Goal: Task Accomplishment & Management: Manage account settings

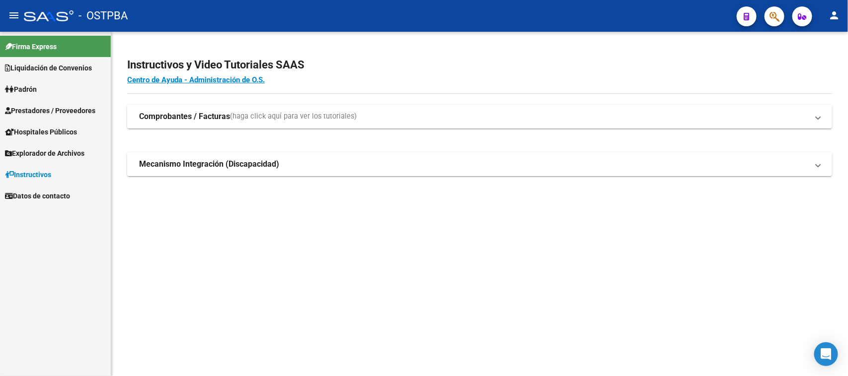
click at [73, 108] on span "Prestadores / Proveedores" at bounding box center [50, 110] width 90 height 11
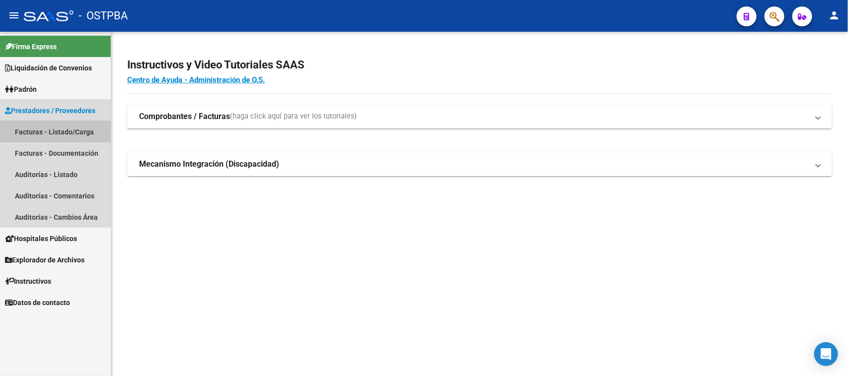
click at [66, 127] on link "Facturas - Listado/Carga" at bounding box center [55, 131] width 111 height 21
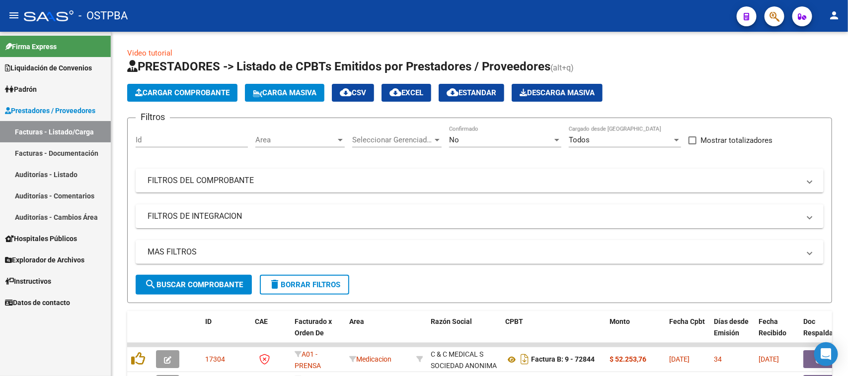
click at [53, 172] on link "Auditorías - Listado" at bounding box center [55, 174] width 111 height 21
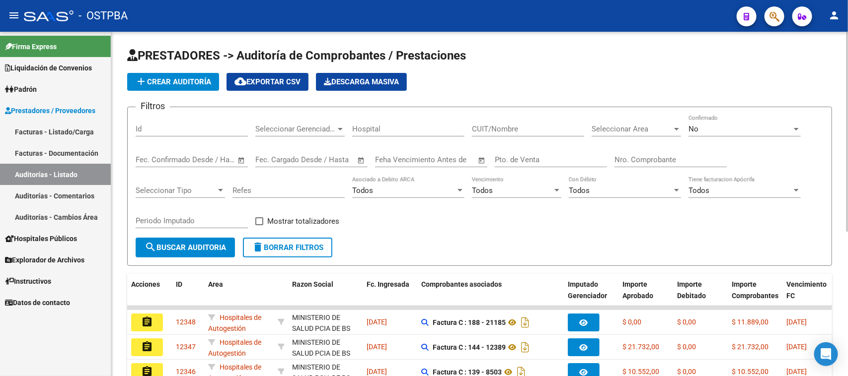
click at [651, 159] on input "Nro. Comprobante" at bounding box center [670, 159] width 112 height 9
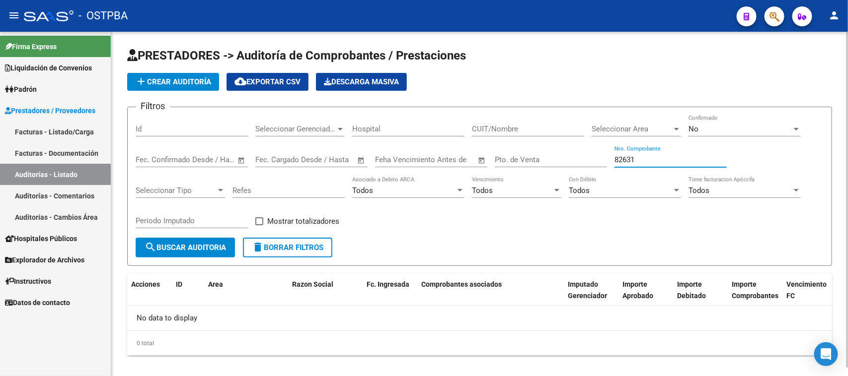
type input "82631"
click at [713, 123] on div "No Confirmado" at bounding box center [744, 125] width 112 height 21
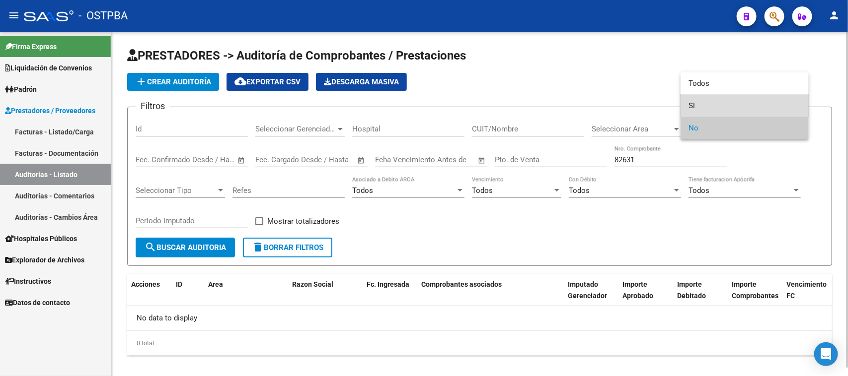
drag, startPoint x: 691, startPoint y: 108, endPoint x: 500, endPoint y: 125, distance: 191.9
click at [689, 108] on span "Si" at bounding box center [744, 106] width 112 height 22
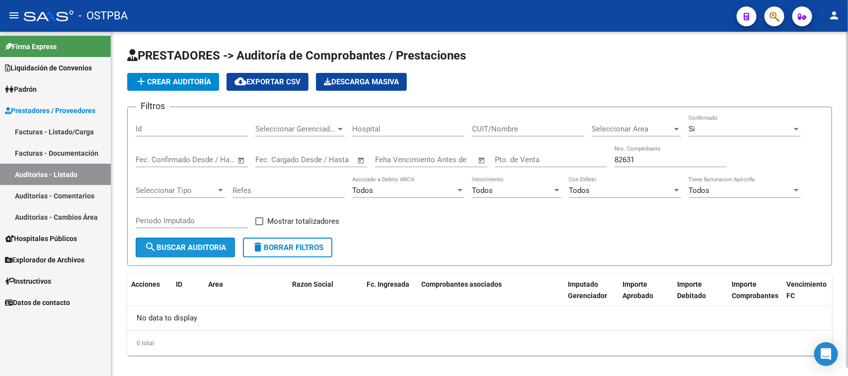
click at [207, 243] on span "search Buscar Auditoria" at bounding box center [185, 247] width 81 height 9
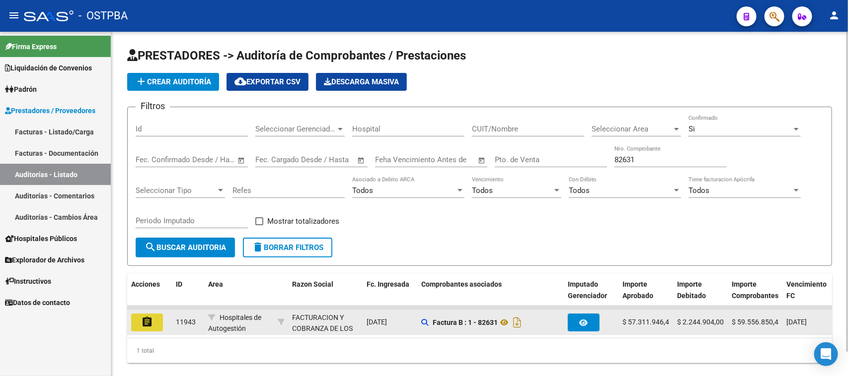
click at [149, 321] on mat-icon "assignment" at bounding box center [147, 322] width 12 height 12
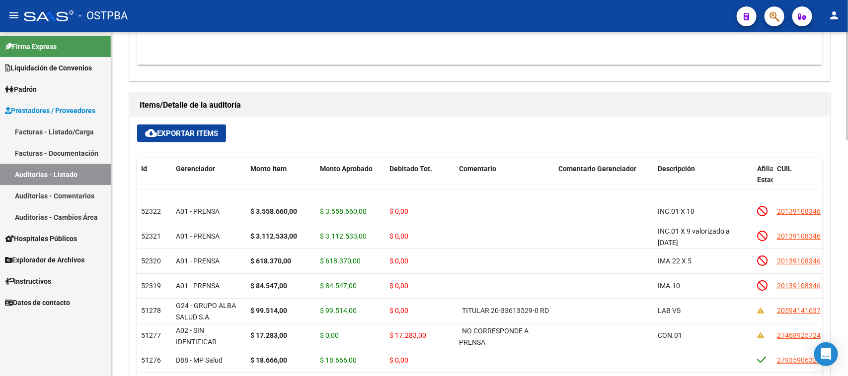
scroll to position [62, 0]
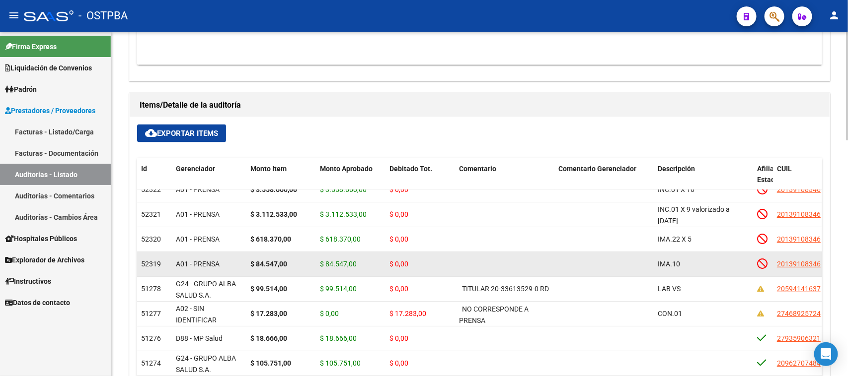
click at [440, 272] on datatable-body-cell "$ 0,00" at bounding box center [420, 264] width 70 height 24
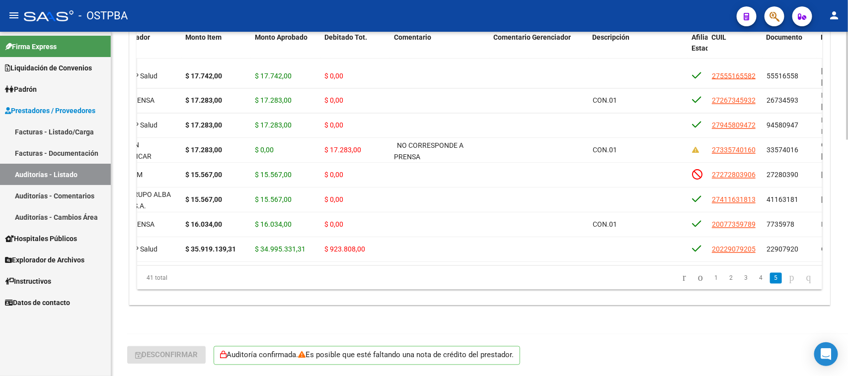
scroll to position [823, 0]
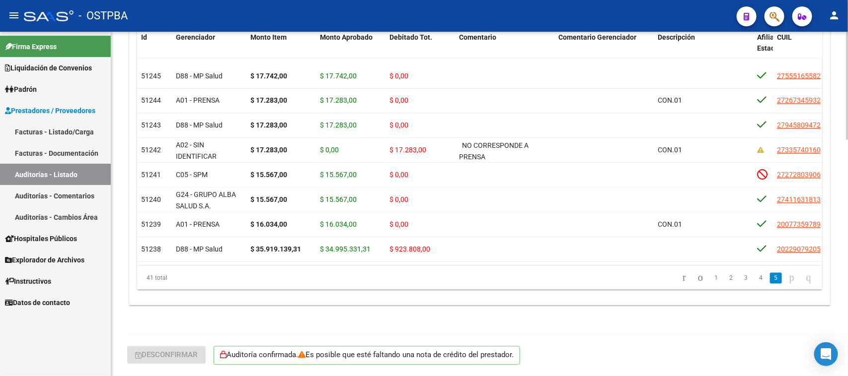
click at [457, 287] on div "41 total 1 2 3 4 5" at bounding box center [479, 278] width 685 height 25
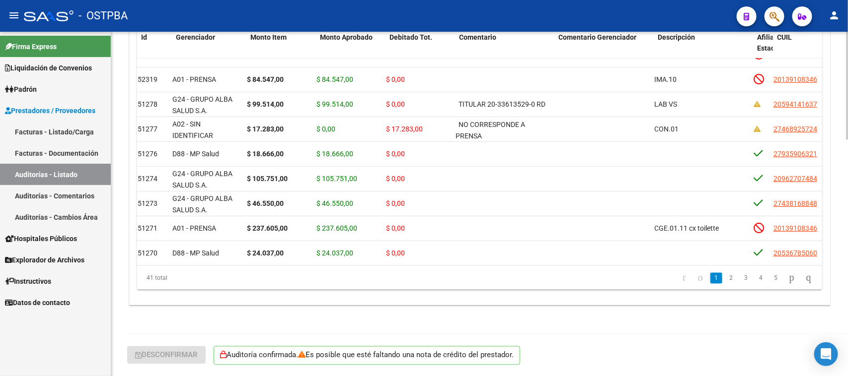
scroll to position [115, 0]
click at [513, 279] on datatable-pager "1 2 3 4 5" at bounding box center [547, 278] width 540 height 17
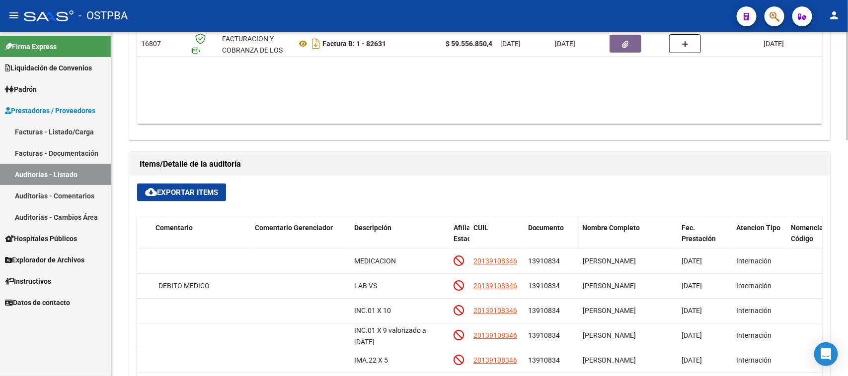
scroll to position [566, 0]
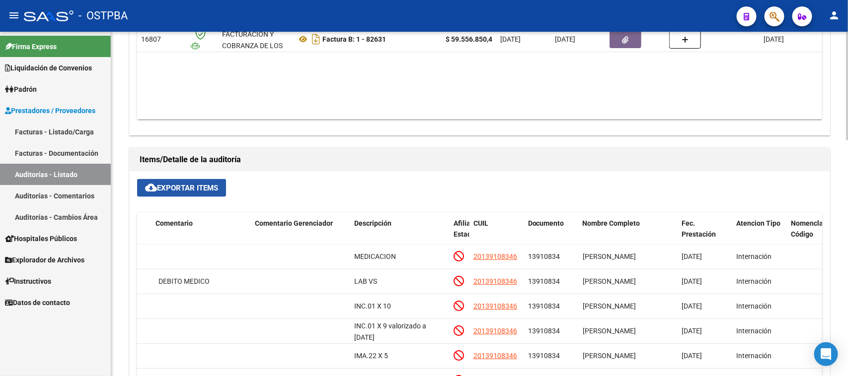
click at [212, 195] on button "cloud_download Exportar Items" at bounding box center [181, 188] width 89 height 18
click at [187, 189] on span "cloud_download Exportar Items" at bounding box center [181, 188] width 73 height 9
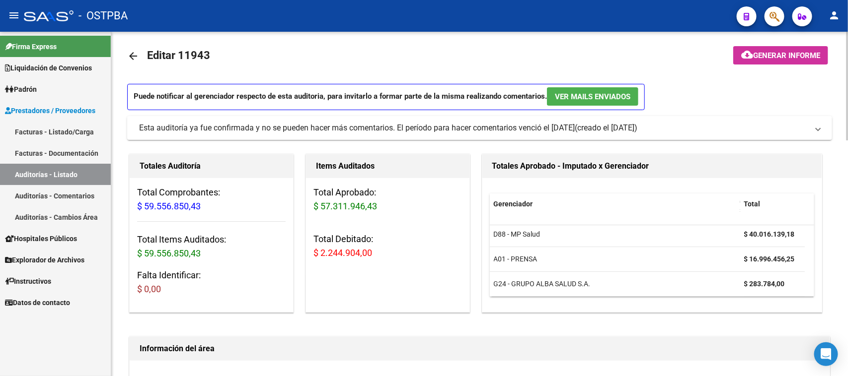
scroll to position [0, 0]
click at [758, 58] on span "Generar informe" at bounding box center [786, 55] width 67 height 9
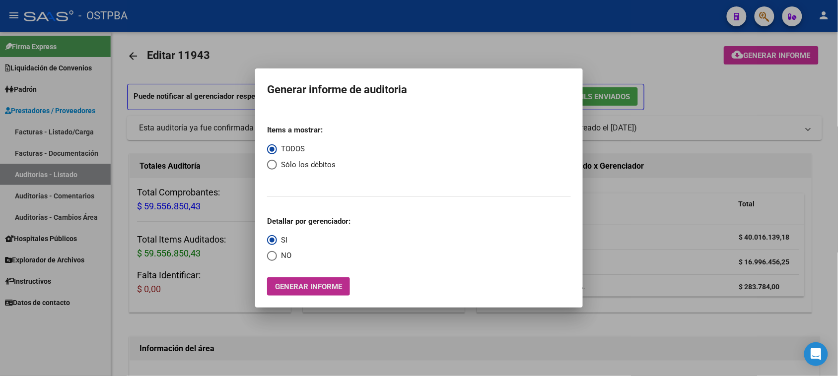
click at [331, 286] on span "Generar informe" at bounding box center [308, 287] width 67 height 9
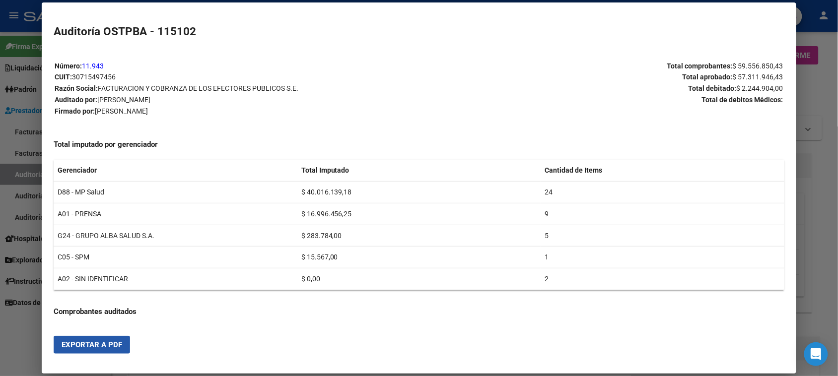
click at [85, 349] on span "Exportar a PDF" at bounding box center [92, 345] width 61 height 9
click at [6, 173] on div at bounding box center [419, 188] width 838 height 376
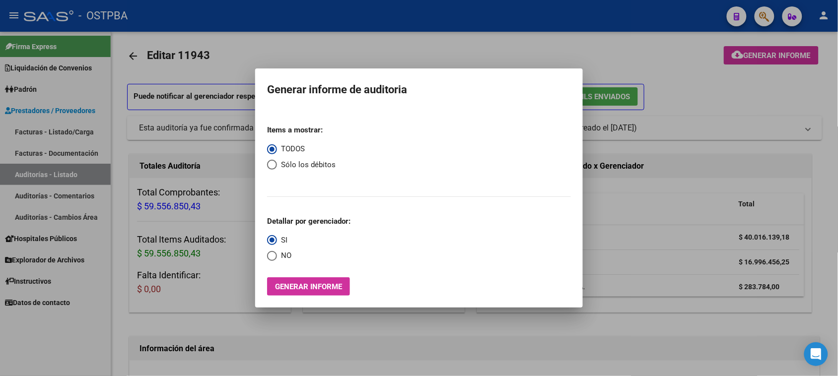
click at [6, 172] on div at bounding box center [419, 188] width 838 height 376
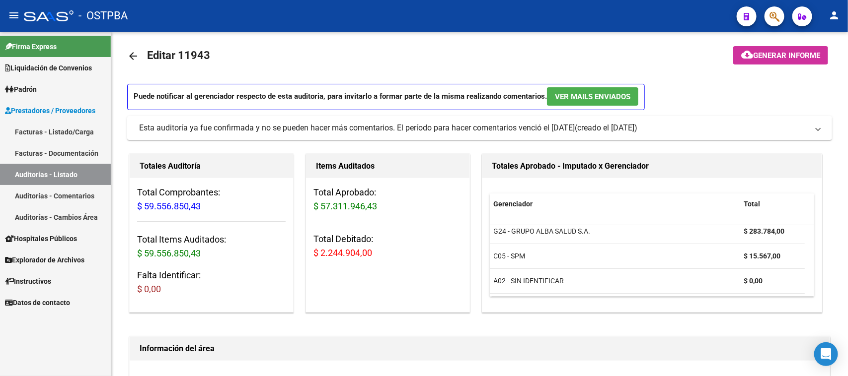
scroll to position [56, 0]
click at [64, 171] on link "Auditorías - Listado" at bounding box center [55, 174] width 111 height 21
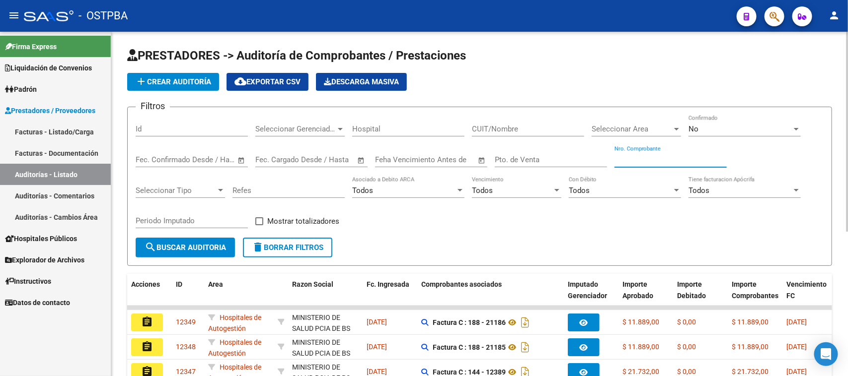
click at [617, 157] on input "Nro. Comprobante" at bounding box center [670, 159] width 112 height 9
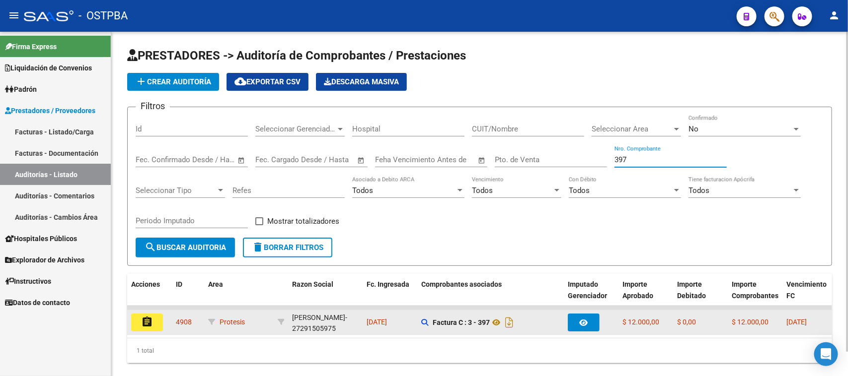
type input "397"
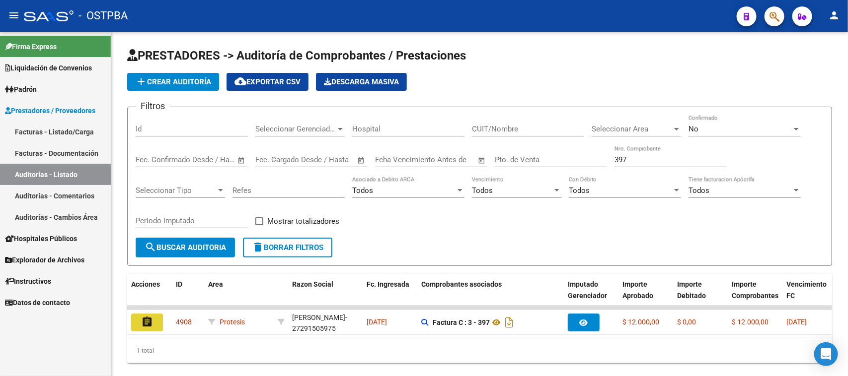
click at [150, 318] on mat-icon "assignment" at bounding box center [147, 322] width 12 height 12
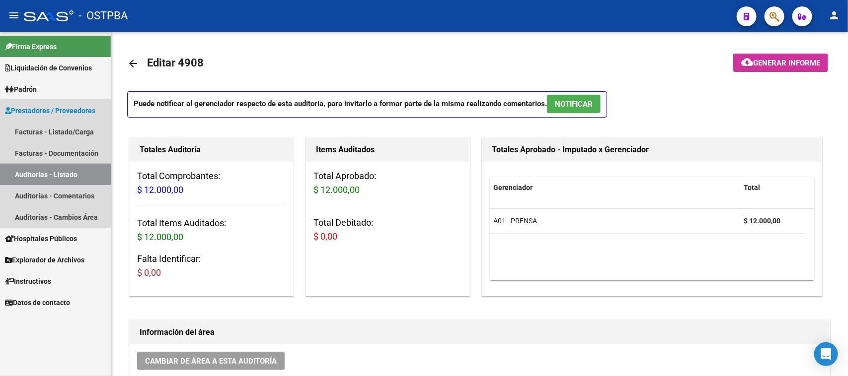
click at [69, 170] on link "Auditorías - Listado" at bounding box center [55, 174] width 111 height 21
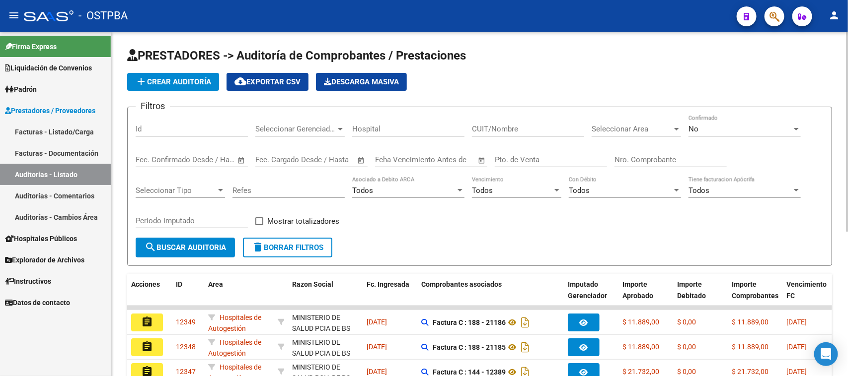
click at [698, 157] on input "Nro. Comprobante" at bounding box center [670, 159] width 112 height 9
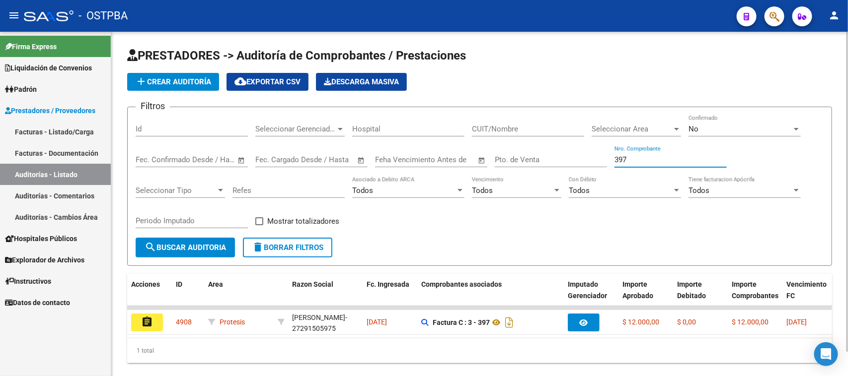
type input "397"
click at [703, 127] on div "No" at bounding box center [739, 129] width 103 height 9
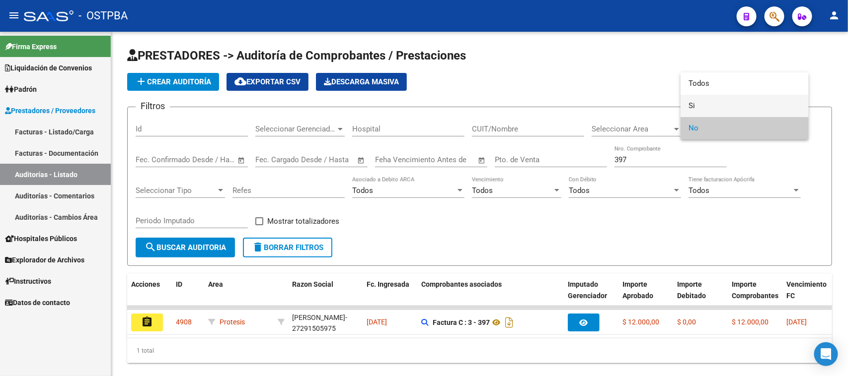
click at [693, 102] on span "Si" at bounding box center [744, 106] width 112 height 22
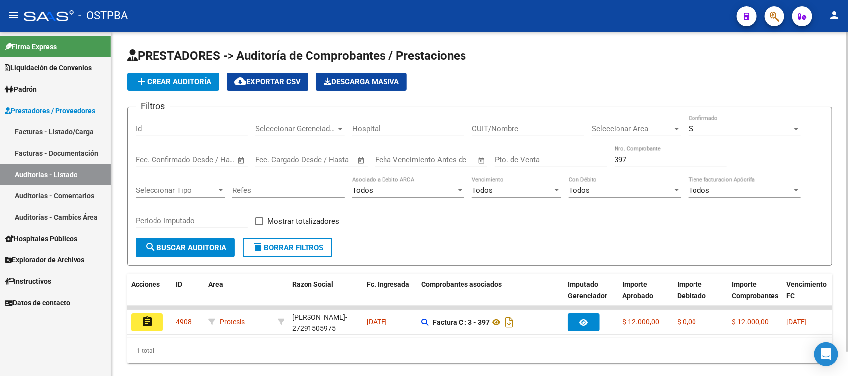
click at [142, 256] on form "Filtros Id Seleccionar Gerenciador Seleccionar Gerenciador Hospital CUIT/Nombre…" at bounding box center [479, 186] width 705 height 159
click at [155, 251] on mat-icon "search" at bounding box center [151, 247] width 12 height 12
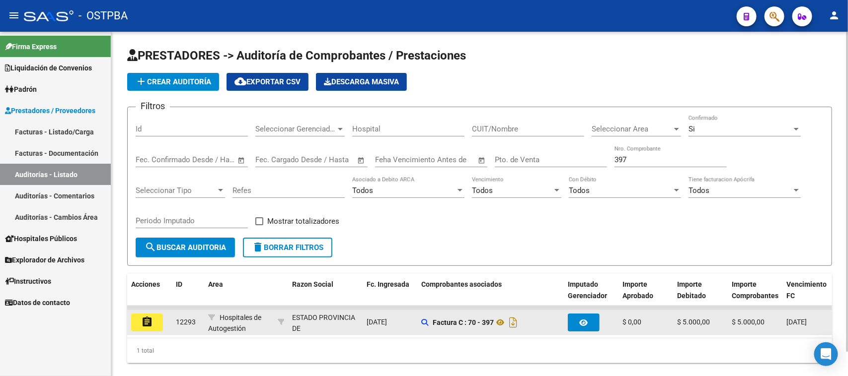
click at [147, 319] on mat-icon "assignment" at bounding box center [147, 322] width 12 height 12
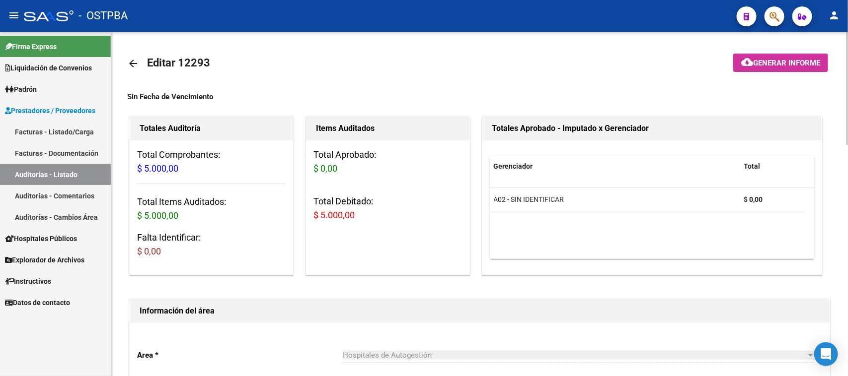
click at [70, 178] on link "Auditorías - Listado" at bounding box center [55, 174] width 111 height 21
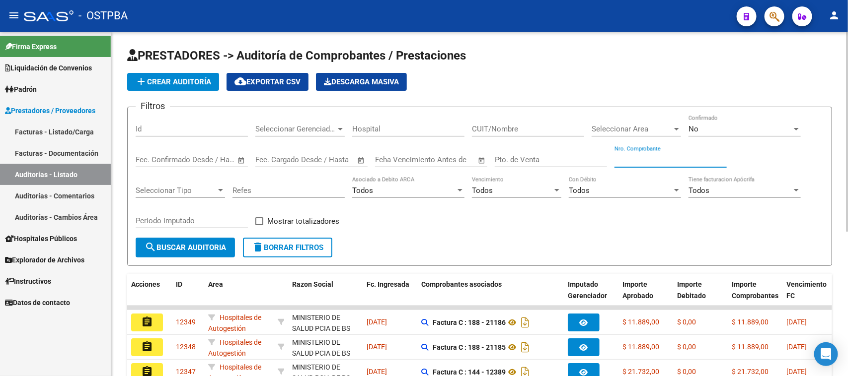
drag, startPoint x: 644, startPoint y: 157, endPoint x: 825, endPoint y: 182, distance: 183.0
click at [673, 164] on div "Nro. Comprobante" at bounding box center [670, 156] width 112 height 21
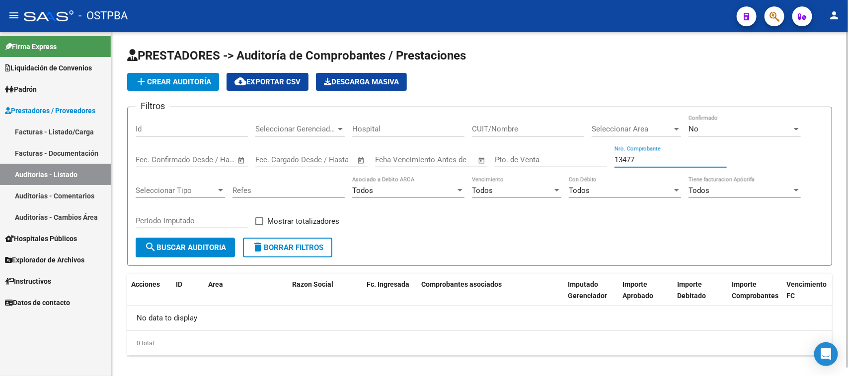
type input "13477"
click at [690, 126] on span "No" at bounding box center [693, 129] width 10 height 9
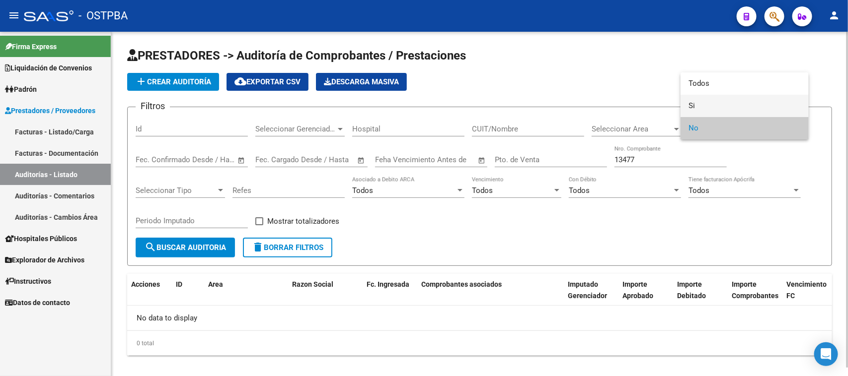
drag, startPoint x: 691, startPoint y: 105, endPoint x: 617, endPoint y: 137, distance: 79.9
click at [689, 106] on span "Si" at bounding box center [744, 106] width 112 height 22
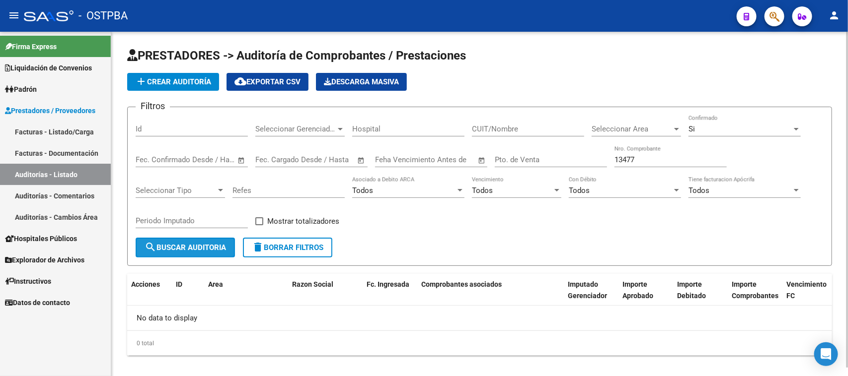
click at [206, 244] on span "search Buscar Auditoria" at bounding box center [185, 247] width 81 height 9
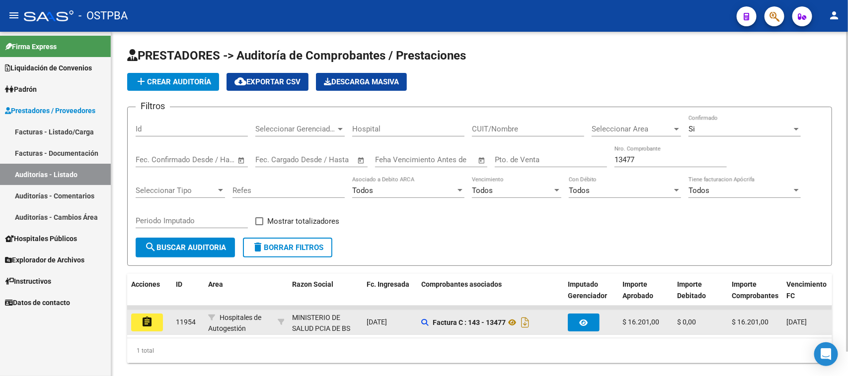
click at [143, 321] on mat-icon "assignment" at bounding box center [147, 322] width 12 height 12
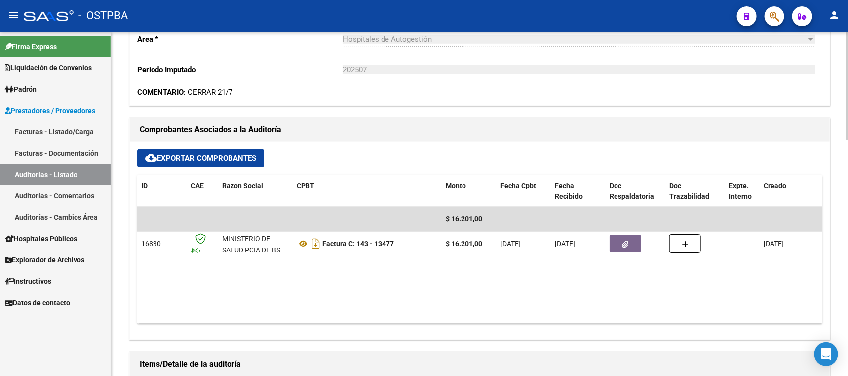
scroll to position [372, 0]
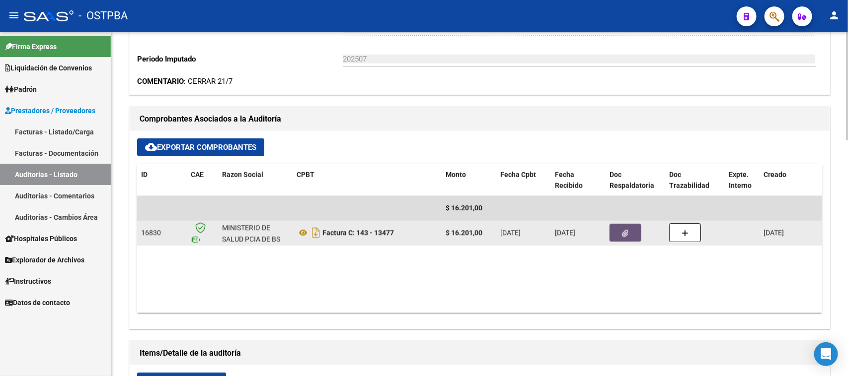
click at [636, 229] on button "button" at bounding box center [625, 233] width 32 height 18
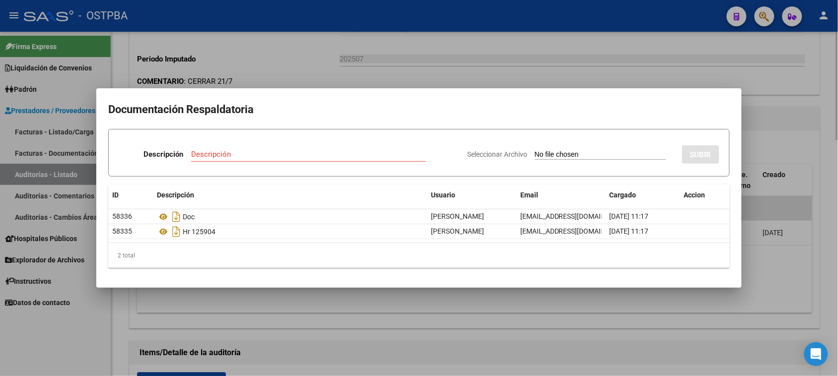
drag, startPoint x: 797, startPoint y: 296, endPoint x: 786, endPoint y: 247, distance: 50.0
click at [795, 293] on div at bounding box center [419, 188] width 838 height 376
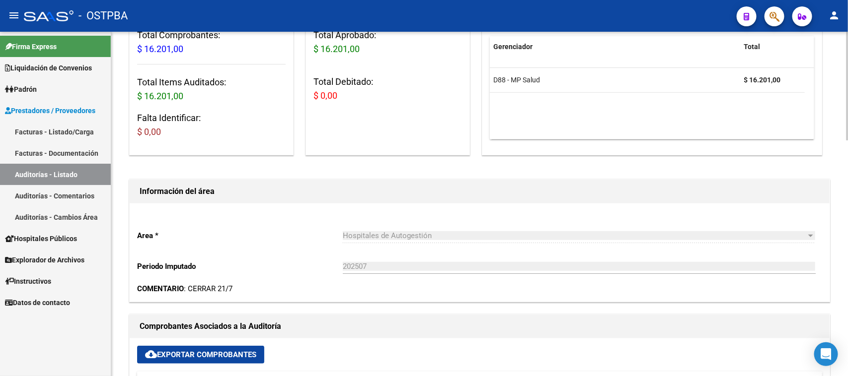
scroll to position [0, 0]
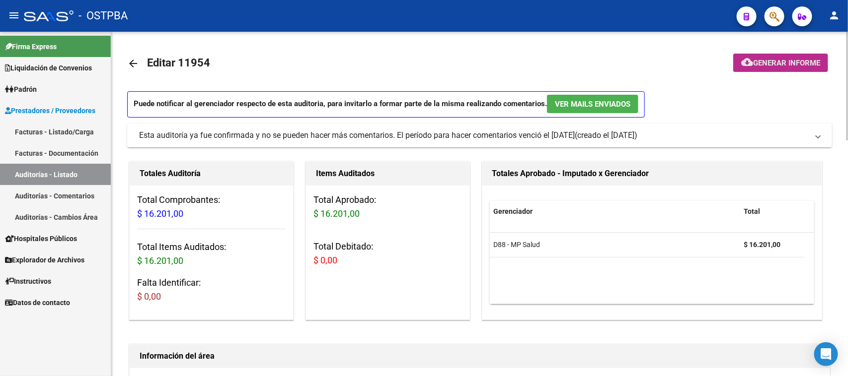
drag, startPoint x: 783, startPoint y: 66, endPoint x: 761, endPoint y: 70, distance: 22.3
click at [761, 70] on button "cloud_download Generar informe" at bounding box center [780, 63] width 95 height 18
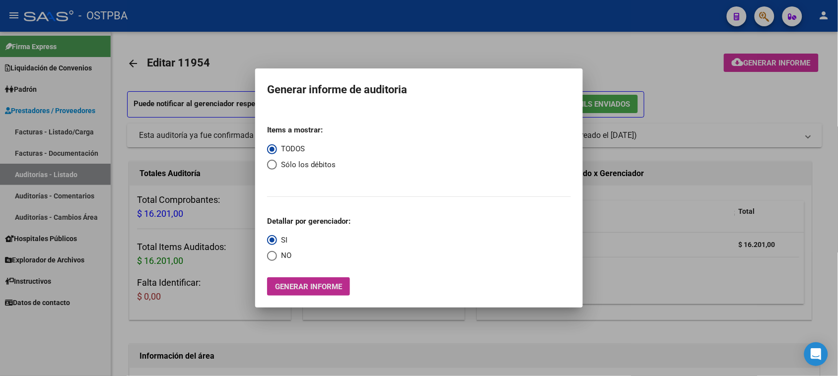
click at [319, 286] on span "Generar informe" at bounding box center [308, 287] width 67 height 9
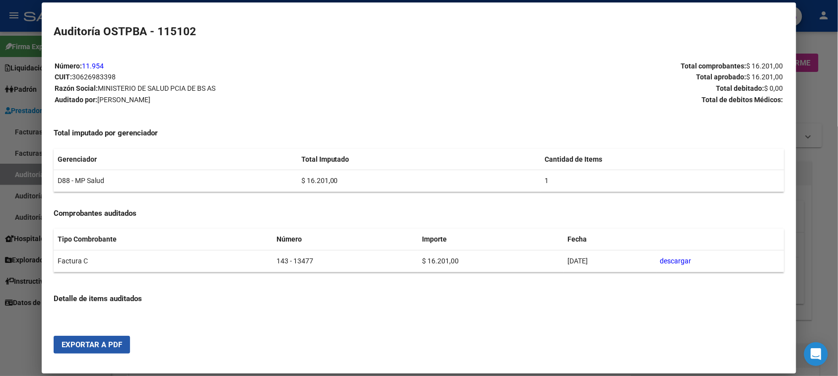
click at [119, 343] on button "Exportar a PDF" at bounding box center [92, 345] width 76 height 18
click at [16, 178] on div at bounding box center [419, 188] width 838 height 376
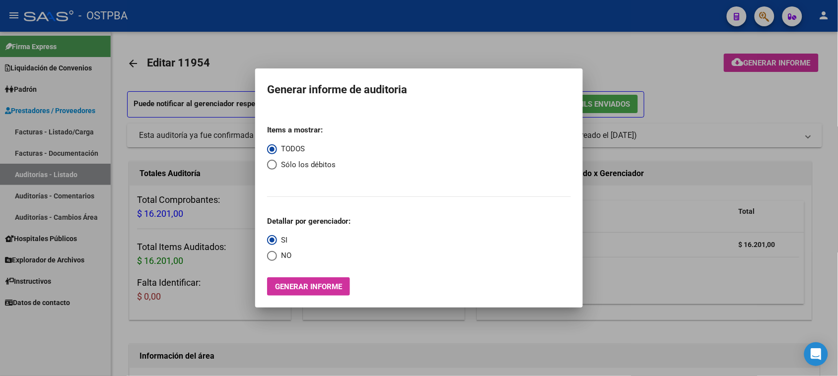
click at [17, 178] on div at bounding box center [419, 188] width 838 height 376
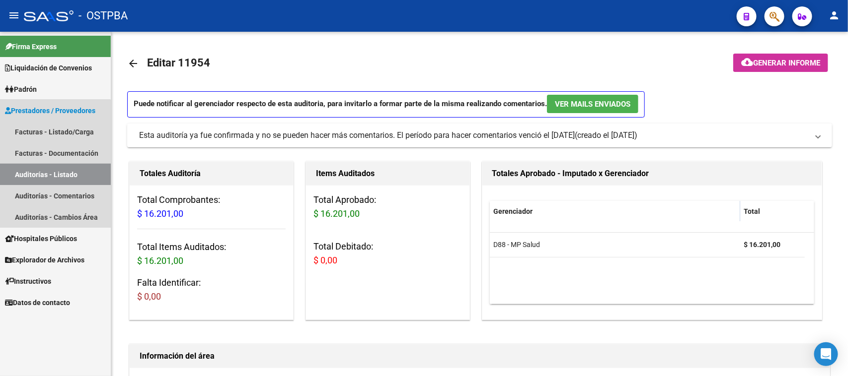
click at [53, 173] on link "Auditorías - Listado" at bounding box center [55, 174] width 111 height 21
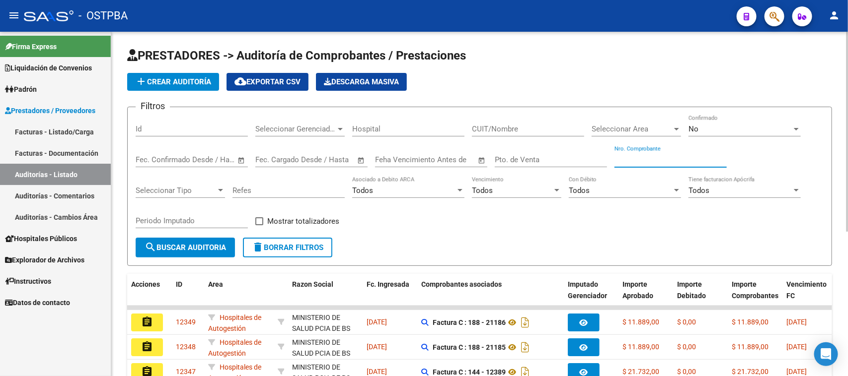
click at [646, 158] on input "Nro. Comprobante" at bounding box center [670, 159] width 112 height 9
type input "13474"
click at [718, 120] on div "No Confirmado" at bounding box center [744, 125] width 112 height 21
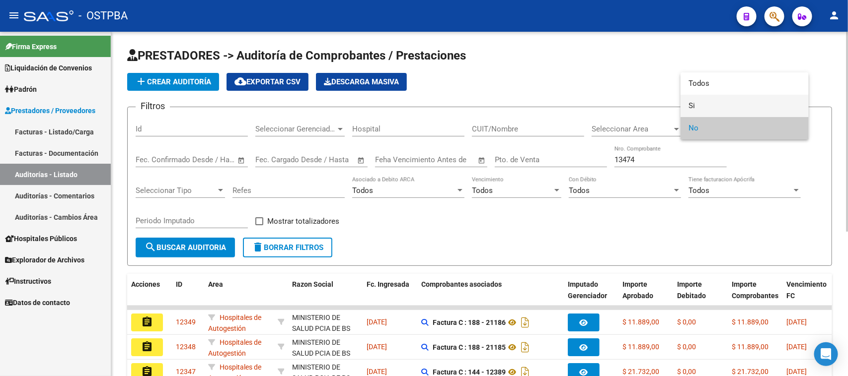
drag, startPoint x: 693, startPoint y: 105, endPoint x: 680, endPoint y: 107, distance: 12.7
click at [692, 105] on span "Si" at bounding box center [744, 106] width 112 height 22
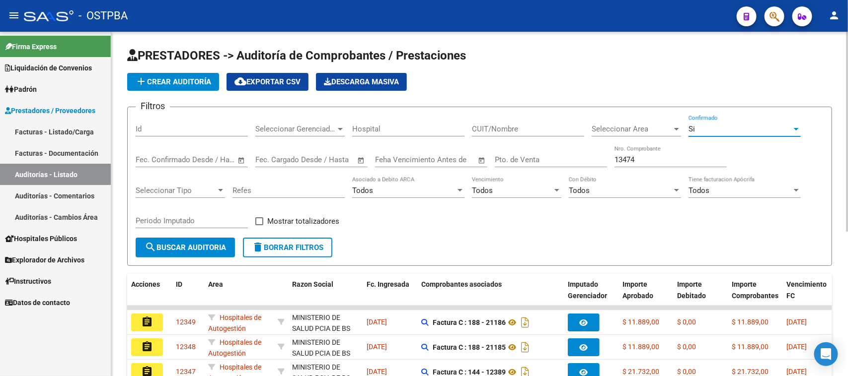
click at [142, 240] on button "search Buscar Auditoria" at bounding box center [185, 248] width 99 height 20
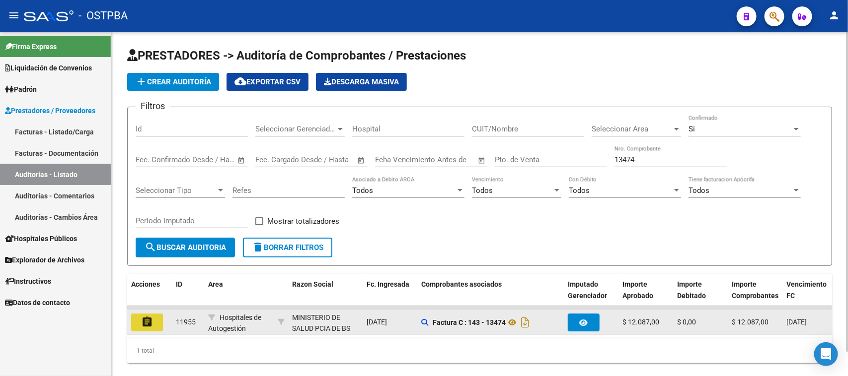
click at [147, 323] on mat-icon "assignment" at bounding box center [147, 322] width 12 height 12
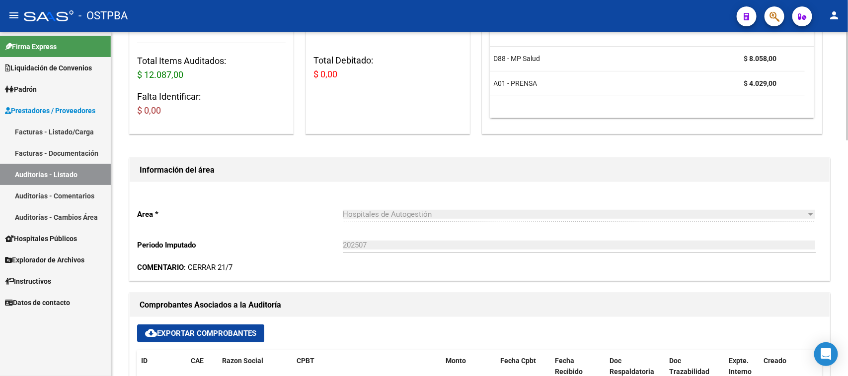
scroll to position [248, 0]
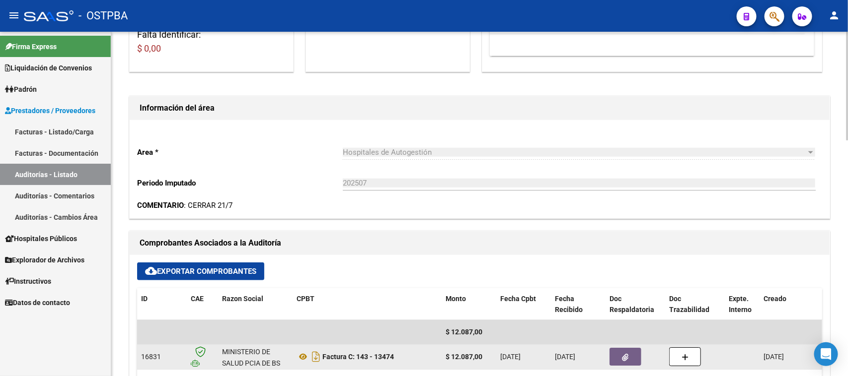
click at [628, 351] on button "button" at bounding box center [625, 357] width 32 height 18
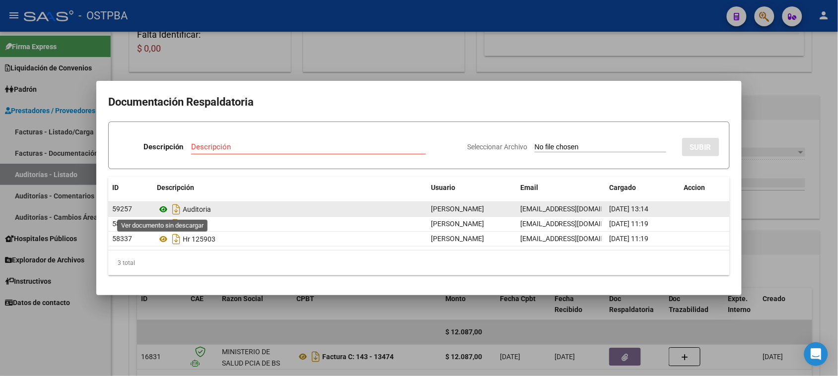
click at [163, 209] on icon at bounding box center [163, 210] width 13 height 12
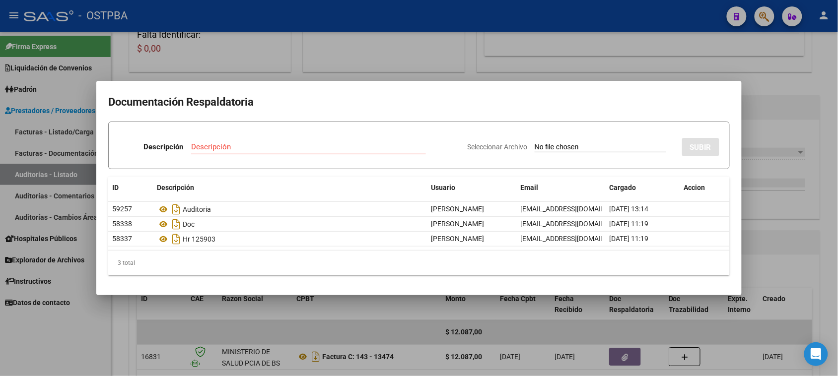
click at [74, 179] on div at bounding box center [419, 188] width 838 height 376
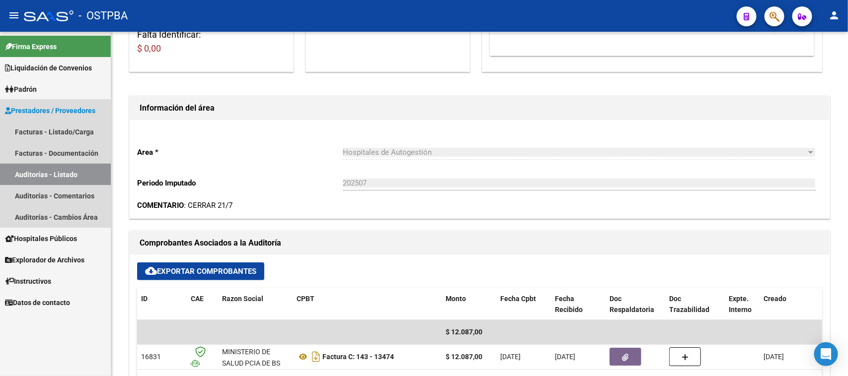
click at [74, 179] on link "Auditorías - Listado" at bounding box center [55, 174] width 111 height 21
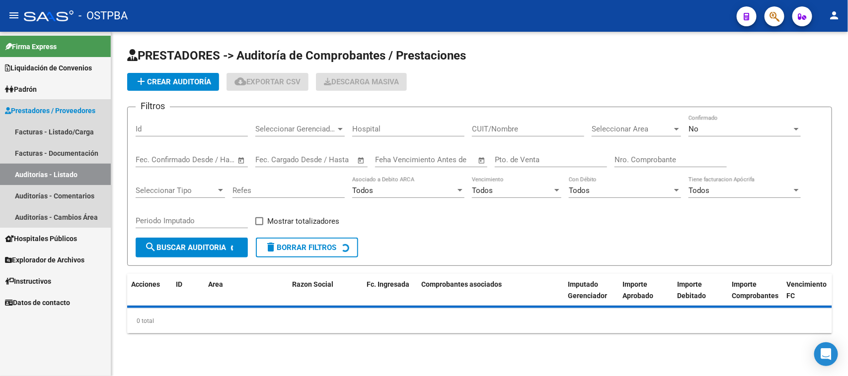
click at [74, 179] on link "Auditorías - Listado" at bounding box center [55, 174] width 111 height 21
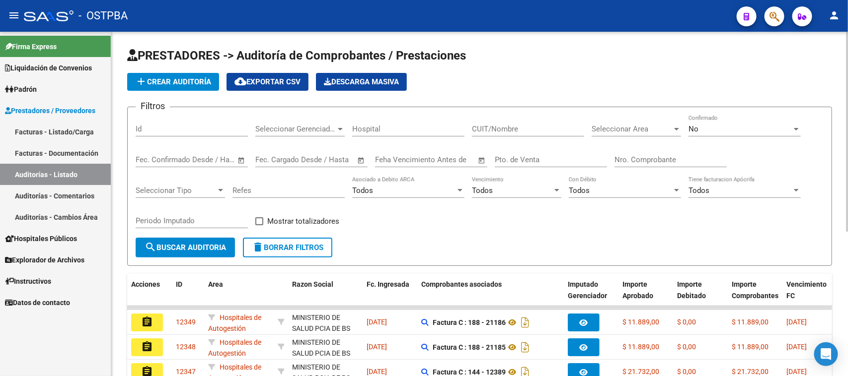
click at [642, 159] on input "Nro. Comprobante" at bounding box center [670, 159] width 112 height 9
type input "21929"
click at [699, 127] on div "No" at bounding box center [739, 129] width 103 height 9
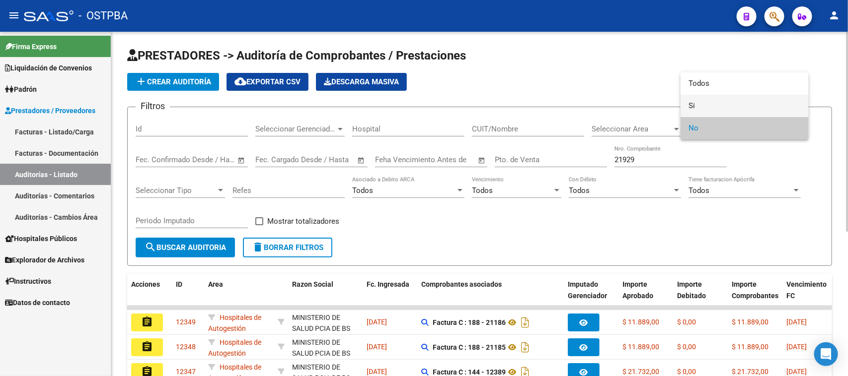
drag, startPoint x: 691, startPoint y: 105, endPoint x: 583, endPoint y: 125, distance: 110.5
click at [691, 105] on span "Si" at bounding box center [744, 106] width 112 height 22
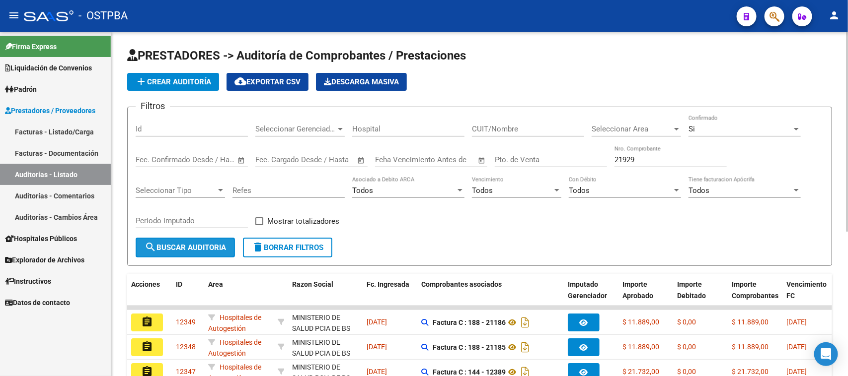
click at [206, 243] on span "search Buscar Auditoria" at bounding box center [185, 247] width 81 height 9
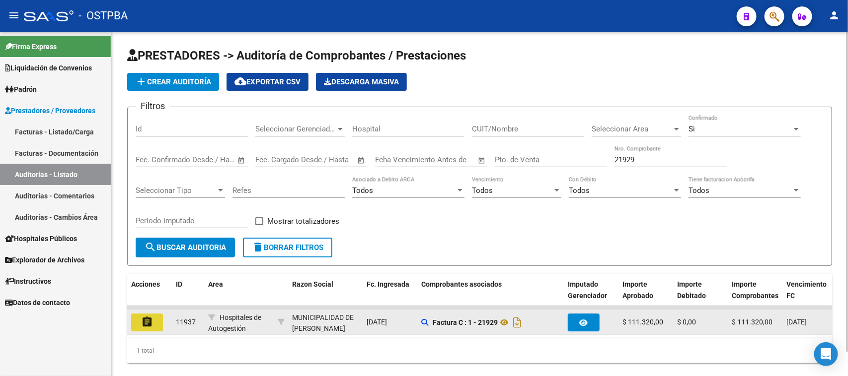
click at [149, 319] on mat-icon "assignment" at bounding box center [147, 322] width 12 height 12
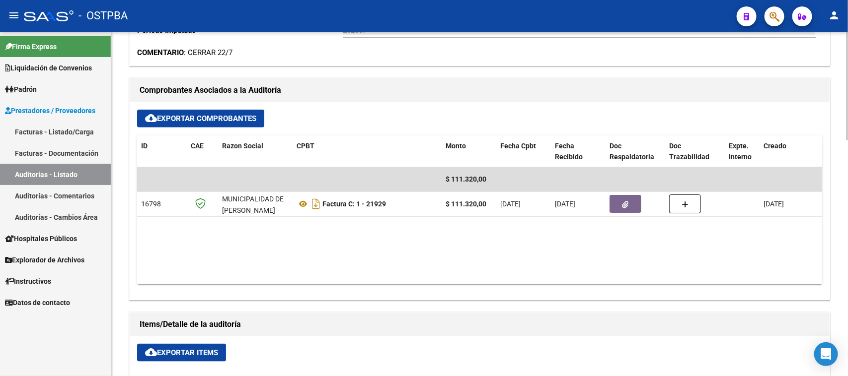
scroll to position [435, 0]
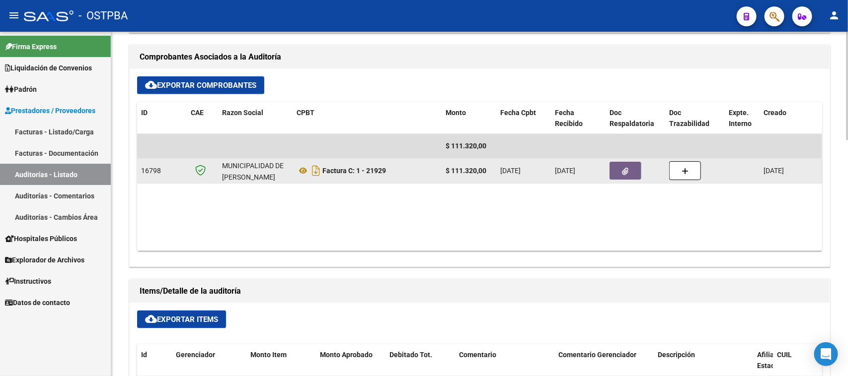
click at [622, 174] on icon "button" at bounding box center [625, 171] width 6 height 7
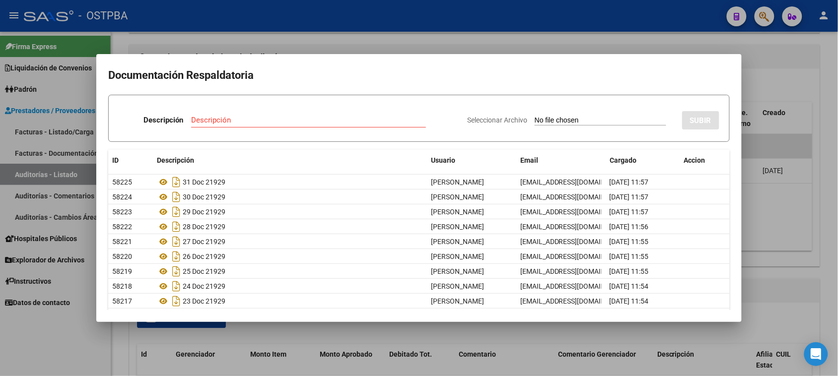
click at [805, 210] on div at bounding box center [419, 188] width 838 height 376
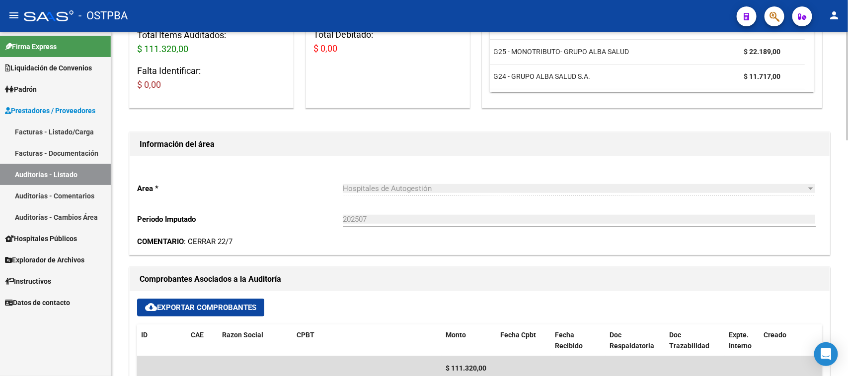
scroll to position [0, 0]
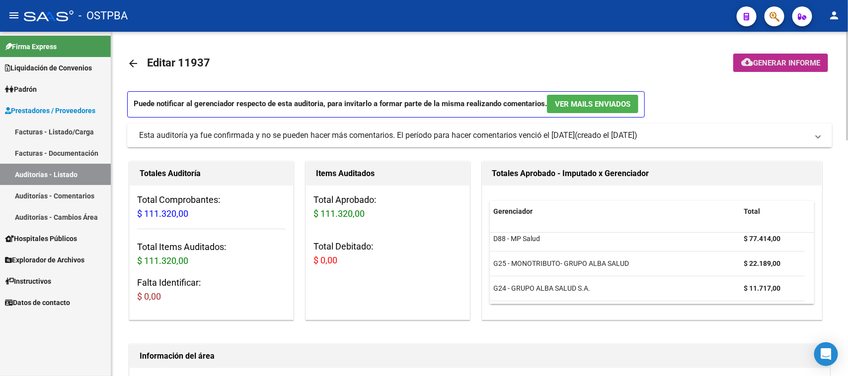
click at [790, 61] on span "Generar informe" at bounding box center [786, 63] width 67 height 9
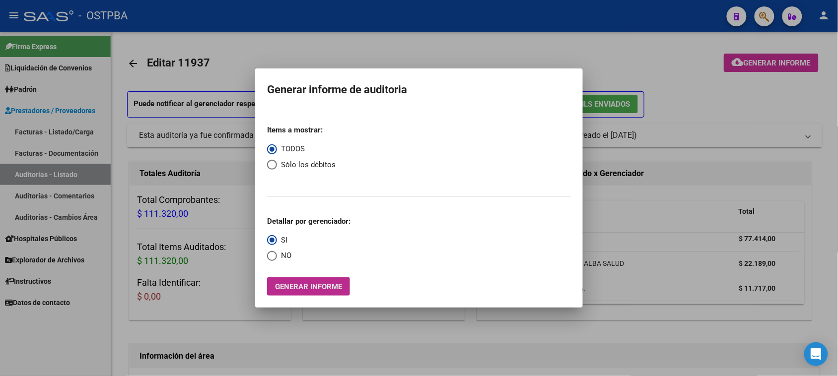
click at [334, 284] on span "Generar informe" at bounding box center [308, 287] width 67 height 9
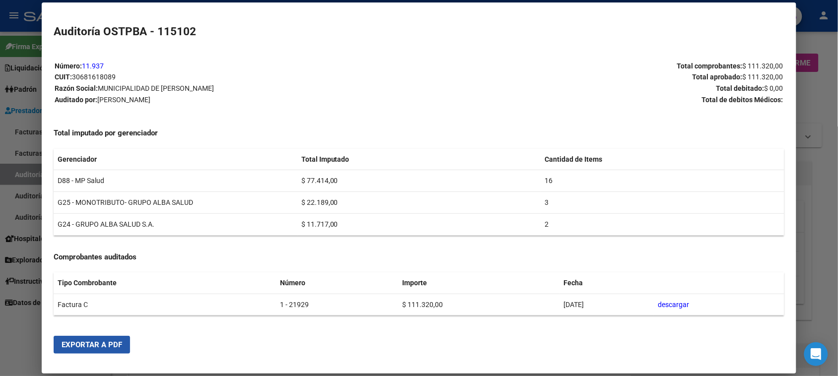
click at [103, 347] on span "Exportar a PDF" at bounding box center [92, 345] width 61 height 9
click at [14, 170] on div at bounding box center [419, 188] width 838 height 376
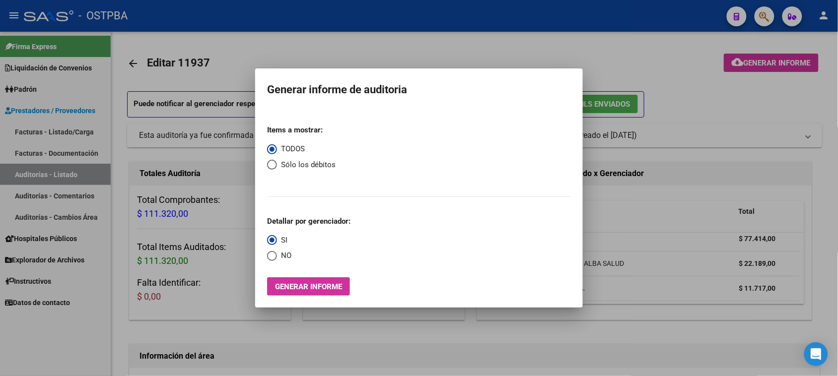
click at [14, 170] on div at bounding box center [419, 188] width 838 height 376
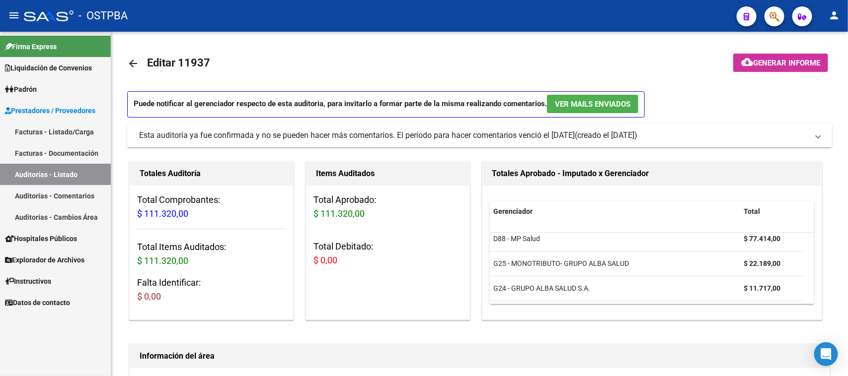
click at [15, 170] on link "Auditorías - Listado" at bounding box center [55, 174] width 111 height 21
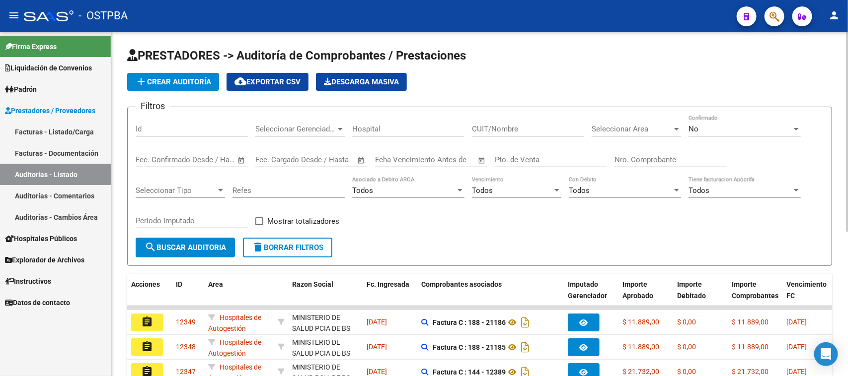
click at [642, 155] on input "Nro. Comprobante" at bounding box center [670, 159] width 112 height 9
type input "21897"
click at [719, 130] on div "No" at bounding box center [739, 129] width 103 height 9
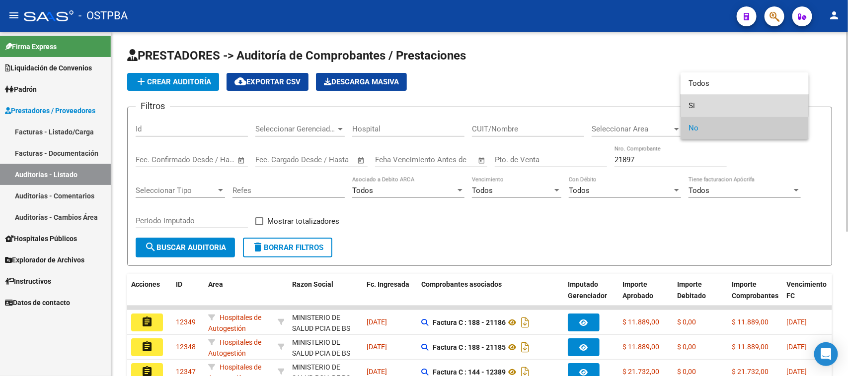
drag, startPoint x: 692, startPoint y: 105, endPoint x: 341, endPoint y: 171, distance: 357.3
click at [688, 106] on span "Si" at bounding box center [744, 106] width 112 height 22
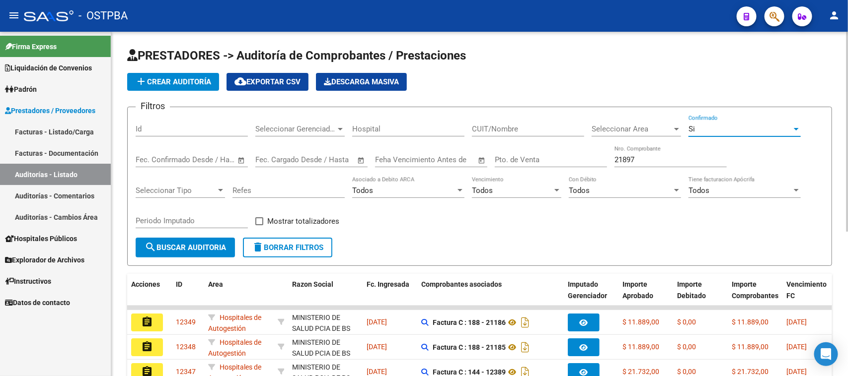
click at [150, 246] on mat-icon "search" at bounding box center [151, 247] width 12 height 12
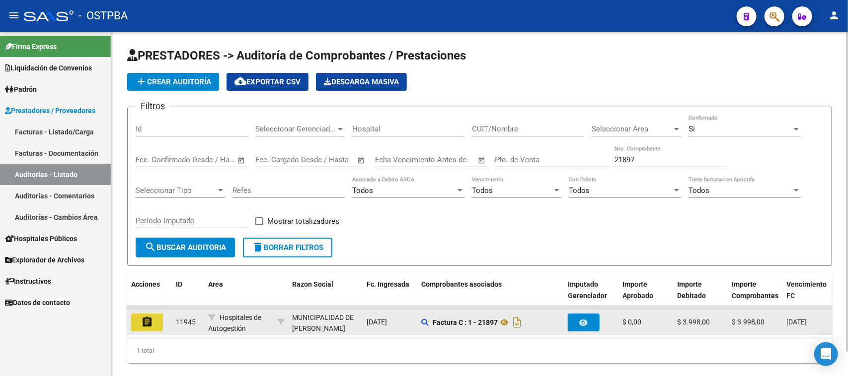
click at [160, 318] on button "assignment" at bounding box center [147, 323] width 32 height 18
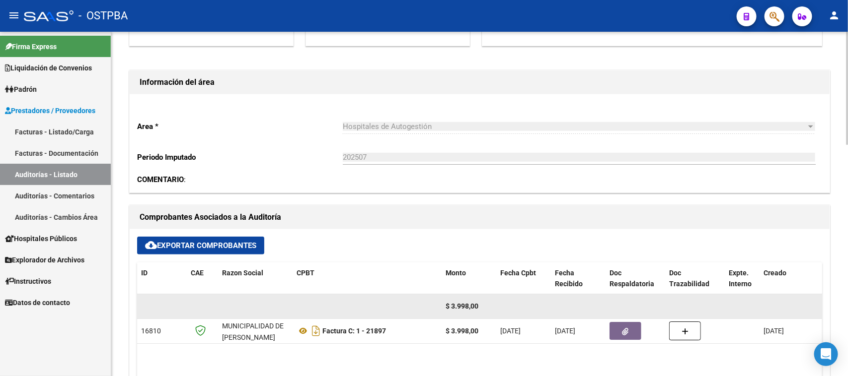
scroll to position [248, 0]
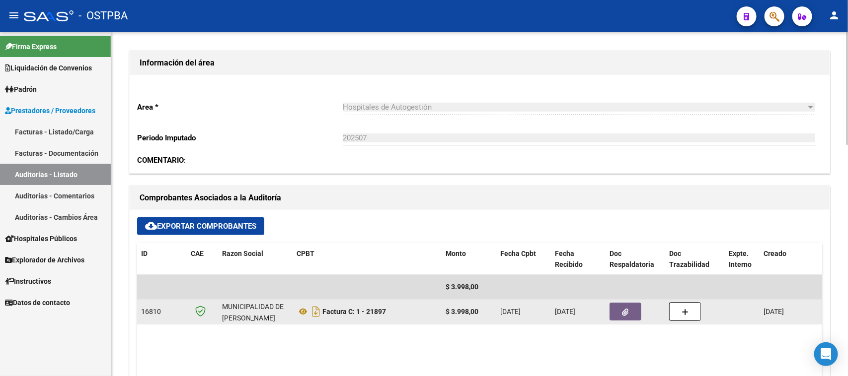
click at [618, 318] on button "button" at bounding box center [625, 312] width 32 height 18
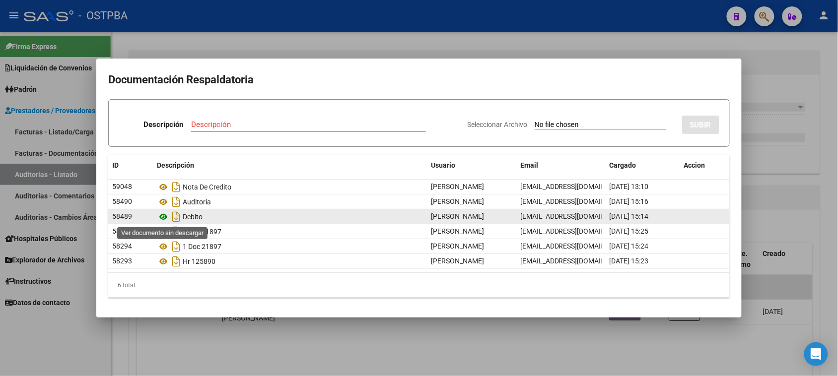
click at [164, 216] on icon at bounding box center [163, 217] width 13 height 12
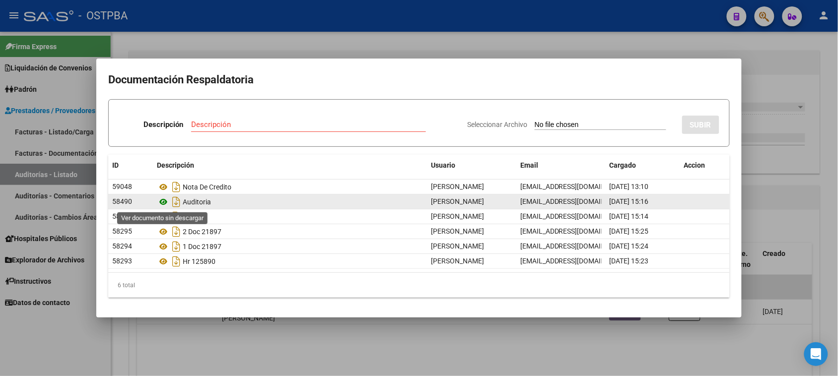
click at [164, 200] on icon at bounding box center [163, 202] width 13 height 12
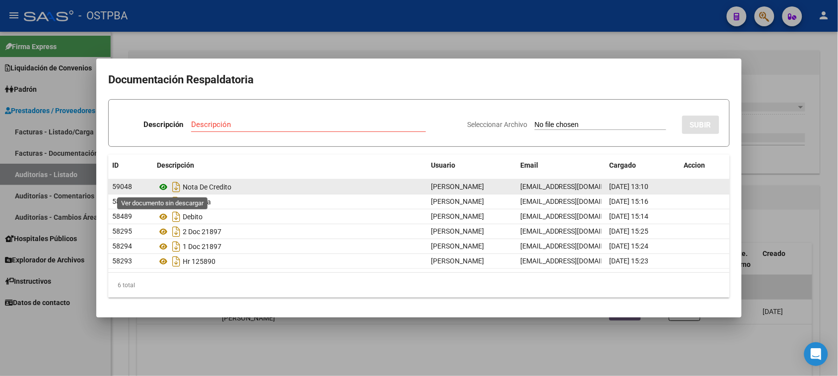
click at [162, 189] on icon at bounding box center [163, 187] width 13 height 12
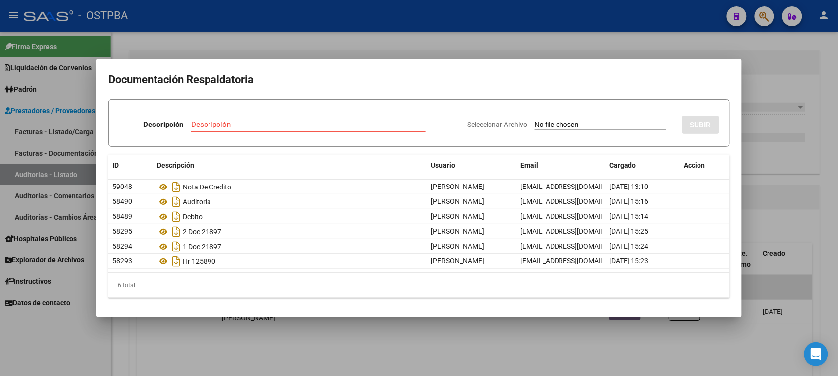
click at [76, 358] on div at bounding box center [419, 188] width 838 height 376
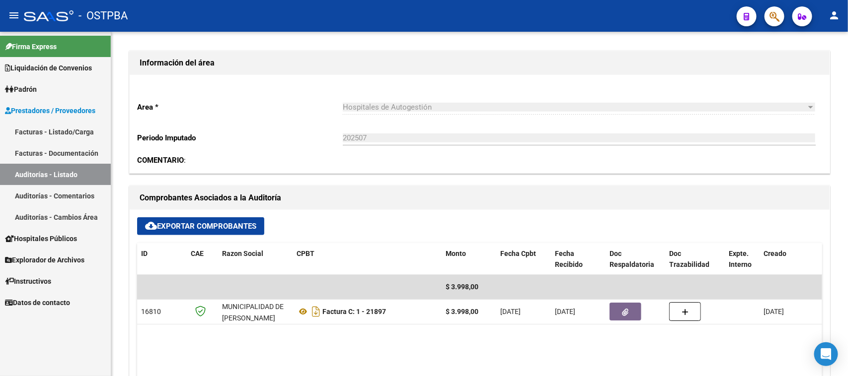
click at [69, 173] on link "Auditorías - Listado" at bounding box center [55, 174] width 111 height 21
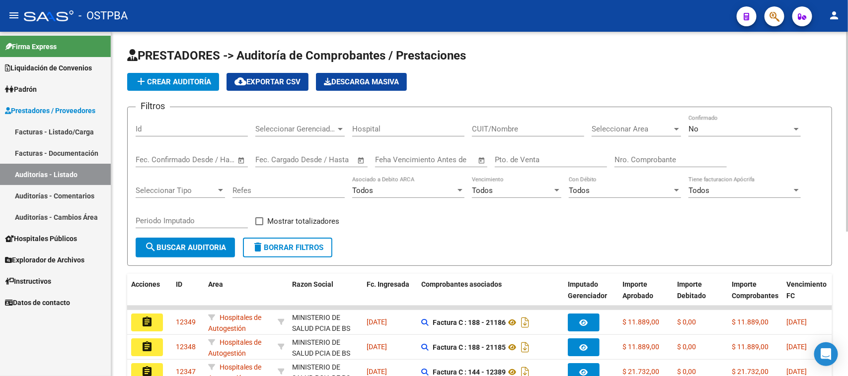
click at [650, 160] on input "Nro. Comprobante" at bounding box center [670, 159] width 112 height 9
type input "6935"
click at [696, 125] on span "No" at bounding box center [693, 129] width 10 height 9
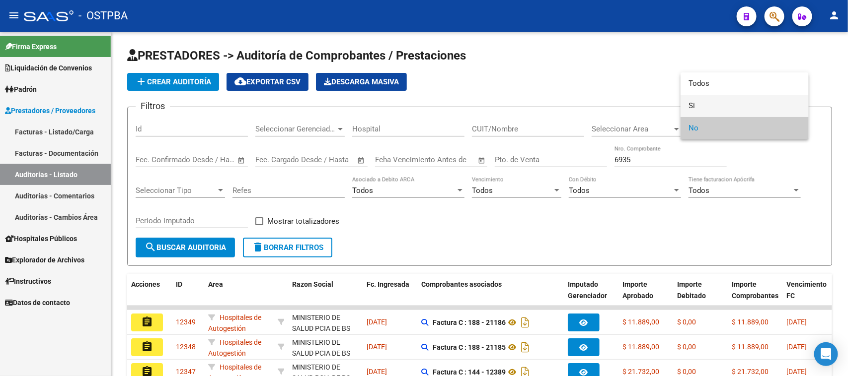
click at [693, 102] on span "Si" at bounding box center [744, 106] width 112 height 22
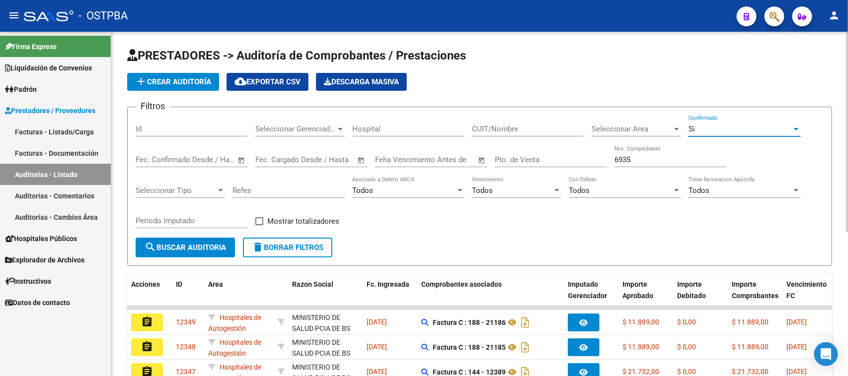
click at [173, 247] on span "search Buscar Auditoria" at bounding box center [185, 247] width 81 height 9
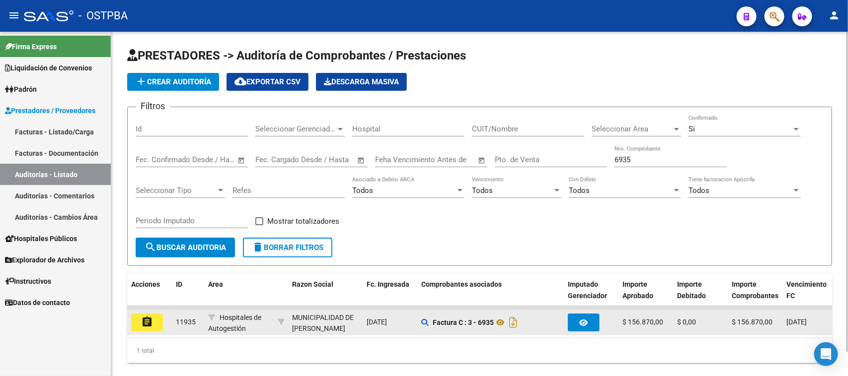
click at [148, 321] on mat-icon "assignment" at bounding box center [147, 322] width 12 height 12
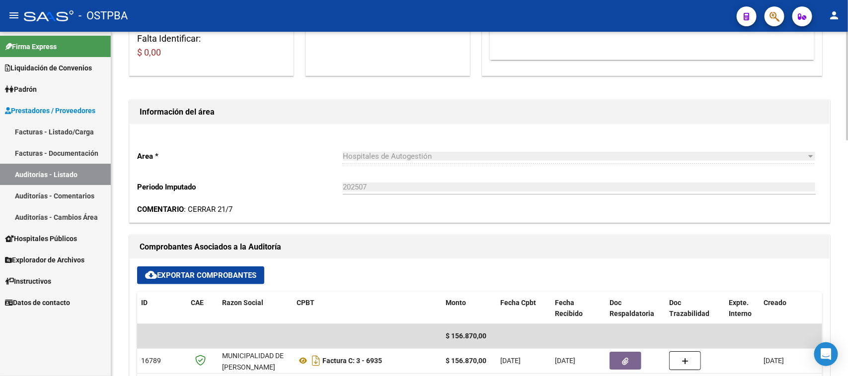
scroll to position [248, 0]
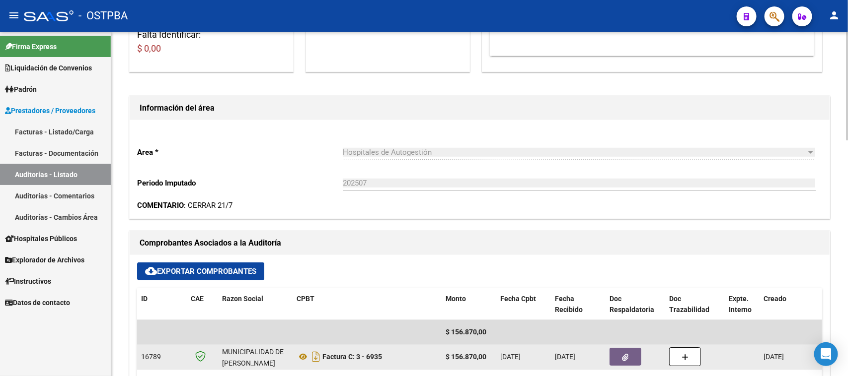
click at [627, 358] on icon "button" at bounding box center [625, 357] width 6 height 7
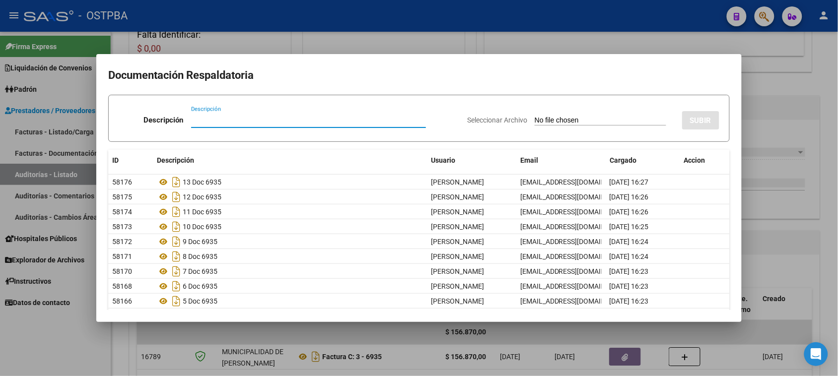
click at [793, 244] on div at bounding box center [419, 188] width 838 height 376
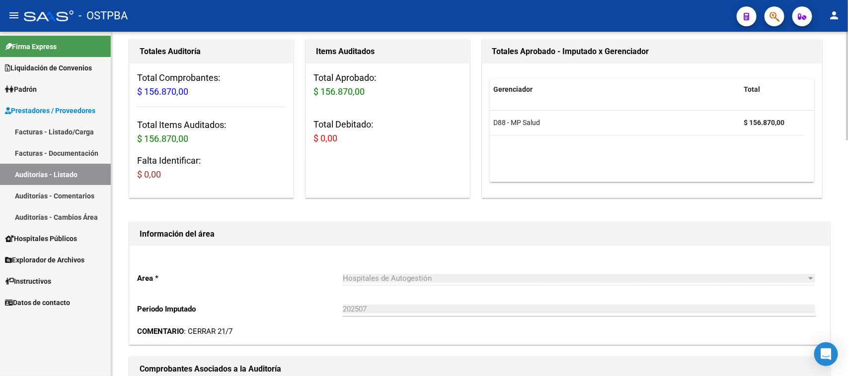
scroll to position [0, 0]
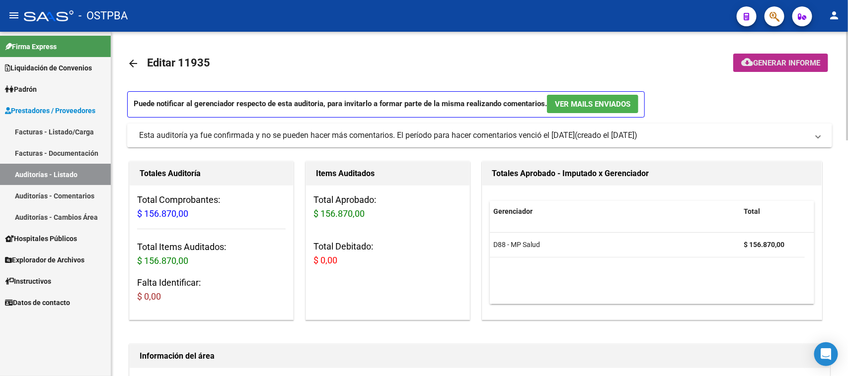
click at [780, 63] on span "Generar informe" at bounding box center [786, 63] width 67 height 9
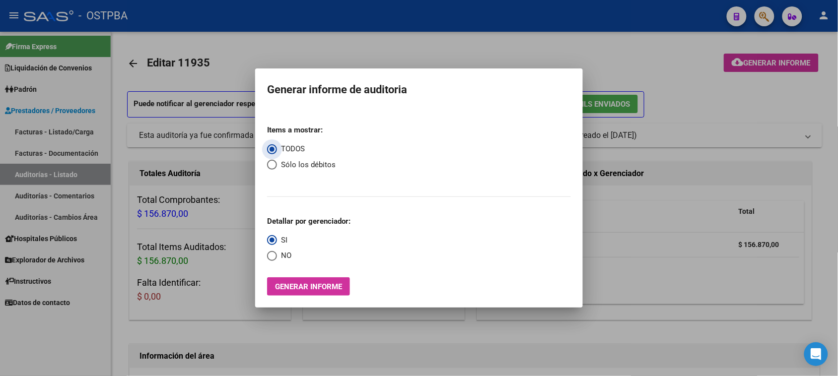
click at [306, 281] on button "Generar informe" at bounding box center [308, 287] width 83 height 18
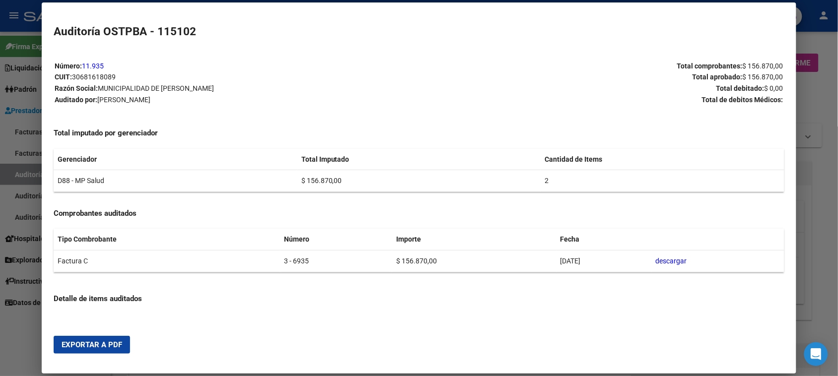
click at [120, 344] on button "Exportar a PDF" at bounding box center [92, 345] width 76 height 18
click at [11, 173] on div at bounding box center [419, 188] width 838 height 376
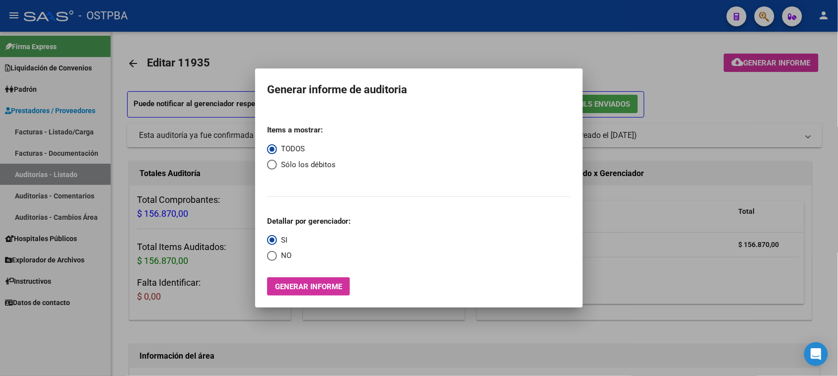
click at [11, 173] on div at bounding box center [419, 188] width 838 height 376
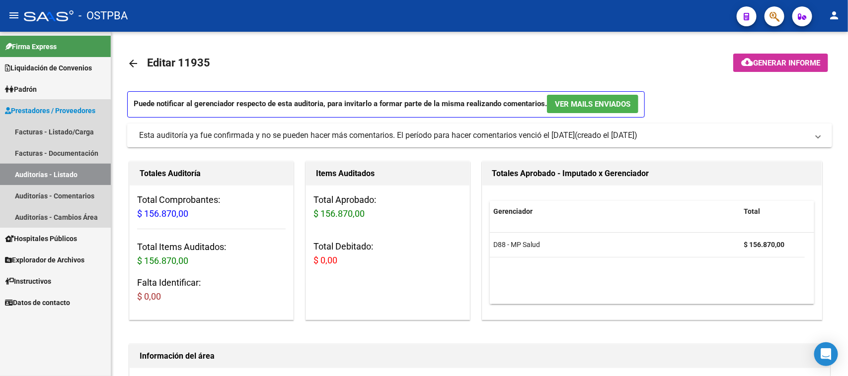
click at [12, 172] on link "Auditorías - Listado" at bounding box center [55, 174] width 111 height 21
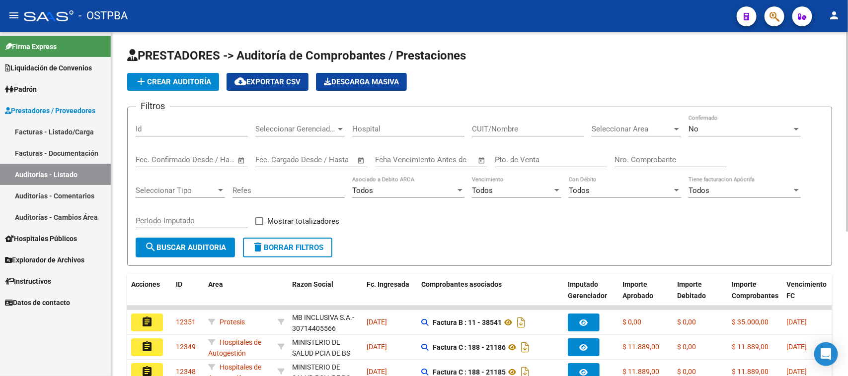
drag, startPoint x: 634, startPoint y: 157, endPoint x: 669, endPoint y: 172, distance: 37.6
click at [636, 157] on input "Nro. Comprobante" at bounding box center [670, 159] width 112 height 9
type input "5261"
click at [738, 125] on div "No" at bounding box center [739, 129] width 103 height 9
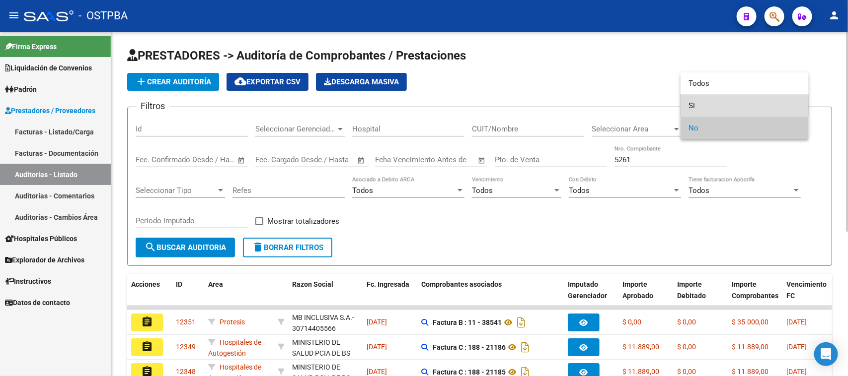
drag, startPoint x: 692, startPoint y: 107, endPoint x: 618, endPoint y: 136, distance: 78.9
click at [691, 107] on span "Si" at bounding box center [744, 106] width 112 height 22
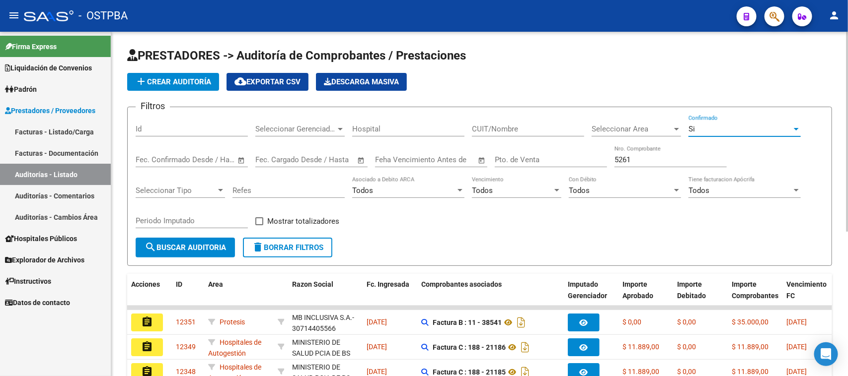
click at [216, 243] on span "search Buscar Auditoria" at bounding box center [185, 247] width 81 height 9
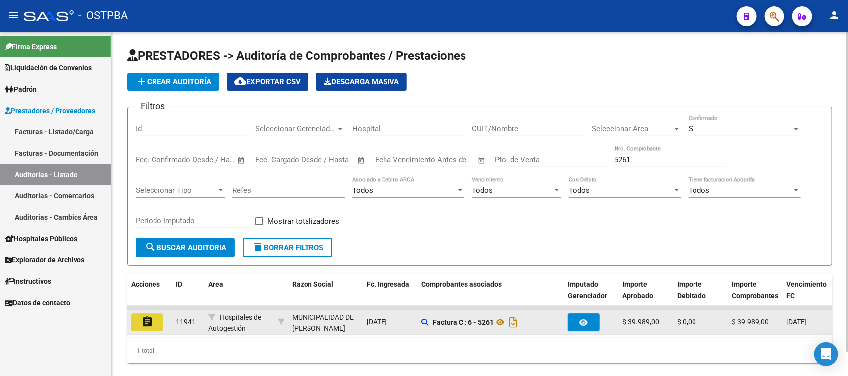
click at [156, 316] on button "assignment" at bounding box center [147, 323] width 32 height 18
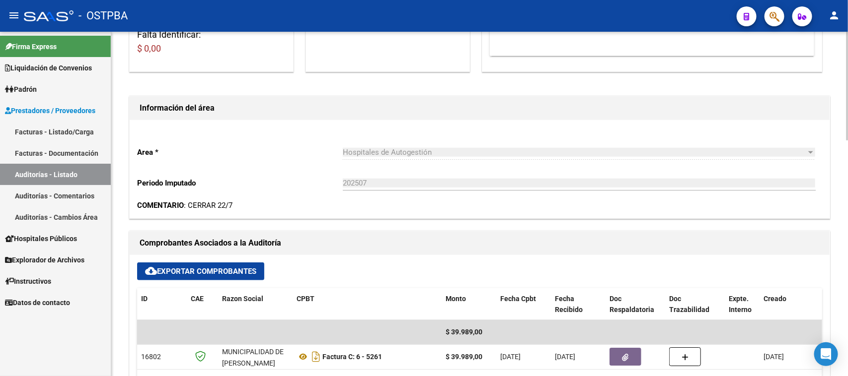
scroll to position [310, 0]
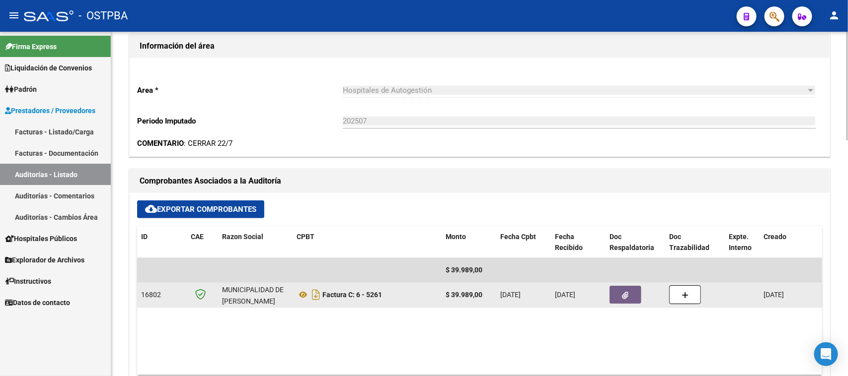
click at [616, 289] on button "button" at bounding box center [625, 295] width 32 height 18
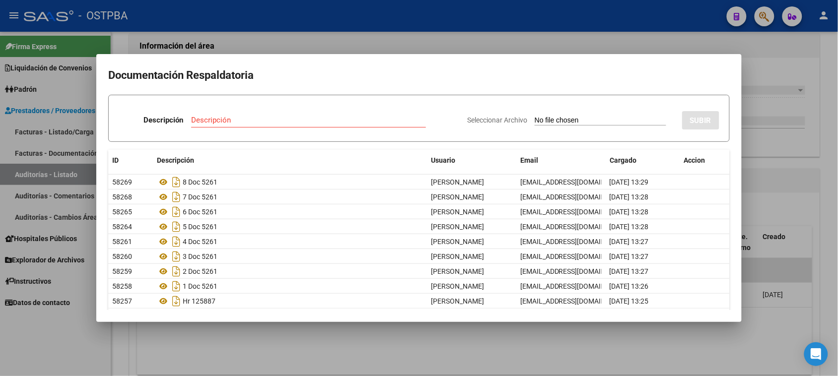
click at [811, 224] on div at bounding box center [419, 188] width 838 height 376
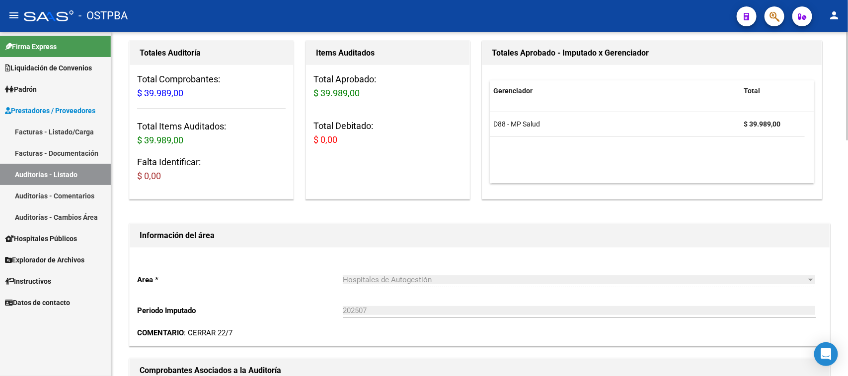
scroll to position [0, 0]
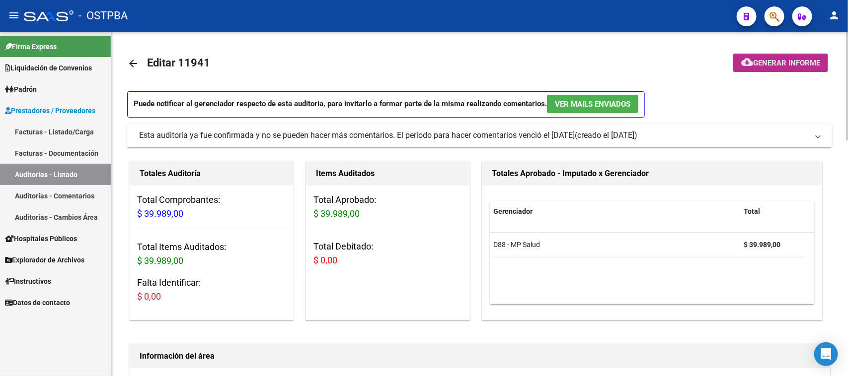
click at [799, 58] on button "cloud_download Generar informe" at bounding box center [780, 63] width 95 height 18
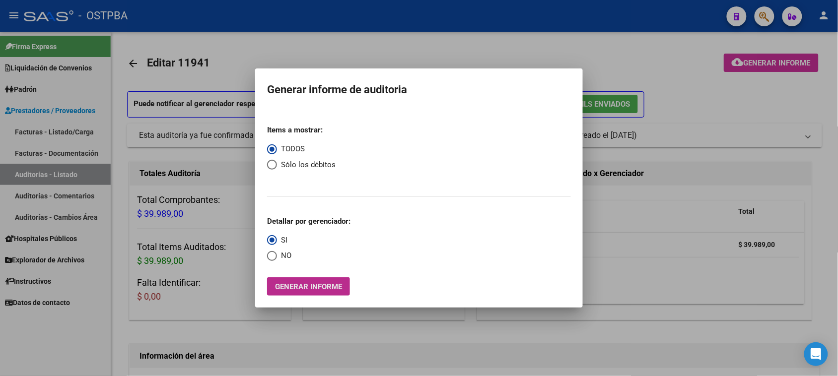
click at [303, 288] on span "Generar informe" at bounding box center [308, 287] width 67 height 9
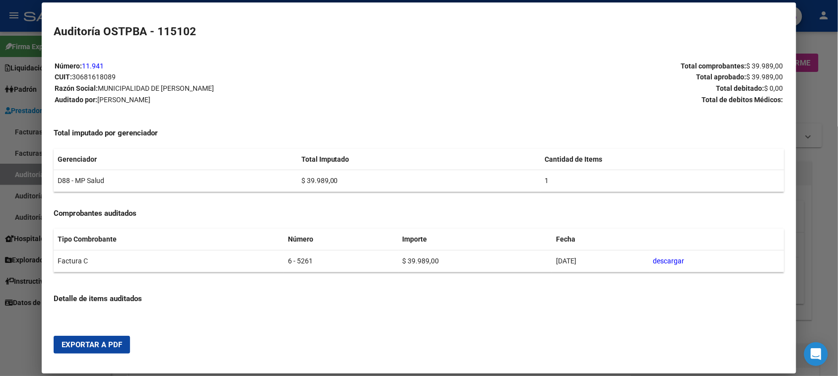
click at [106, 346] on span "Exportar a PDF" at bounding box center [92, 345] width 61 height 9
click at [13, 175] on div at bounding box center [419, 188] width 838 height 376
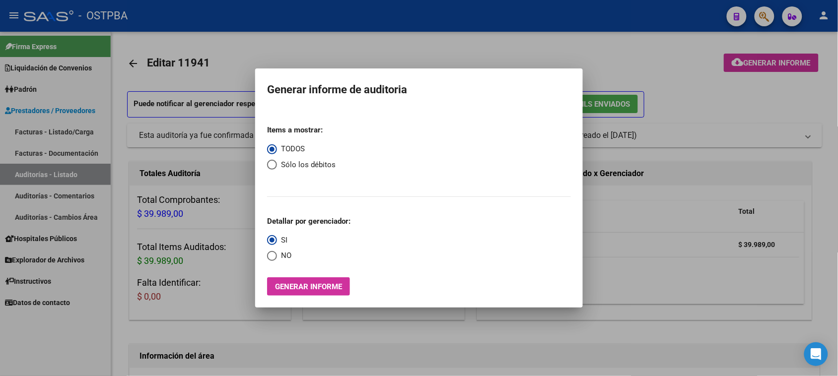
click at [13, 175] on div at bounding box center [419, 188] width 838 height 376
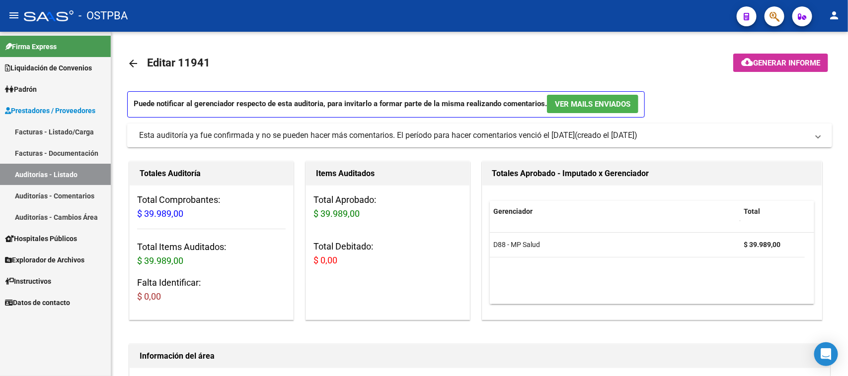
click at [13, 175] on link "Auditorías - Listado" at bounding box center [55, 174] width 111 height 21
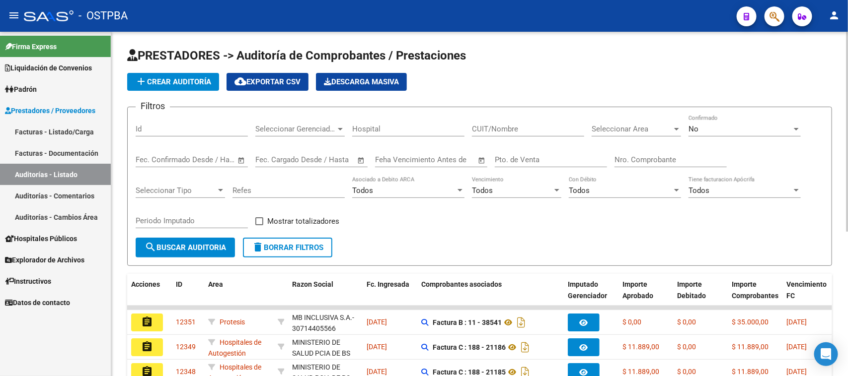
click at [653, 162] on input "Nro. Comprobante" at bounding box center [670, 159] width 112 height 9
type input "8807"
click at [736, 123] on div "No Confirmado" at bounding box center [744, 125] width 112 height 21
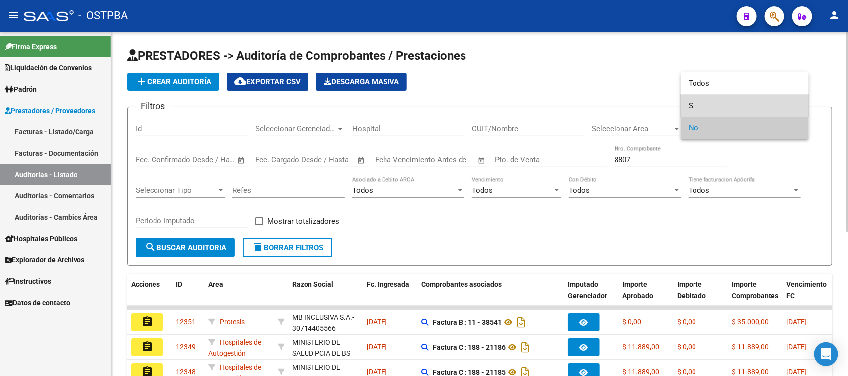
drag, startPoint x: 691, startPoint y: 103, endPoint x: 497, endPoint y: 152, distance: 200.2
click at [689, 104] on span "Si" at bounding box center [744, 106] width 112 height 22
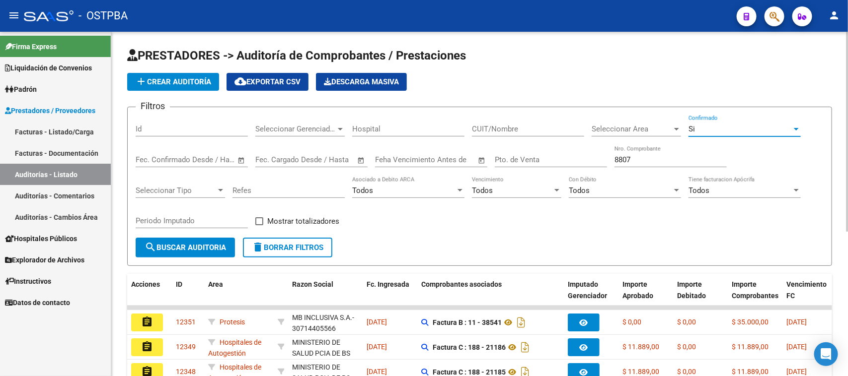
click at [195, 246] on span "search Buscar Auditoria" at bounding box center [185, 247] width 81 height 9
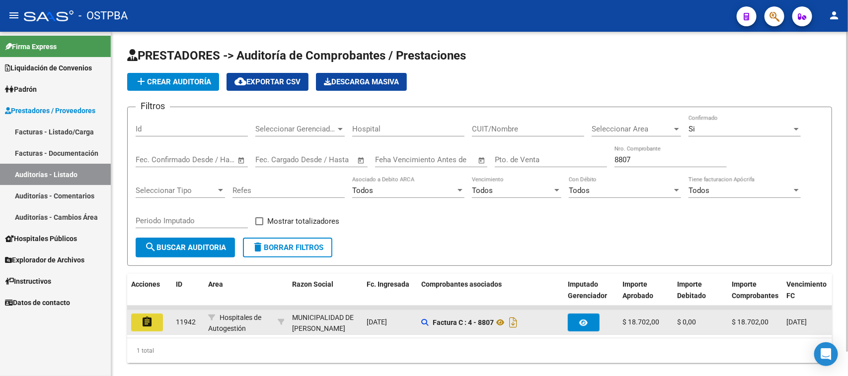
click at [145, 323] on mat-icon "assignment" at bounding box center [147, 322] width 12 height 12
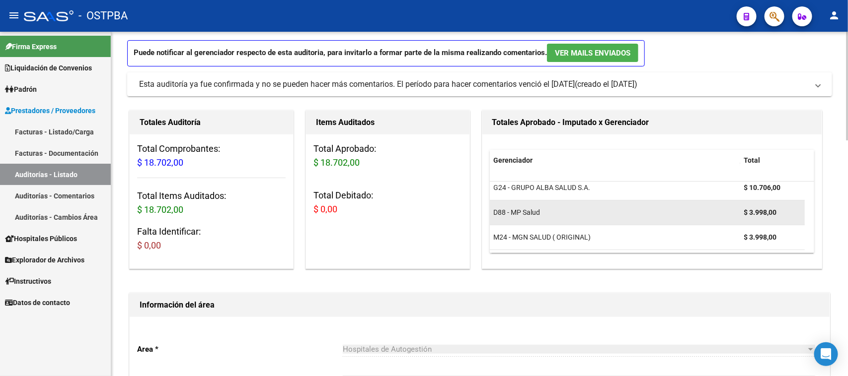
scroll to position [310, 0]
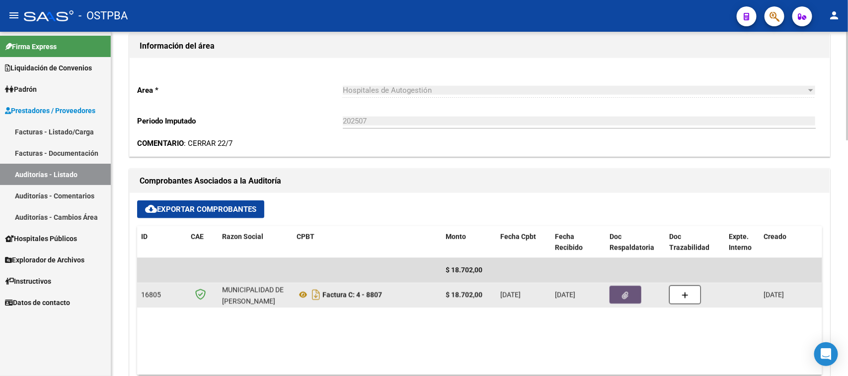
click at [623, 296] on icon "button" at bounding box center [625, 295] width 6 height 7
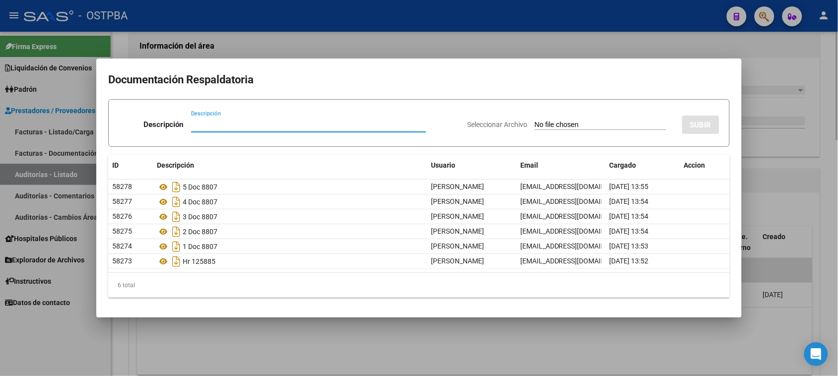
drag, startPoint x: 385, startPoint y: 330, endPoint x: 429, endPoint y: 328, distance: 43.3
click at [404, 330] on div at bounding box center [419, 188] width 838 height 376
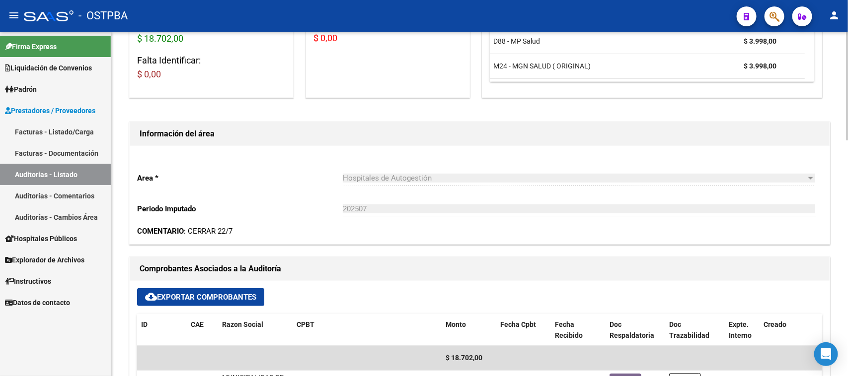
scroll to position [0, 0]
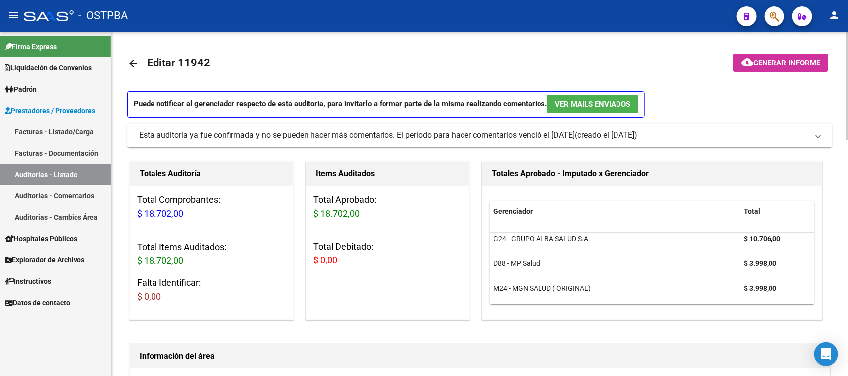
click at [798, 63] on span "Generar informe" at bounding box center [786, 63] width 67 height 9
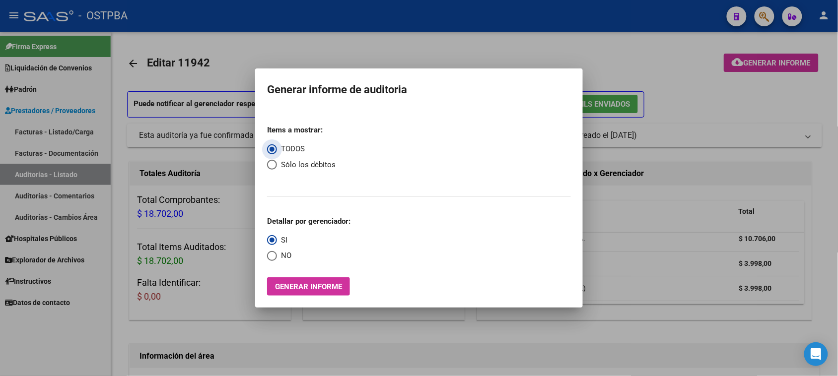
click at [337, 286] on span "Generar informe" at bounding box center [308, 287] width 67 height 9
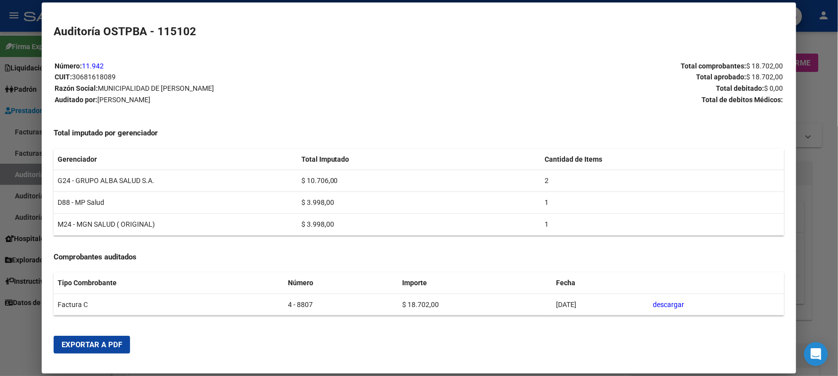
click at [96, 344] on span "Exportar a PDF" at bounding box center [92, 345] width 61 height 9
click at [30, 172] on div at bounding box center [419, 188] width 838 height 376
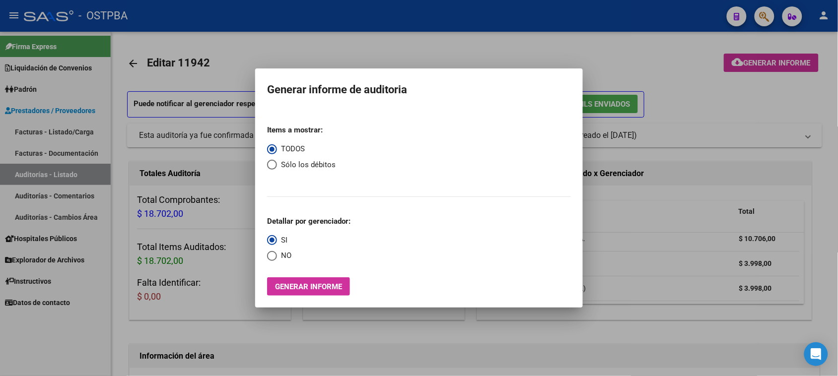
click at [30, 172] on div at bounding box center [419, 188] width 838 height 376
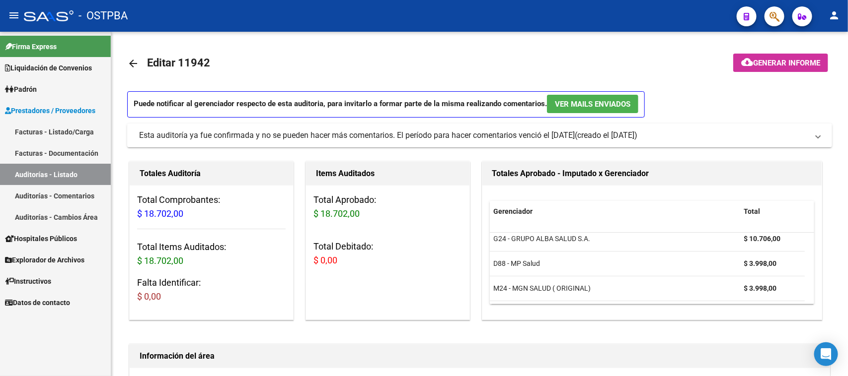
click at [48, 172] on link "Auditorías - Listado" at bounding box center [55, 174] width 111 height 21
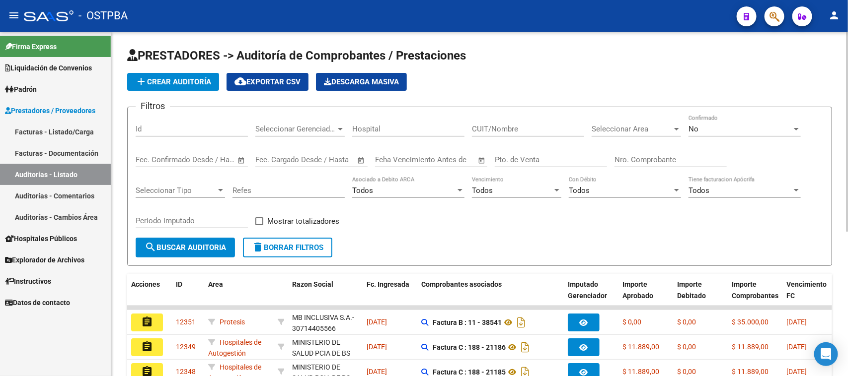
click at [644, 161] on input "Nro. Comprobante" at bounding box center [670, 159] width 112 height 9
type input "21900"
click at [702, 130] on div "No" at bounding box center [739, 129] width 103 height 9
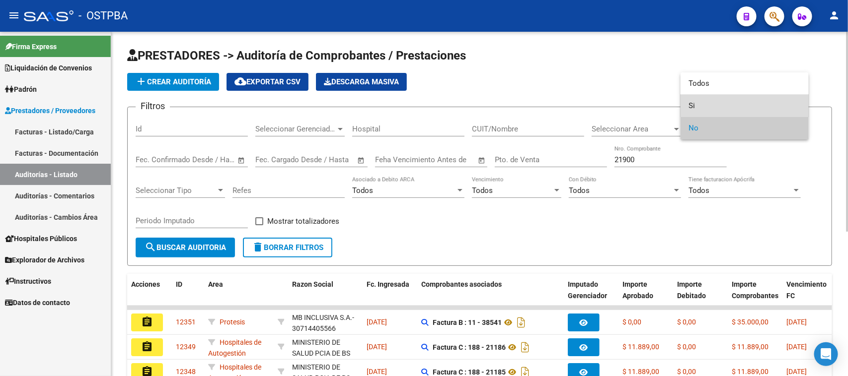
drag, startPoint x: 693, startPoint y: 105, endPoint x: 450, endPoint y: 154, distance: 247.9
click at [690, 105] on span "Si" at bounding box center [744, 106] width 112 height 22
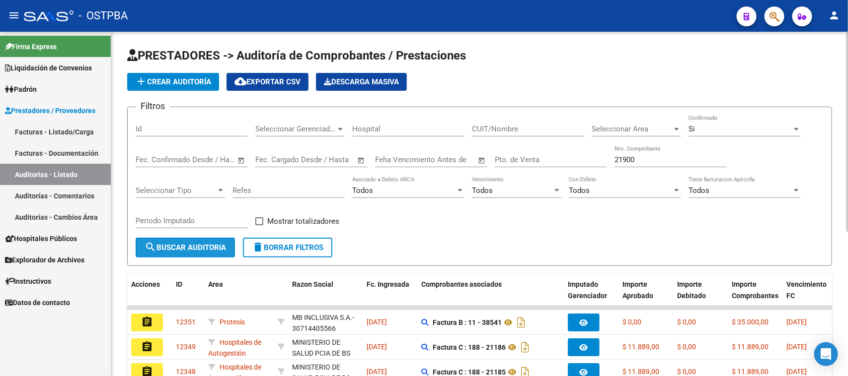
click at [185, 246] on span "search Buscar Auditoria" at bounding box center [185, 247] width 81 height 9
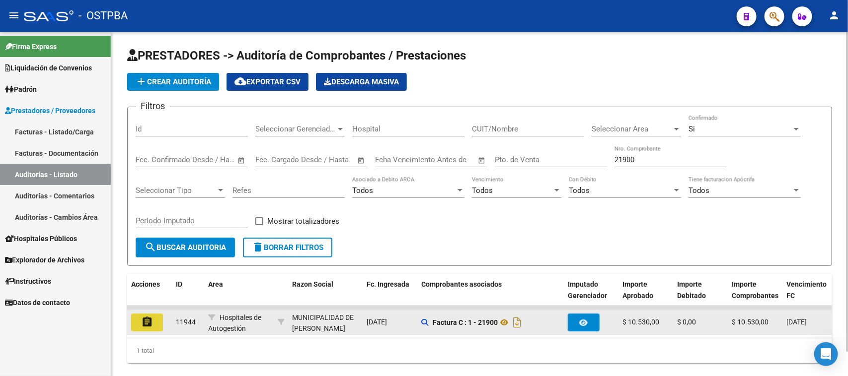
click at [143, 321] on mat-icon "assignment" at bounding box center [147, 322] width 12 height 12
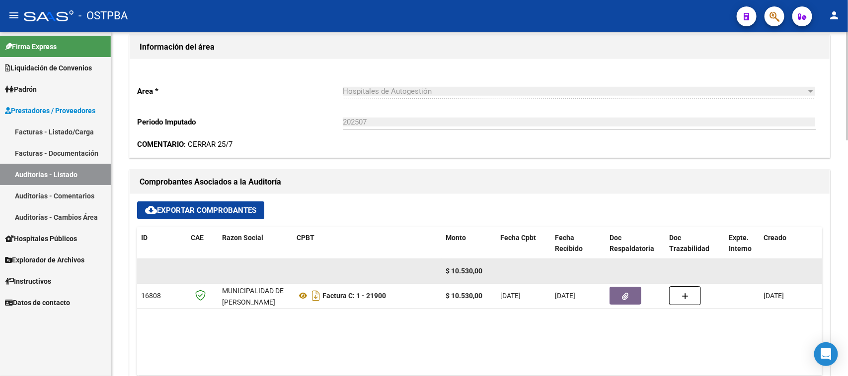
scroll to position [310, 0]
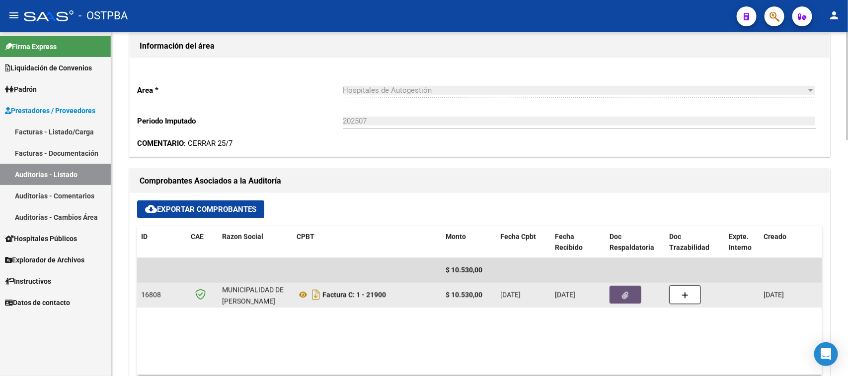
click at [629, 298] on button "button" at bounding box center [625, 295] width 32 height 18
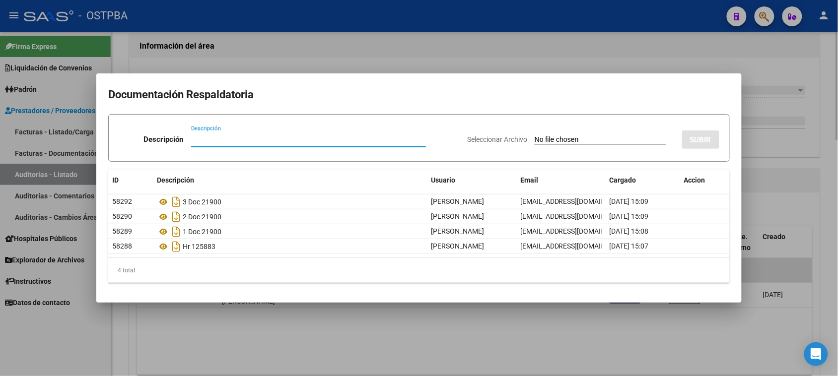
drag, startPoint x: 629, startPoint y: 334, endPoint x: 649, endPoint y: 327, distance: 20.8
click at [636, 333] on div at bounding box center [419, 188] width 838 height 376
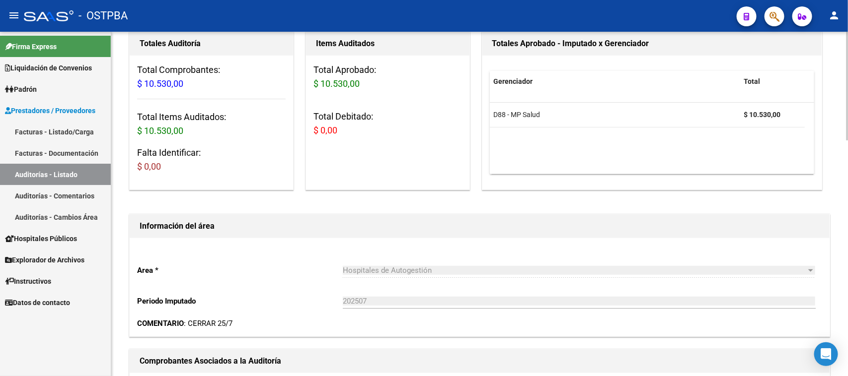
scroll to position [0, 0]
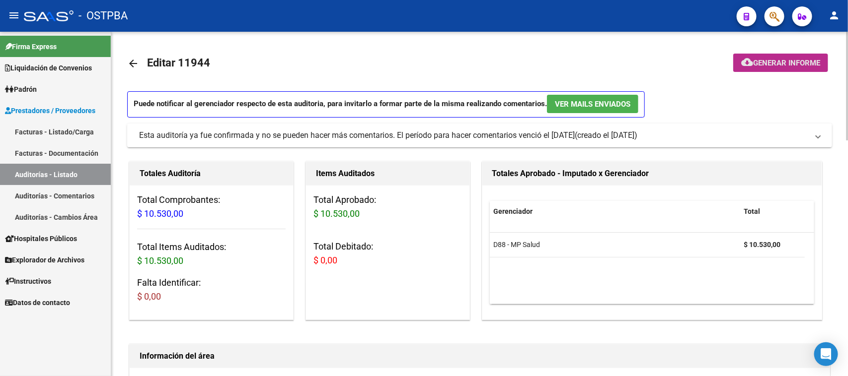
click at [787, 65] on span "Generar informe" at bounding box center [786, 63] width 67 height 9
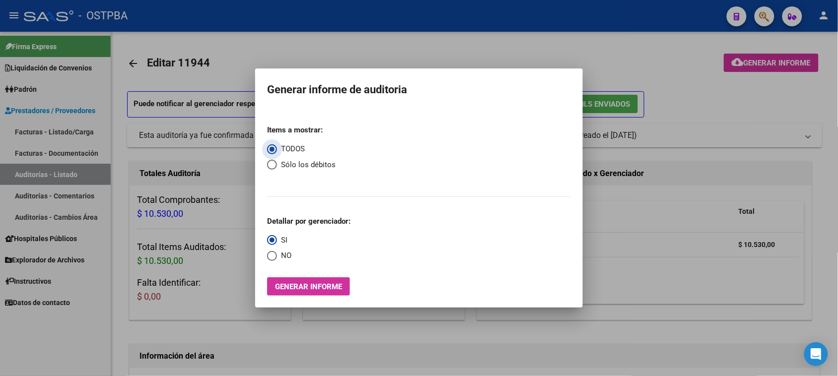
click at [336, 286] on span "Generar informe" at bounding box center [308, 287] width 67 height 9
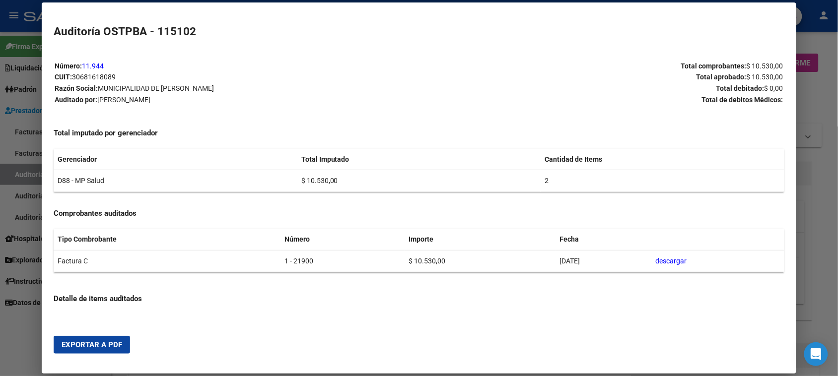
click at [108, 341] on span "Exportar a PDF" at bounding box center [92, 345] width 61 height 9
click at [18, 175] on div at bounding box center [419, 188] width 838 height 376
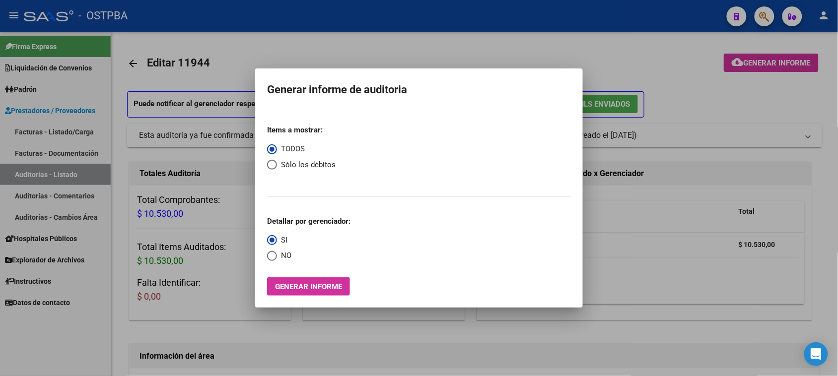
click at [18, 175] on div at bounding box center [419, 188] width 838 height 376
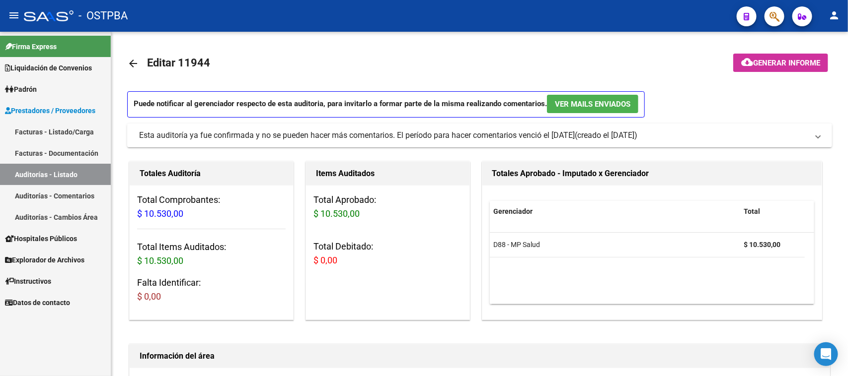
click at [18, 174] on link "Auditorías - Listado" at bounding box center [55, 174] width 111 height 21
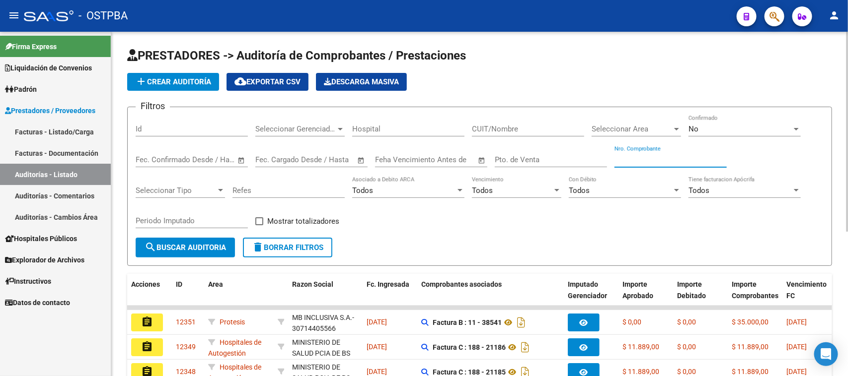
click at [624, 159] on input "Nro. Comprobante" at bounding box center [670, 159] width 112 height 9
type input "5767"
drag, startPoint x: 710, startPoint y: 124, endPoint x: 705, endPoint y: 127, distance: 5.8
click at [705, 127] on div "No" at bounding box center [739, 129] width 103 height 9
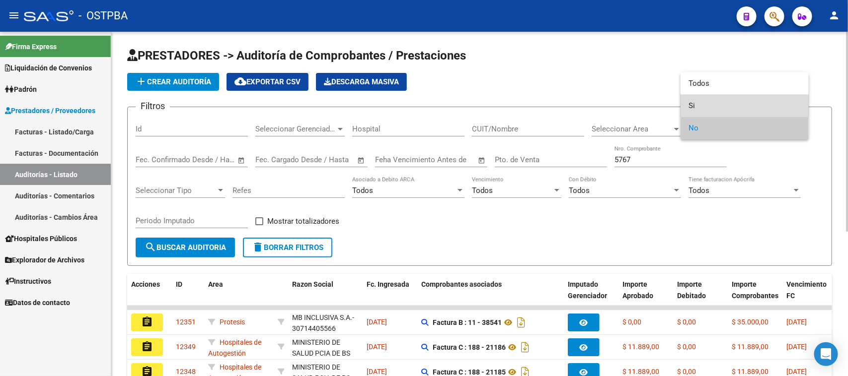
drag, startPoint x: 688, startPoint y: 105, endPoint x: 593, endPoint y: 147, distance: 104.0
click at [687, 105] on mat-option "Si" at bounding box center [744, 106] width 128 height 22
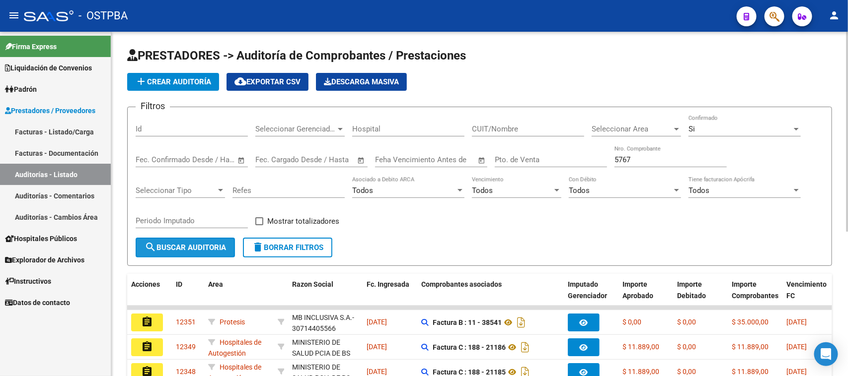
click at [215, 249] on span "search Buscar Auditoria" at bounding box center [185, 247] width 81 height 9
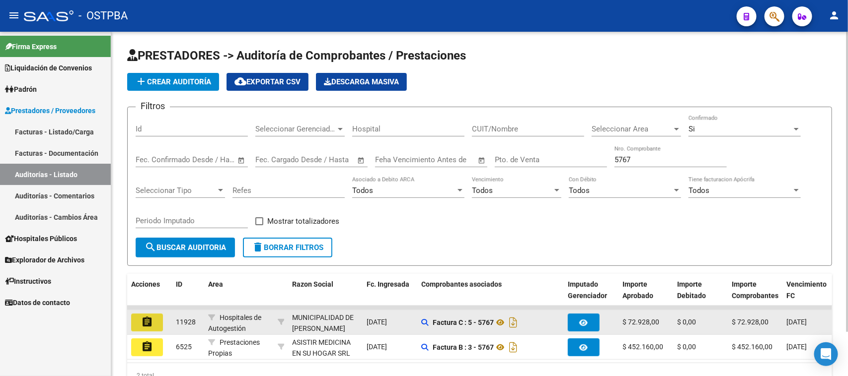
click at [139, 318] on button "assignment" at bounding box center [147, 323] width 32 height 18
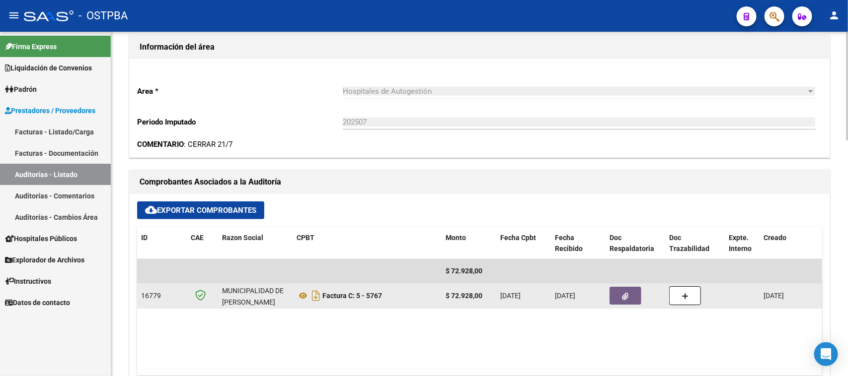
scroll to position [310, 0]
click at [639, 297] on button "button" at bounding box center [625, 295] width 32 height 18
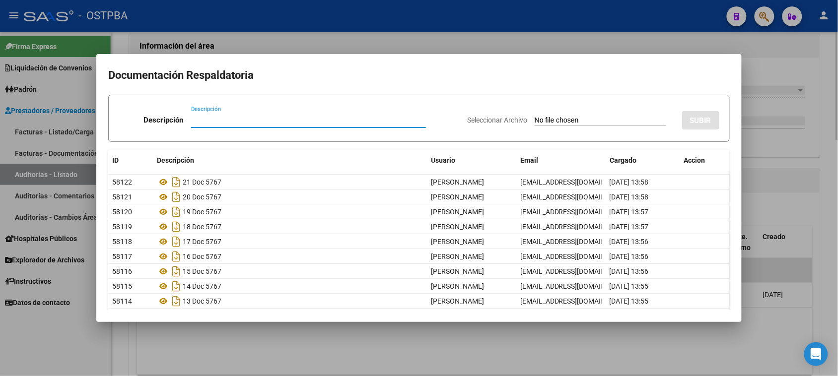
click at [205, 336] on div at bounding box center [419, 188] width 838 height 376
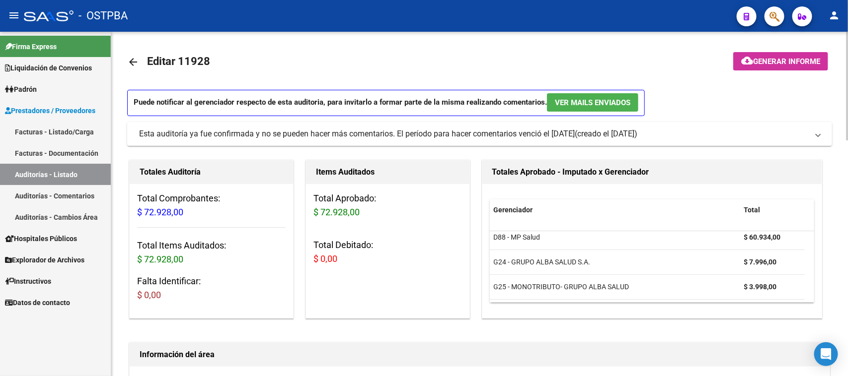
scroll to position [0, 0]
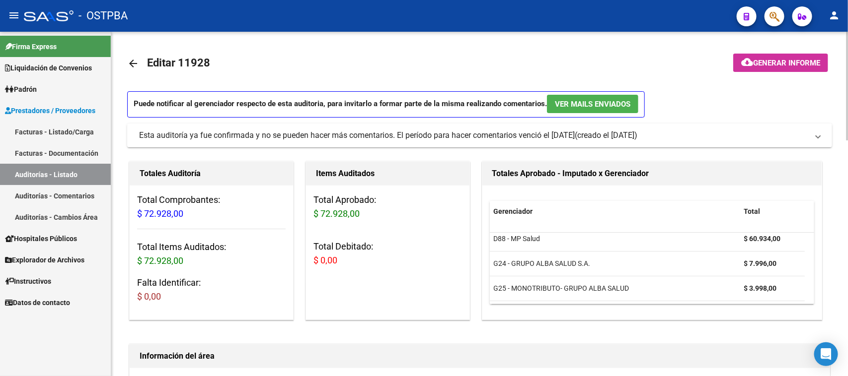
click at [771, 62] on span "Generar informe" at bounding box center [786, 63] width 67 height 9
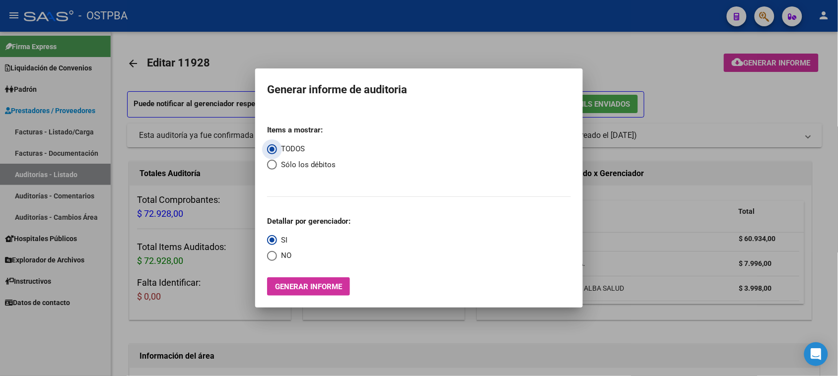
click at [311, 284] on span "Generar informe" at bounding box center [308, 287] width 67 height 9
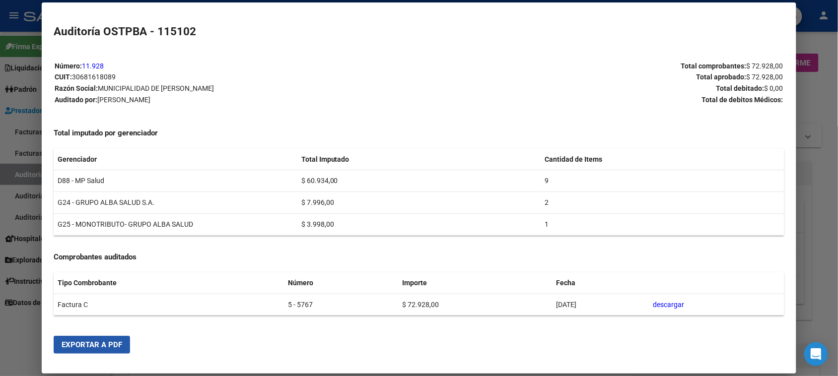
drag, startPoint x: 120, startPoint y: 346, endPoint x: 283, endPoint y: 321, distance: 165.3
click at [120, 346] on button "Exportar a PDF" at bounding box center [92, 345] width 76 height 18
click at [18, 173] on div at bounding box center [419, 188] width 838 height 376
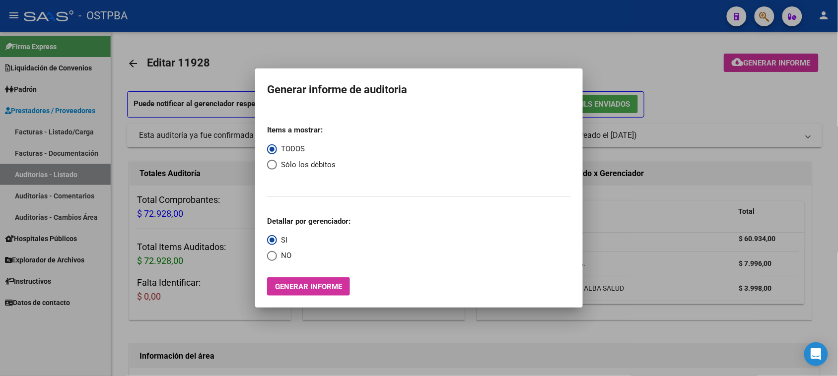
click at [18, 173] on div at bounding box center [419, 188] width 838 height 376
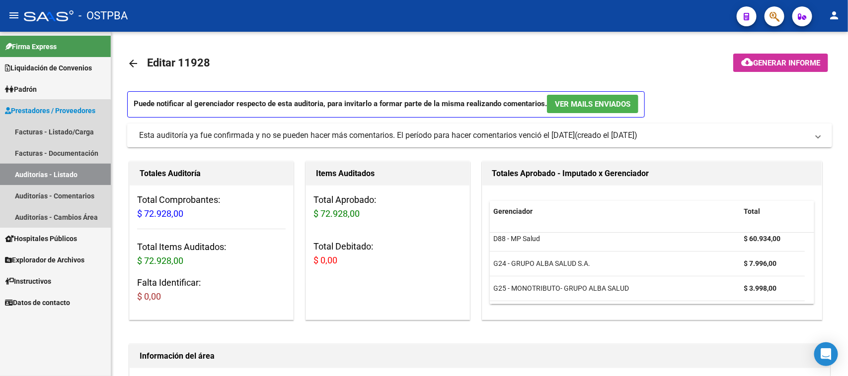
click at [18, 173] on link "Auditorías - Listado" at bounding box center [55, 174] width 111 height 21
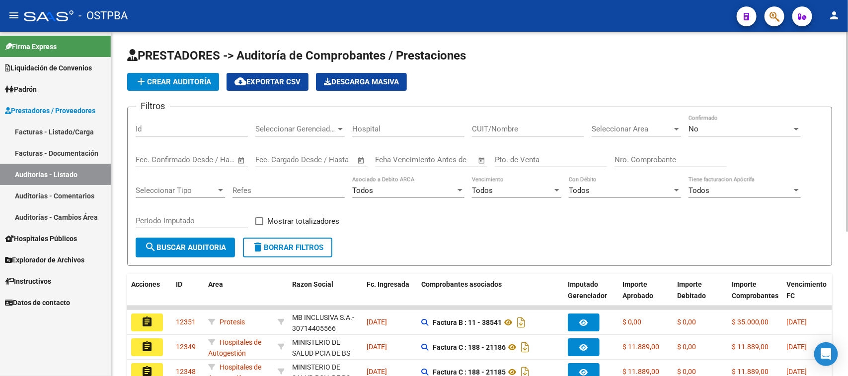
click at [681, 159] on input "Nro. Comprobante" at bounding box center [670, 159] width 112 height 9
type input "7131"
click at [712, 122] on div "No Confirmado" at bounding box center [744, 125] width 112 height 21
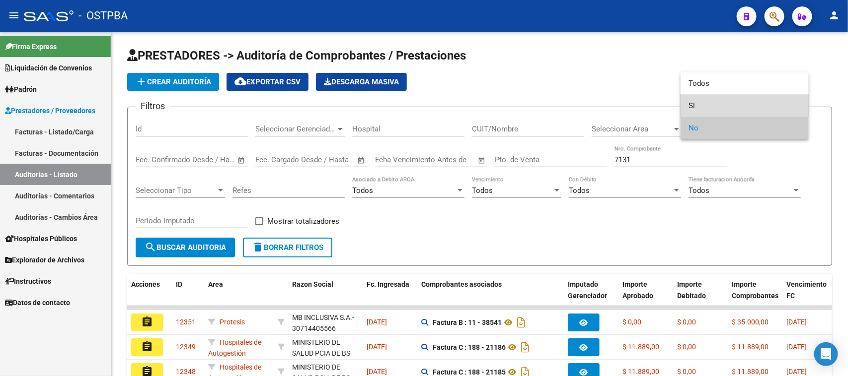
click at [697, 101] on span "Si" at bounding box center [744, 106] width 112 height 22
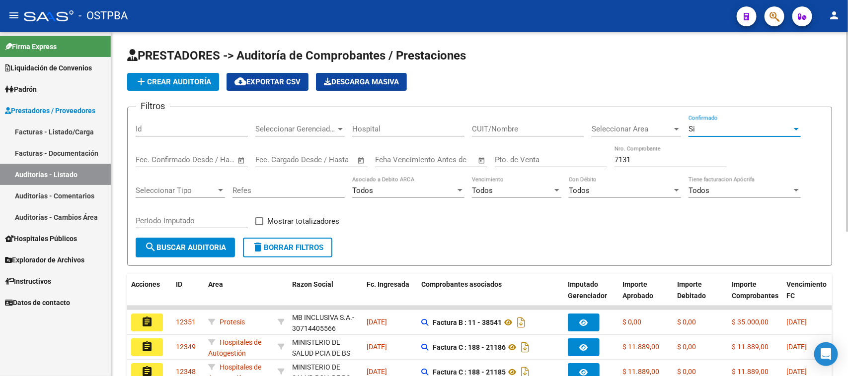
click at [187, 251] on button "search Buscar Auditoria" at bounding box center [185, 248] width 99 height 20
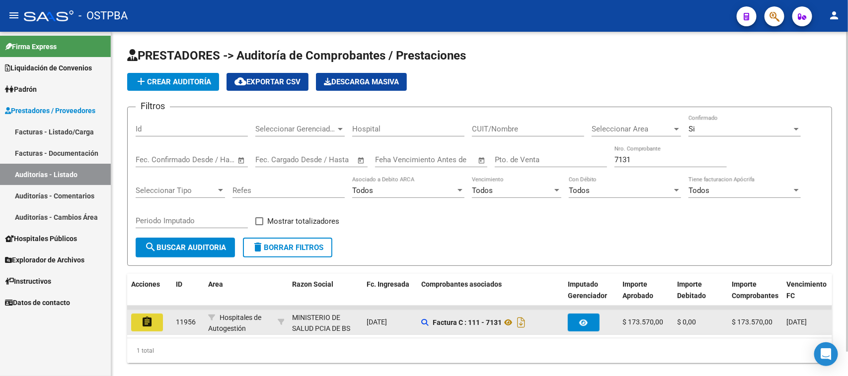
click at [152, 323] on mat-icon "assignment" at bounding box center [147, 322] width 12 height 12
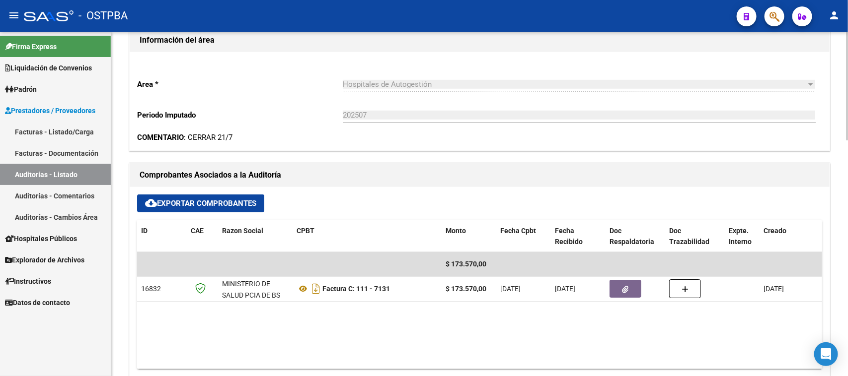
scroll to position [372, 0]
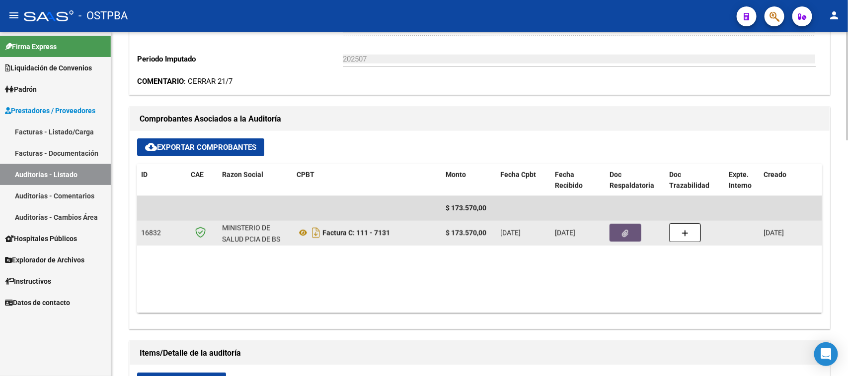
click at [626, 239] on button "button" at bounding box center [625, 233] width 32 height 18
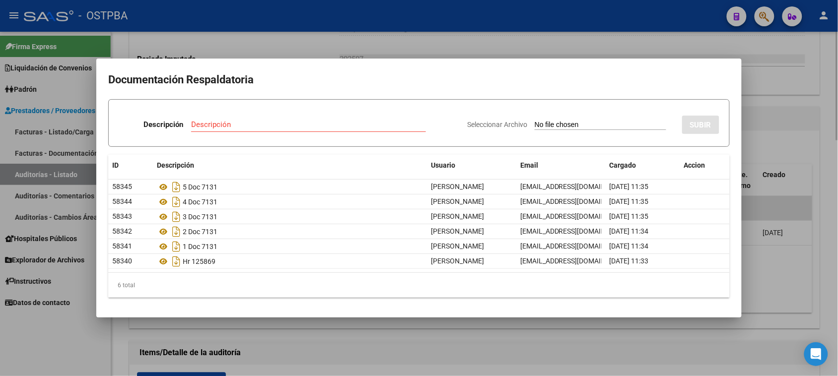
drag, startPoint x: 780, startPoint y: 286, endPoint x: 803, endPoint y: 191, distance: 97.1
click at [779, 279] on div at bounding box center [419, 188] width 838 height 376
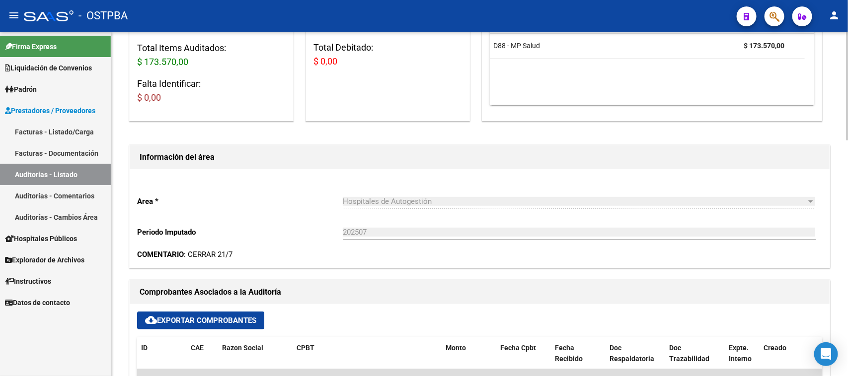
scroll to position [0, 0]
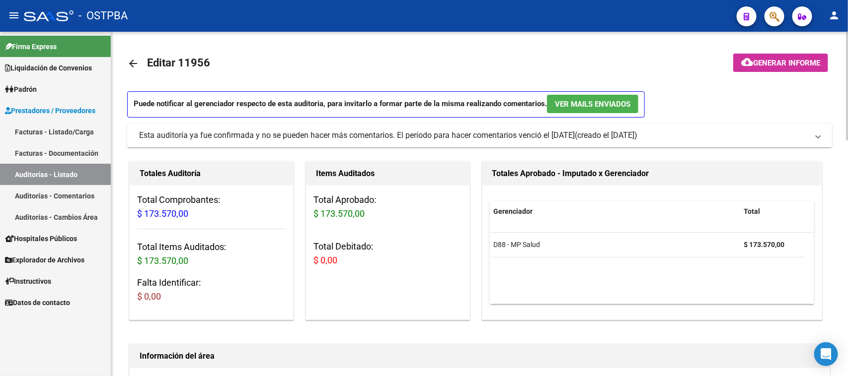
click at [798, 66] on span "Generar informe" at bounding box center [786, 63] width 67 height 9
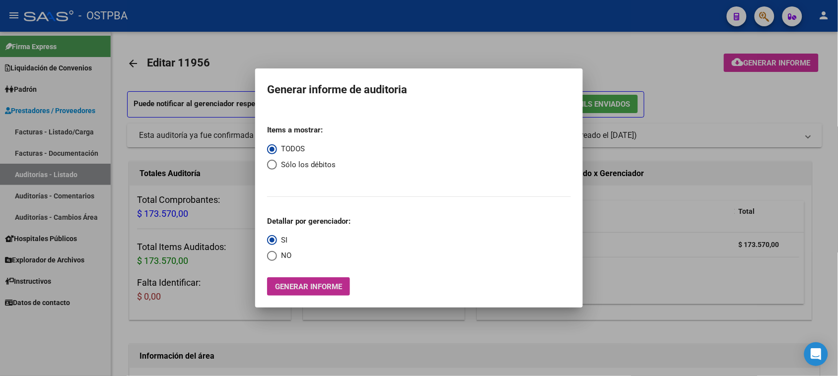
click at [313, 287] on span "Generar informe" at bounding box center [308, 287] width 67 height 9
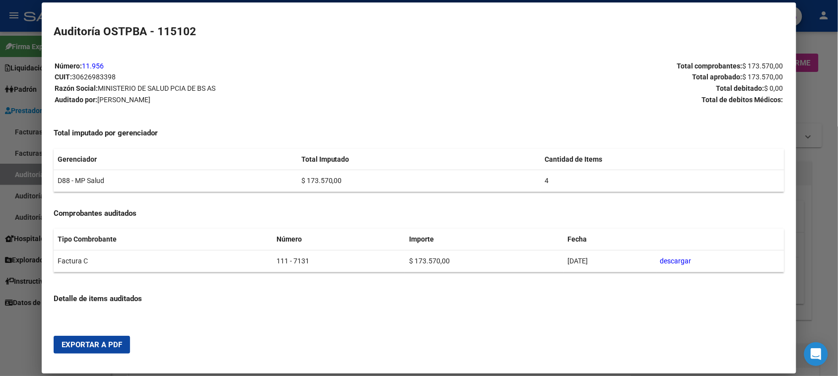
click at [113, 347] on span "Exportar a PDF" at bounding box center [92, 345] width 61 height 9
click at [6, 339] on div at bounding box center [419, 188] width 838 height 376
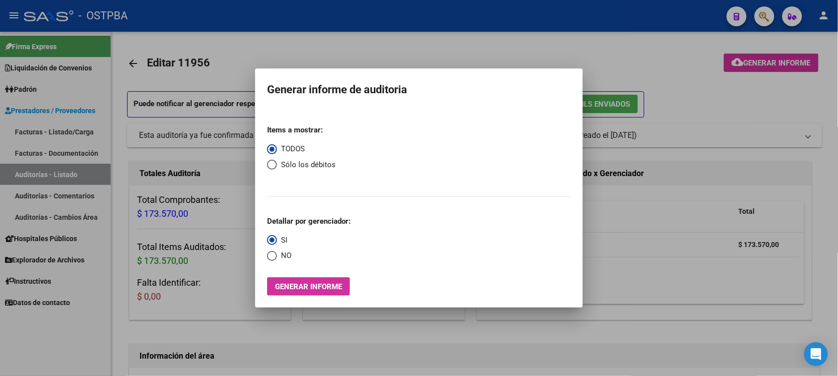
click at [71, 173] on div at bounding box center [419, 188] width 838 height 376
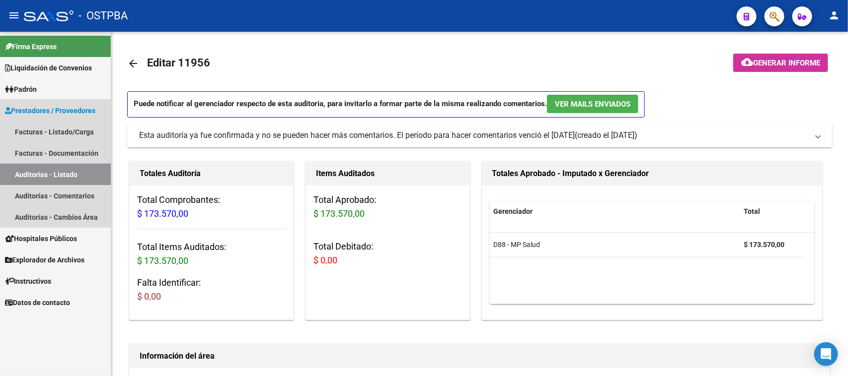
click at [71, 173] on link "Auditorías - Listado" at bounding box center [55, 174] width 111 height 21
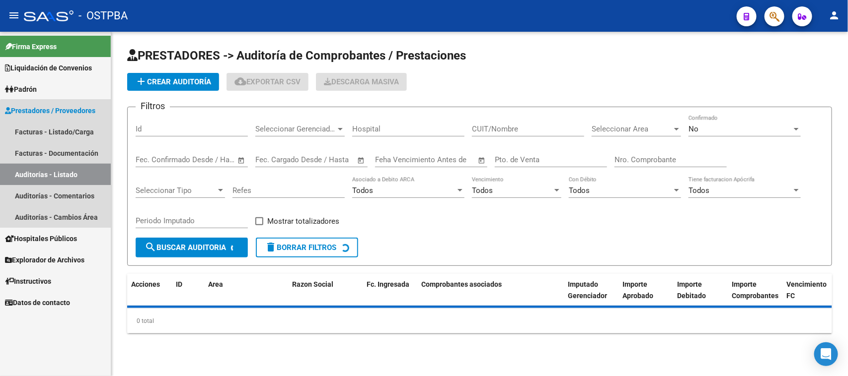
click at [71, 173] on link "Auditorías - Listado" at bounding box center [55, 174] width 111 height 21
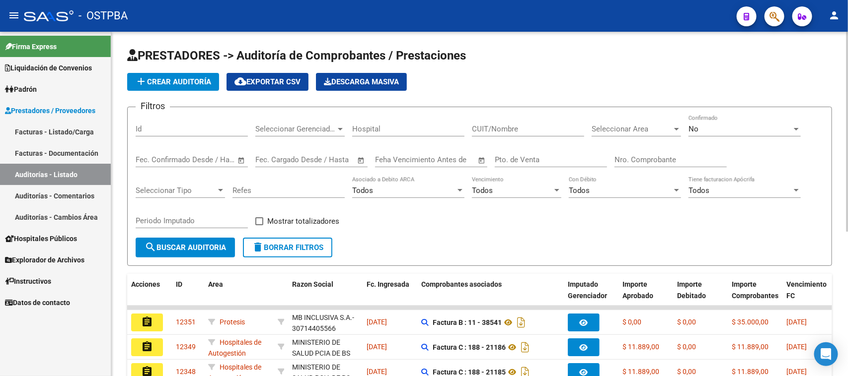
drag, startPoint x: 639, startPoint y: 149, endPoint x: 664, endPoint y: 149, distance: 25.3
click at [639, 149] on div "Nro. Comprobante" at bounding box center [670, 156] width 112 height 21
type input "7130"
click at [721, 125] on div "No" at bounding box center [739, 129] width 103 height 9
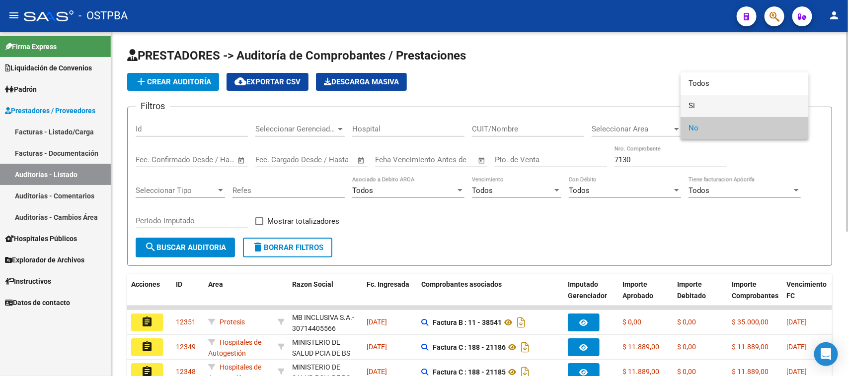
drag, startPoint x: 689, startPoint y: 102, endPoint x: 644, endPoint y: 116, distance: 47.1
click at [689, 102] on span "Si" at bounding box center [744, 106] width 112 height 22
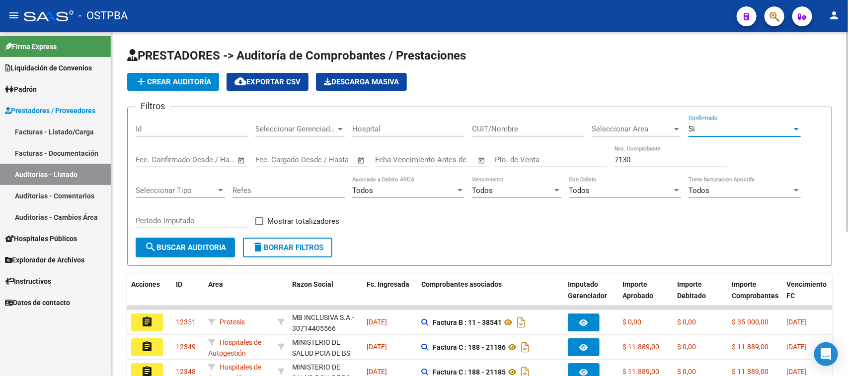
click at [193, 246] on span "search Buscar Auditoria" at bounding box center [185, 247] width 81 height 9
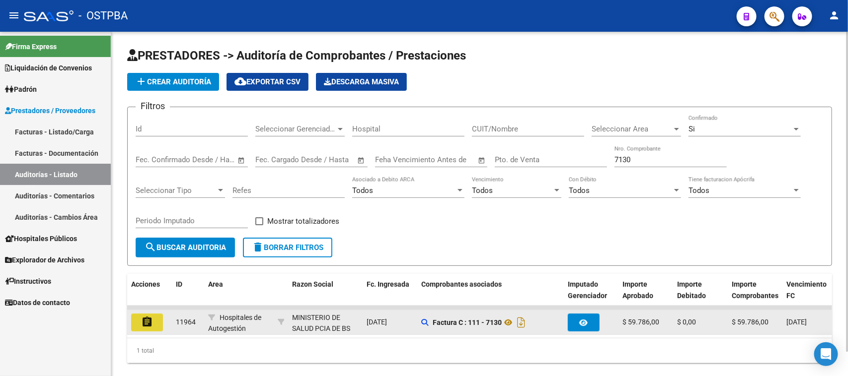
click at [149, 322] on mat-icon "assignment" at bounding box center [147, 322] width 12 height 12
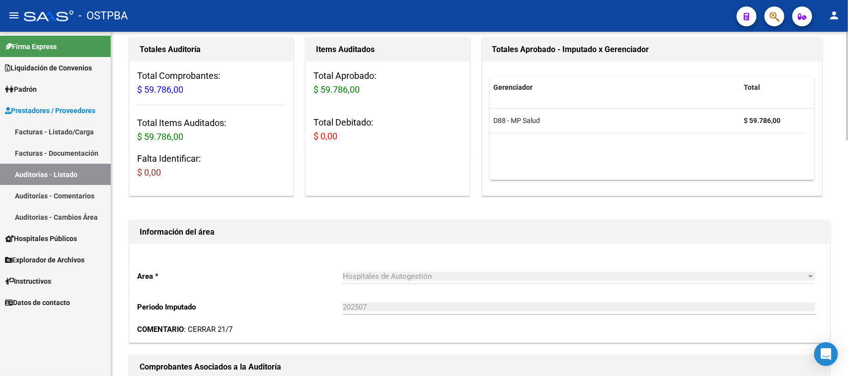
scroll to position [372, 0]
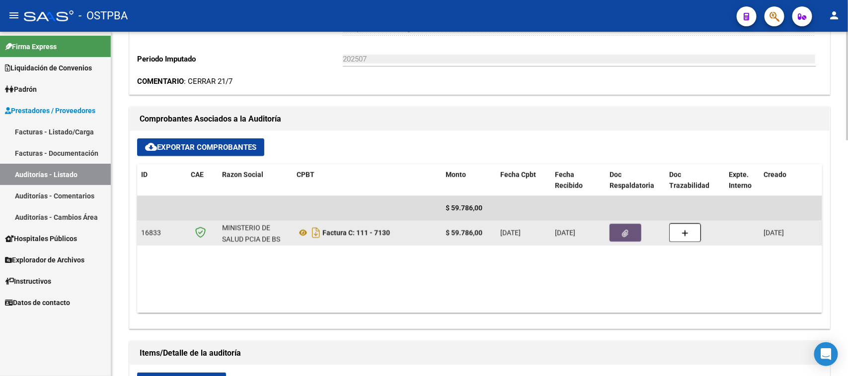
click at [629, 238] on button "button" at bounding box center [625, 233] width 32 height 18
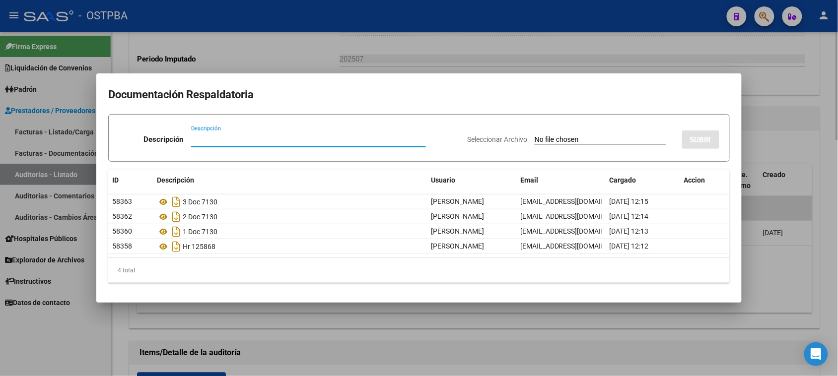
drag, startPoint x: 636, startPoint y: 339, endPoint x: 668, endPoint y: 319, distance: 37.6
click at [637, 338] on div at bounding box center [419, 188] width 838 height 376
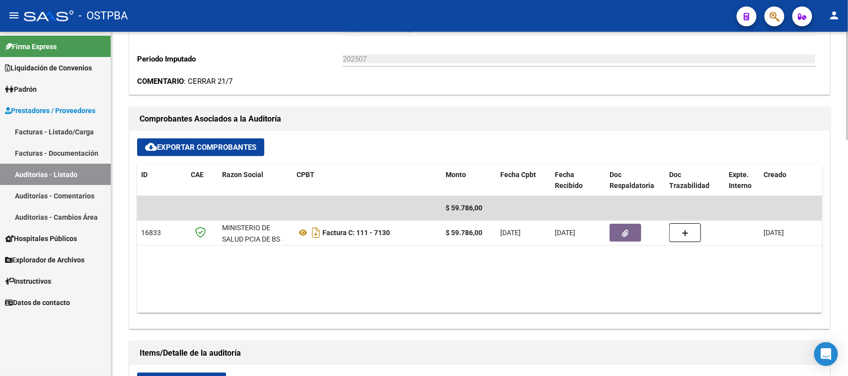
scroll to position [0, 0]
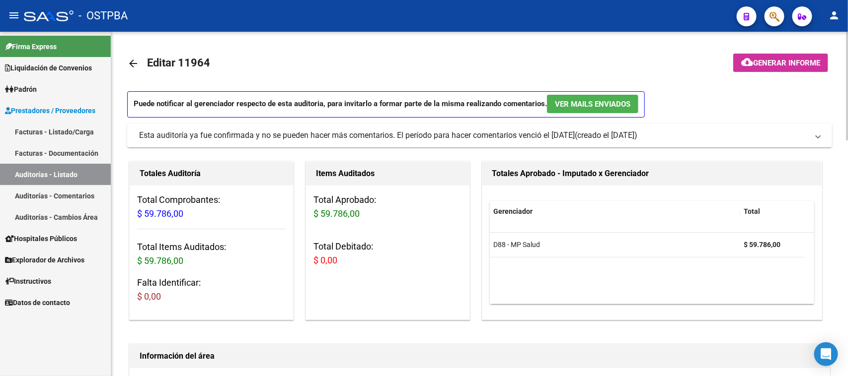
drag, startPoint x: 794, startPoint y: 66, endPoint x: 785, endPoint y: 66, distance: 8.5
click at [785, 66] on span "Generar informe" at bounding box center [786, 63] width 67 height 9
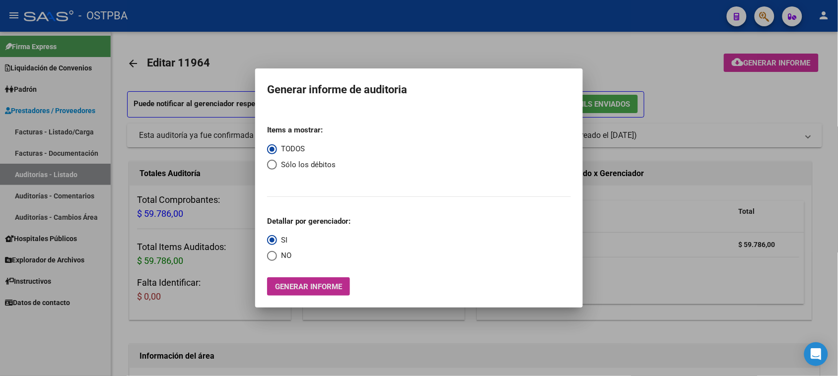
click at [321, 293] on button "Generar informe" at bounding box center [308, 287] width 83 height 18
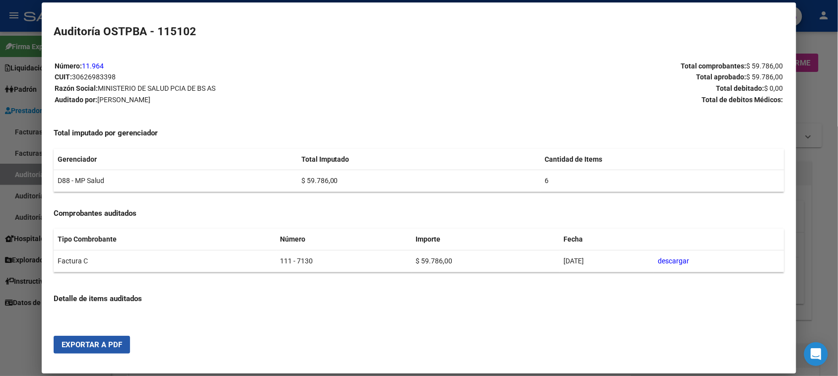
click at [92, 339] on button "Exportar a PDF" at bounding box center [92, 345] width 76 height 18
click at [8, 176] on div at bounding box center [419, 188] width 838 height 376
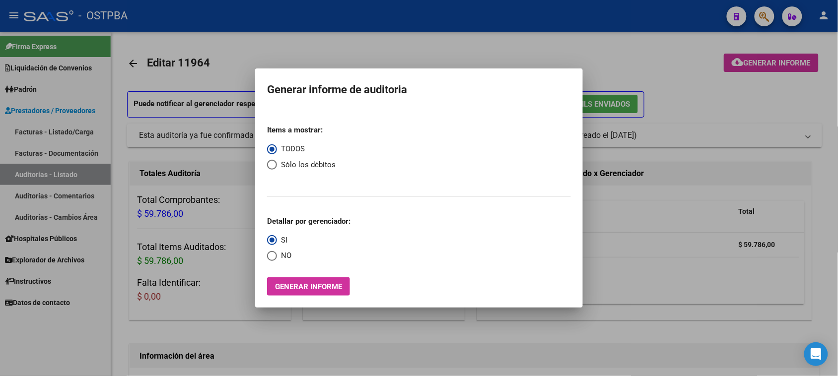
click at [7, 175] on div at bounding box center [419, 188] width 838 height 376
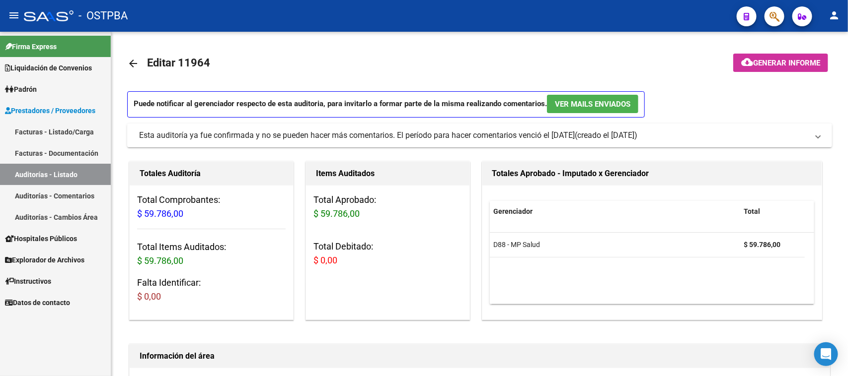
click at [7, 175] on link "Auditorías - Listado" at bounding box center [55, 174] width 111 height 21
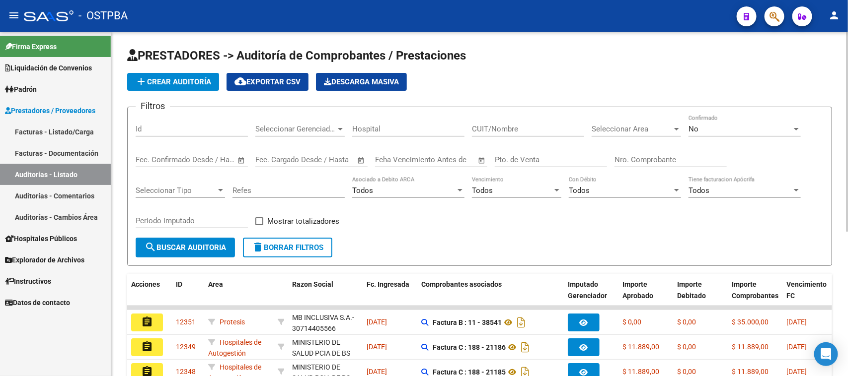
drag, startPoint x: 624, startPoint y: 155, endPoint x: 764, endPoint y: 157, distance: 140.1
click at [634, 155] on input "Nro. Comprobante" at bounding box center [670, 159] width 112 height 9
type input "7024"
click at [757, 125] on div "No" at bounding box center [739, 129] width 103 height 9
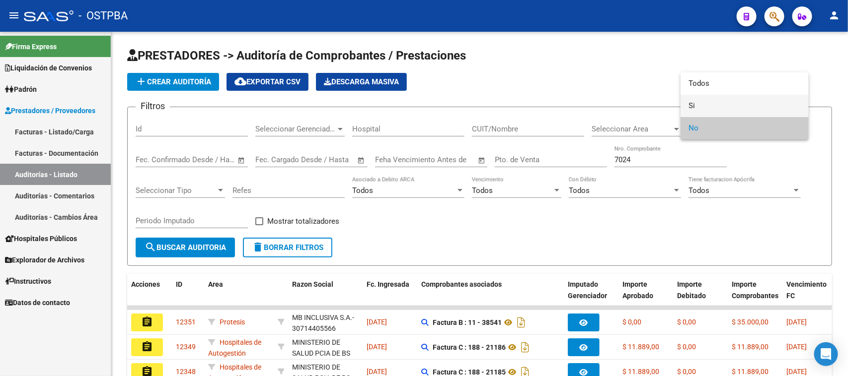
drag, startPoint x: 693, startPoint y: 103, endPoint x: 655, endPoint y: 115, distance: 40.1
click at [692, 103] on span "Si" at bounding box center [744, 106] width 112 height 22
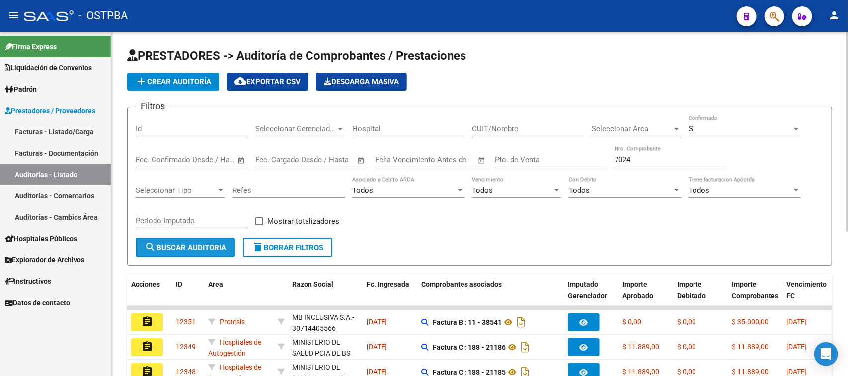
click at [208, 250] on span "search Buscar Auditoria" at bounding box center [185, 247] width 81 height 9
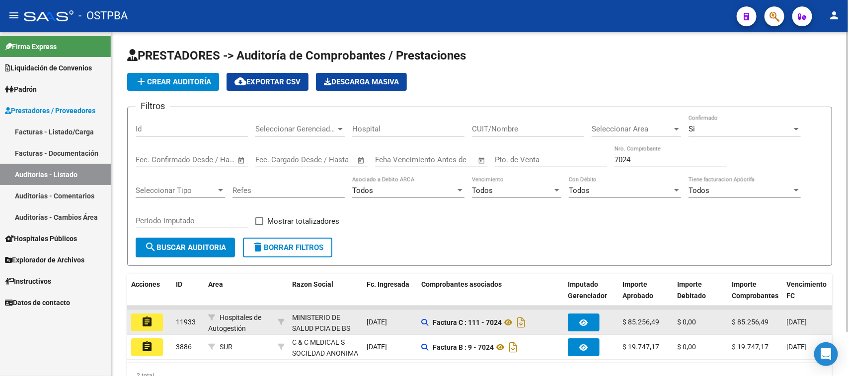
click at [146, 323] on mat-icon "assignment" at bounding box center [147, 322] width 12 height 12
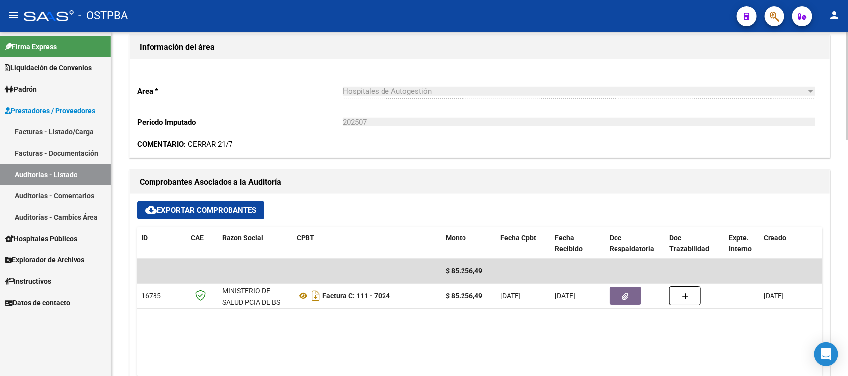
scroll to position [310, 0]
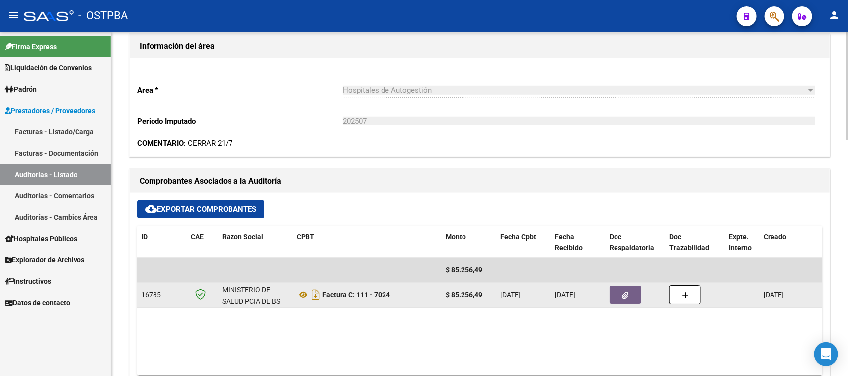
click at [629, 293] on button "button" at bounding box center [625, 295] width 32 height 18
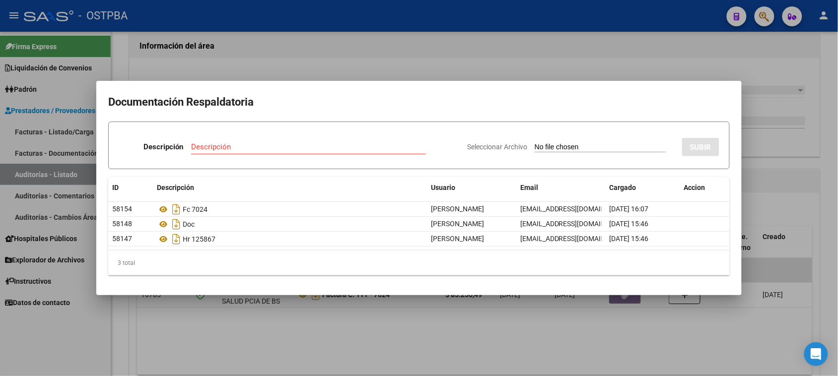
click at [828, 304] on div at bounding box center [419, 188] width 838 height 376
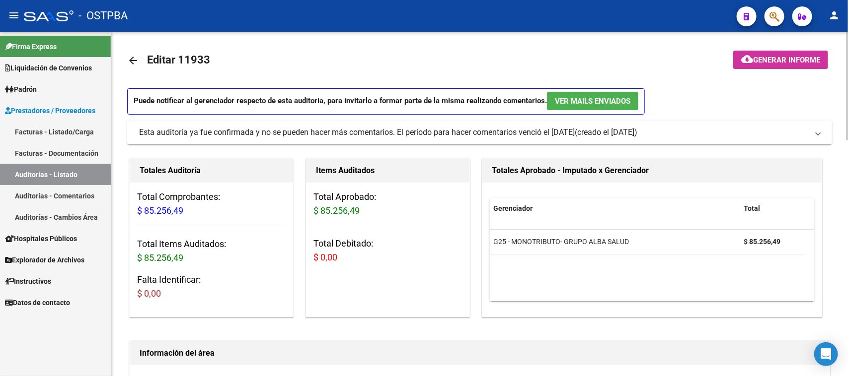
scroll to position [0, 0]
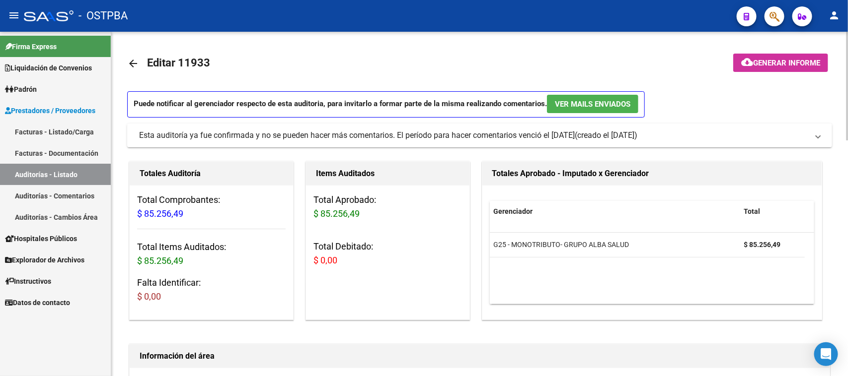
click at [764, 63] on span "Generar informe" at bounding box center [786, 63] width 67 height 9
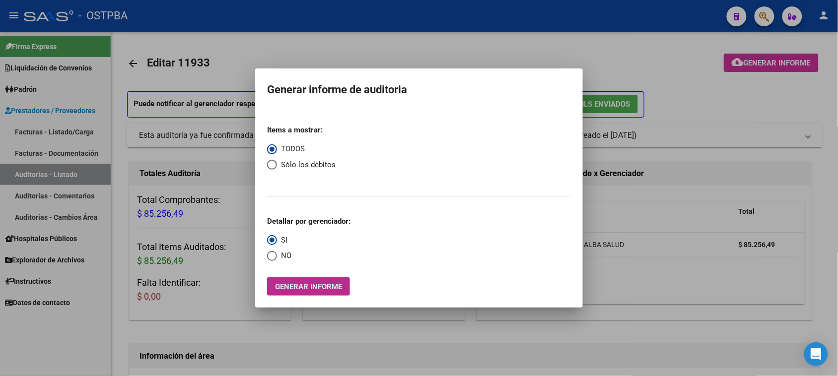
click at [322, 288] on span "Generar informe" at bounding box center [308, 287] width 67 height 9
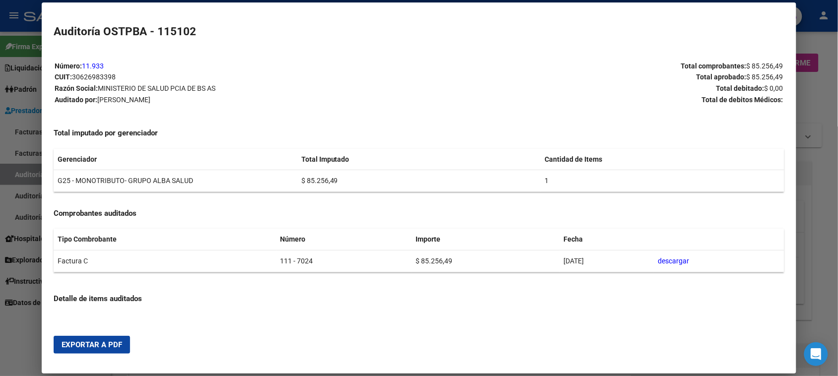
drag, startPoint x: 106, startPoint y: 346, endPoint x: 188, endPoint y: 324, distance: 84.9
click at [106, 346] on span "Exportar a PDF" at bounding box center [92, 345] width 61 height 9
click at [16, 171] on div at bounding box center [419, 188] width 838 height 376
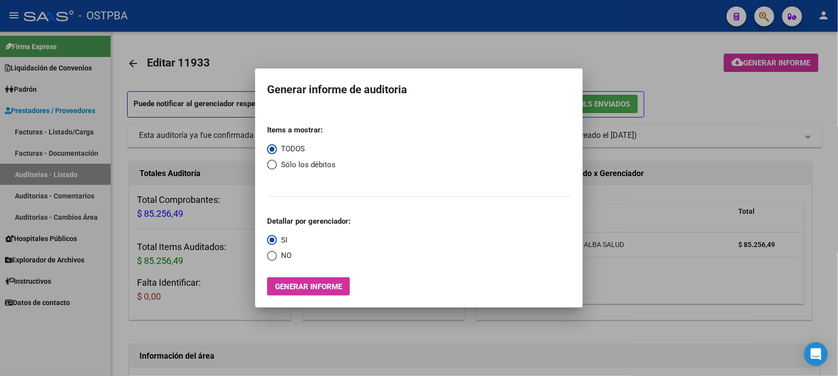
click at [16, 171] on div at bounding box center [419, 188] width 838 height 376
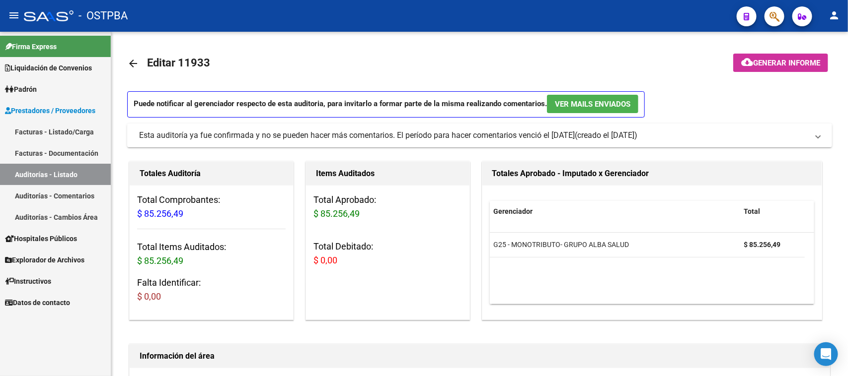
click at [61, 177] on link "Auditorías - Listado" at bounding box center [55, 174] width 111 height 21
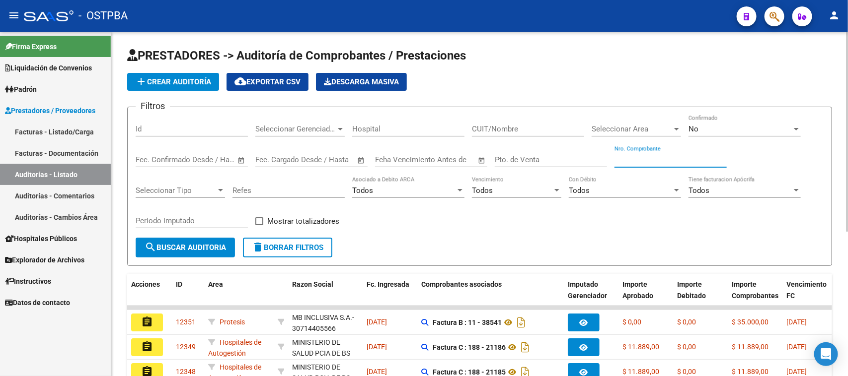
drag, startPoint x: 668, startPoint y: 161, endPoint x: 847, endPoint y: 214, distance: 186.2
click at [669, 161] on input "Nro. Comprobante" at bounding box center [670, 159] width 112 height 9
type input "7023"
click at [710, 126] on div "No" at bounding box center [739, 129] width 103 height 9
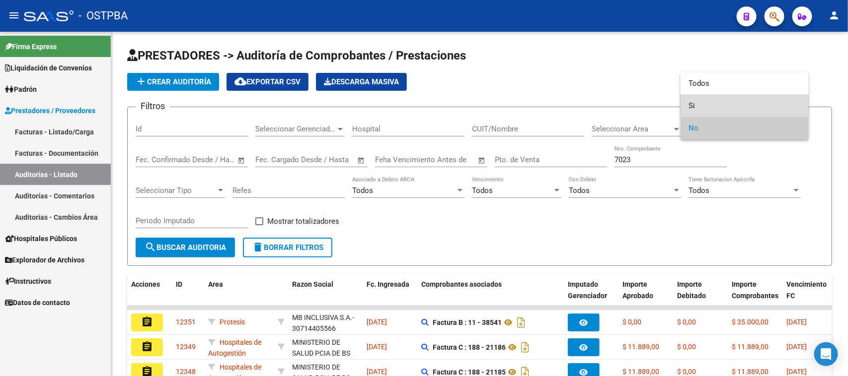
click at [691, 107] on span "Si" at bounding box center [744, 106] width 112 height 22
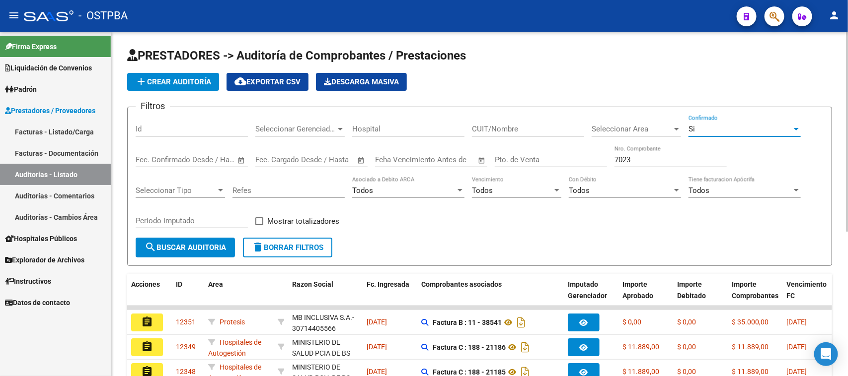
click at [220, 243] on span "search Buscar Auditoria" at bounding box center [185, 247] width 81 height 9
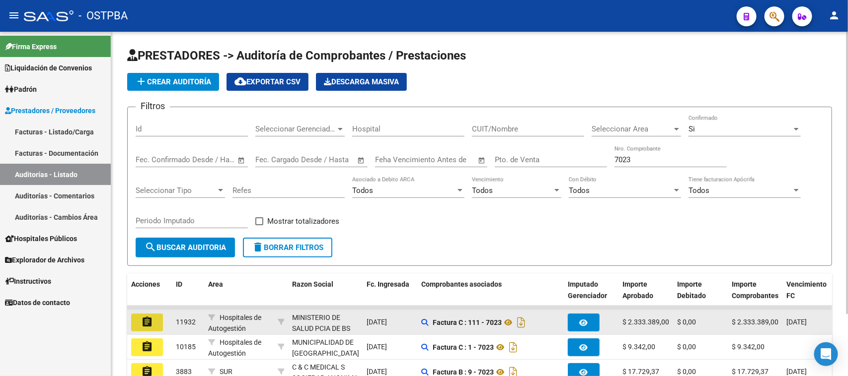
click at [143, 320] on mat-icon "assignment" at bounding box center [147, 322] width 12 height 12
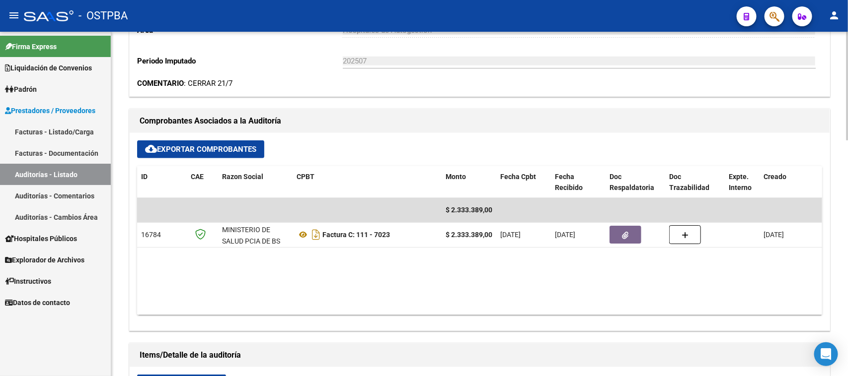
scroll to position [372, 0]
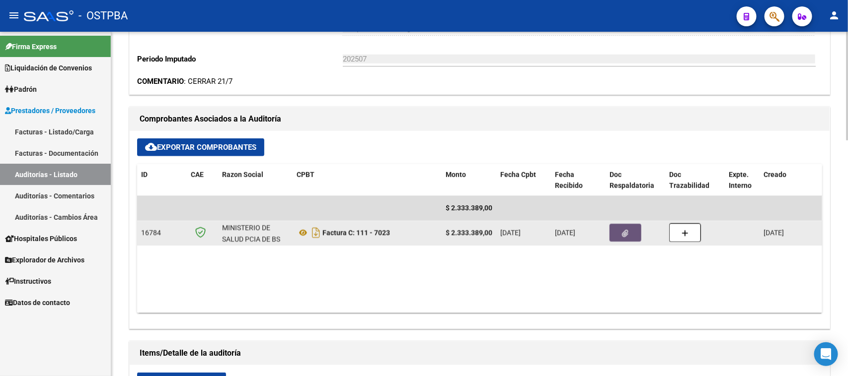
click at [624, 226] on button "button" at bounding box center [625, 233] width 32 height 18
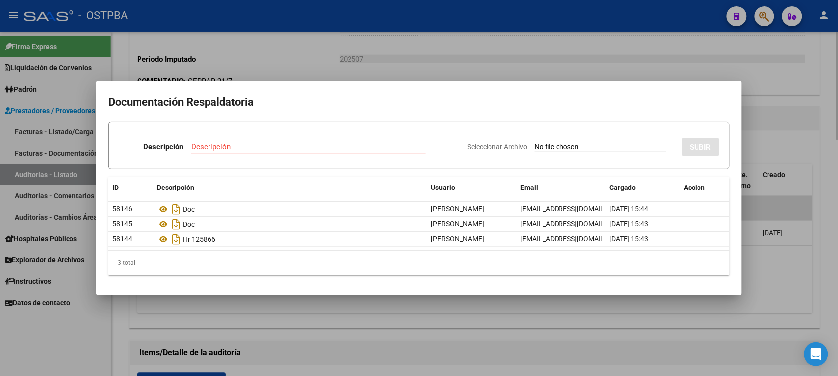
drag, startPoint x: 832, startPoint y: 311, endPoint x: 795, endPoint y: 276, distance: 50.6
click at [832, 310] on div at bounding box center [419, 188] width 838 height 376
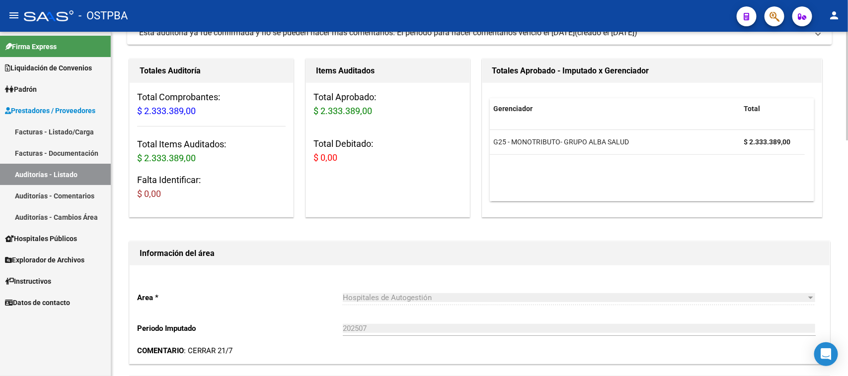
scroll to position [0, 0]
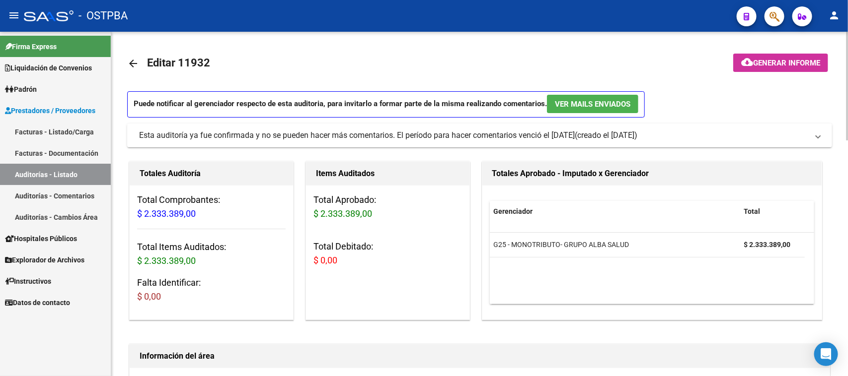
click at [781, 66] on span "Generar informe" at bounding box center [786, 63] width 67 height 9
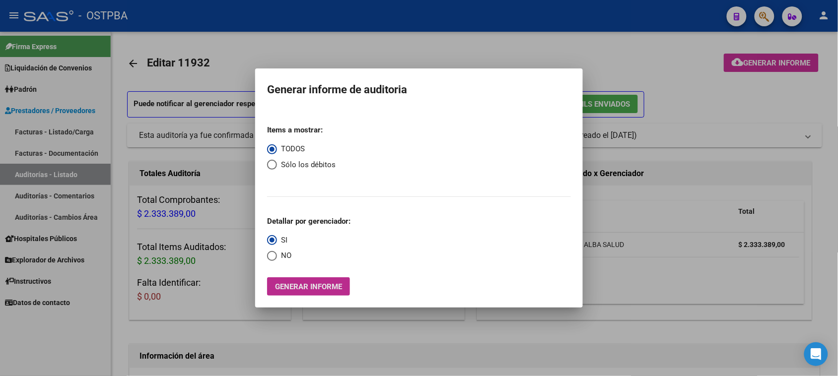
click at [291, 281] on button "Generar informe" at bounding box center [308, 287] width 83 height 18
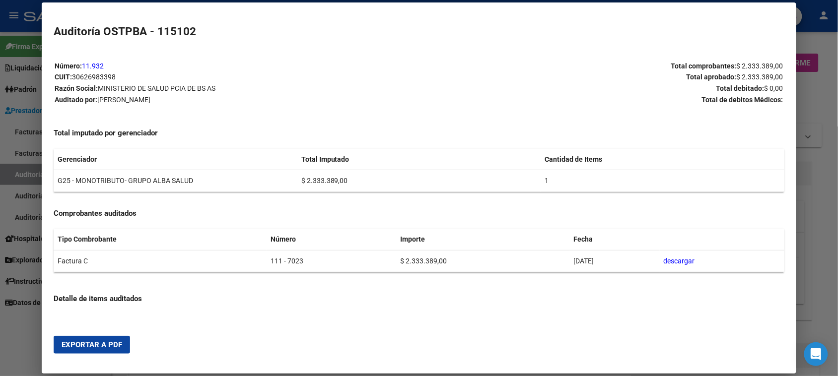
click at [65, 347] on span "Exportar a PDF" at bounding box center [92, 345] width 61 height 9
click at [11, 170] on div at bounding box center [419, 188] width 838 height 376
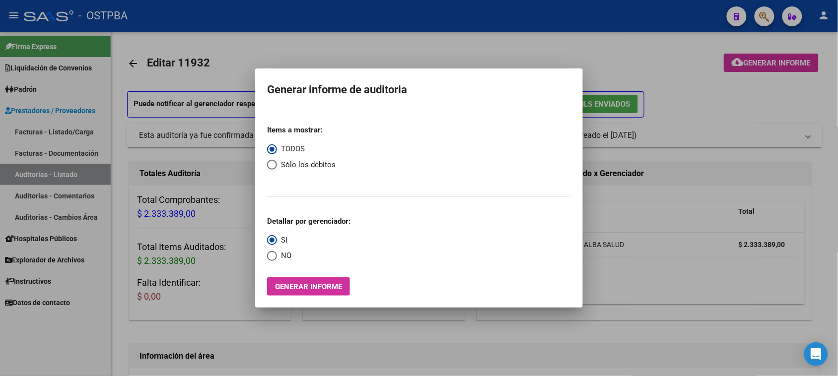
click at [11, 170] on div at bounding box center [419, 188] width 838 height 376
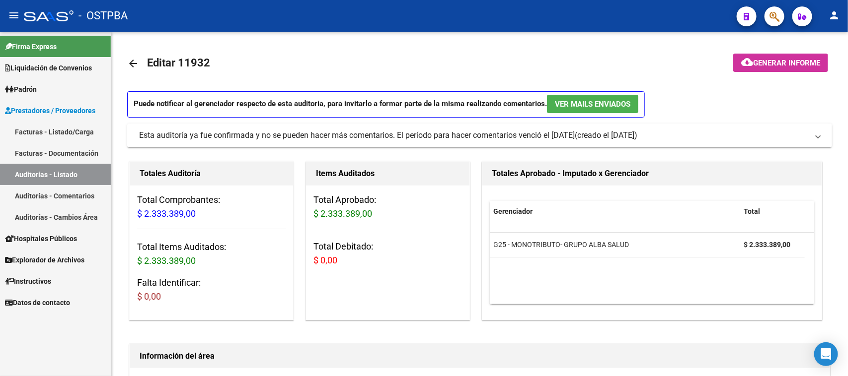
click at [56, 175] on link "Auditorías - Listado" at bounding box center [55, 174] width 111 height 21
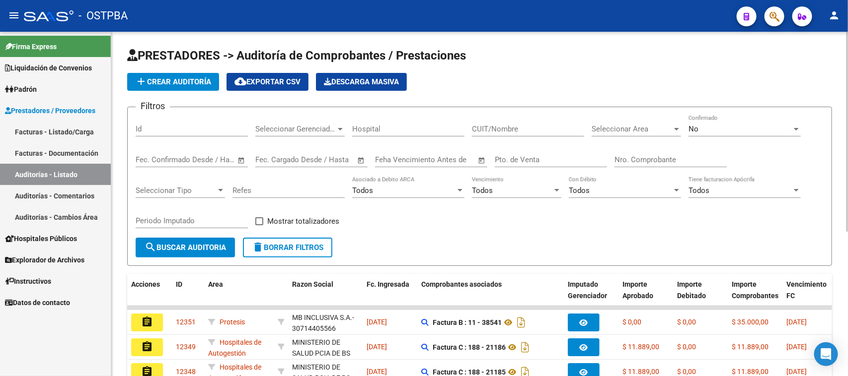
click at [638, 155] on input "Nro. Comprobante" at bounding box center [670, 159] width 112 height 9
type input "12283"
click at [703, 130] on div "No" at bounding box center [739, 129] width 103 height 9
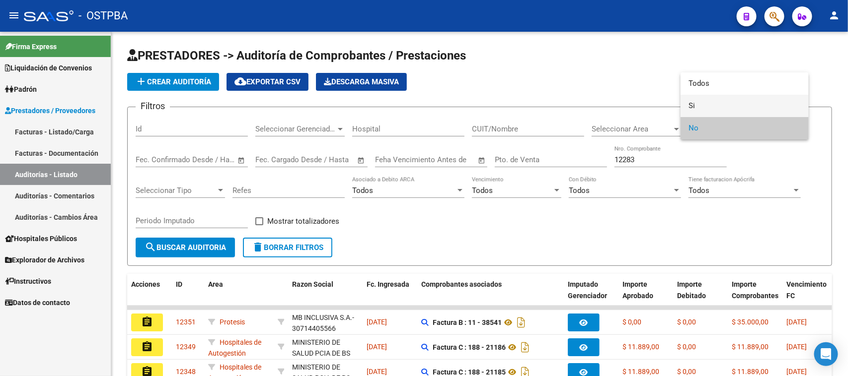
click at [692, 106] on span "Si" at bounding box center [744, 106] width 112 height 22
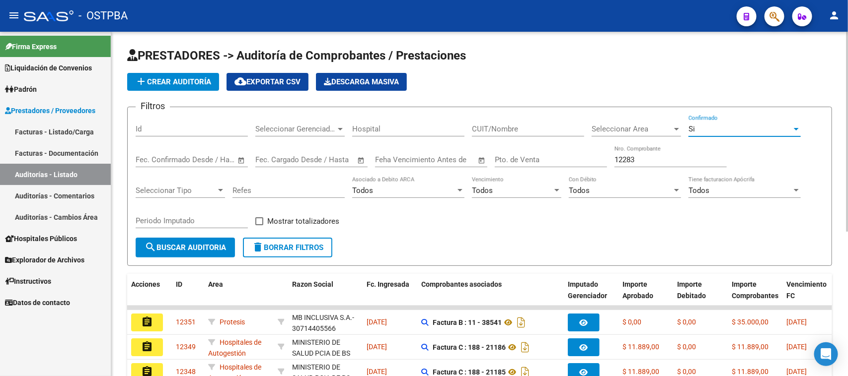
click at [204, 247] on span "search Buscar Auditoria" at bounding box center [185, 247] width 81 height 9
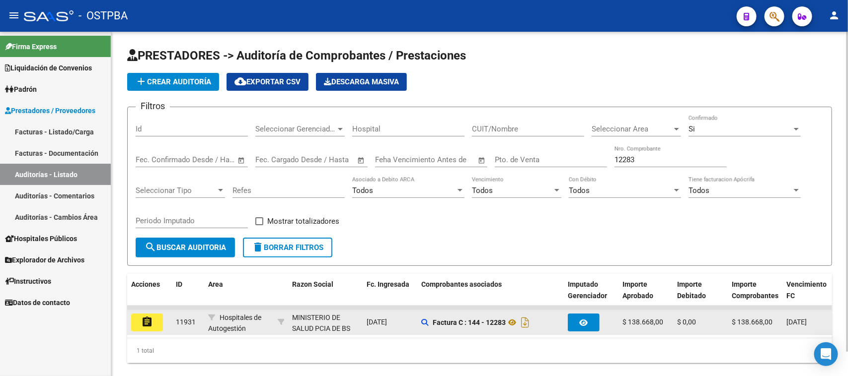
click at [145, 319] on mat-icon "assignment" at bounding box center [147, 322] width 12 height 12
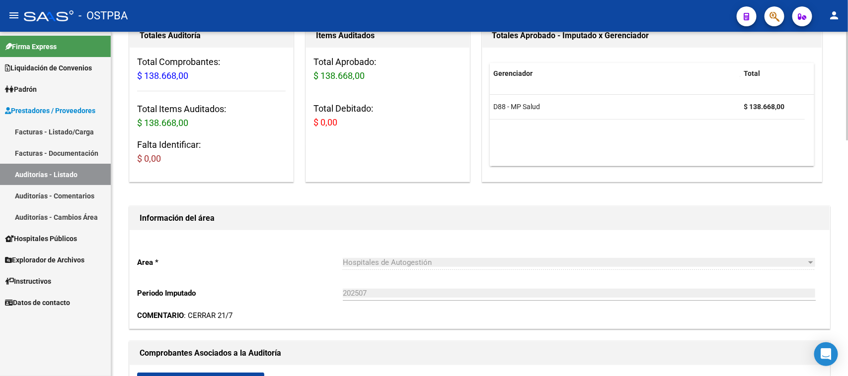
scroll to position [372, 0]
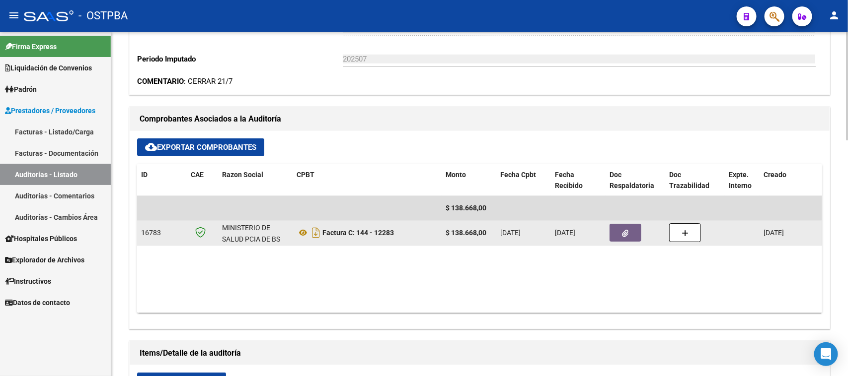
click at [630, 230] on button "button" at bounding box center [625, 233] width 32 height 18
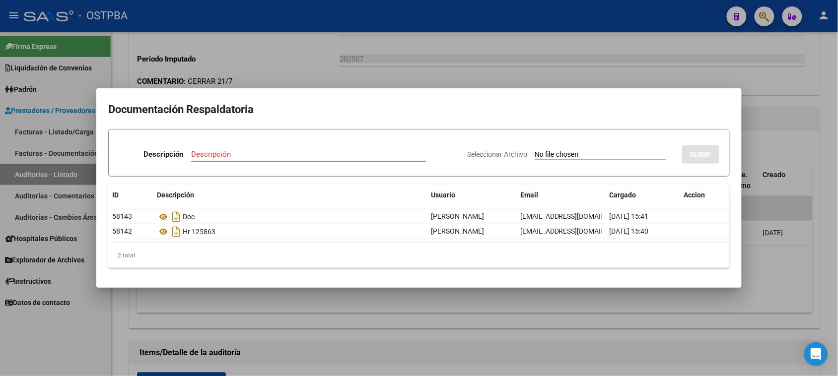
click at [797, 284] on div at bounding box center [419, 188] width 838 height 376
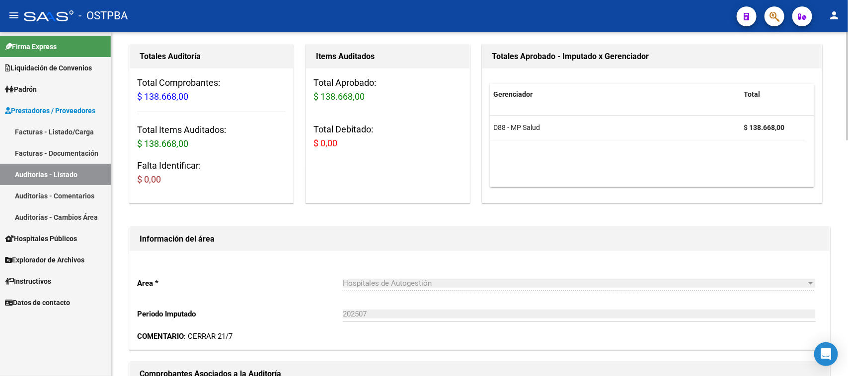
scroll to position [0, 0]
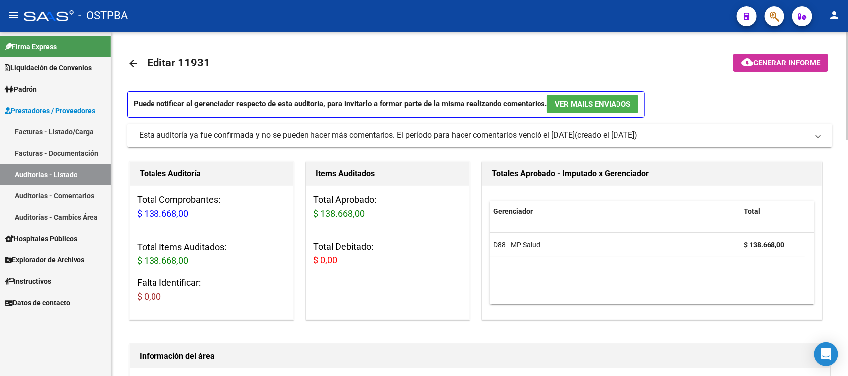
click at [780, 65] on span "Generar informe" at bounding box center [786, 63] width 67 height 9
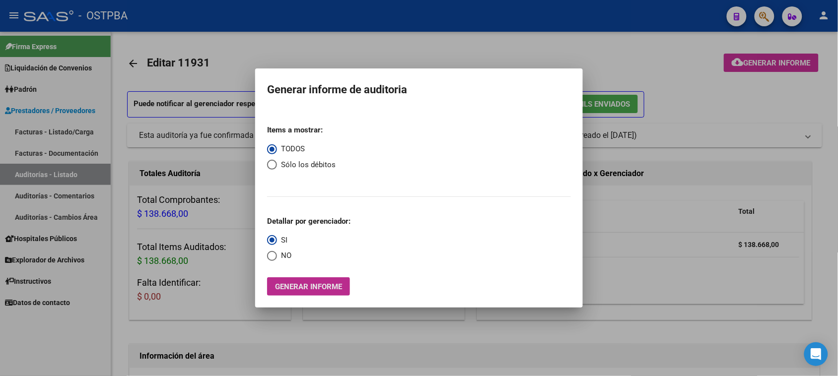
click at [295, 282] on button "Generar informe" at bounding box center [308, 287] width 83 height 18
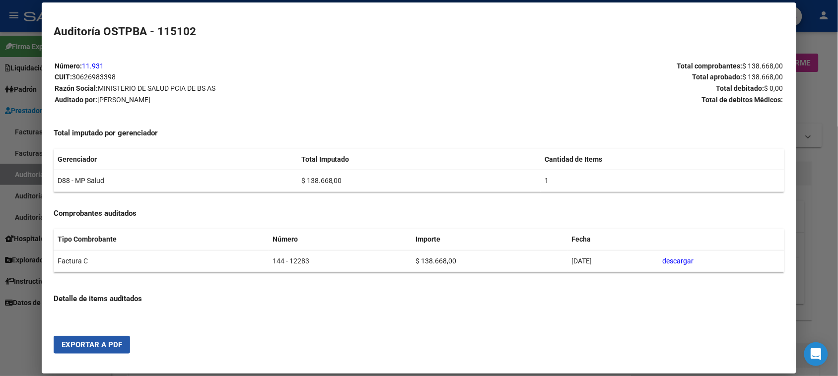
click at [103, 349] on span "Exportar a PDF" at bounding box center [92, 345] width 61 height 9
click at [8, 174] on div at bounding box center [419, 188] width 838 height 376
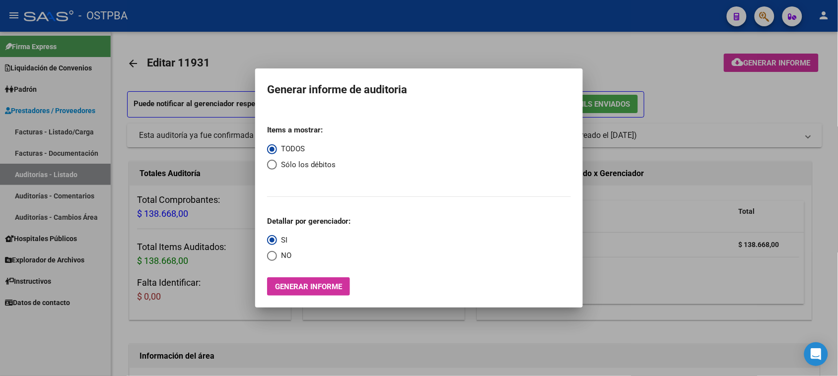
click at [8, 174] on div at bounding box center [419, 188] width 838 height 376
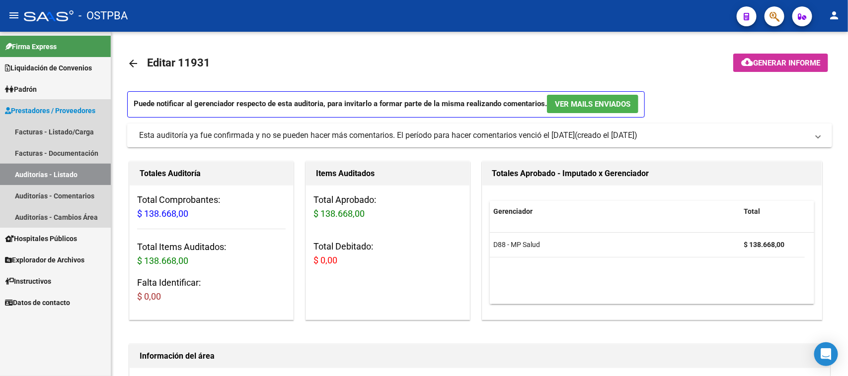
click at [8, 174] on link "Auditorías - Listado" at bounding box center [55, 174] width 111 height 21
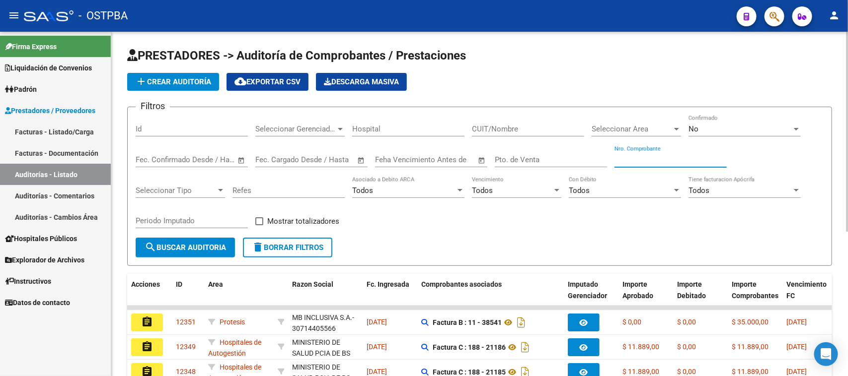
drag, startPoint x: 618, startPoint y: 160, endPoint x: 799, endPoint y: 188, distance: 182.4
click at [622, 160] on input "Nro. Comprobante" at bounding box center [670, 159] width 112 height 9
type input "12259"
click at [731, 125] on div "No" at bounding box center [739, 129] width 103 height 9
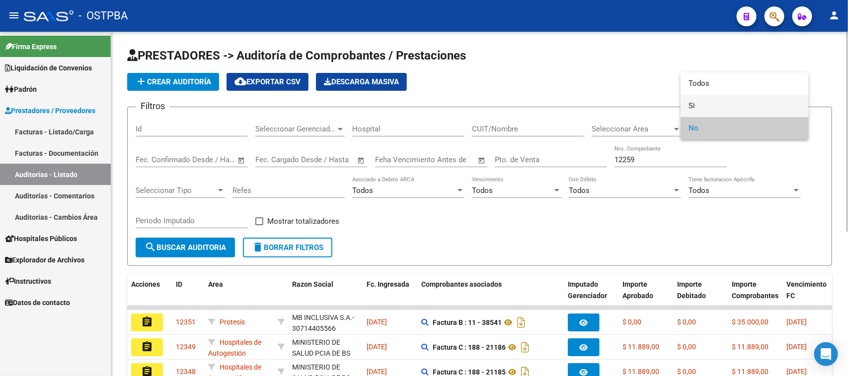
drag, startPoint x: 692, startPoint y: 104, endPoint x: 614, endPoint y: 124, distance: 80.5
click at [688, 105] on span "Si" at bounding box center [744, 106] width 112 height 22
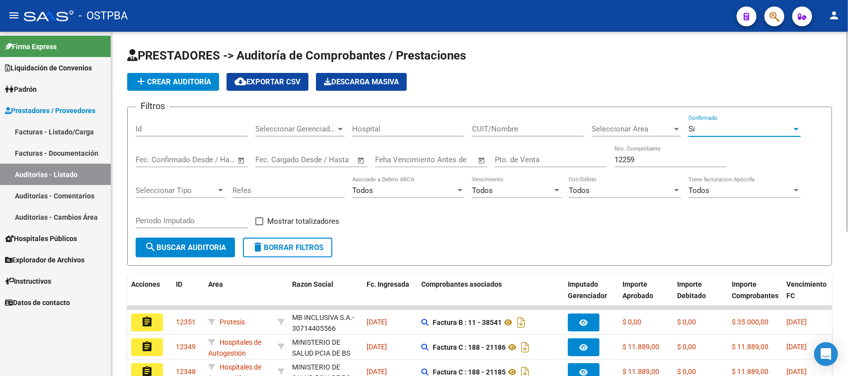
click at [220, 250] on span "search Buscar Auditoria" at bounding box center [185, 247] width 81 height 9
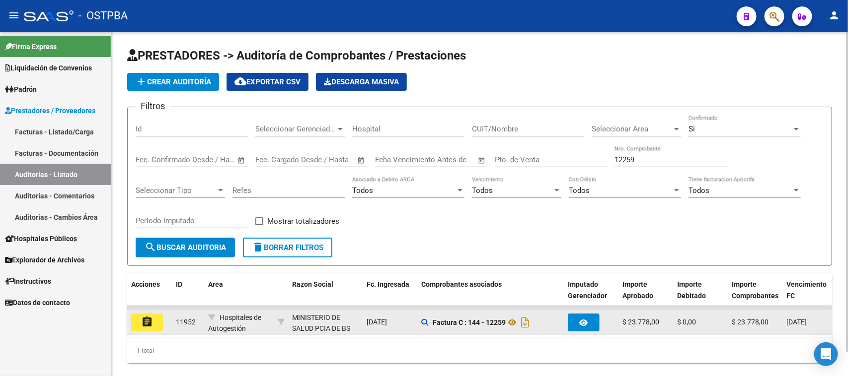
click at [147, 319] on mat-icon "assignment" at bounding box center [147, 322] width 12 height 12
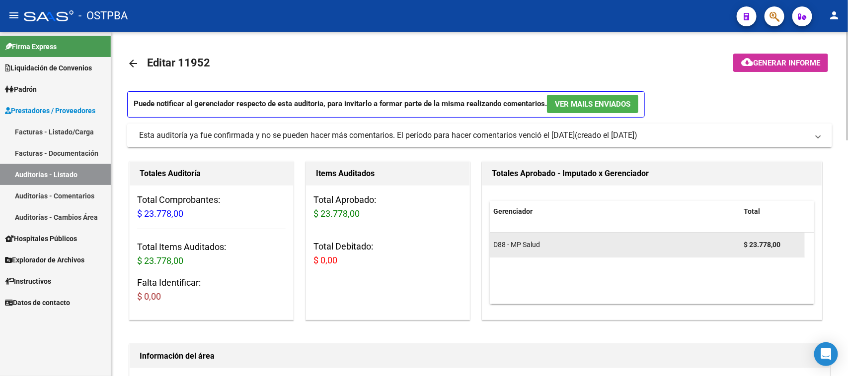
scroll to position [372, 0]
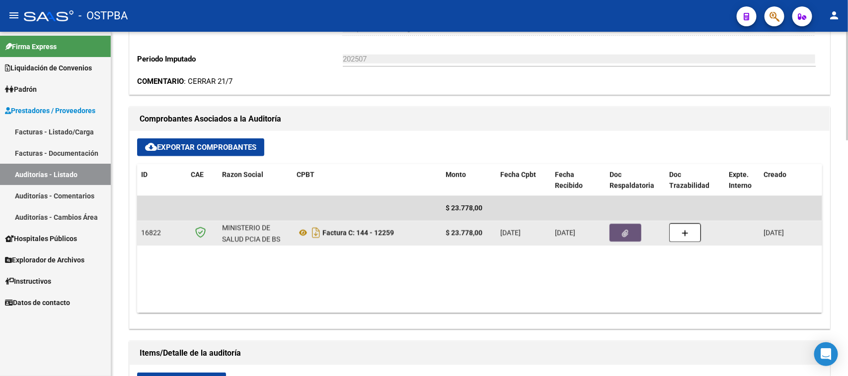
click at [626, 230] on icon "button" at bounding box center [625, 233] width 6 height 7
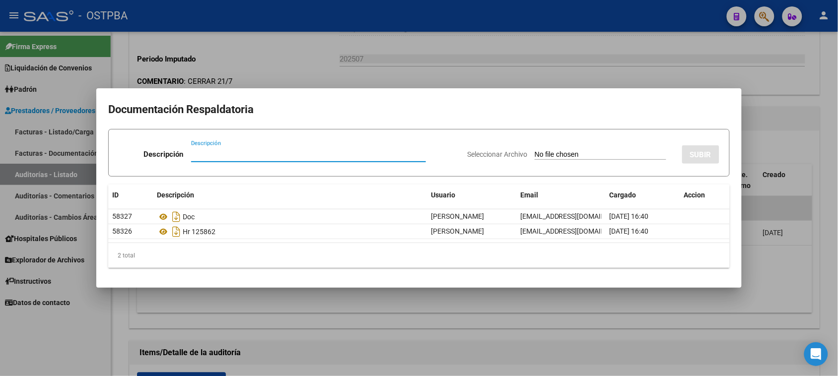
click at [795, 154] on div at bounding box center [419, 188] width 838 height 376
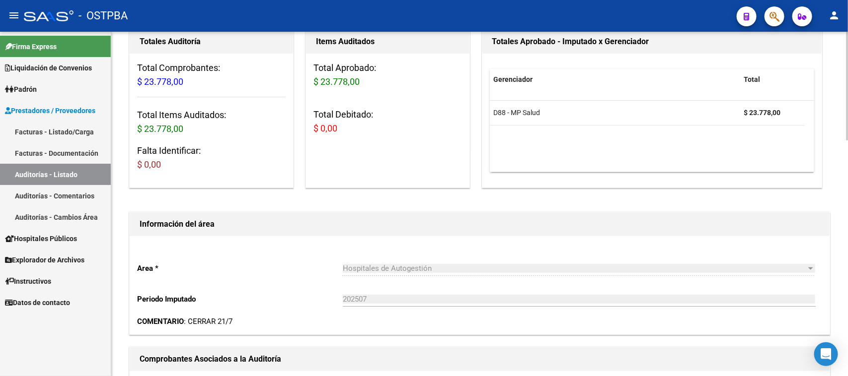
scroll to position [0, 0]
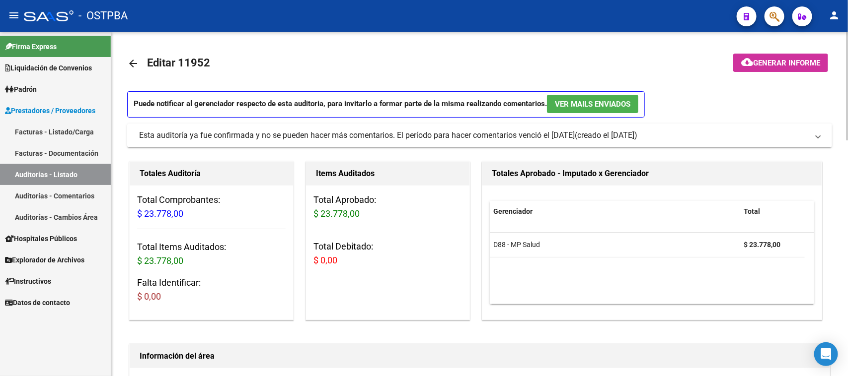
click at [790, 61] on span "Generar informe" at bounding box center [786, 63] width 67 height 9
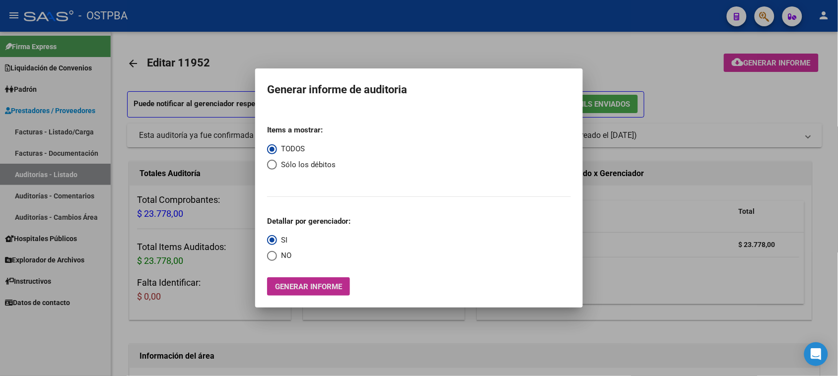
click at [277, 285] on span "Generar informe" at bounding box center [308, 287] width 67 height 9
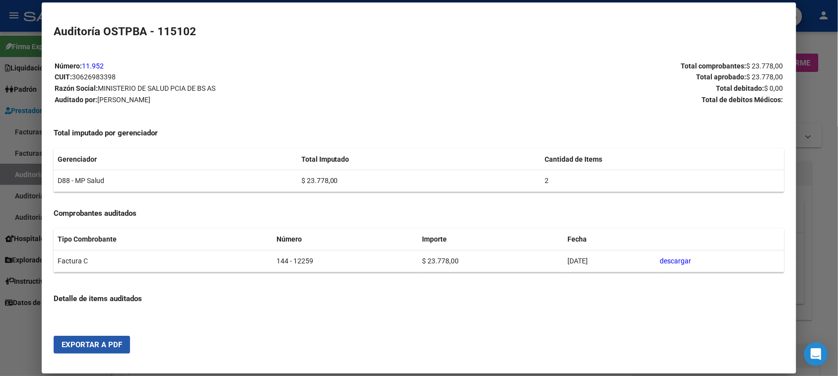
click at [110, 341] on span "Exportar a PDF" at bounding box center [92, 345] width 61 height 9
click at [15, 170] on div at bounding box center [419, 188] width 838 height 376
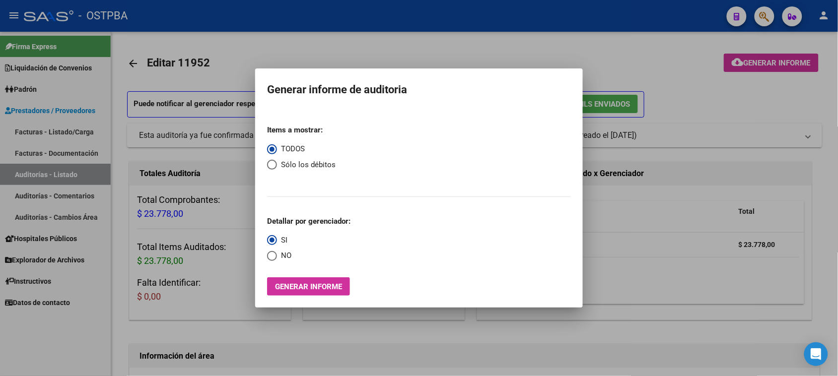
click at [15, 170] on div at bounding box center [419, 188] width 838 height 376
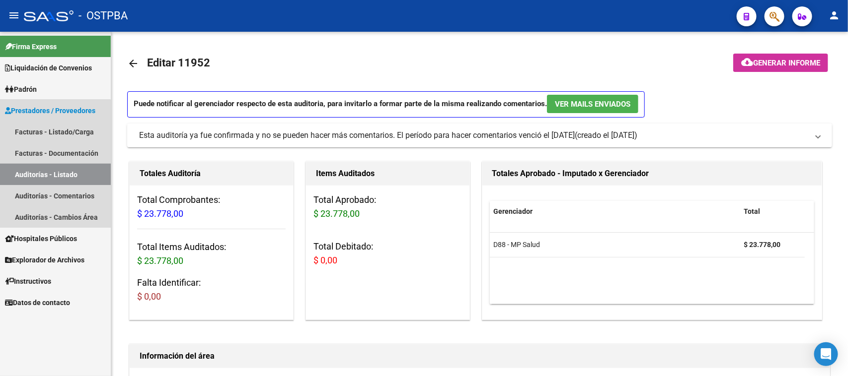
click at [15, 170] on link "Auditorías - Listado" at bounding box center [55, 174] width 111 height 21
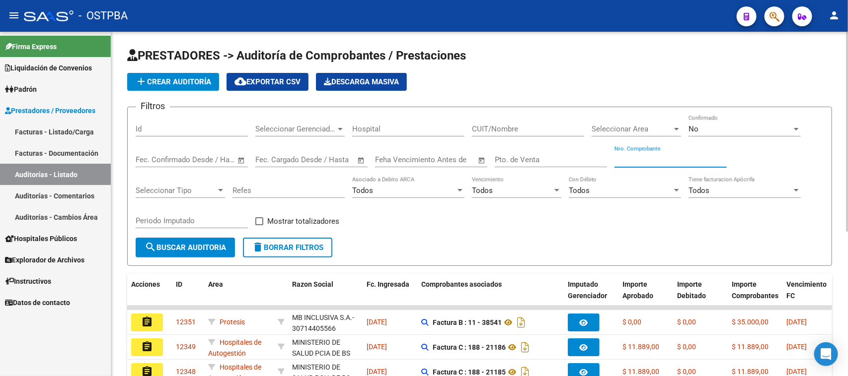
click at [632, 155] on input "Nro. Comprobante" at bounding box center [670, 159] width 112 height 9
type input "12244"
click at [741, 128] on div "No" at bounding box center [739, 129] width 103 height 9
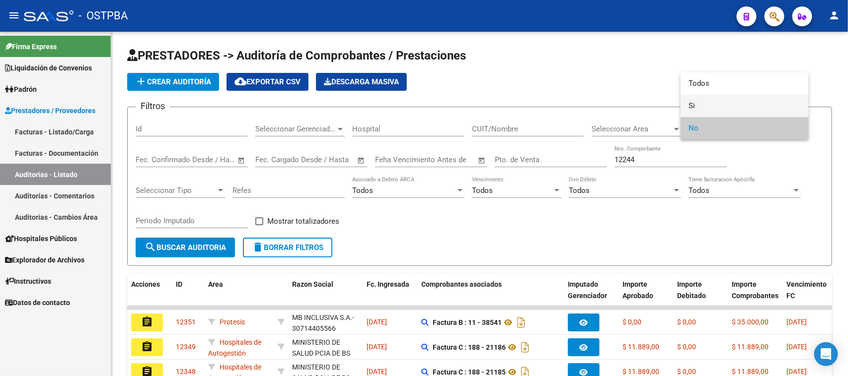
click at [689, 108] on span "Si" at bounding box center [744, 106] width 112 height 22
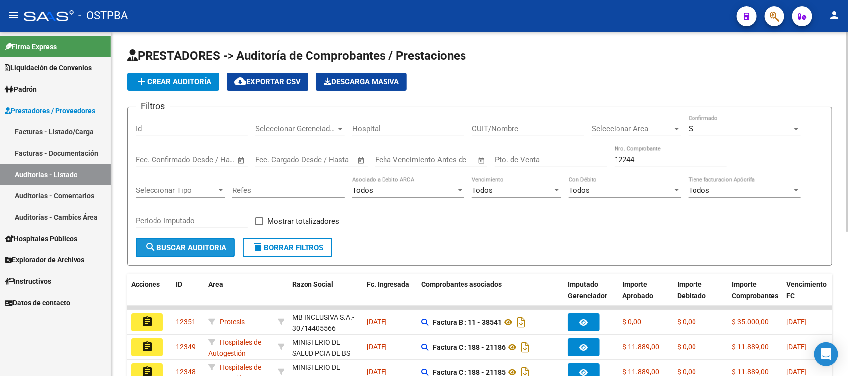
click at [212, 241] on button "search Buscar Auditoria" at bounding box center [185, 248] width 99 height 20
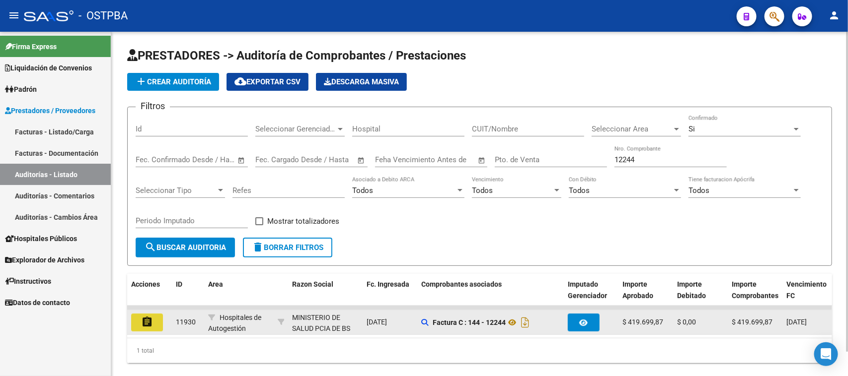
click at [142, 318] on mat-icon "assignment" at bounding box center [147, 322] width 12 height 12
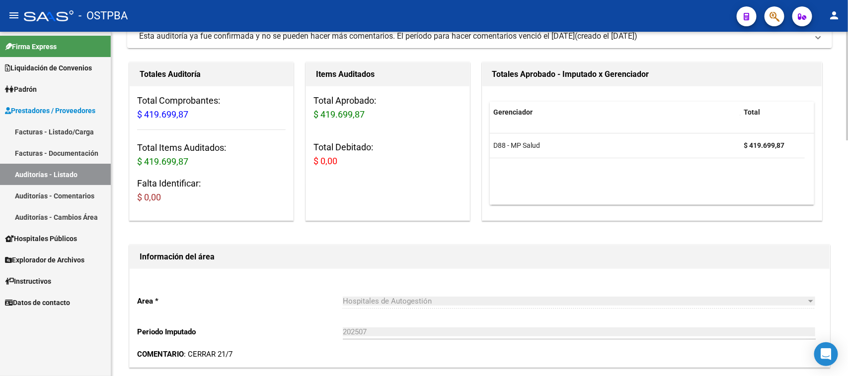
scroll to position [248, 0]
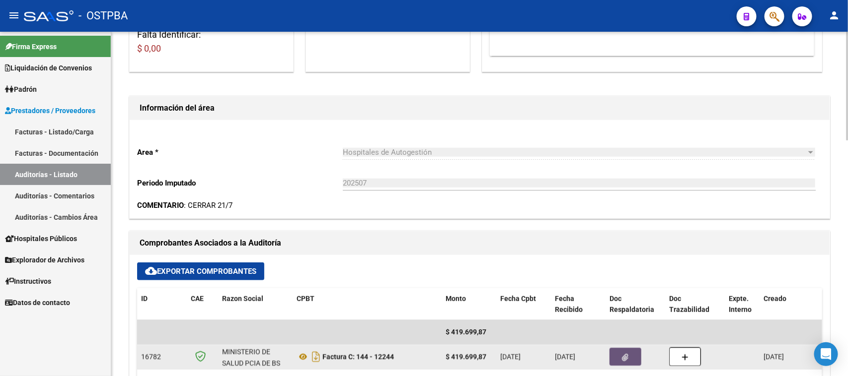
click at [632, 356] on button "button" at bounding box center [625, 357] width 32 height 18
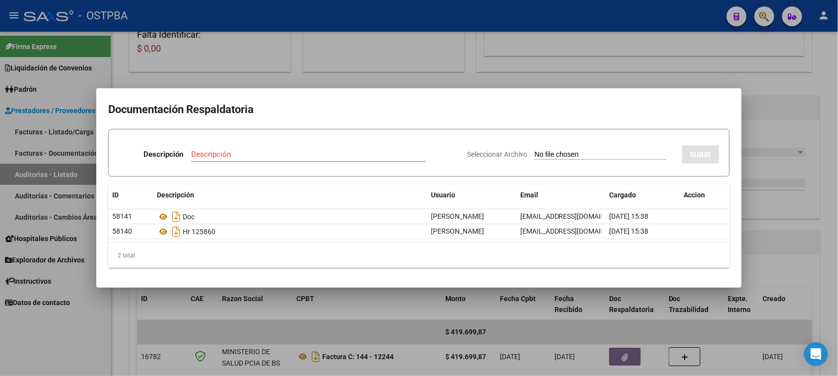
click at [815, 253] on div at bounding box center [419, 188] width 838 height 376
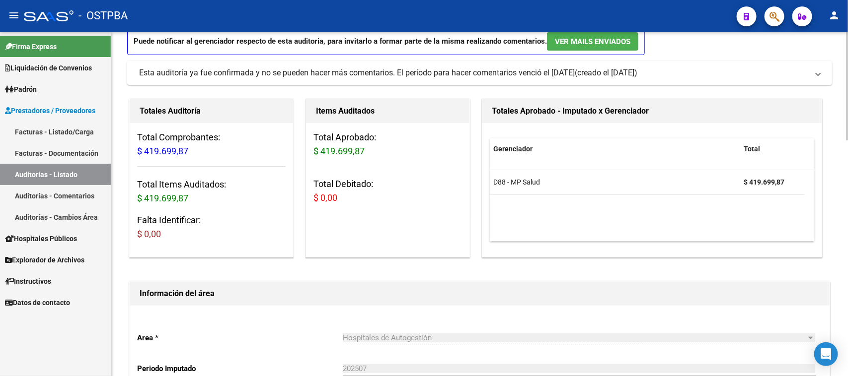
scroll to position [0, 0]
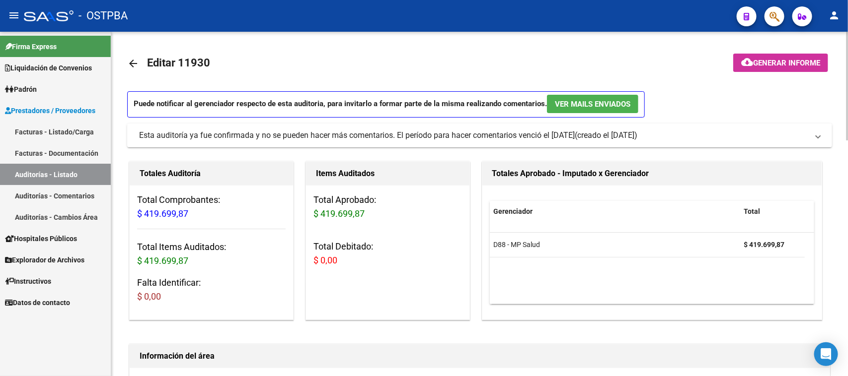
click at [802, 60] on span "Generar informe" at bounding box center [786, 63] width 67 height 9
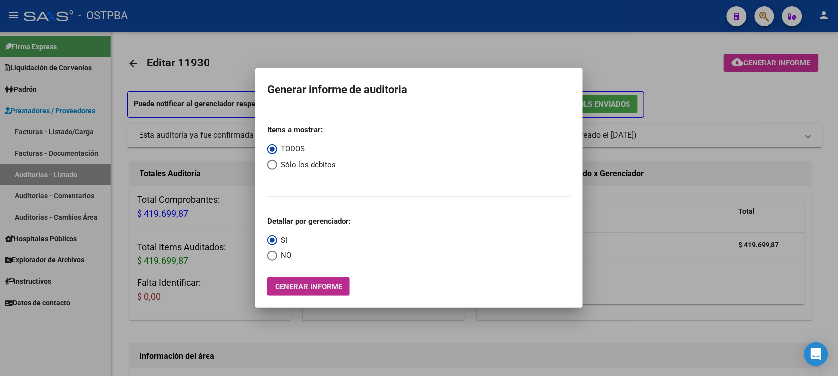
click at [294, 286] on span "Generar informe" at bounding box center [308, 287] width 67 height 9
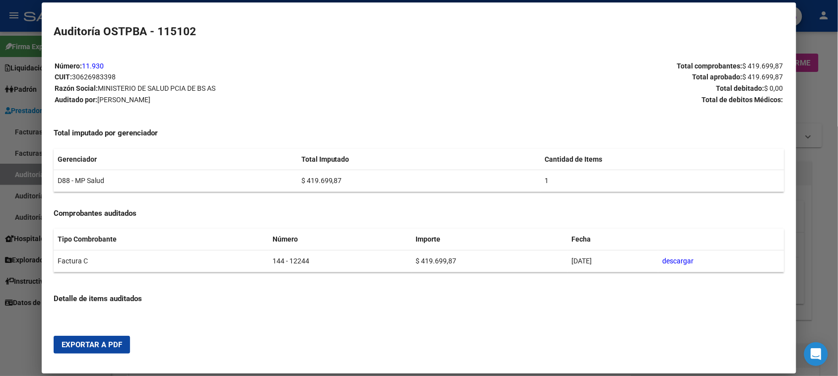
click at [105, 347] on span "Exportar a PDF" at bounding box center [92, 345] width 61 height 9
click at [31, 174] on div at bounding box center [419, 188] width 838 height 376
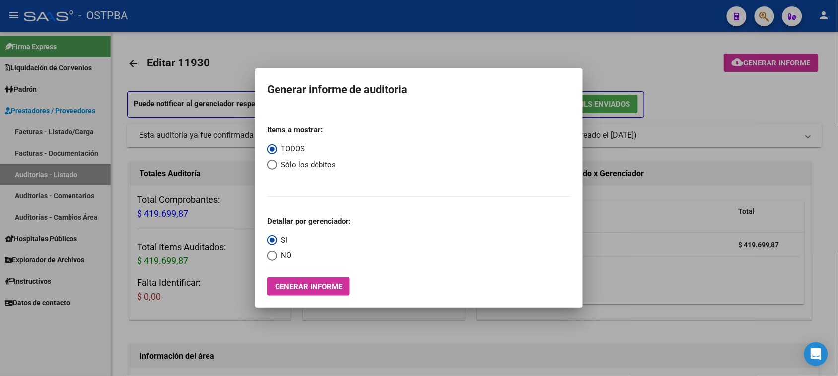
click at [21, 175] on div at bounding box center [419, 188] width 838 height 376
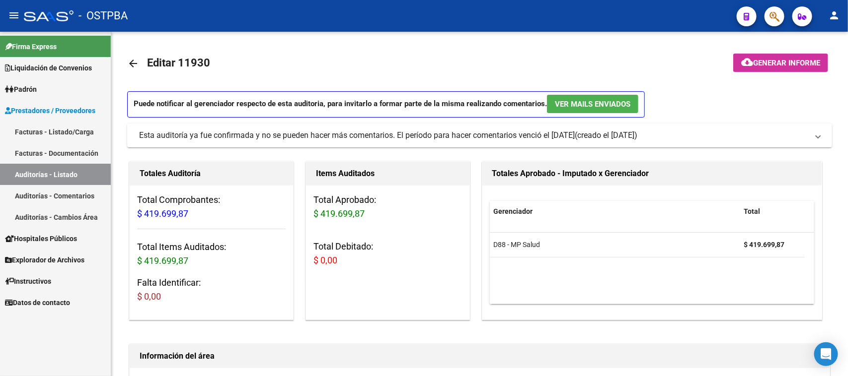
click at [21, 175] on link "Auditorías - Listado" at bounding box center [55, 174] width 111 height 21
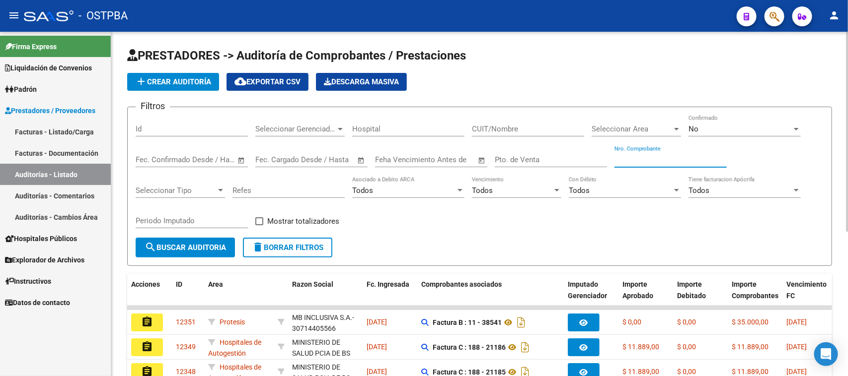
click at [653, 158] on input "Nro. Comprobante" at bounding box center [670, 159] width 112 height 9
type input "327"
click at [696, 129] on span "No" at bounding box center [693, 129] width 10 height 9
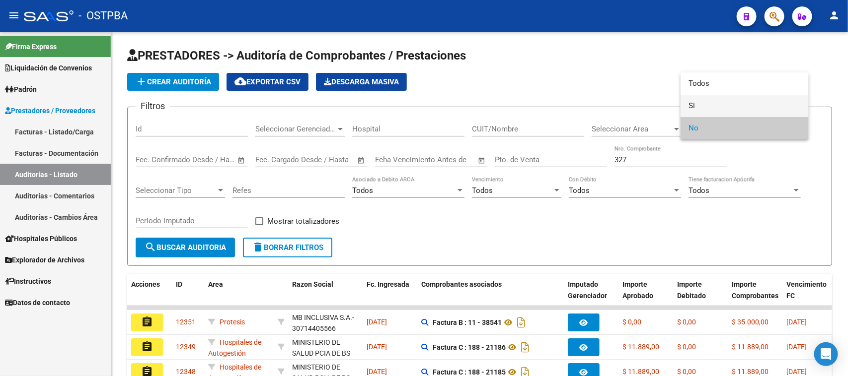
click at [689, 103] on span "Si" at bounding box center [744, 106] width 112 height 22
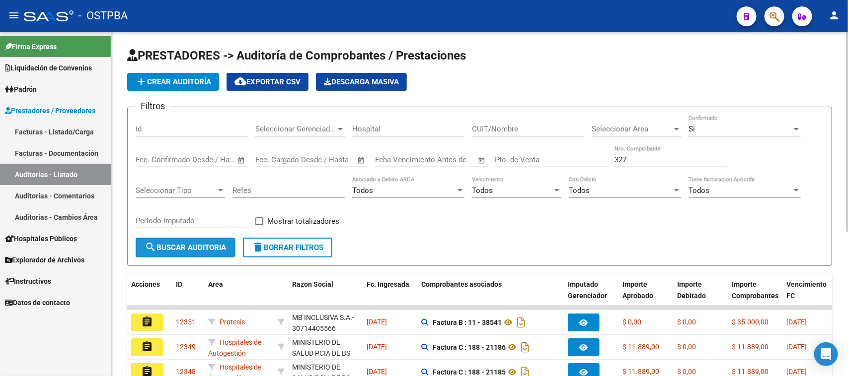
click at [178, 246] on span "search Buscar Auditoria" at bounding box center [185, 247] width 81 height 9
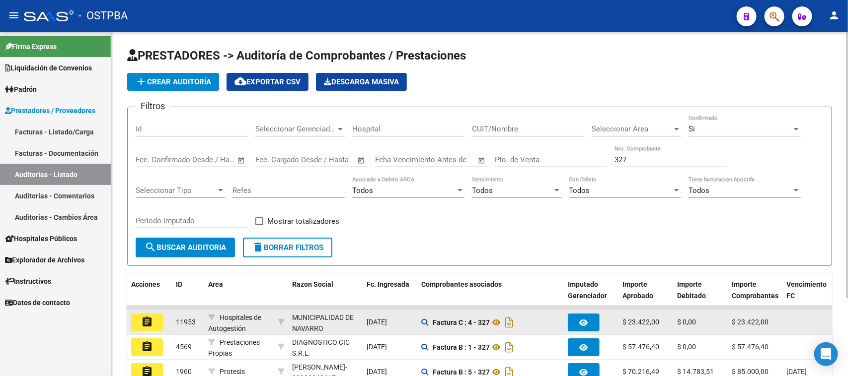
click at [150, 319] on mat-icon "assignment" at bounding box center [147, 322] width 12 height 12
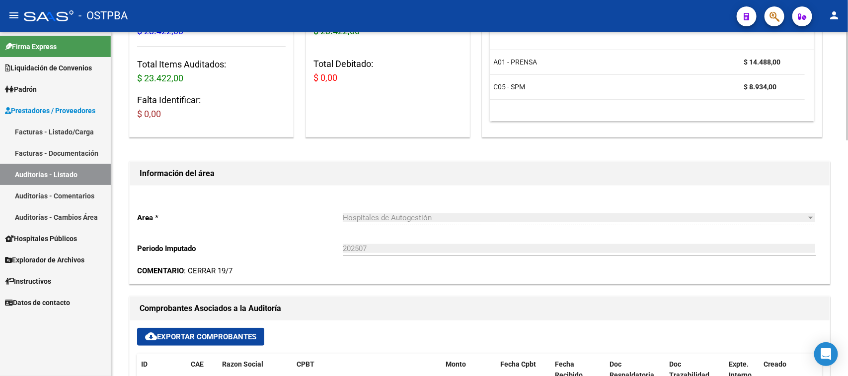
scroll to position [248, 0]
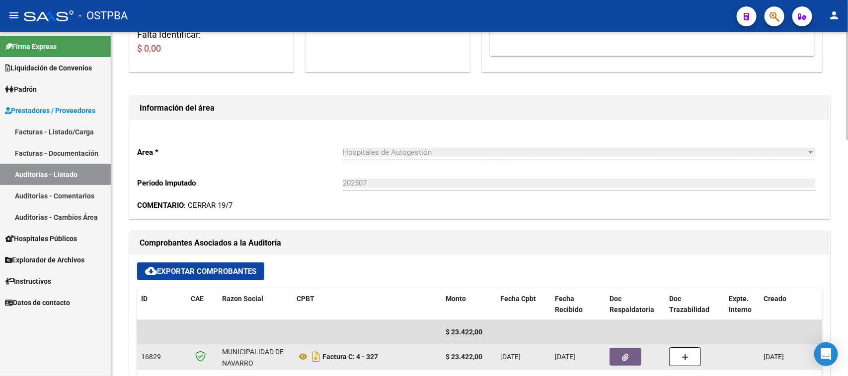
click at [617, 357] on button "button" at bounding box center [625, 357] width 32 height 18
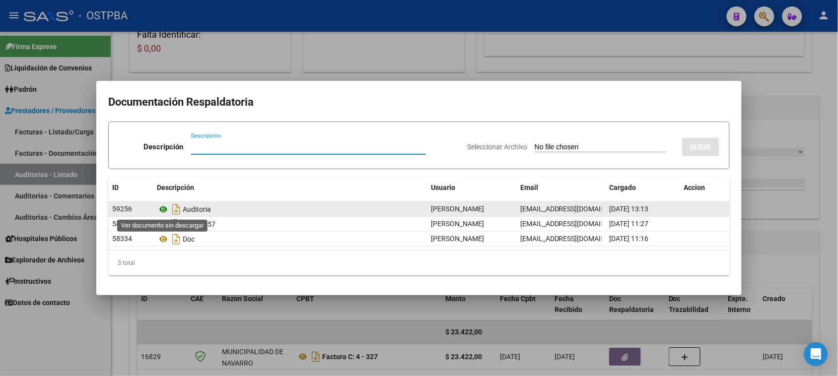
click at [163, 210] on icon at bounding box center [163, 210] width 13 height 12
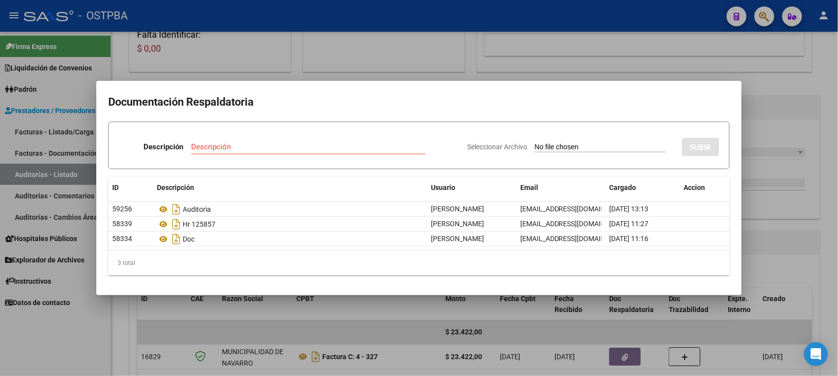
click at [48, 173] on div at bounding box center [419, 188] width 838 height 376
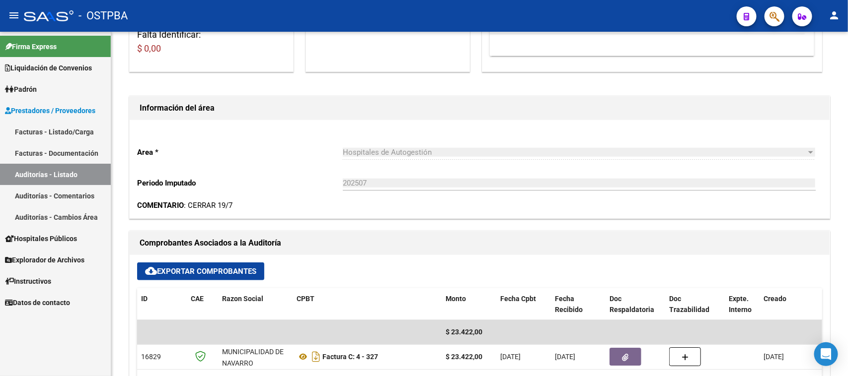
click at [48, 173] on link "Auditorías - Listado" at bounding box center [55, 174] width 111 height 21
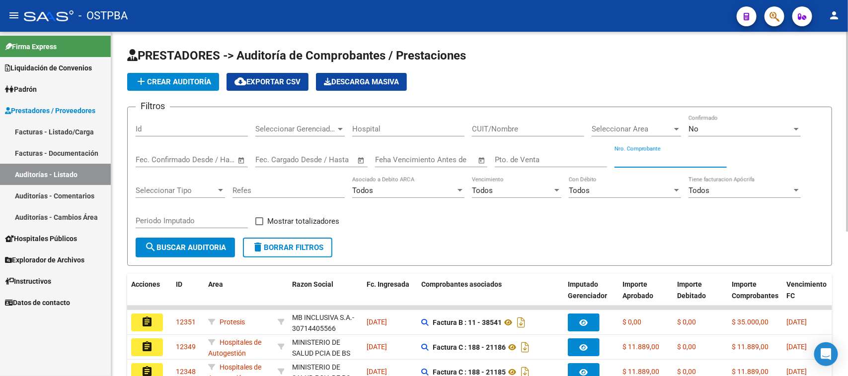
click at [644, 158] on input "Nro. Comprobante" at bounding box center [670, 159] width 112 height 9
type input "5687"
click at [743, 123] on div "No Confirmado" at bounding box center [744, 125] width 112 height 21
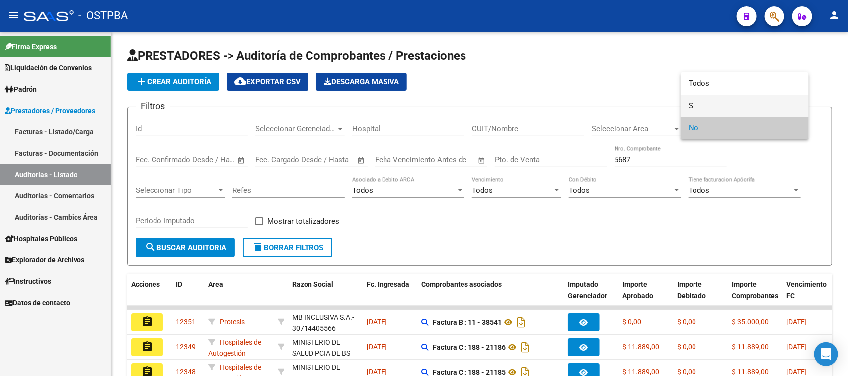
drag, startPoint x: 692, startPoint y: 105, endPoint x: 348, endPoint y: 171, distance: 350.4
click at [691, 105] on span "Si" at bounding box center [744, 106] width 112 height 22
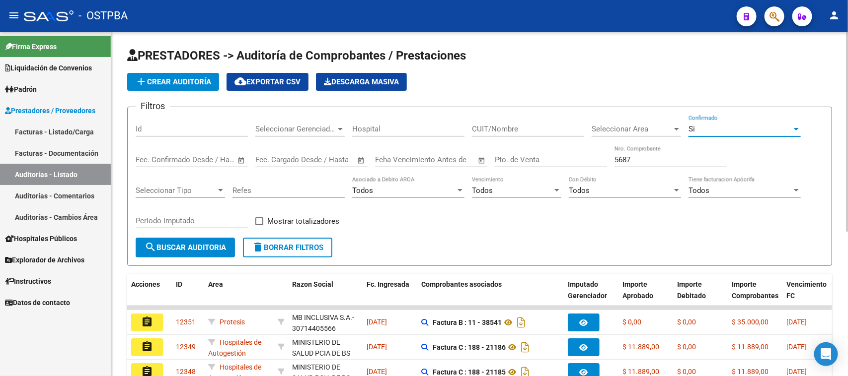
click at [162, 245] on span "search Buscar Auditoria" at bounding box center [185, 247] width 81 height 9
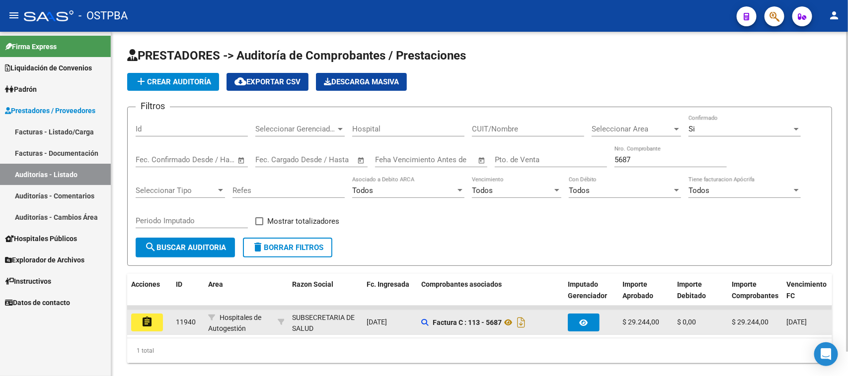
click at [147, 323] on mat-icon "assignment" at bounding box center [147, 322] width 12 height 12
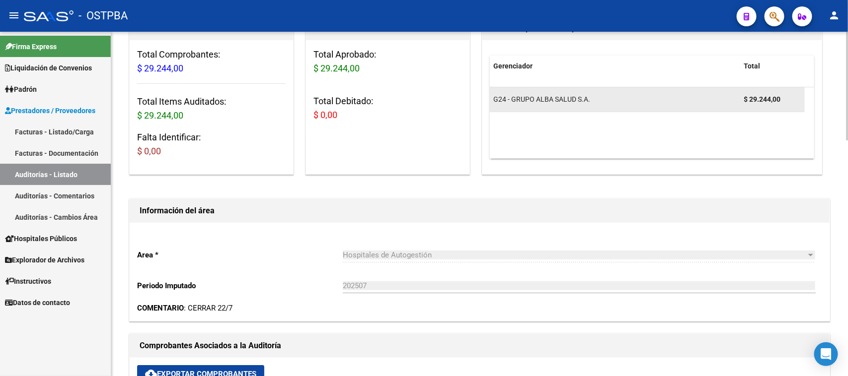
scroll to position [435, 0]
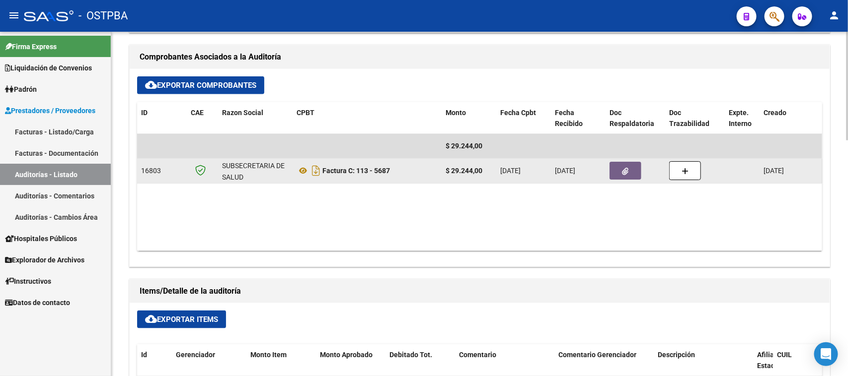
click at [622, 172] on icon "button" at bounding box center [625, 171] width 6 height 7
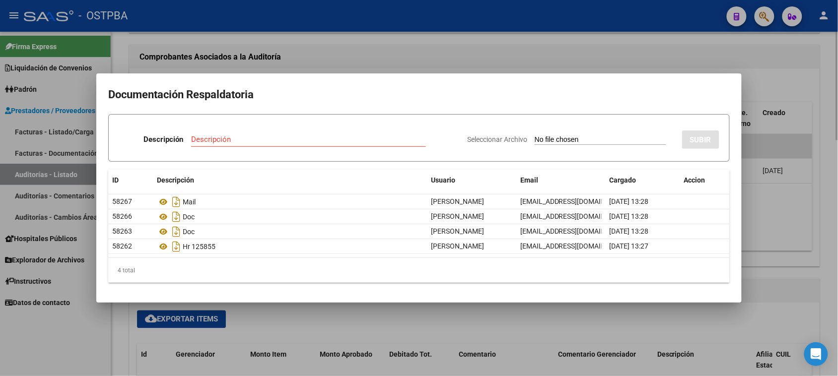
drag, startPoint x: 795, startPoint y: 245, endPoint x: 792, endPoint y: 197, distance: 47.7
click at [795, 244] on div at bounding box center [419, 188] width 838 height 376
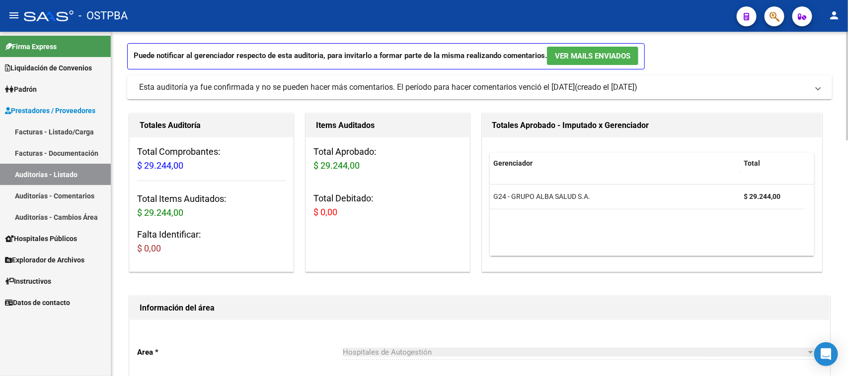
scroll to position [0, 0]
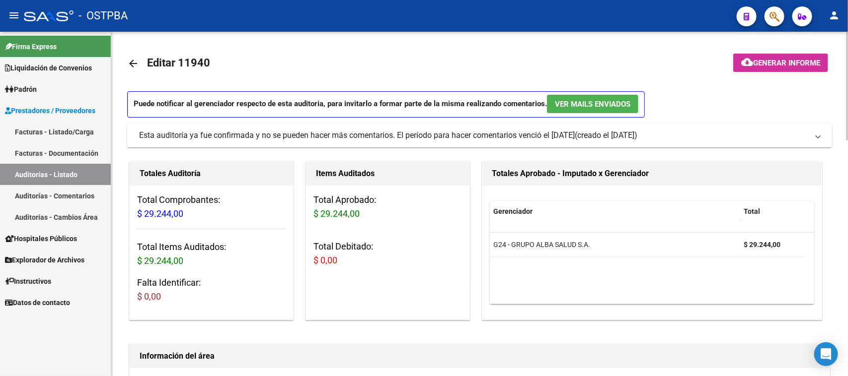
click at [787, 63] on span "Generar informe" at bounding box center [786, 63] width 67 height 9
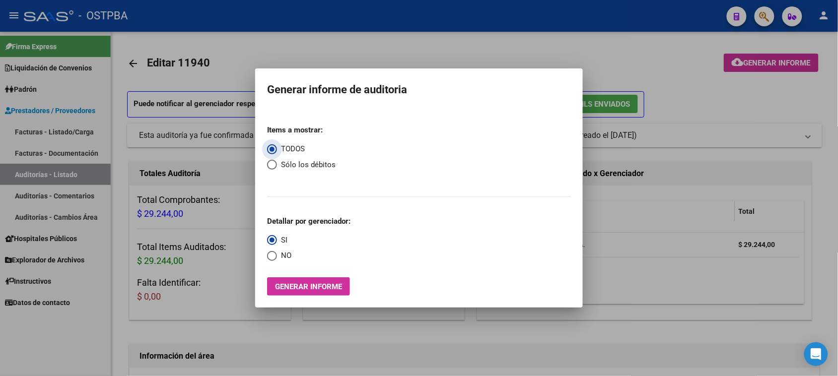
click at [287, 282] on button "Generar informe" at bounding box center [308, 287] width 83 height 18
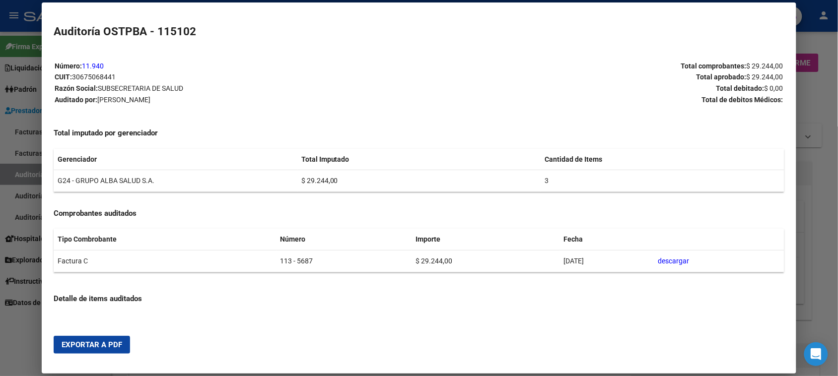
click at [107, 346] on span "Exportar a PDF" at bounding box center [92, 345] width 61 height 9
click at [25, 171] on div at bounding box center [419, 188] width 838 height 376
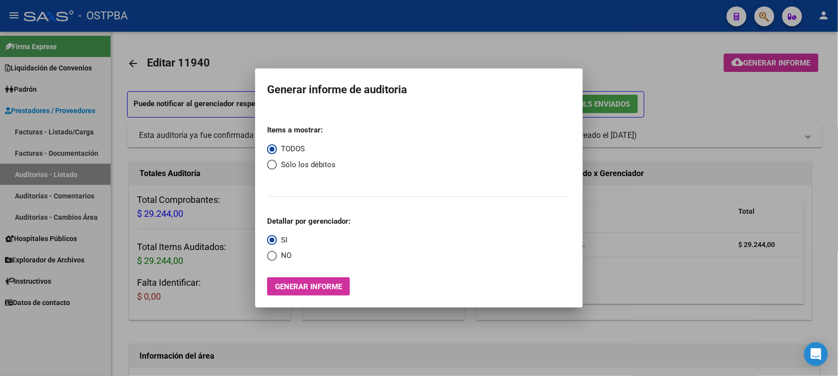
click at [25, 171] on div at bounding box center [419, 188] width 838 height 376
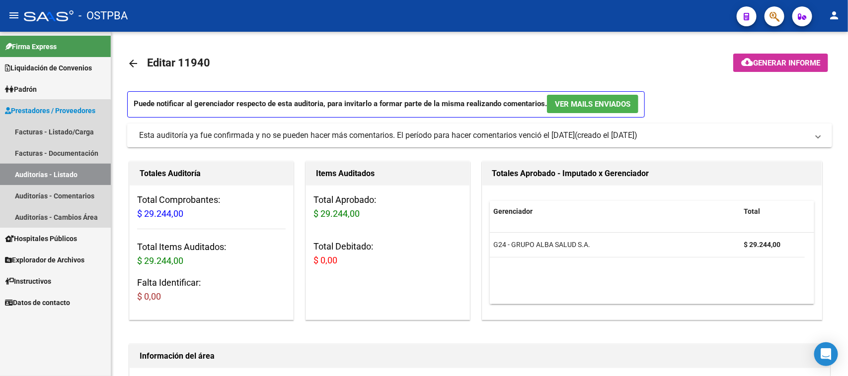
click at [25, 171] on link "Auditorías - Listado" at bounding box center [55, 174] width 111 height 21
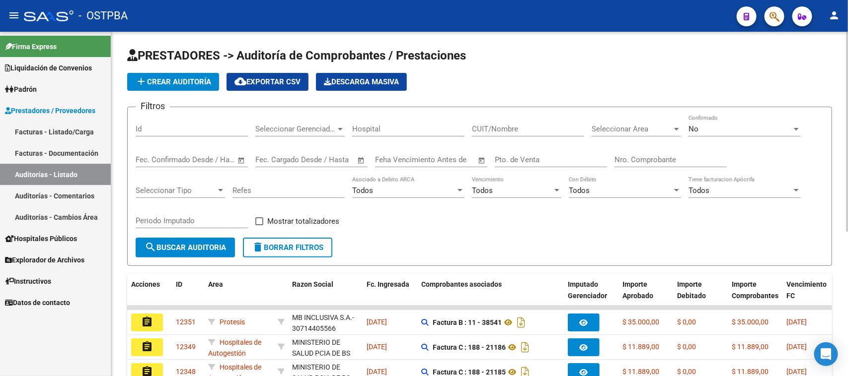
click at [682, 156] on input "Nro. Comprobante" at bounding box center [670, 159] width 112 height 9
type input "18375"
click at [693, 127] on span "No" at bounding box center [693, 129] width 10 height 9
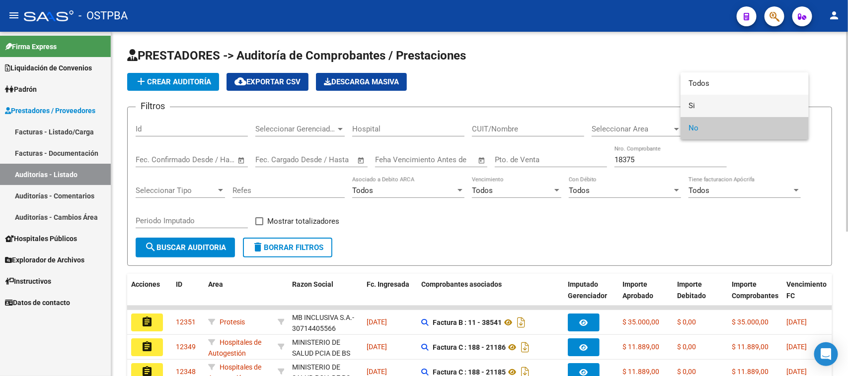
drag, startPoint x: 691, startPoint y: 106, endPoint x: 421, endPoint y: 162, distance: 276.0
click at [683, 108] on mat-option "Si" at bounding box center [744, 106] width 128 height 22
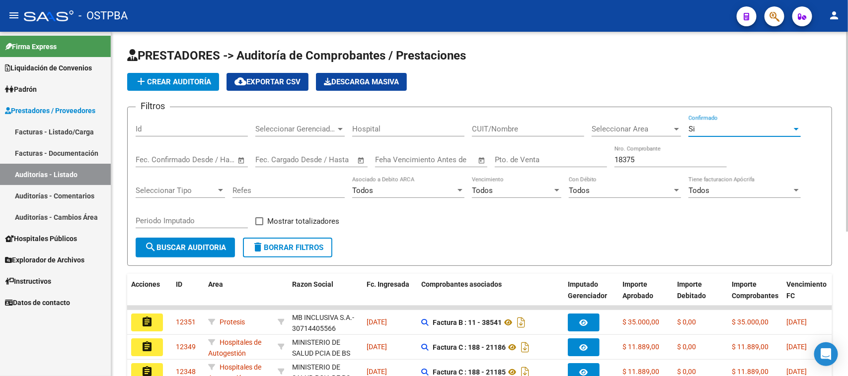
click at [197, 253] on button "search Buscar Auditoria" at bounding box center [185, 248] width 99 height 20
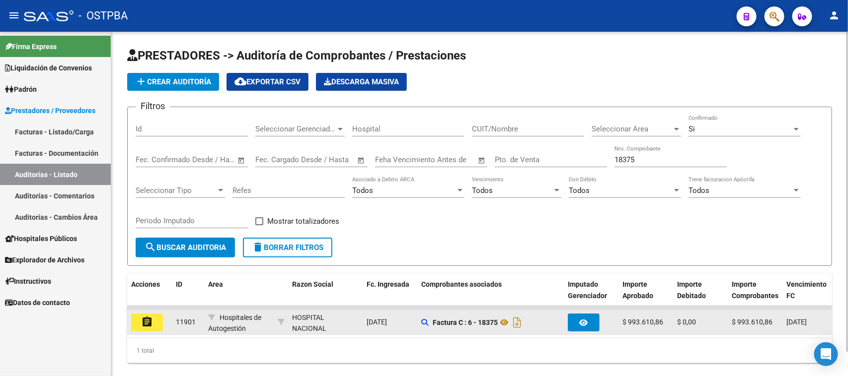
click at [156, 323] on button "assignment" at bounding box center [147, 323] width 32 height 18
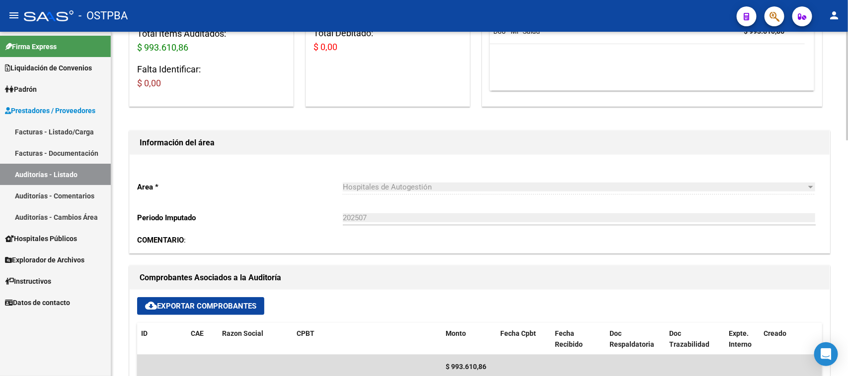
scroll to position [372, 0]
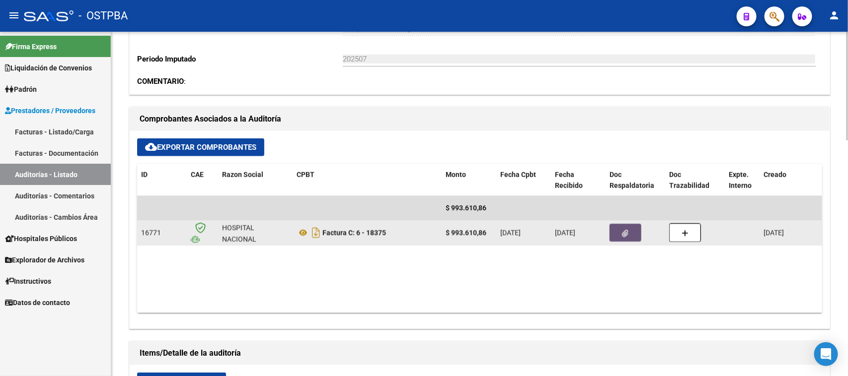
click at [627, 236] on icon "button" at bounding box center [625, 233] width 6 height 7
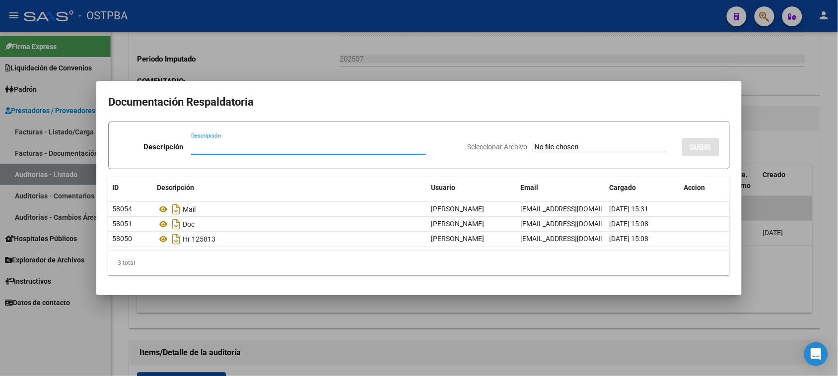
click at [804, 186] on div at bounding box center [419, 188] width 838 height 376
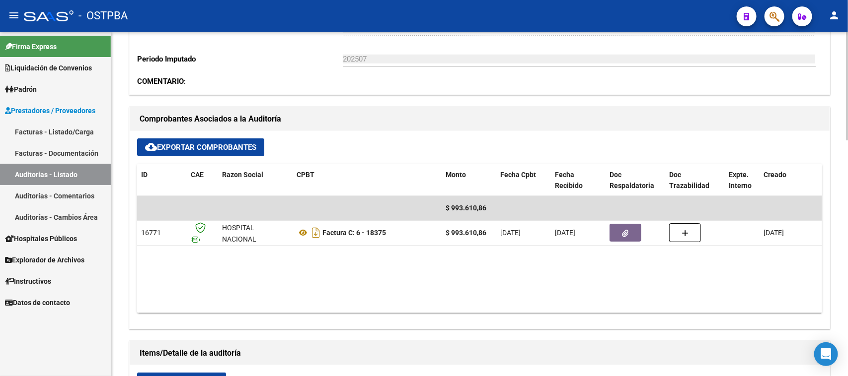
scroll to position [0, 0]
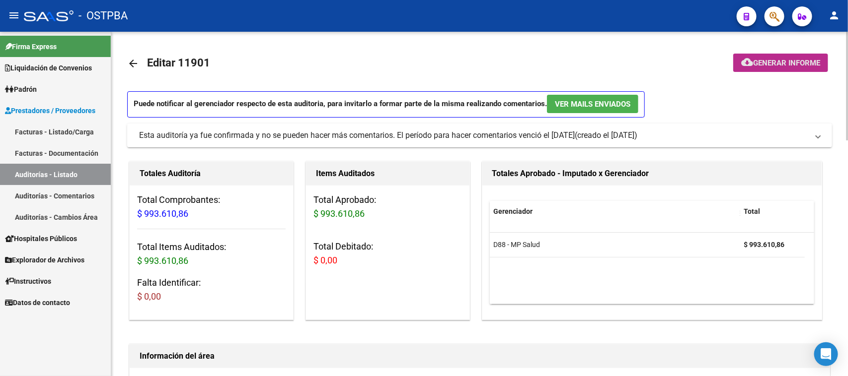
click at [800, 58] on button "cloud_download Generar informe" at bounding box center [780, 63] width 95 height 18
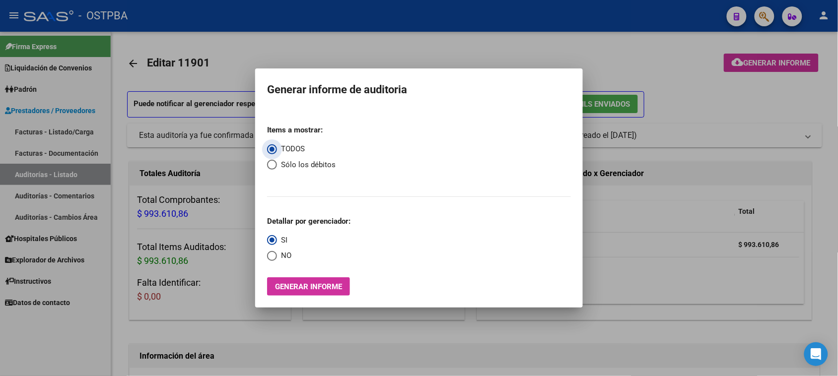
click at [319, 291] on span "Generar informe" at bounding box center [308, 287] width 67 height 9
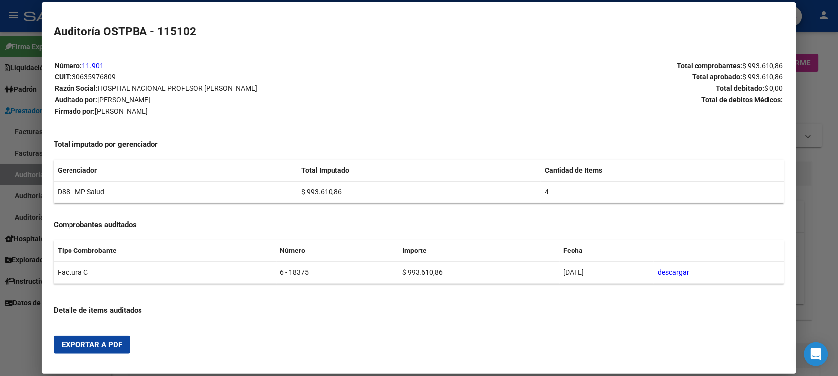
click at [99, 347] on span "Exportar a PDF" at bounding box center [92, 345] width 61 height 9
click at [15, 173] on div at bounding box center [419, 188] width 838 height 376
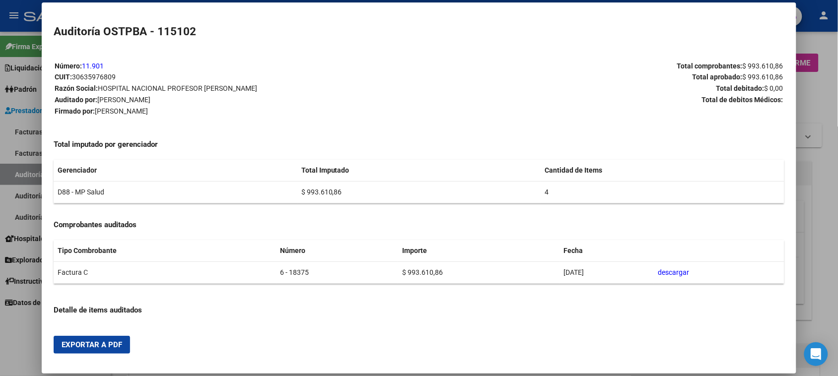
click at [15, 173] on div at bounding box center [419, 188] width 838 height 376
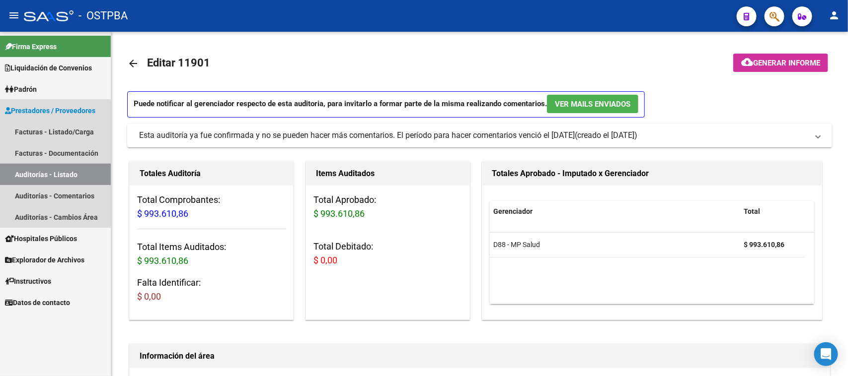
click at [15, 172] on link "Auditorías - Listado" at bounding box center [55, 174] width 111 height 21
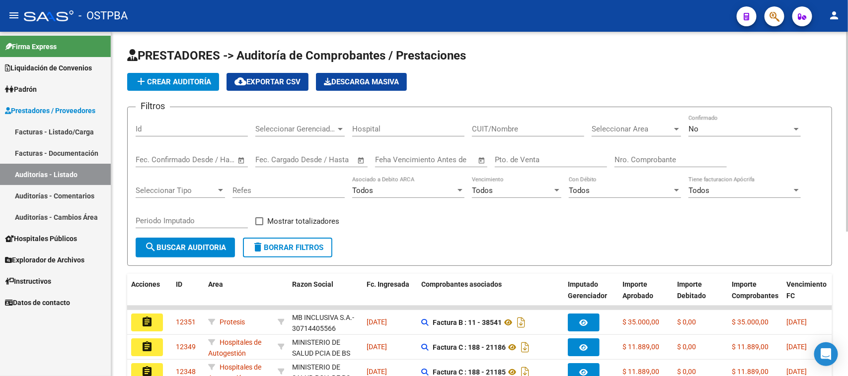
click at [649, 155] on input "Nro. Comprobante" at bounding box center [670, 159] width 112 height 9
type input "18362"
click at [746, 133] on div "No Confirmado" at bounding box center [744, 125] width 112 height 21
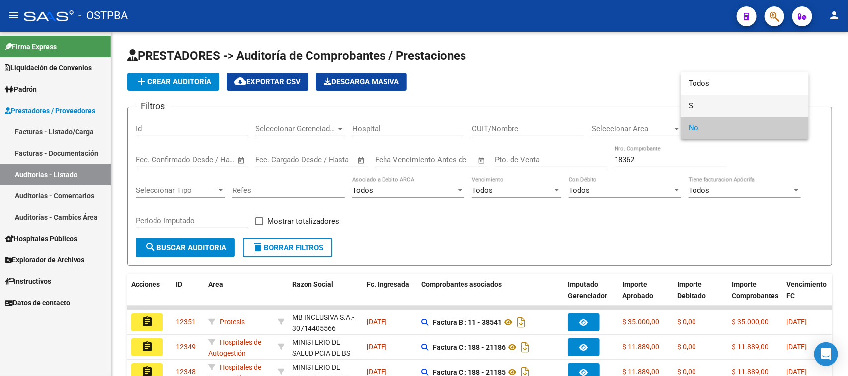
click at [693, 105] on span "Si" at bounding box center [744, 106] width 112 height 22
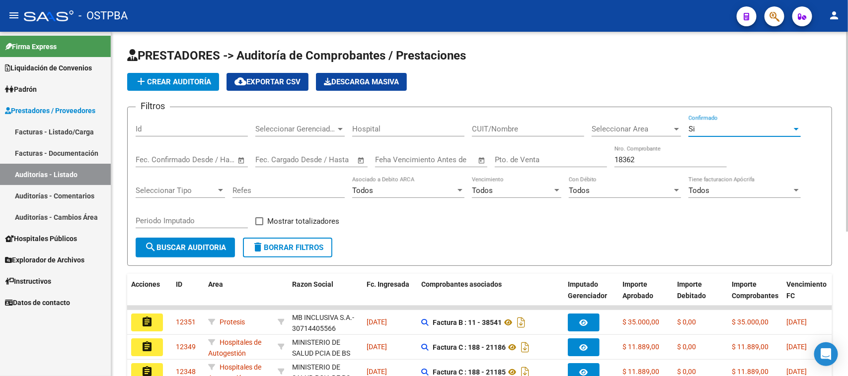
click at [176, 248] on span "search Buscar Auditoria" at bounding box center [185, 247] width 81 height 9
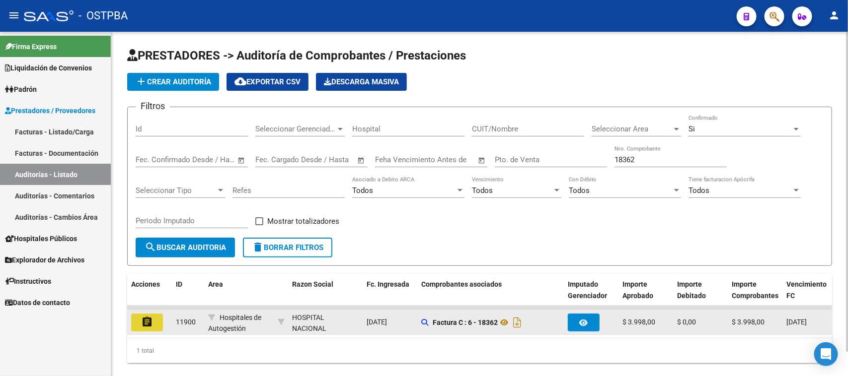
click at [139, 320] on button "assignment" at bounding box center [147, 323] width 32 height 18
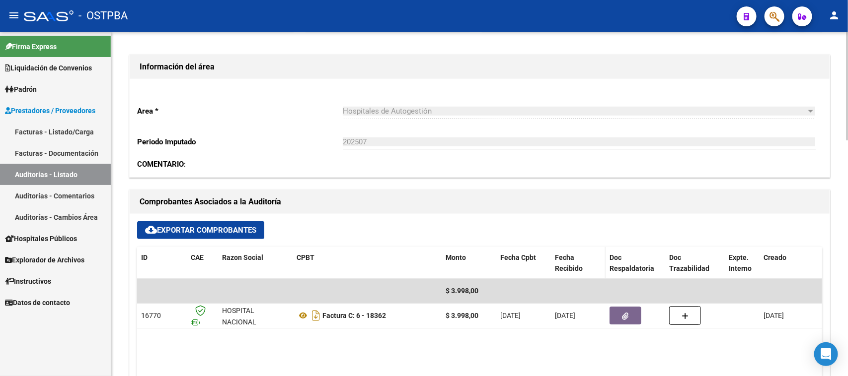
scroll to position [310, 0]
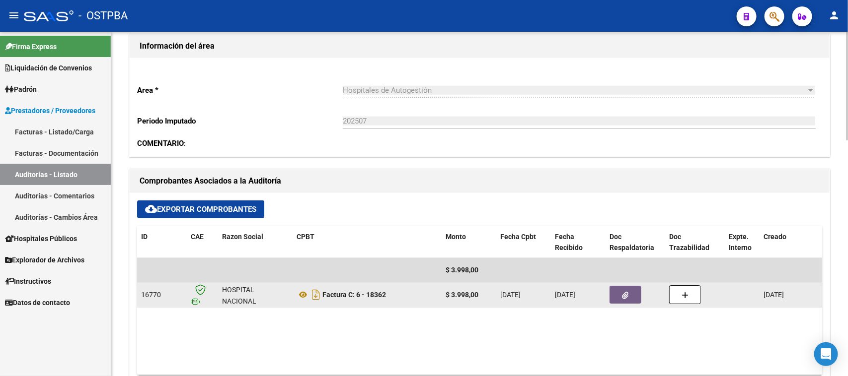
click at [615, 294] on button "button" at bounding box center [625, 295] width 32 height 18
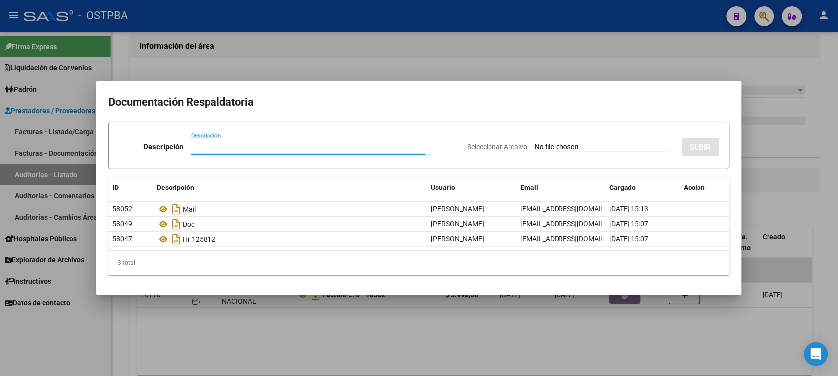
click at [825, 234] on div at bounding box center [419, 188] width 838 height 376
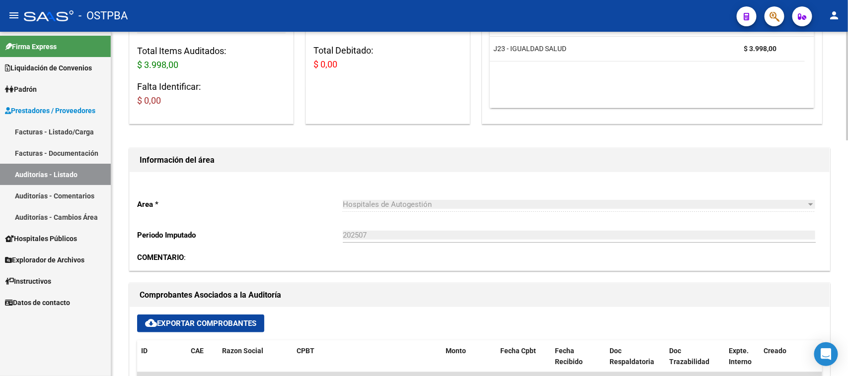
scroll to position [0, 0]
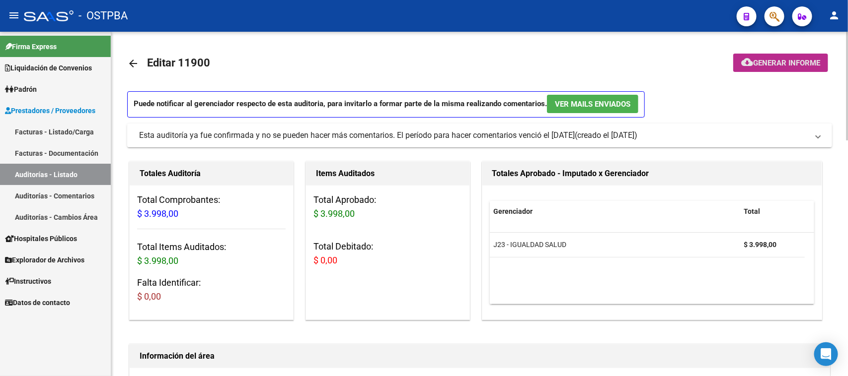
click at [795, 65] on span "Generar informe" at bounding box center [786, 63] width 67 height 9
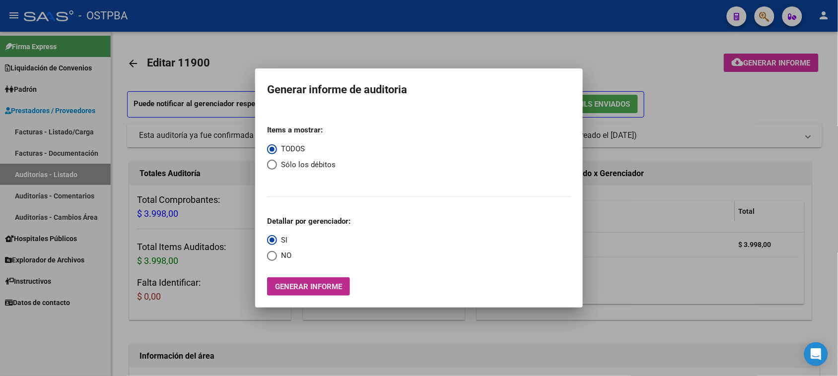
click at [304, 283] on span "Generar informe" at bounding box center [308, 287] width 67 height 9
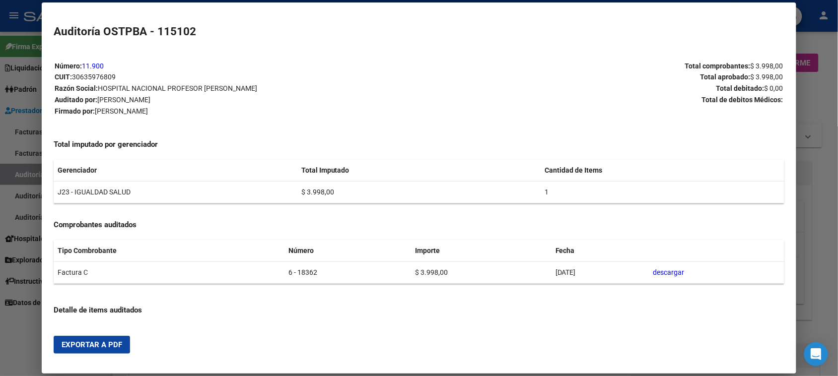
click at [108, 342] on span "Exportar a PDF" at bounding box center [92, 345] width 61 height 9
click at [25, 175] on div at bounding box center [419, 188] width 838 height 376
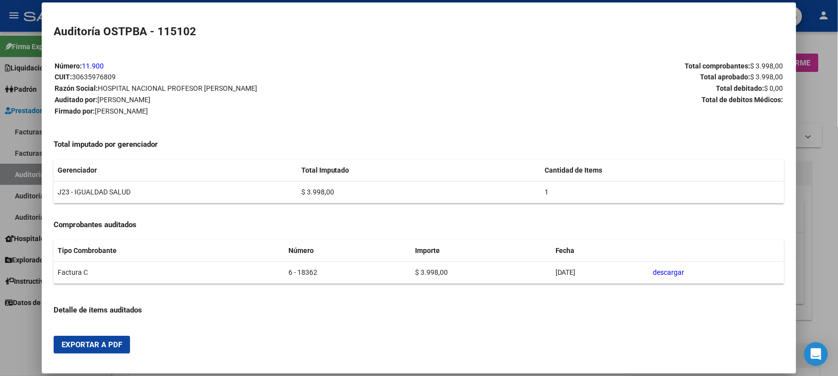
click at [25, 175] on div at bounding box center [419, 188] width 838 height 376
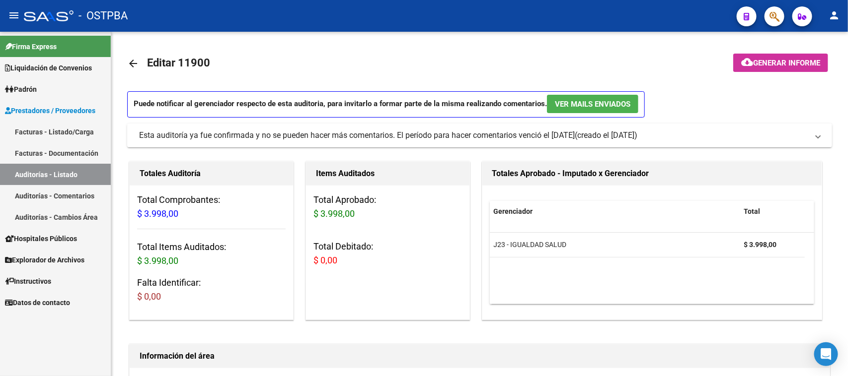
click at [88, 172] on link "Auditorías - Listado" at bounding box center [55, 174] width 111 height 21
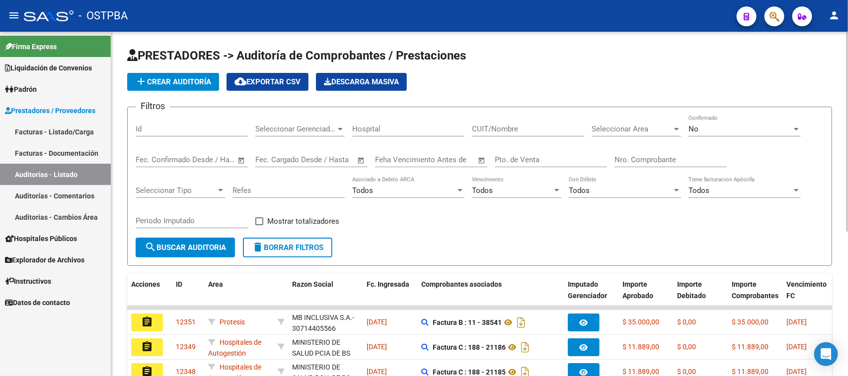
click at [633, 156] on input "Nro. Comprobante" at bounding box center [670, 159] width 112 height 9
type input "18357"
click at [723, 120] on div "No Confirmado" at bounding box center [744, 125] width 112 height 21
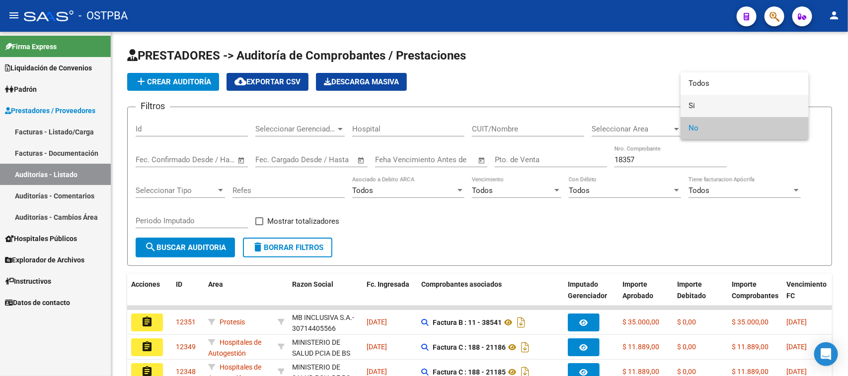
click at [688, 108] on span "Si" at bounding box center [744, 106] width 112 height 22
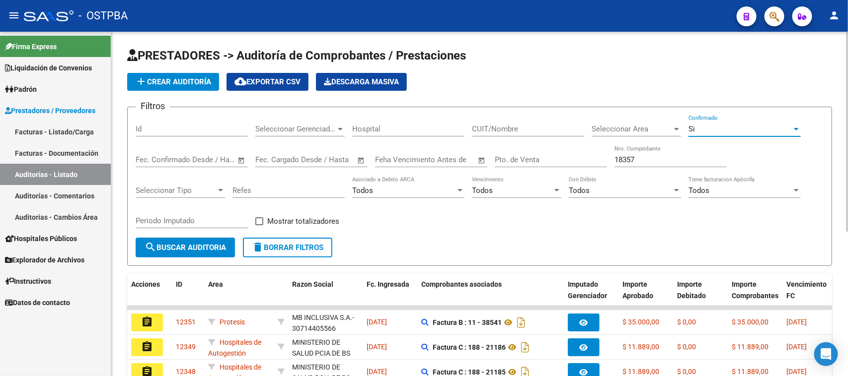
click at [205, 251] on button "search Buscar Auditoria" at bounding box center [185, 248] width 99 height 20
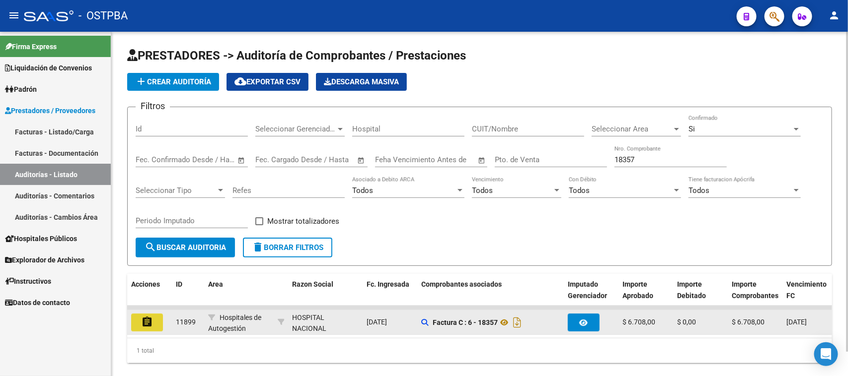
click at [147, 319] on mat-icon "assignment" at bounding box center [147, 322] width 12 height 12
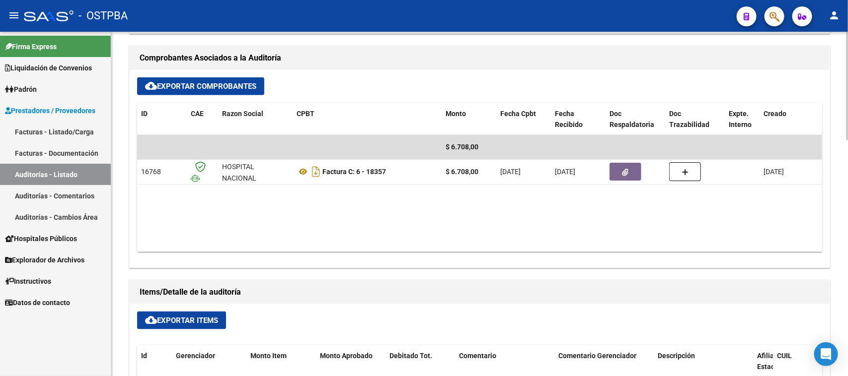
scroll to position [435, 0]
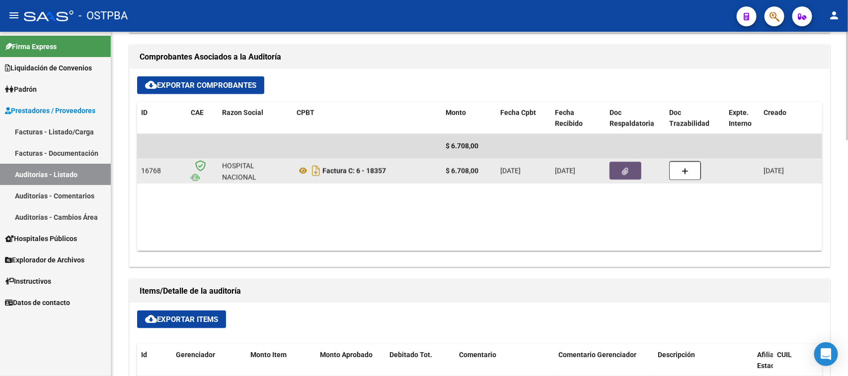
click at [616, 175] on button "button" at bounding box center [625, 171] width 32 height 18
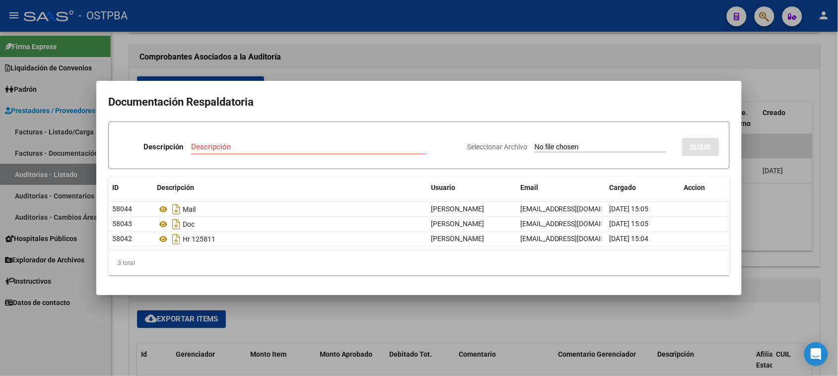
click at [825, 180] on div at bounding box center [419, 188] width 838 height 376
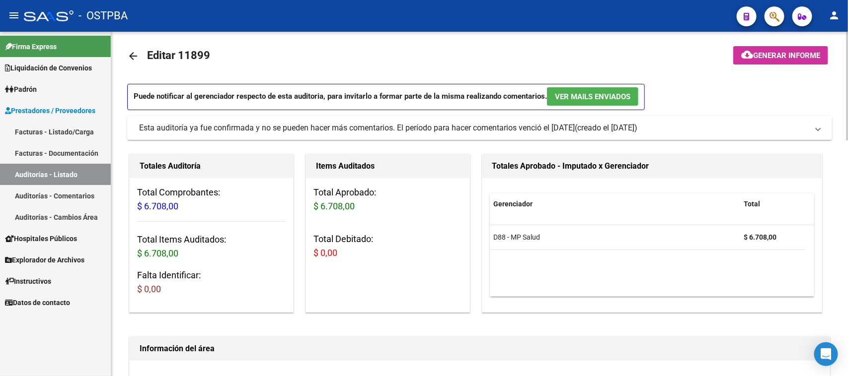
scroll to position [0, 0]
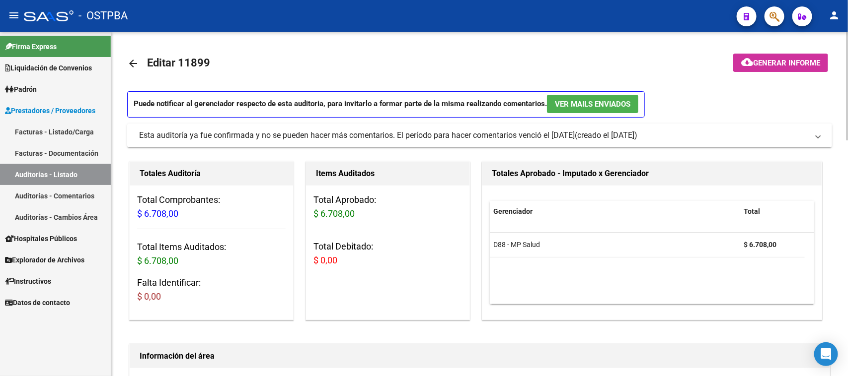
click at [799, 56] on button "cloud_download Generar informe" at bounding box center [780, 63] width 95 height 18
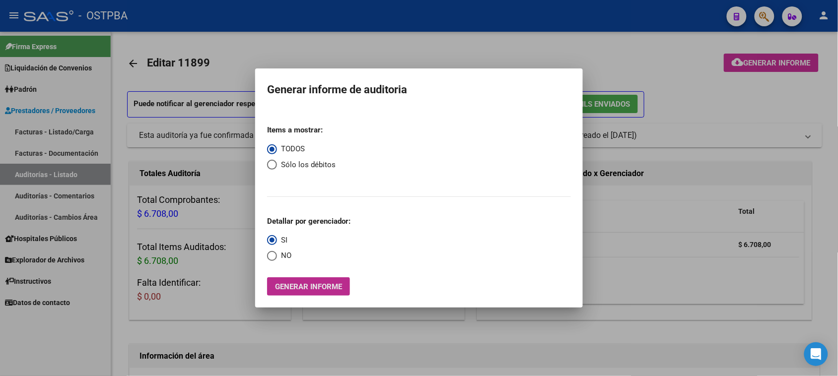
click at [321, 291] on span "Generar informe" at bounding box center [308, 287] width 67 height 9
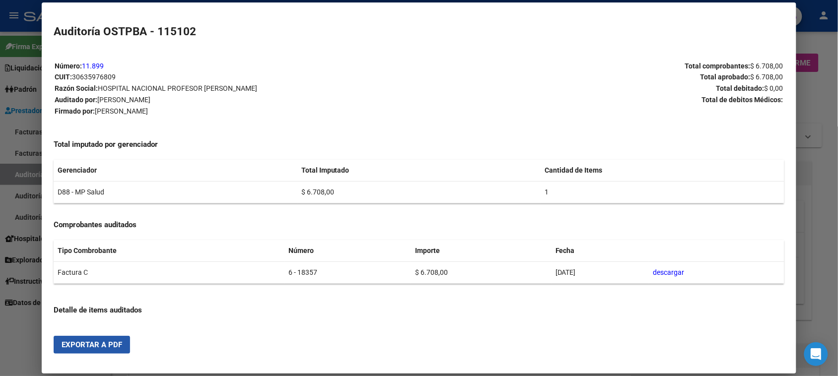
click at [113, 341] on span "Exportar a PDF" at bounding box center [92, 345] width 61 height 9
click at [19, 169] on div at bounding box center [419, 188] width 838 height 376
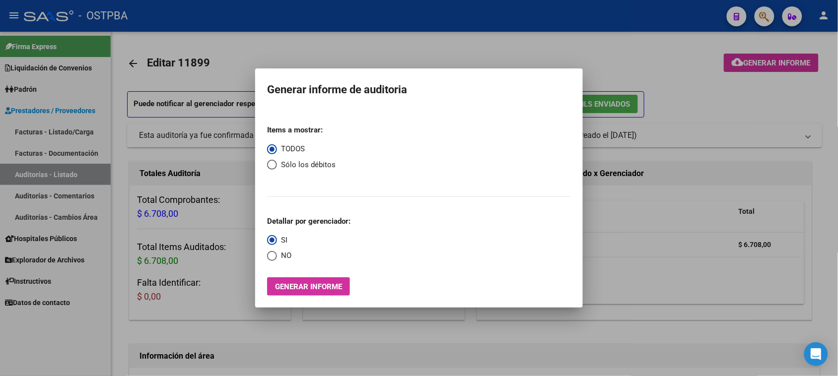
click at [19, 169] on div at bounding box center [419, 188] width 838 height 376
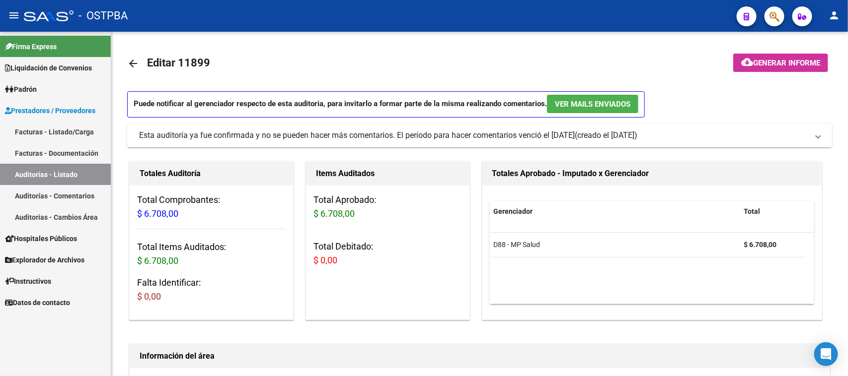
click at [33, 167] on link "Auditorías - Listado" at bounding box center [55, 174] width 111 height 21
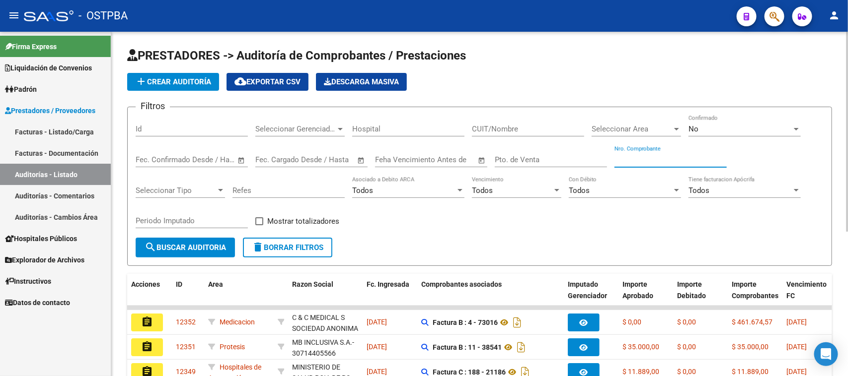
drag, startPoint x: 624, startPoint y: 160, endPoint x: 847, endPoint y: 217, distance: 229.9
click at [626, 160] on input "Nro. Comprobante" at bounding box center [670, 159] width 112 height 9
type input "18927"
click at [728, 121] on div "No Confirmado" at bounding box center [744, 125] width 112 height 21
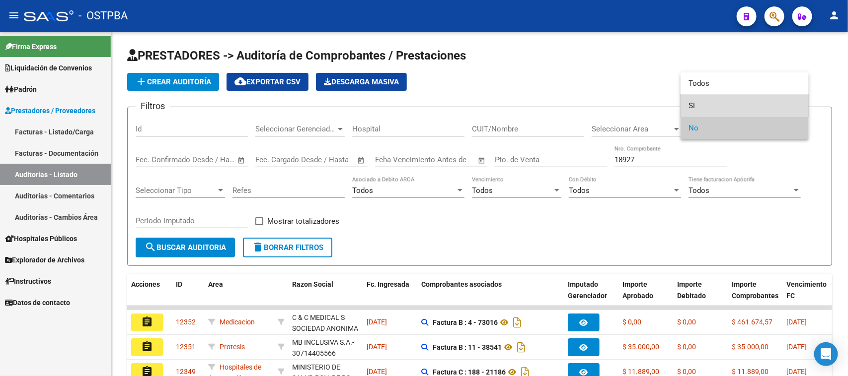
click at [690, 108] on span "Si" at bounding box center [744, 106] width 112 height 22
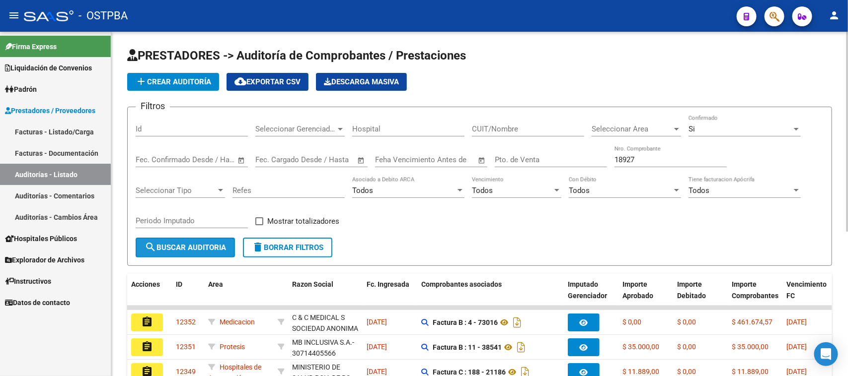
click at [214, 251] on button "search Buscar Auditoria" at bounding box center [185, 248] width 99 height 20
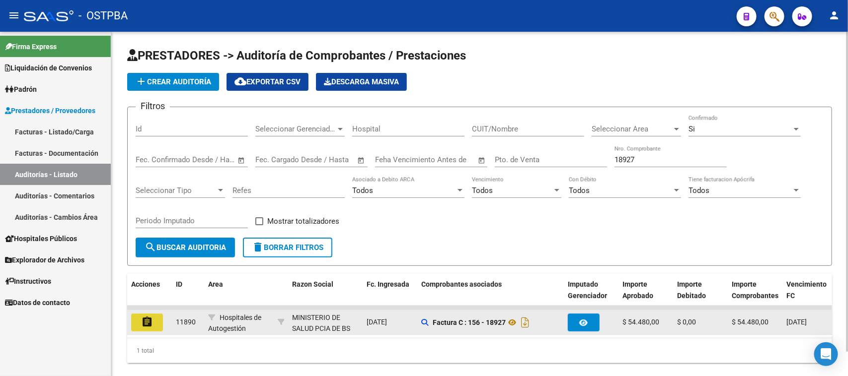
click at [150, 319] on mat-icon "assignment" at bounding box center [147, 322] width 12 height 12
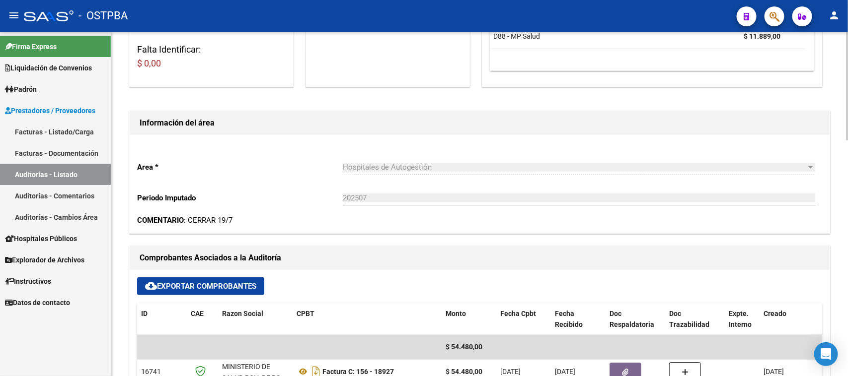
scroll to position [497, 0]
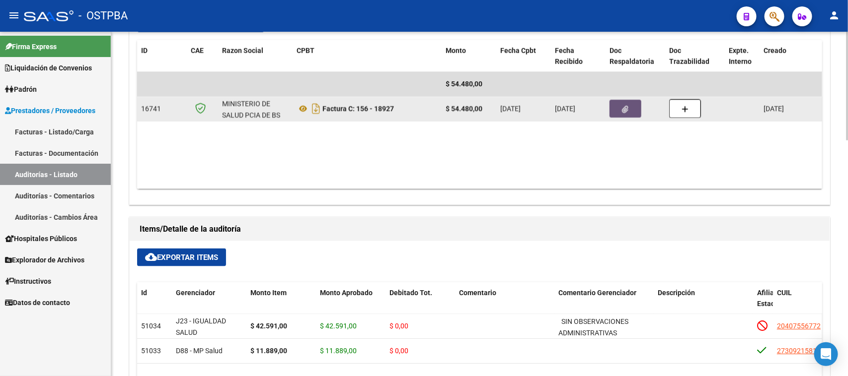
click at [624, 108] on icon "button" at bounding box center [625, 109] width 6 height 7
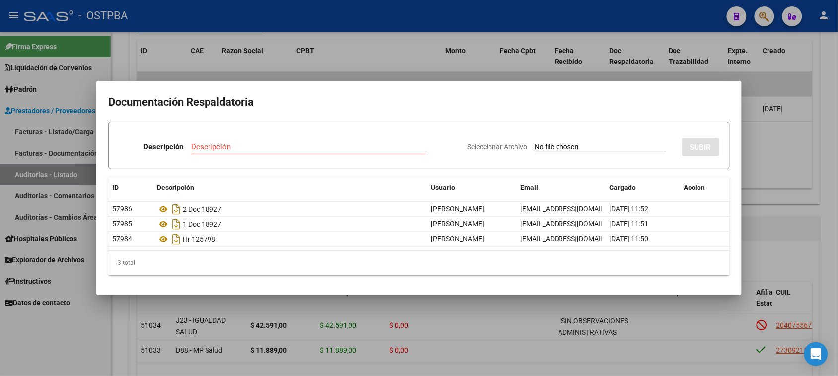
click at [818, 187] on div at bounding box center [419, 188] width 838 height 376
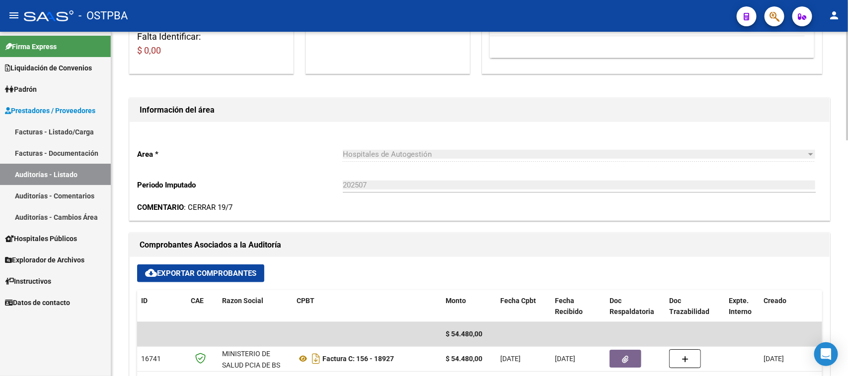
scroll to position [0, 0]
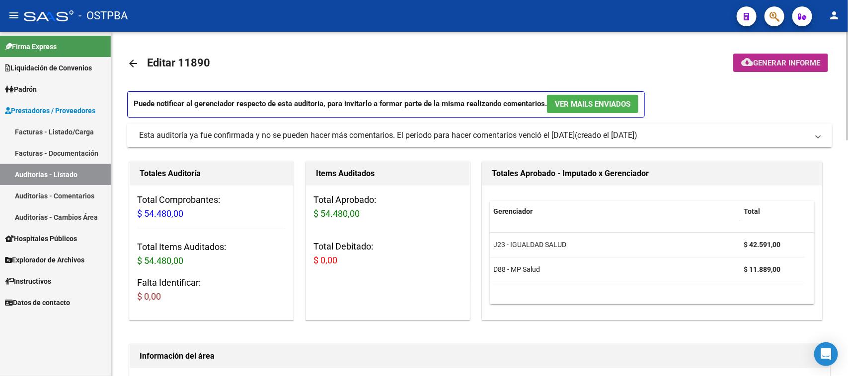
drag, startPoint x: 786, startPoint y: 66, endPoint x: 778, endPoint y: 69, distance: 8.3
click at [778, 69] on button "cloud_download Generar informe" at bounding box center [780, 63] width 95 height 18
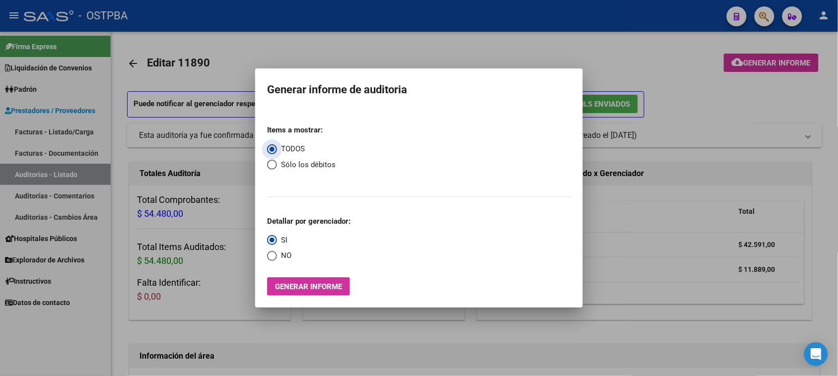
click at [286, 288] on span "Generar informe" at bounding box center [308, 287] width 67 height 9
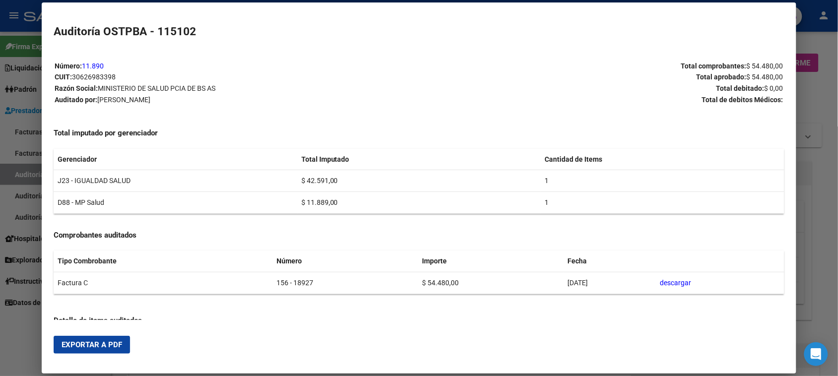
click at [84, 344] on span "Exportar a PDF" at bounding box center [92, 345] width 61 height 9
click at [25, 169] on div at bounding box center [419, 188] width 838 height 376
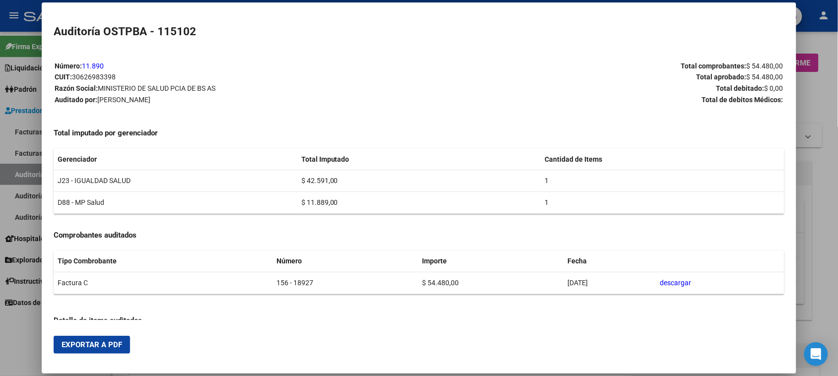
click at [25, 169] on div at bounding box center [419, 188] width 838 height 376
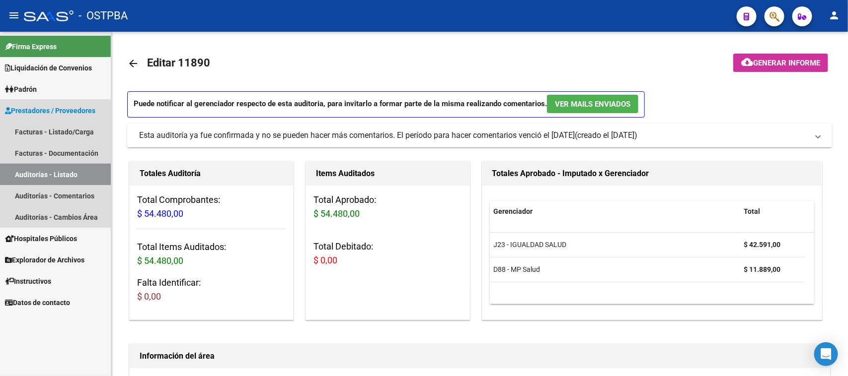
click at [25, 169] on link "Auditorías - Listado" at bounding box center [55, 174] width 111 height 21
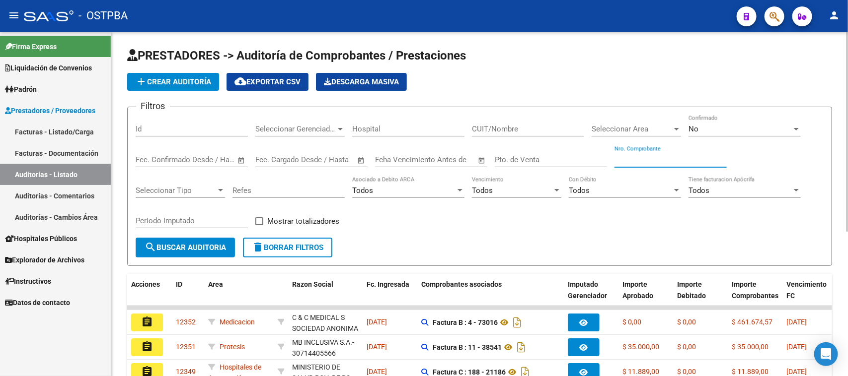
click at [641, 160] on input "Nro. Comprobante" at bounding box center [670, 159] width 112 height 9
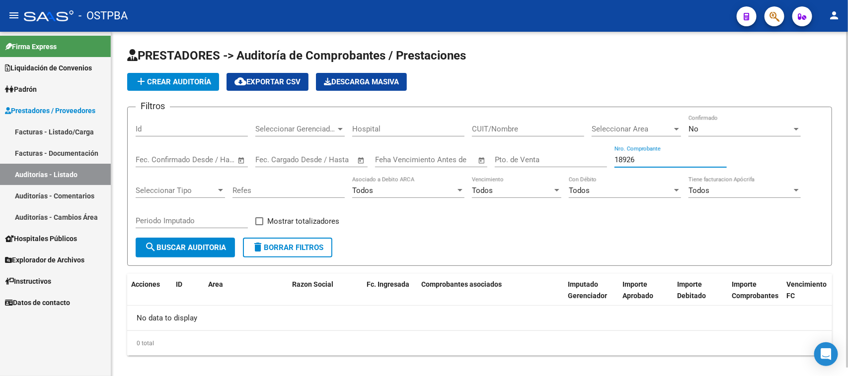
type input "18926"
click at [708, 120] on div "No Confirmado" at bounding box center [744, 125] width 112 height 21
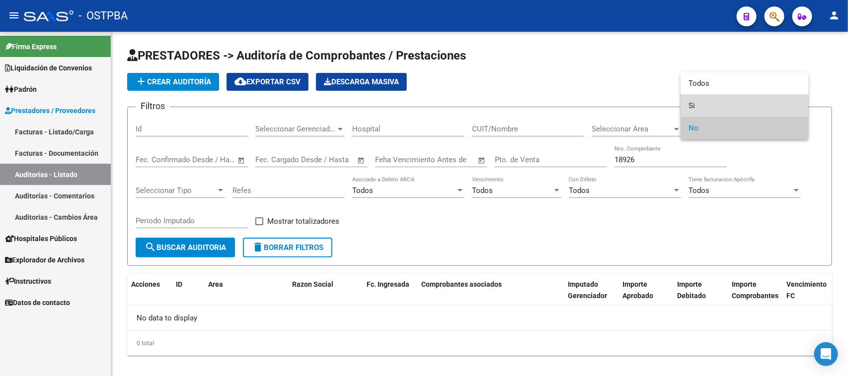
click at [689, 107] on span "Si" at bounding box center [744, 106] width 112 height 22
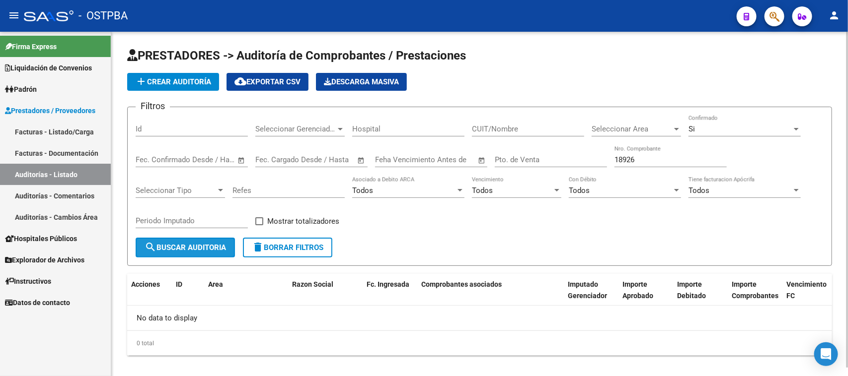
click at [216, 245] on span "search Buscar Auditoria" at bounding box center [185, 247] width 81 height 9
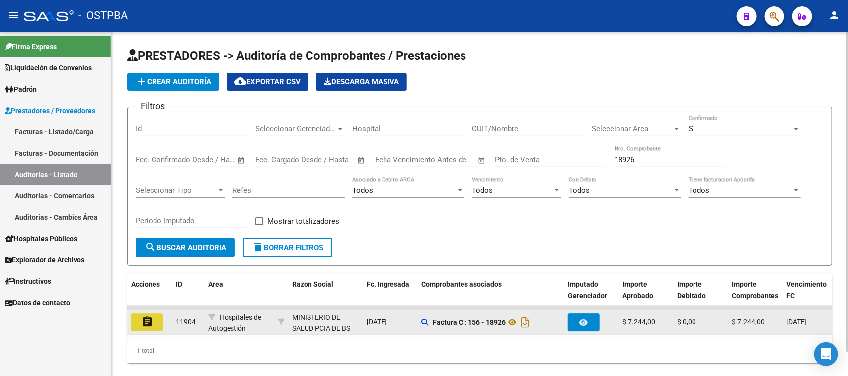
click at [145, 321] on mat-icon "assignment" at bounding box center [147, 322] width 12 height 12
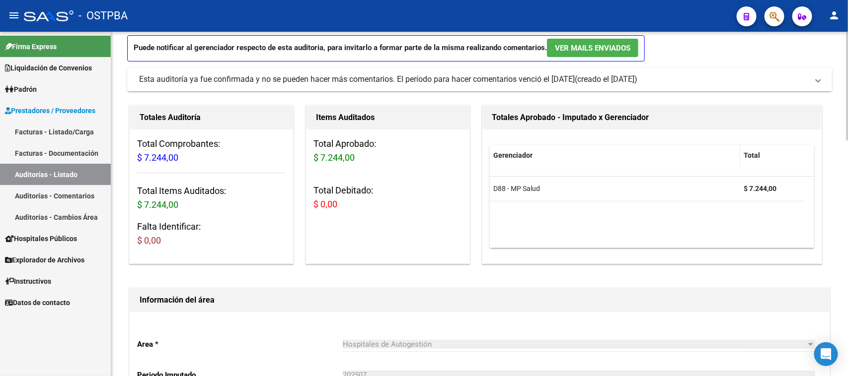
scroll to position [248, 0]
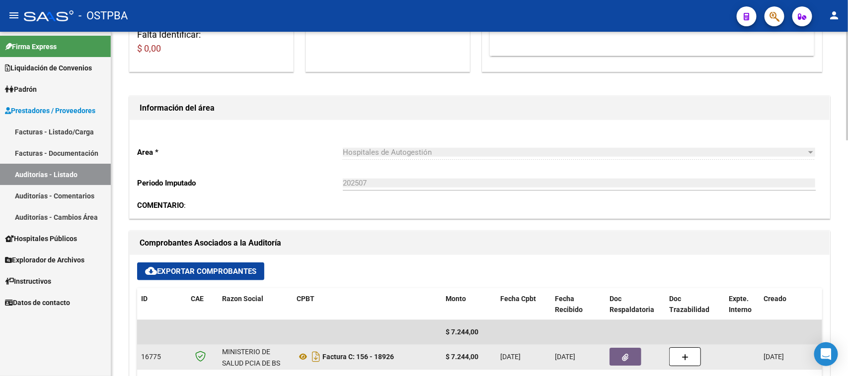
click at [627, 354] on icon "button" at bounding box center [625, 357] width 6 height 7
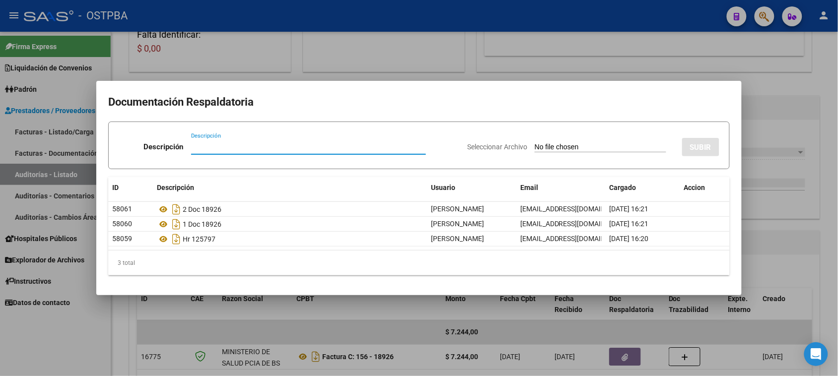
click at [830, 176] on div at bounding box center [419, 188] width 838 height 376
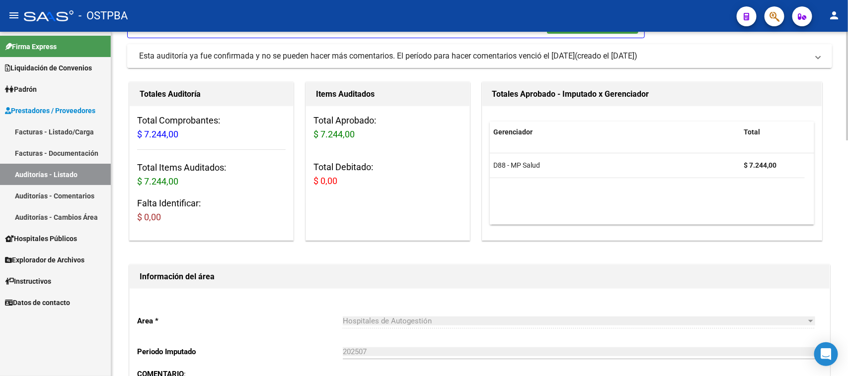
scroll to position [0, 0]
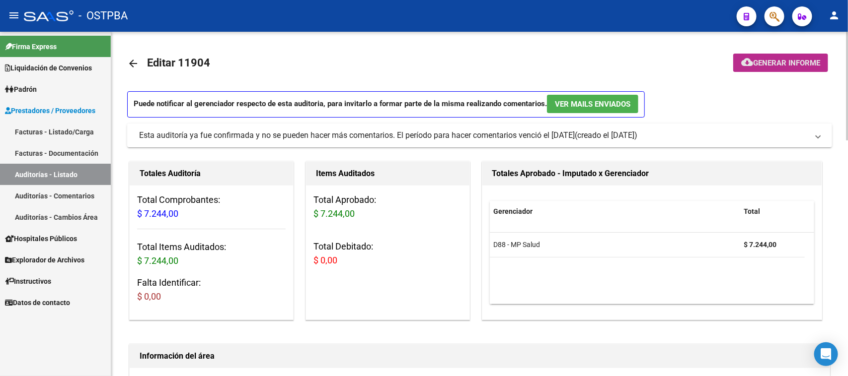
click at [805, 56] on button "cloud_download Generar informe" at bounding box center [780, 63] width 95 height 18
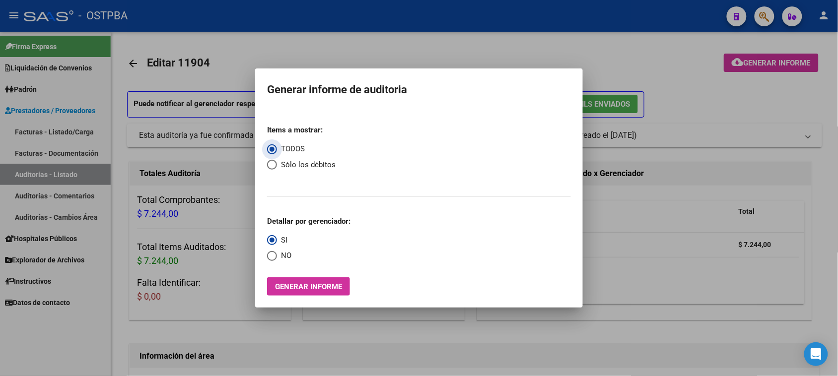
click at [310, 281] on button "Generar informe" at bounding box center [308, 287] width 83 height 18
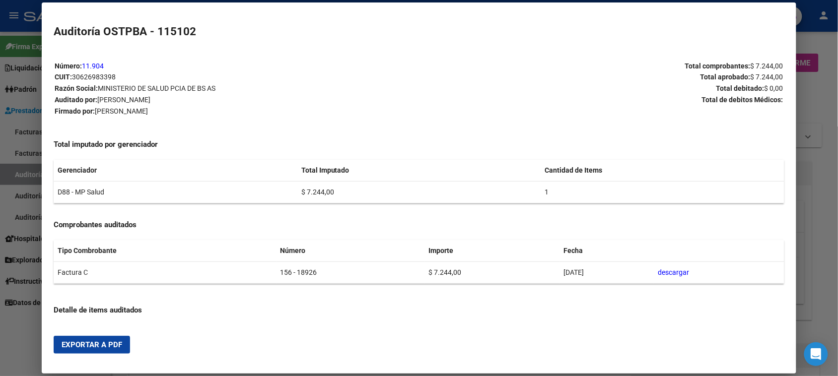
drag, startPoint x: 116, startPoint y: 343, endPoint x: 155, endPoint y: 336, distance: 39.9
click at [117, 343] on span "Exportar a PDF" at bounding box center [92, 345] width 61 height 9
click at [11, 175] on div at bounding box center [419, 188] width 838 height 376
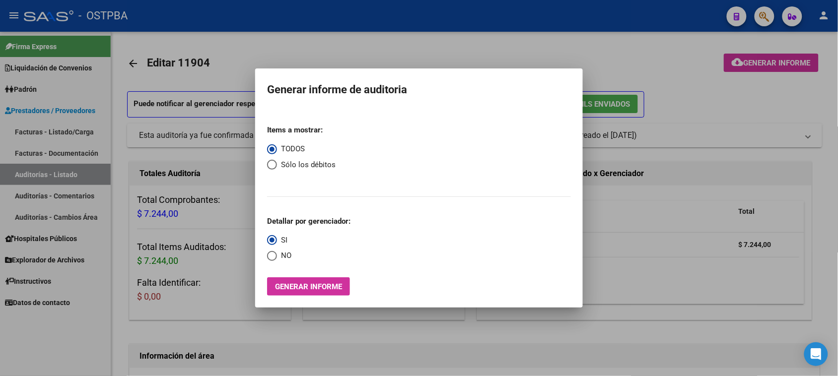
click at [11, 175] on div at bounding box center [419, 188] width 838 height 376
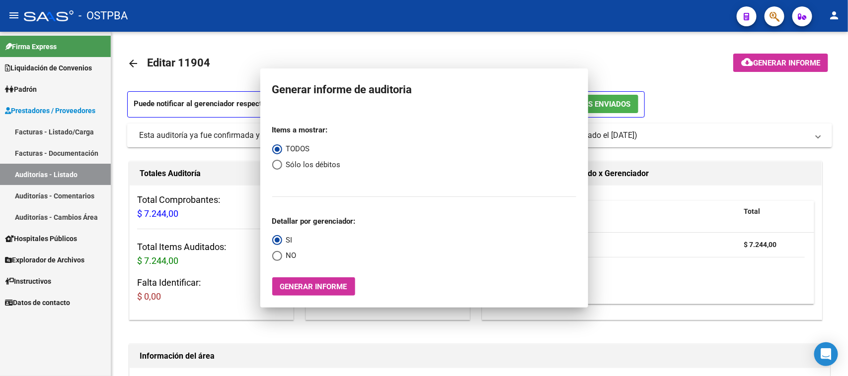
click at [11, 175] on link "Auditorías - Listado" at bounding box center [55, 174] width 111 height 21
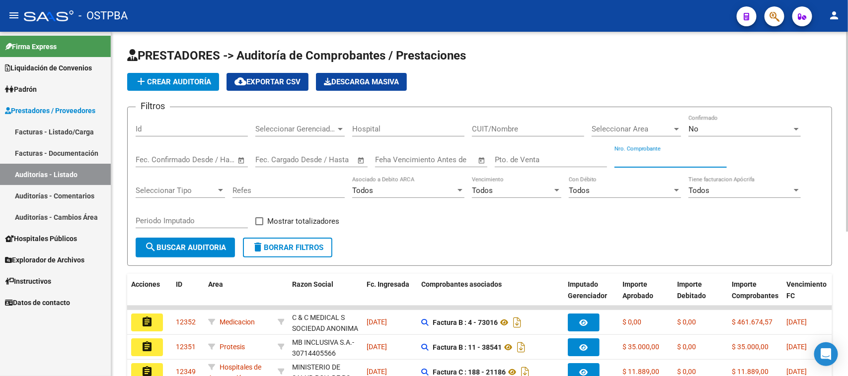
click at [696, 155] on input "Nro. Comprobante" at bounding box center [670, 159] width 112 height 9
type input "18990"
click at [703, 130] on div "No" at bounding box center [739, 129] width 103 height 9
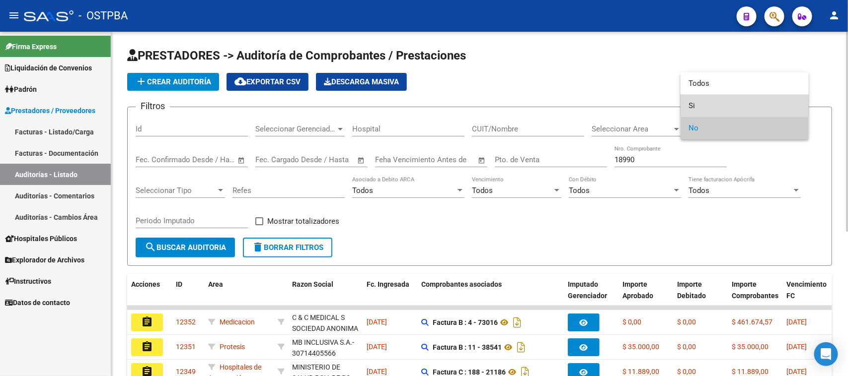
drag, startPoint x: 690, startPoint y: 107, endPoint x: 597, endPoint y: 131, distance: 95.9
click at [689, 107] on span "Si" at bounding box center [744, 106] width 112 height 22
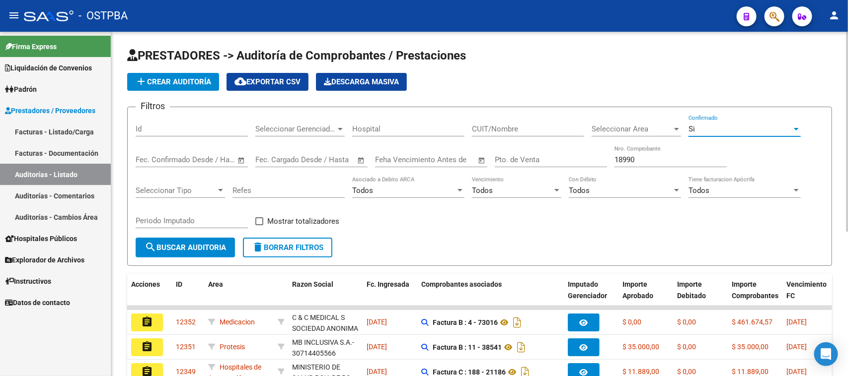
click at [198, 243] on span "search Buscar Auditoria" at bounding box center [185, 247] width 81 height 9
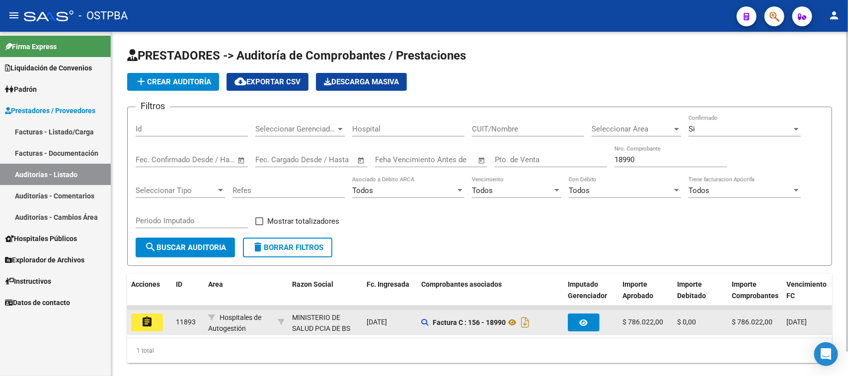
click at [150, 321] on mat-icon "assignment" at bounding box center [147, 322] width 12 height 12
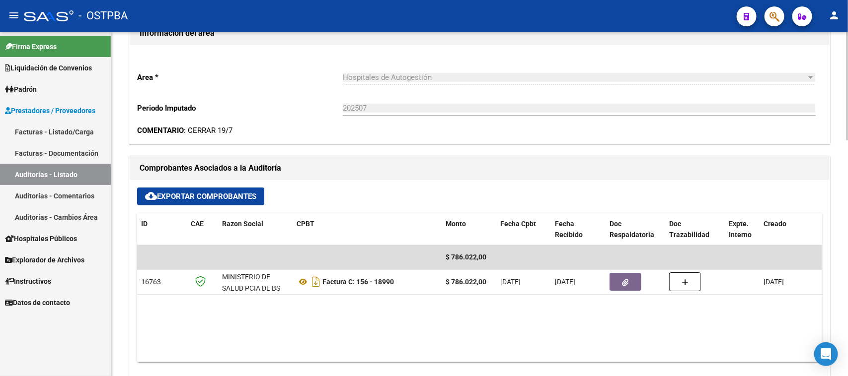
scroll to position [372, 0]
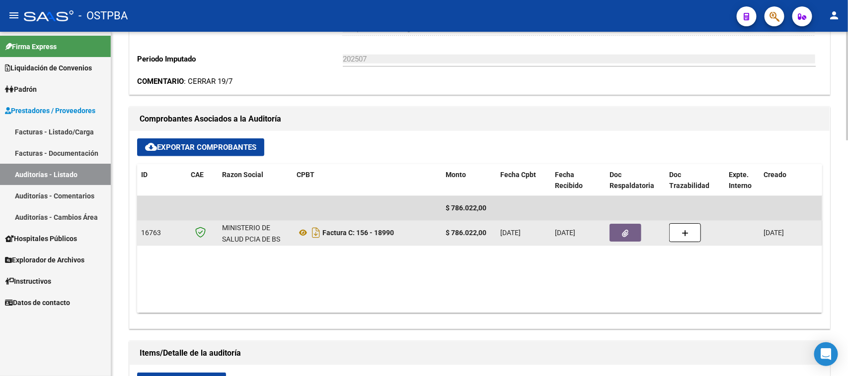
click at [622, 234] on icon "button" at bounding box center [625, 233] width 6 height 7
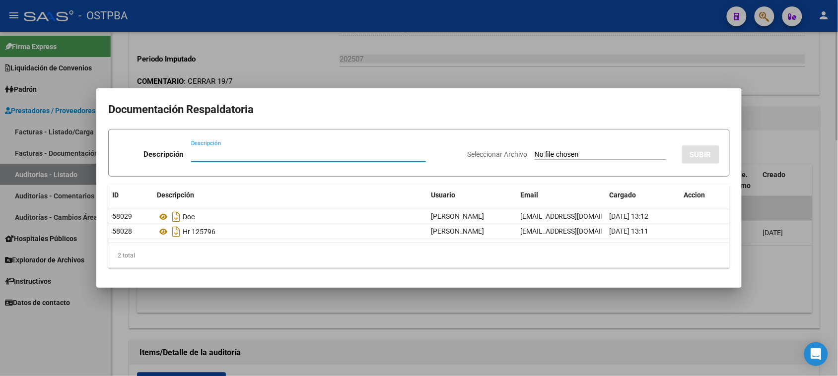
drag, startPoint x: 718, startPoint y: 321, endPoint x: 723, endPoint y: 318, distance: 5.8
click at [718, 320] on div at bounding box center [419, 188] width 838 height 376
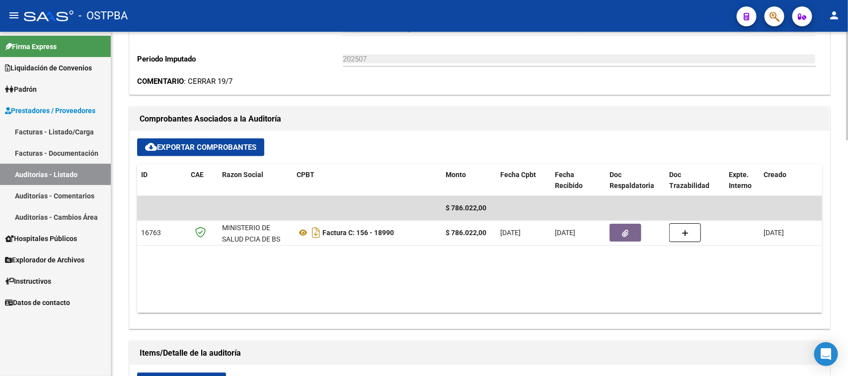
scroll to position [0, 0]
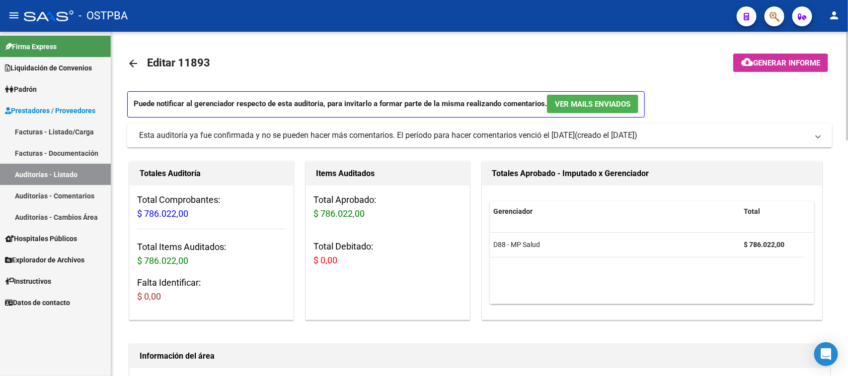
click at [787, 59] on span "Generar informe" at bounding box center [786, 63] width 67 height 9
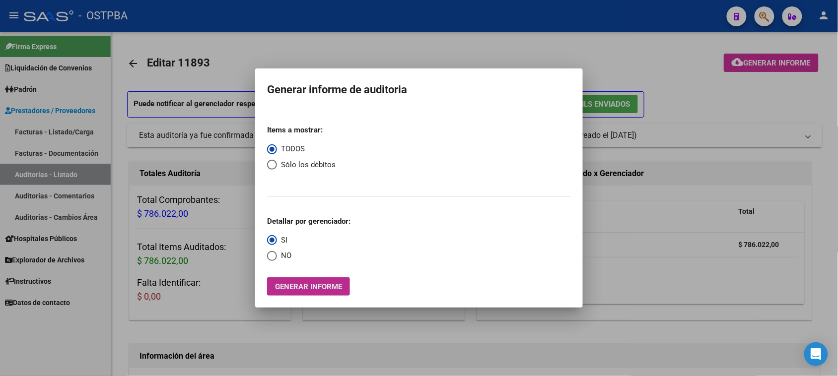
click at [334, 287] on span "Generar informe" at bounding box center [308, 287] width 67 height 9
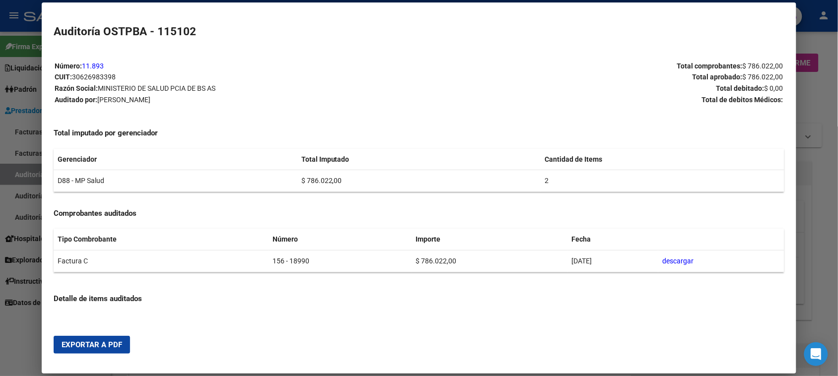
click at [105, 344] on span "Exportar a PDF" at bounding box center [92, 345] width 61 height 9
click at [29, 174] on div at bounding box center [419, 188] width 838 height 376
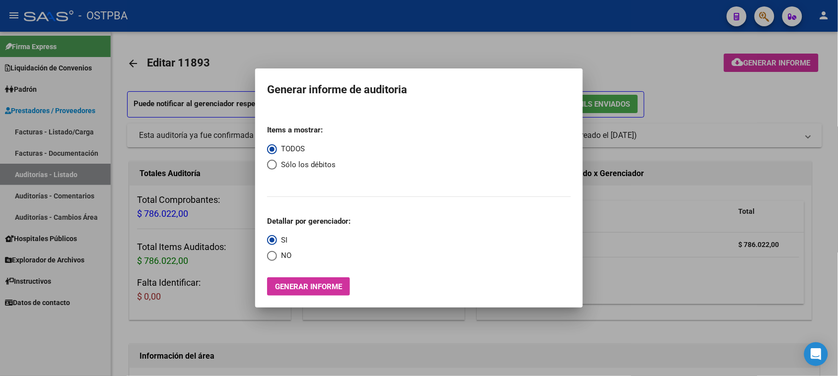
click at [29, 174] on div at bounding box center [419, 188] width 838 height 376
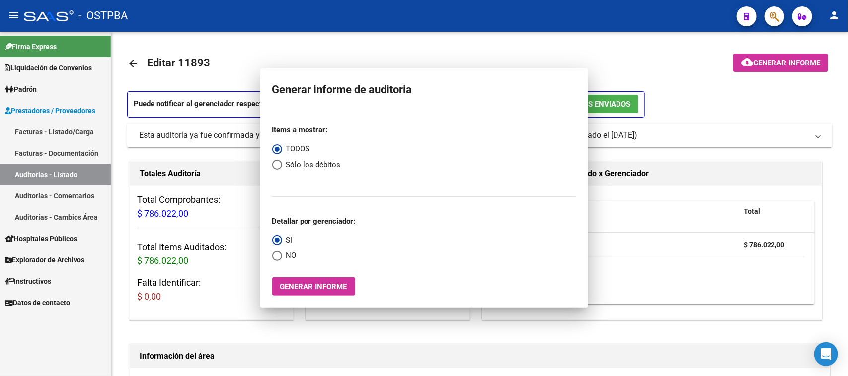
click at [29, 173] on link "Auditorías - Listado" at bounding box center [55, 174] width 111 height 21
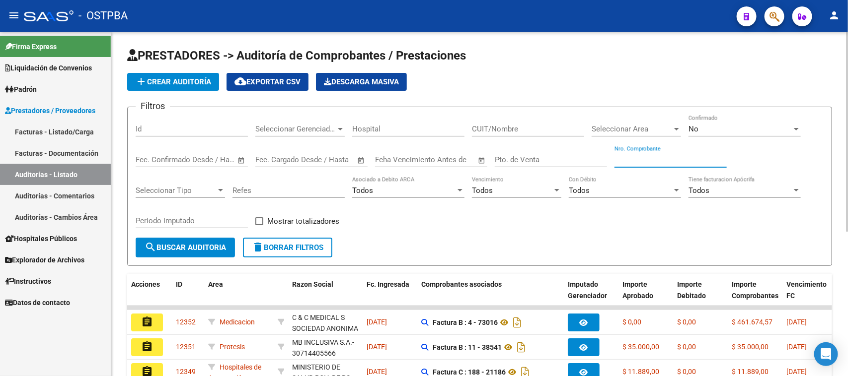
click at [675, 160] on input "Nro. Comprobante" at bounding box center [670, 159] width 112 height 9
type input "3571"
click at [708, 132] on div "No" at bounding box center [739, 129] width 103 height 9
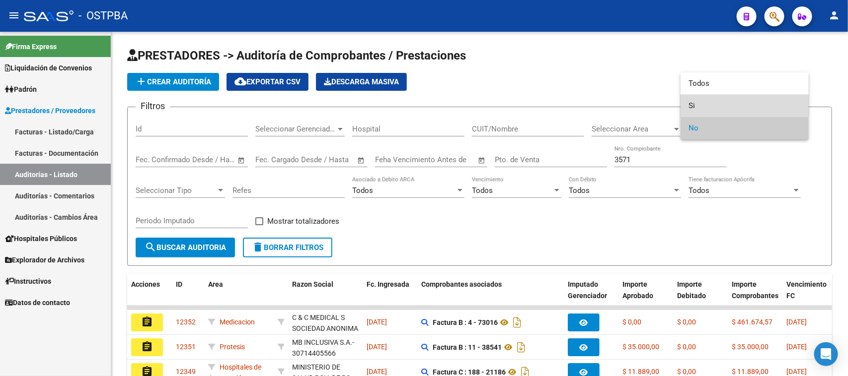
click at [689, 105] on span "Si" at bounding box center [744, 106] width 112 height 22
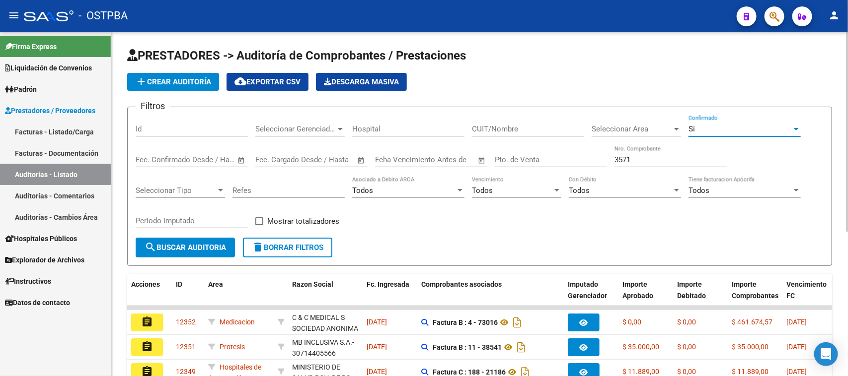
click at [187, 252] on button "search Buscar Auditoria" at bounding box center [185, 248] width 99 height 20
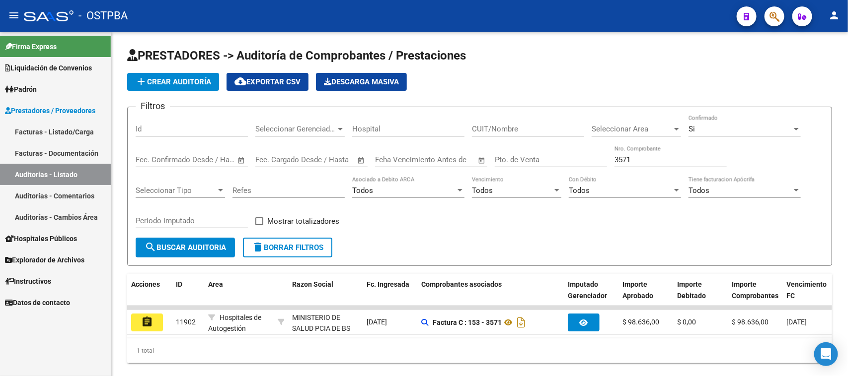
click at [145, 322] on mat-icon "assignment" at bounding box center [147, 322] width 12 height 12
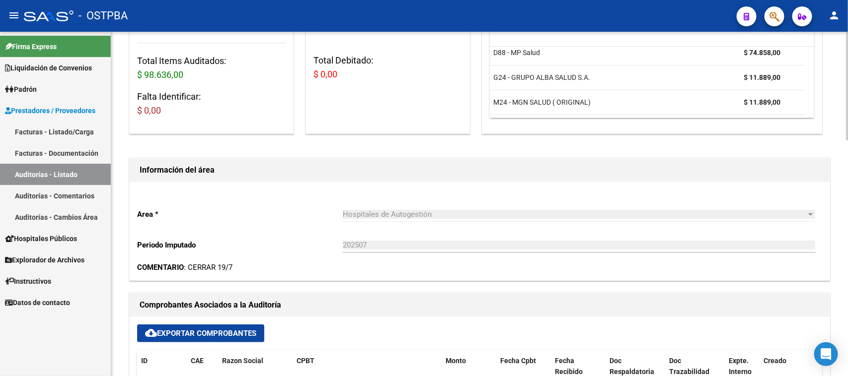
scroll to position [372, 0]
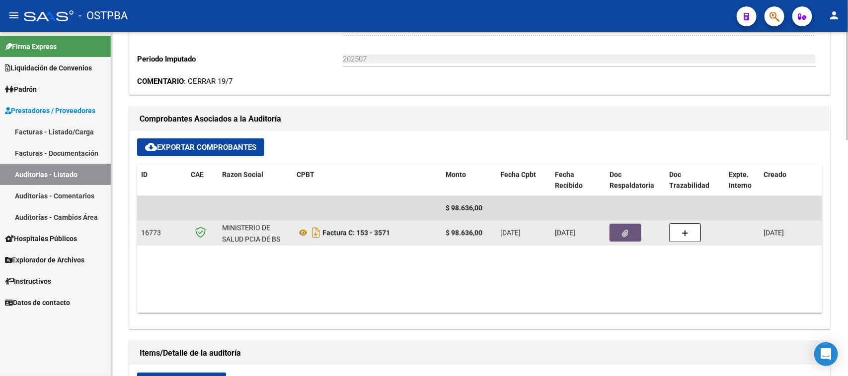
click at [631, 236] on button "button" at bounding box center [625, 233] width 32 height 18
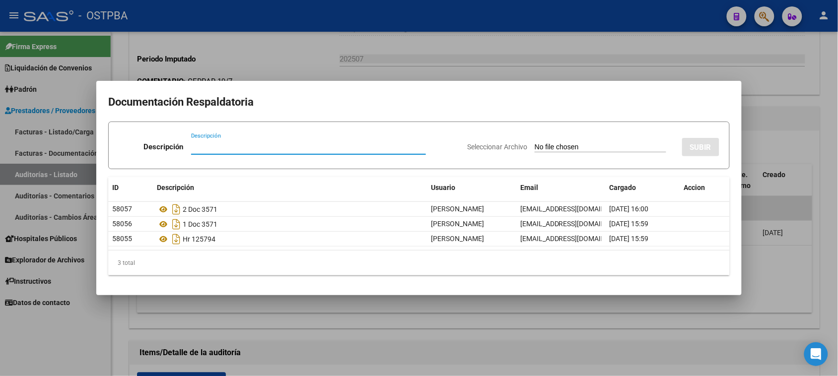
click at [820, 138] on div at bounding box center [419, 188] width 838 height 376
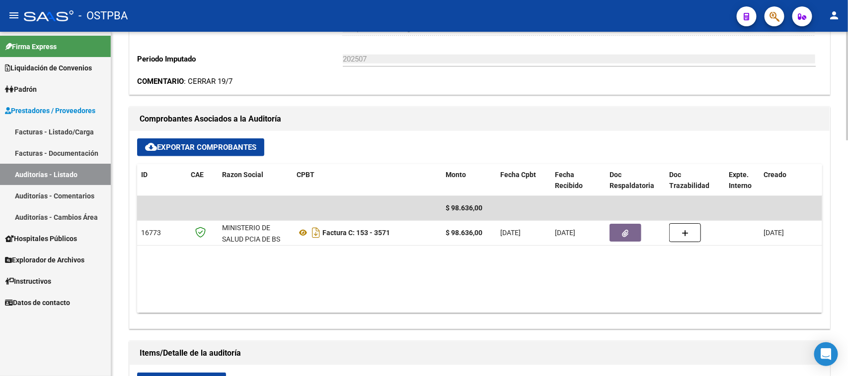
scroll to position [0, 0]
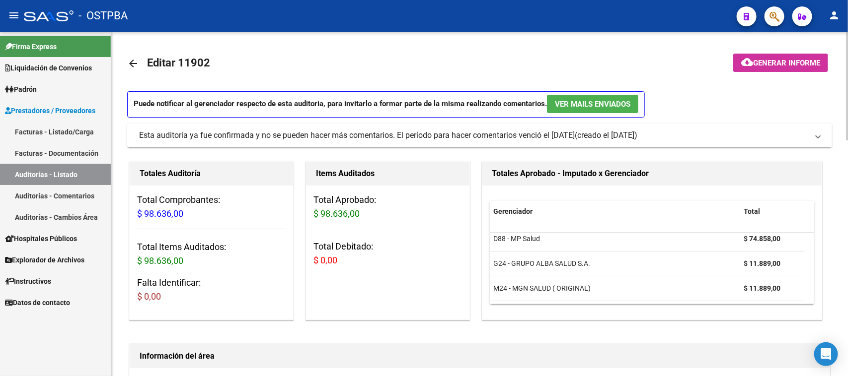
click at [789, 63] on span "Generar informe" at bounding box center [786, 63] width 67 height 9
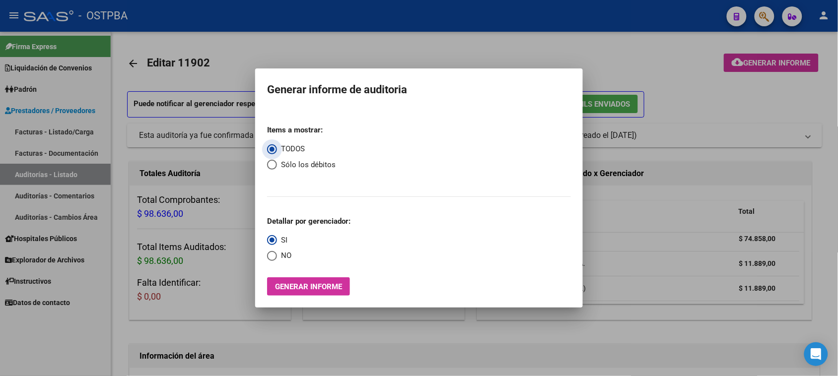
click at [334, 289] on span "Generar informe" at bounding box center [308, 287] width 67 height 9
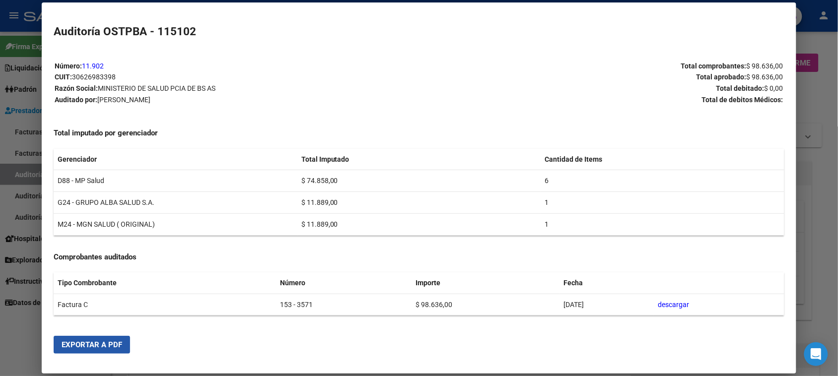
click at [106, 348] on span "Exportar a PDF" at bounding box center [92, 345] width 61 height 9
click at [21, 169] on div at bounding box center [419, 188] width 838 height 376
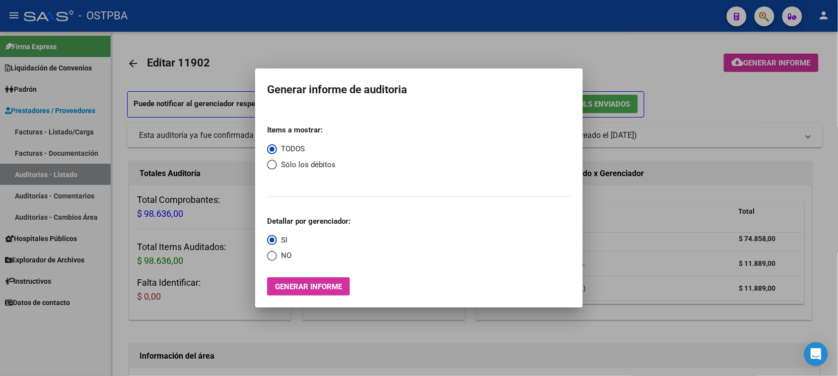
click at [26, 172] on div at bounding box center [419, 188] width 838 height 376
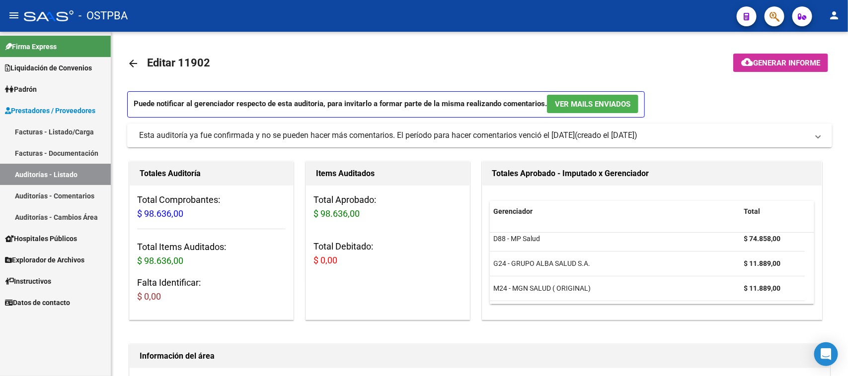
click at [78, 177] on link "Auditorías - Listado" at bounding box center [55, 174] width 111 height 21
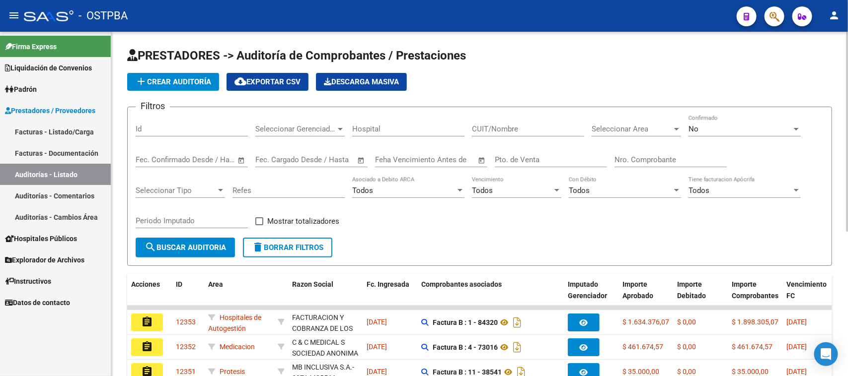
drag, startPoint x: 630, startPoint y: 161, endPoint x: 687, endPoint y: 177, distance: 59.1
click at [631, 161] on input "Nro. Comprobante" at bounding box center [670, 159] width 112 height 9
type input "6438"
click at [698, 129] on div "No" at bounding box center [739, 129] width 103 height 9
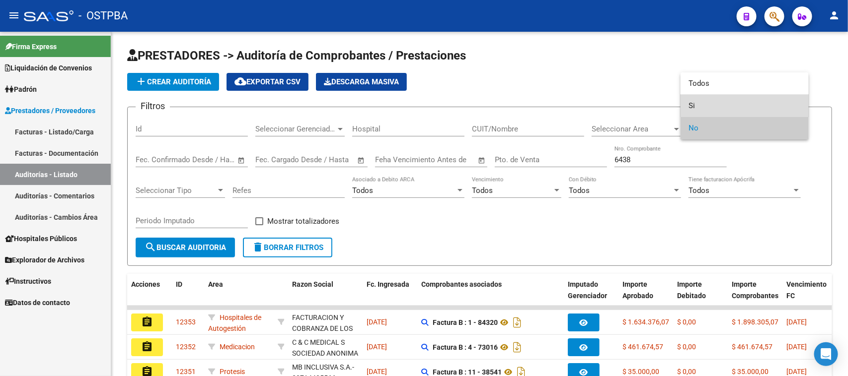
click at [691, 105] on span "Si" at bounding box center [744, 106] width 112 height 22
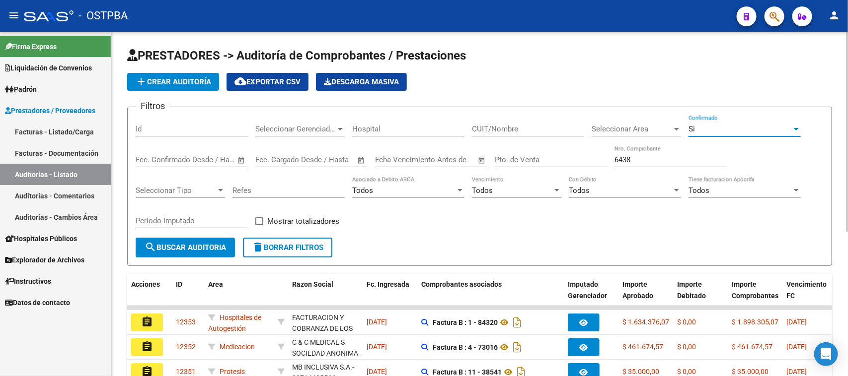
click at [189, 249] on span "search Buscar Auditoria" at bounding box center [185, 247] width 81 height 9
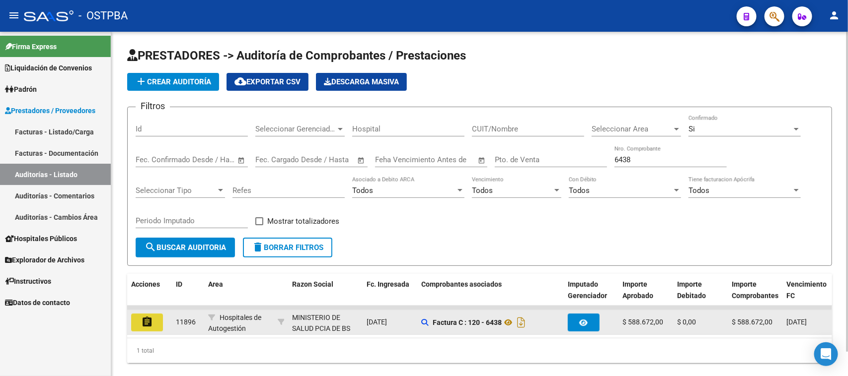
click at [138, 317] on button "assignment" at bounding box center [147, 323] width 32 height 18
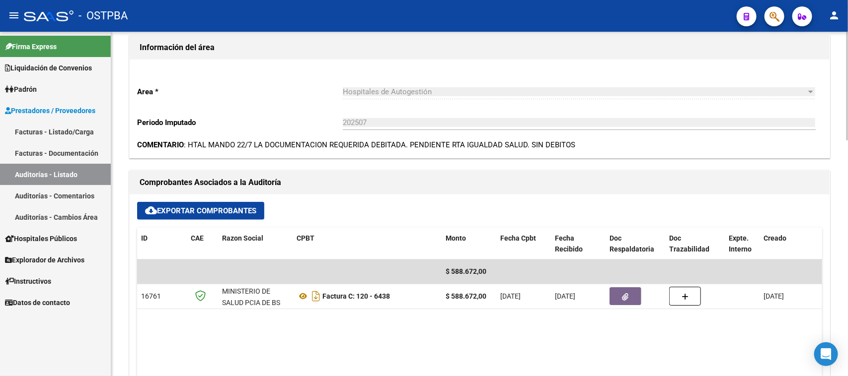
scroll to position [310, 0]
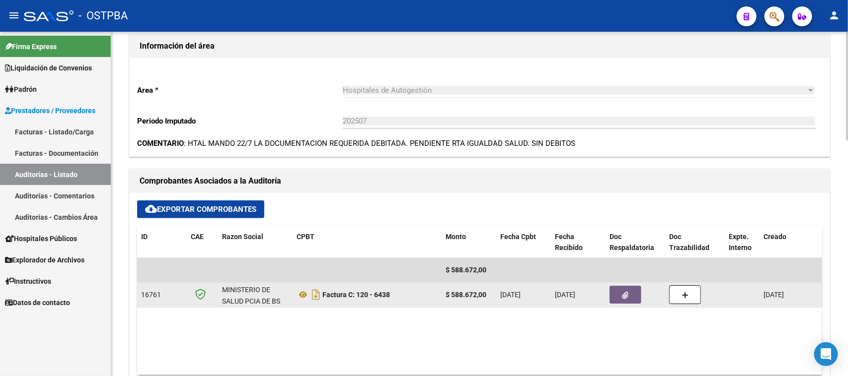
click at [631, 293] on button "button" at bounding box center [625, 295] width 32 height 18
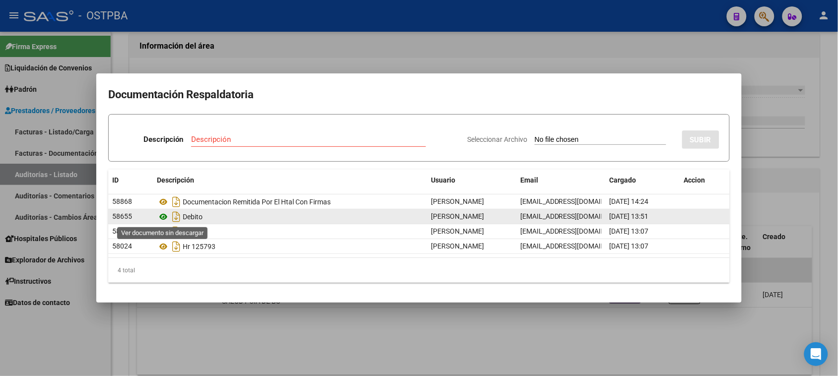
click at [161, 216] on icon at bounding box center [163, 217] width 13 height 12
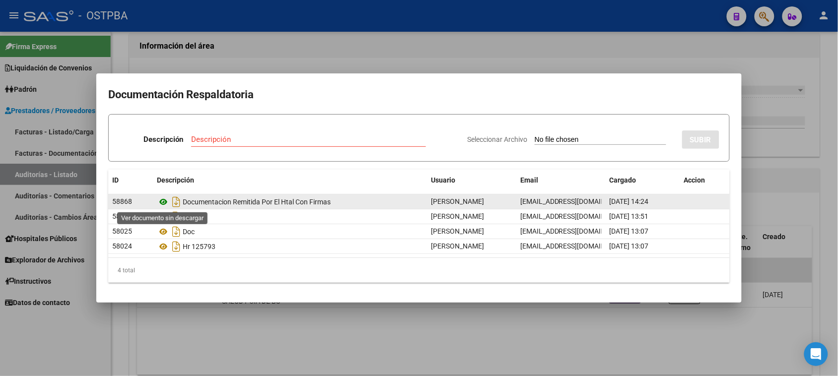
click at [163, 200] on icon at bounding box center [163, 202] width 13 height 12
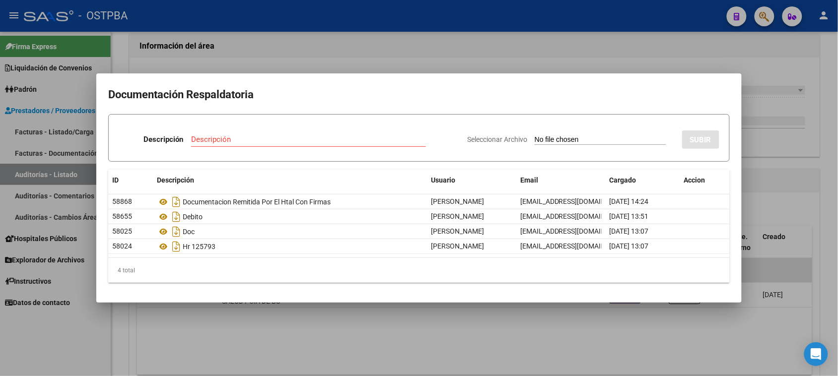
click at [164, 348] on div at bounding box center [419, 188] width 838 height 376
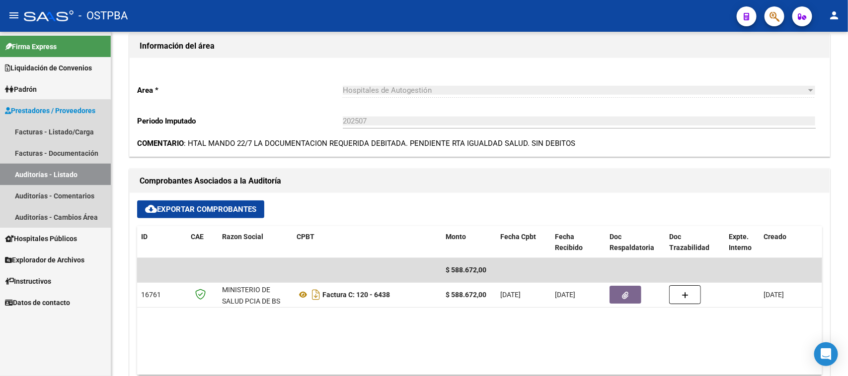
click at [50, 172] on link "Auditorías - Listado" at bounding box center [55, 174] width 111 height 21
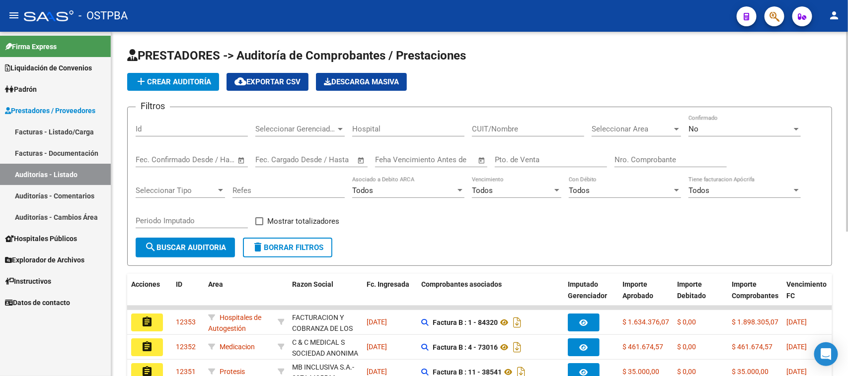
click at [651, 162] on input "Nro. Comprobante" at bounding box center [670, 159] width 112 height 9
type input "38528"
click at [701, 125] on div "No" at bounding box center [739, 129] width 103 height 9
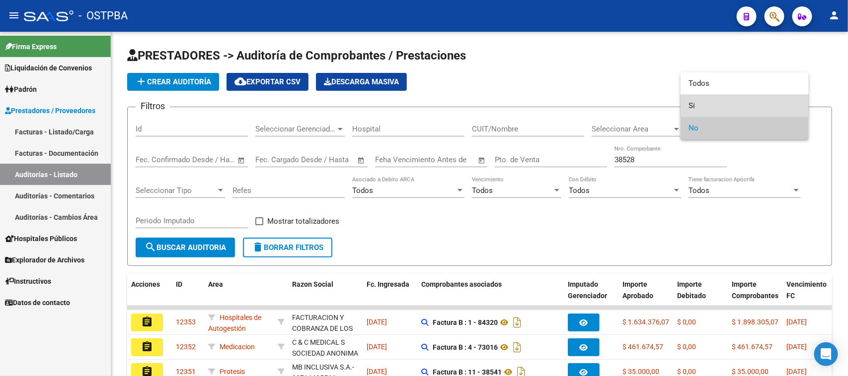
click at [693, 105] on span "Si" at bounding box center [744, 106] width 112 height 22
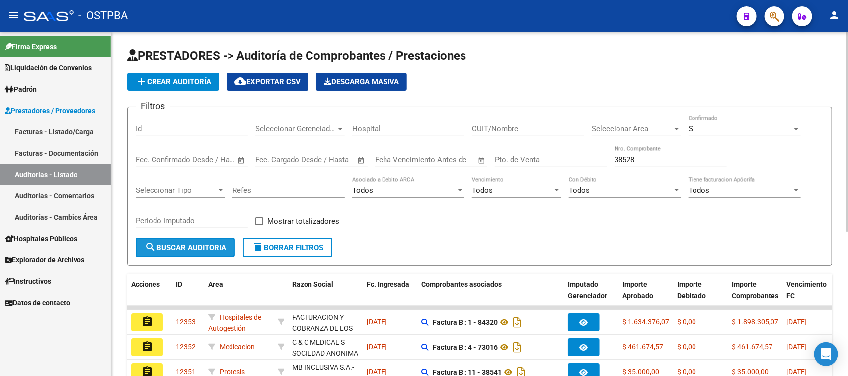
click at [214, 246] on span "search Buscar Auditoria" at bounding box center [185, 247] width 81 height 9
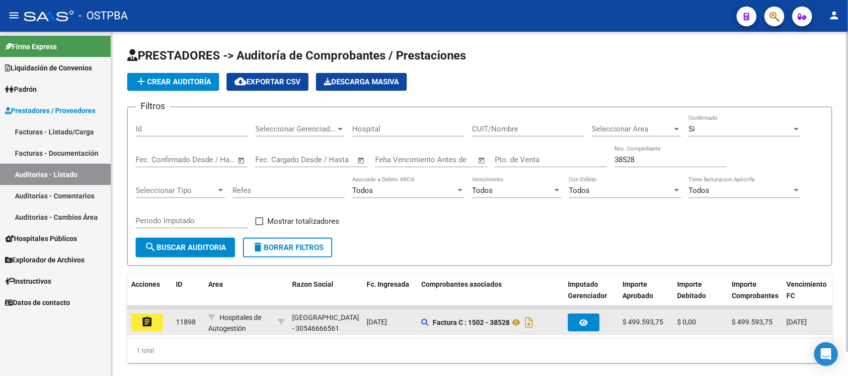
click at [150, 321] on mat-icon "assignment" at bounding box center [147, 322] width 12 height 12
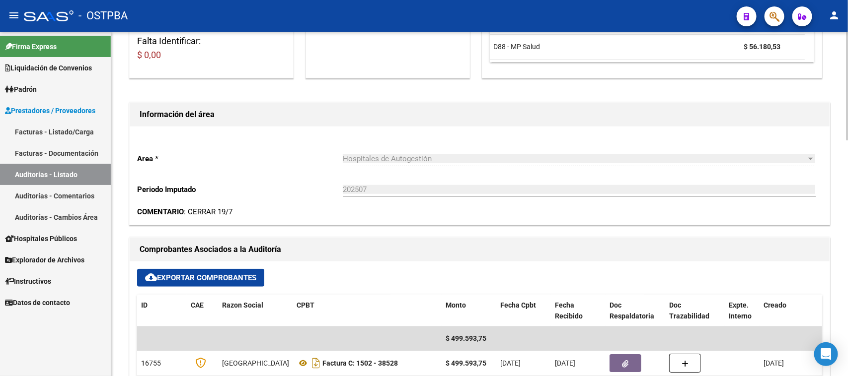
scroll to position [248, 0]
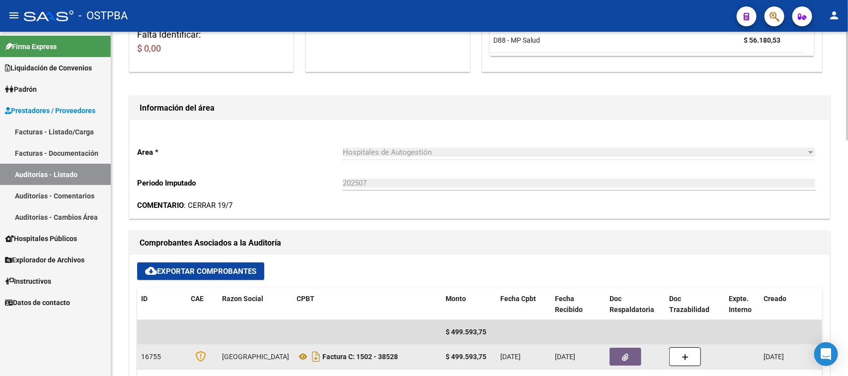
click at [627, 356] on icon "button" at bounding box center [625, 357] width 6 height 7
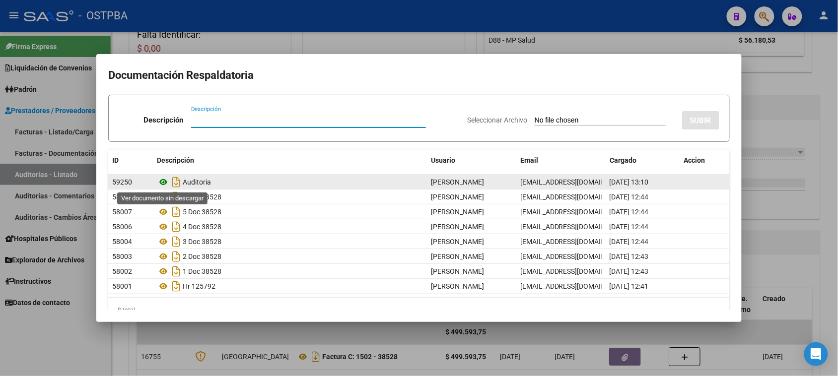
click at [164, 182] on icon at bounding box center [163, 182] width 13 height 12
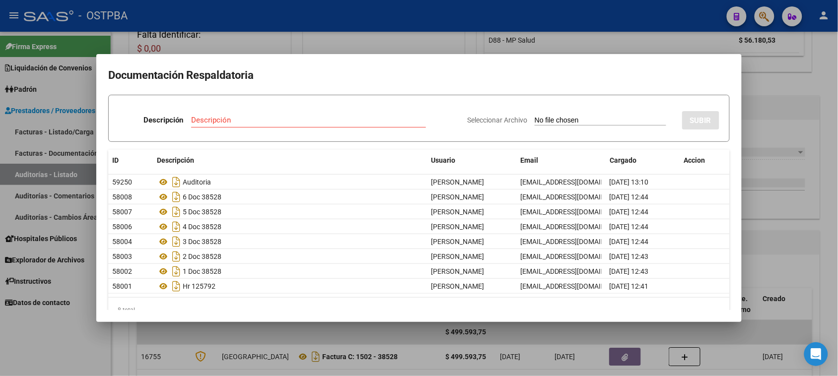
click at [43, 167] on div at bounding box center [419, 188] width 838 height 376
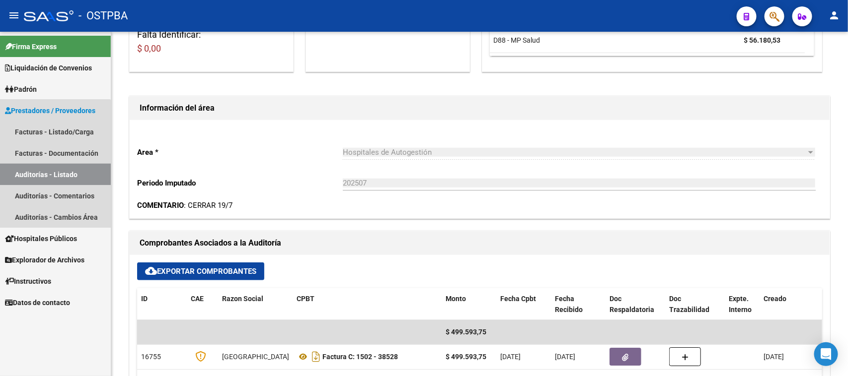
click at [43, 167] on link "Auditorías - Listado" at bounding box center [55, 174] width 111 height 21
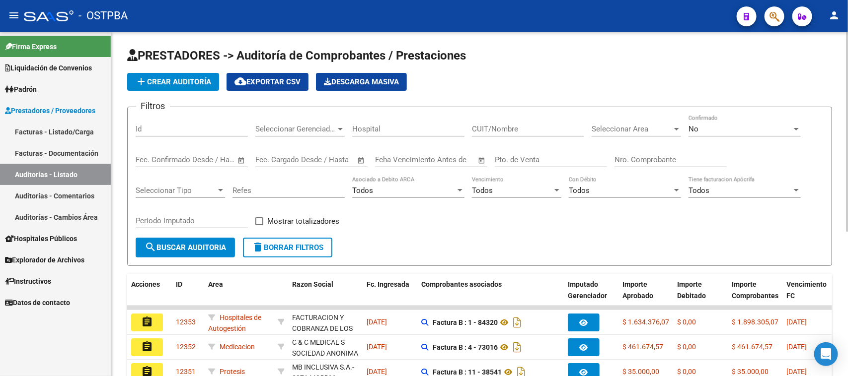
drag, startPoint x: 637, startPoint y: 159, endPoint x: 720, endPoint y: 172, distance: 84.0
click at [639, 159] on input "Nro. Comprobante" at bounding box center [670, 159] width 112 height 9
type input "8160"
click at [716, 128] on div "No" at bounding box center [739, 129] width 103 height 9
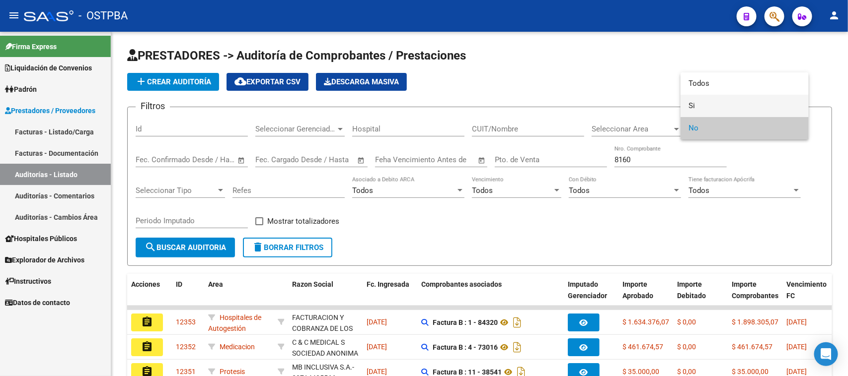
click at [690, 106] on span "Si" at bounding box center [744, 106] width 112 height 22
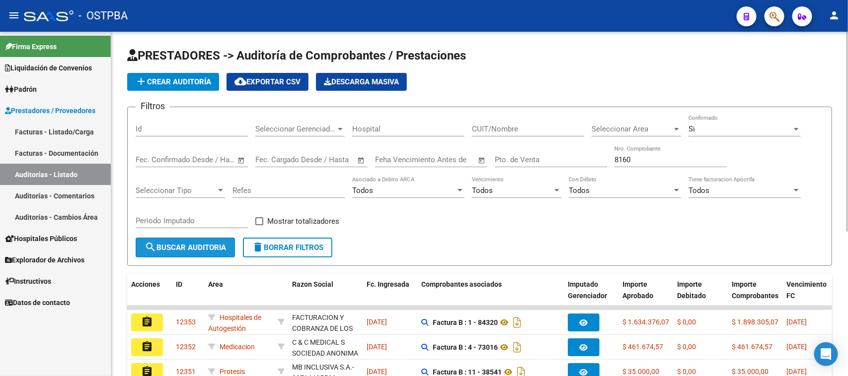
click at [149, 248] on mat-icon "search" at bounding box center [151, 247] width 12 height 12
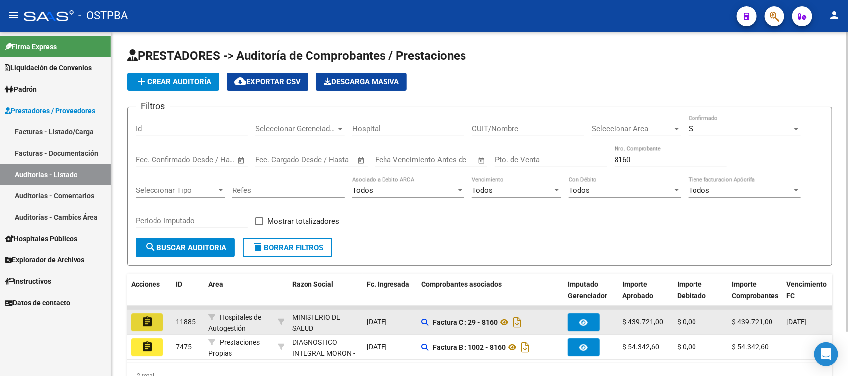
click at [150, 321] on mat-icon "assignment" at bounding box center [147, 322] width 12 height 12
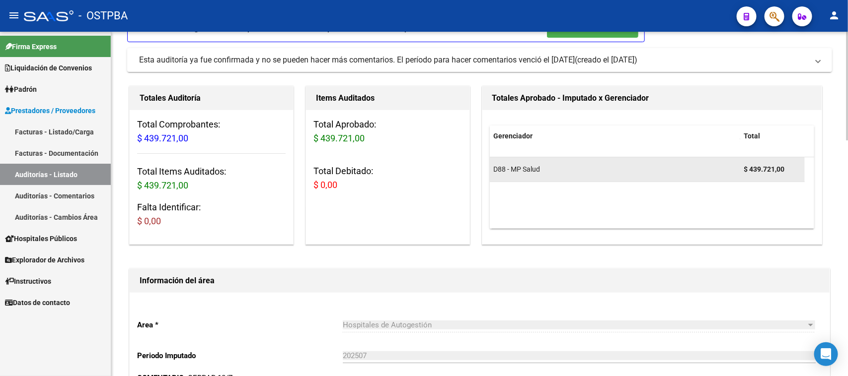
scroll to position [248, 0]
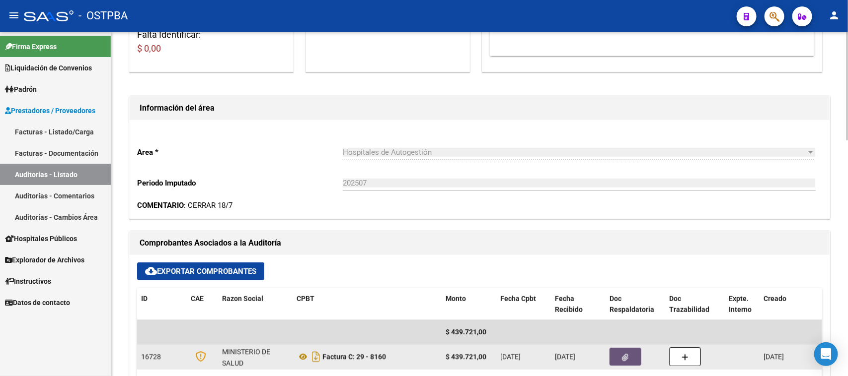
click at [631, 356] on button "button" at bounding box center [625, 357] width 32 height 18
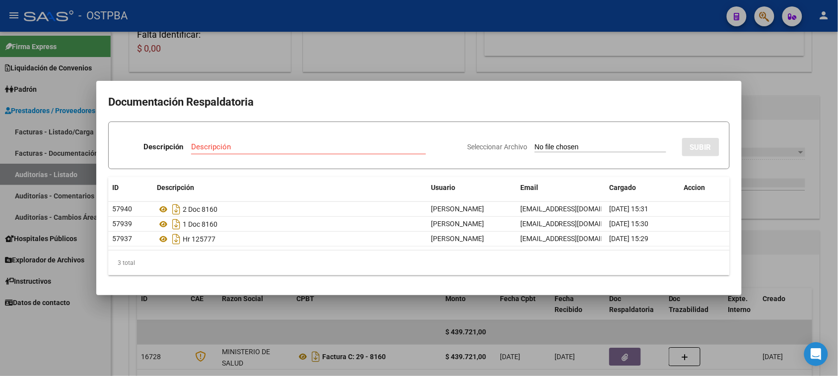
click at [801, 214] on div at bounding box center [419, 188] width 838 height 376
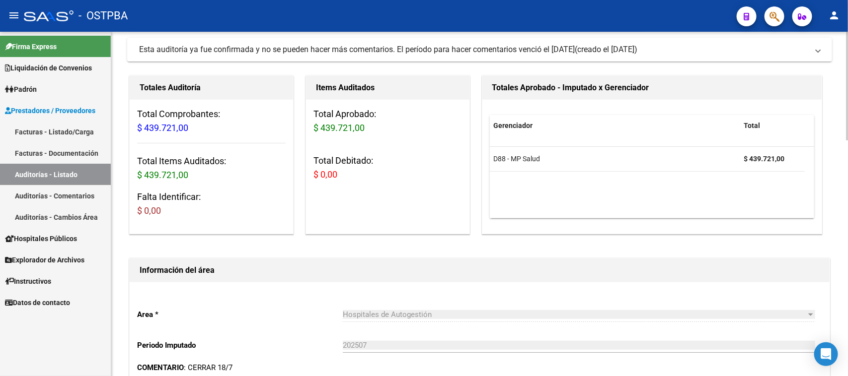
scroll to position [0, 0]
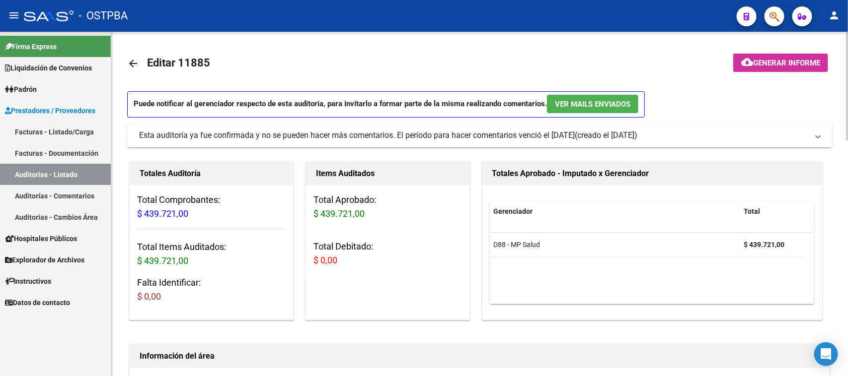
click at [791, 61] on span "Generar informe" at bounding box center [786, 63] width 67 height 9
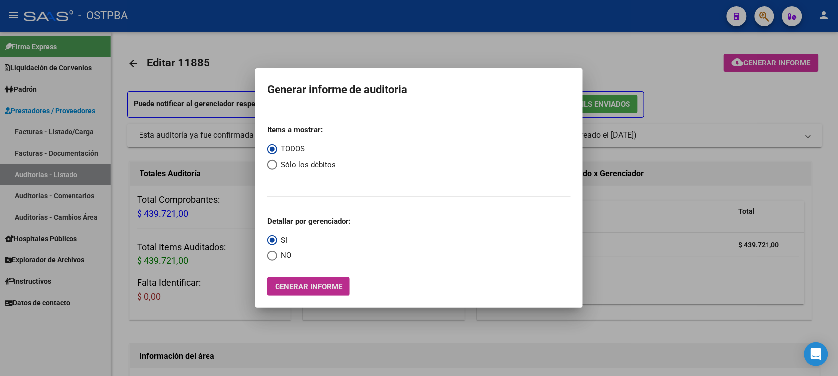
click at [285, 291] on span "Generar informe" at bounding box center [308, 287] width 67 height 9
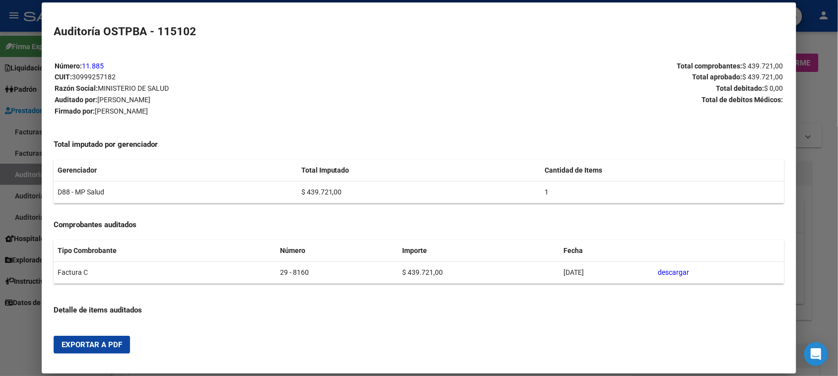
click at [79, 346] on span "Exportar a PDF" at bounding box center [92, 345] width 61 height 9
click at [15, 174] on div at bounding box center [419, 188] width 838 height 376
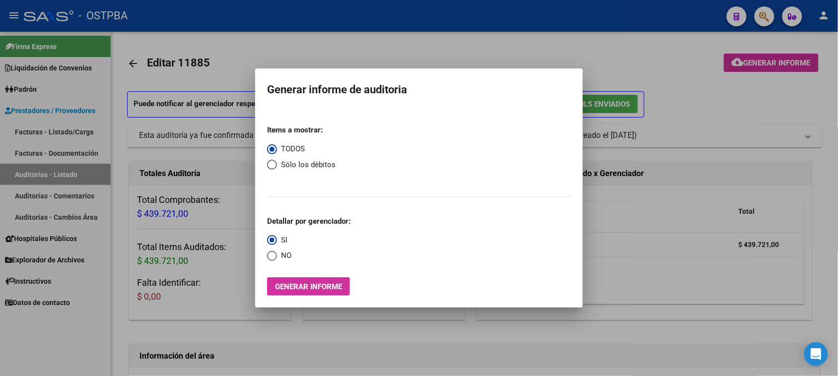
click at [15, 174] on div at bounding box center [419, 188] width 838 height 376
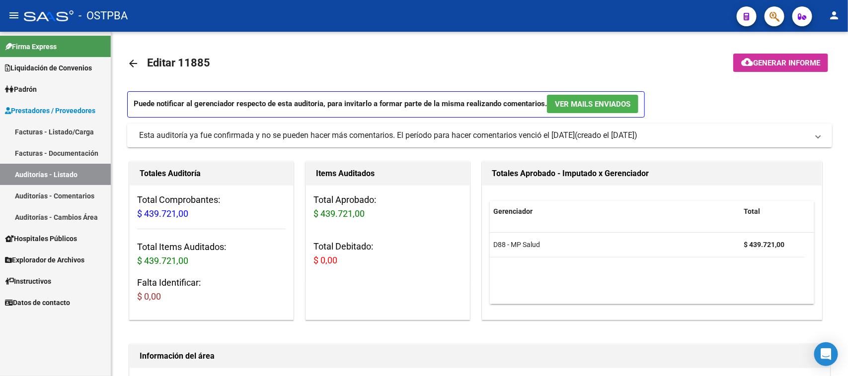
click at [15, 174] on link "Auditorías - Listado" at bounding box center [55, 174] width 111 height 21
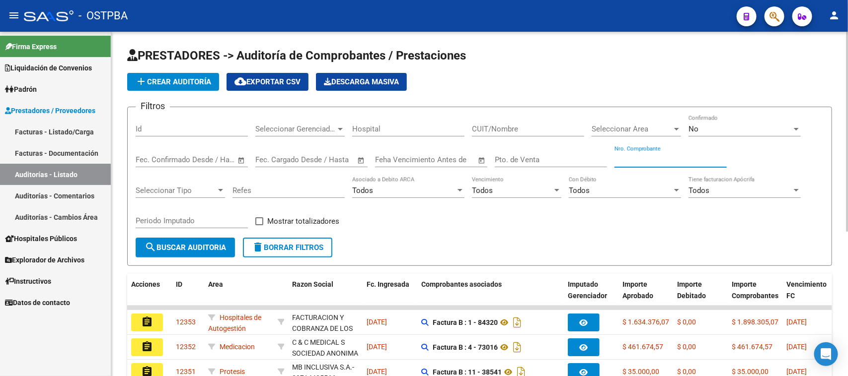
click at [661, 158] on input "Nro. Comprobante" at bounding box center [670, 159] width 112 height 9
type input "5295"
click at [708, 127] on div "No" at bounding box center [739, 129] width 103 height 9
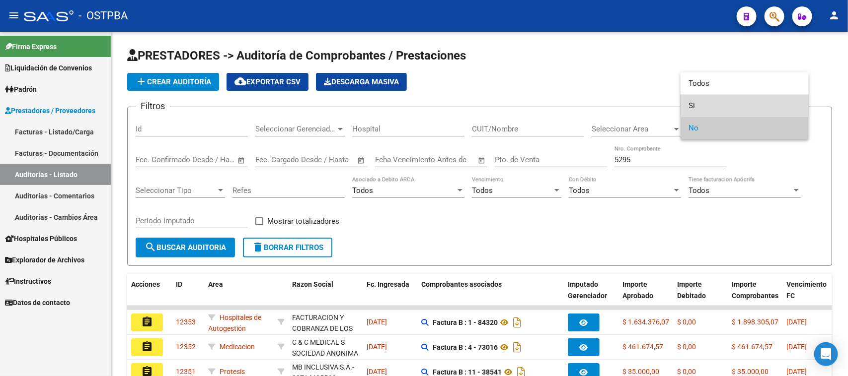
drag, startPoint x: 691, startPoint y: 105, endPoint x: 468, endPoint y: 155, distance: 228.5
click at [691, 105] on span "Si" at bounding box center [744, 106] width 112 height 22
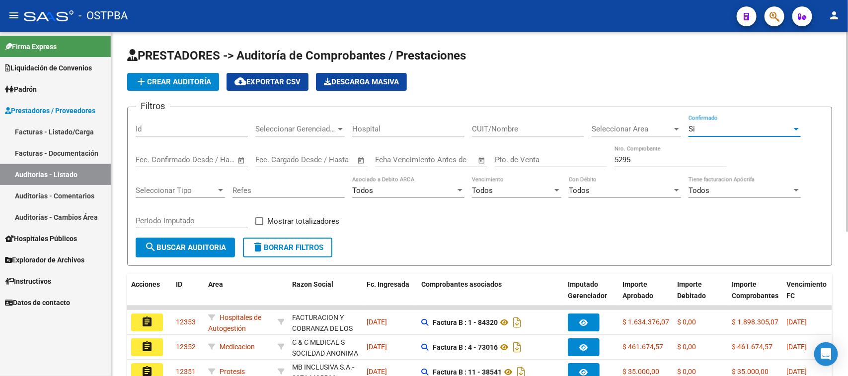
click at [149, 249] on mat-icon "search" at bounding box center [151, 247] width 12 height 12
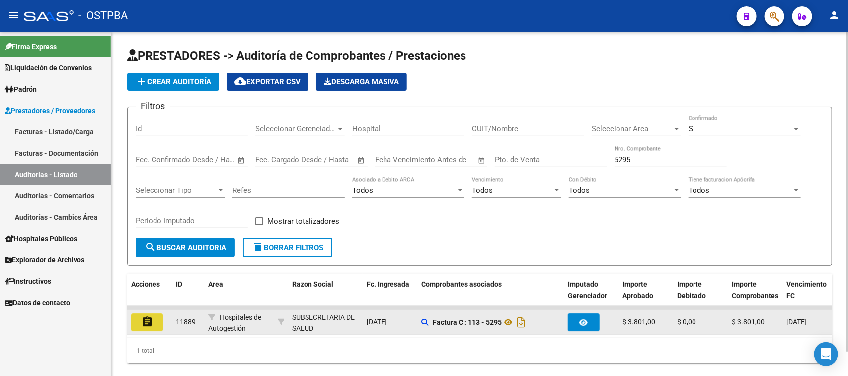
click at [155, 315] on button "assignment" at bounding box center [147, 323] width 32 height 18
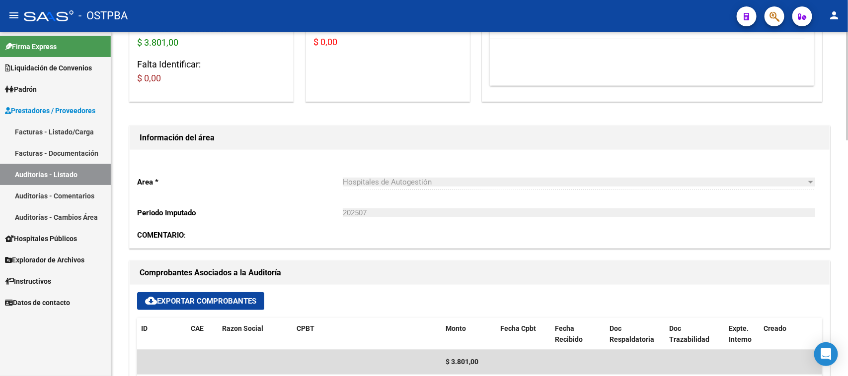
scroll to position [248, 0]
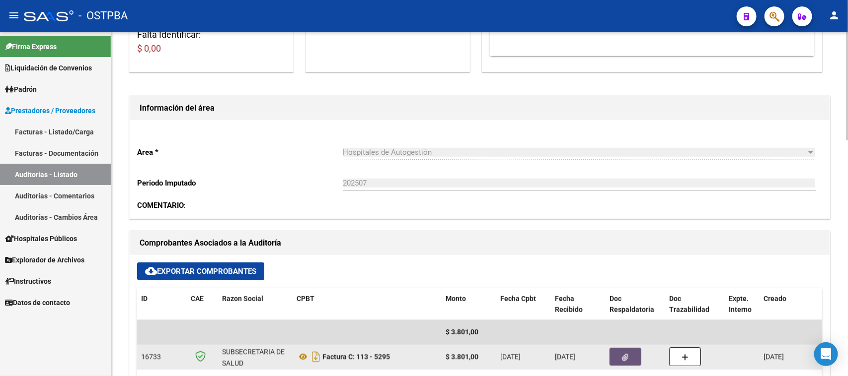
click at [623, 355] on icon "button" at bounding box center [625, 357] width 6 height 7
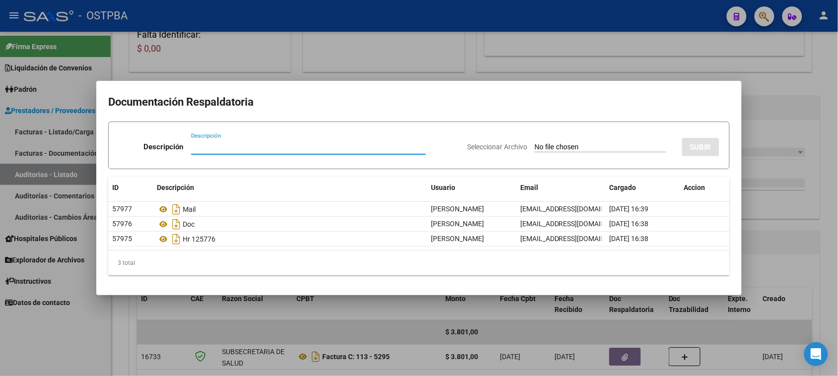
click at [825, 236] on div at bounding box center [419, 188] width 838 height 376
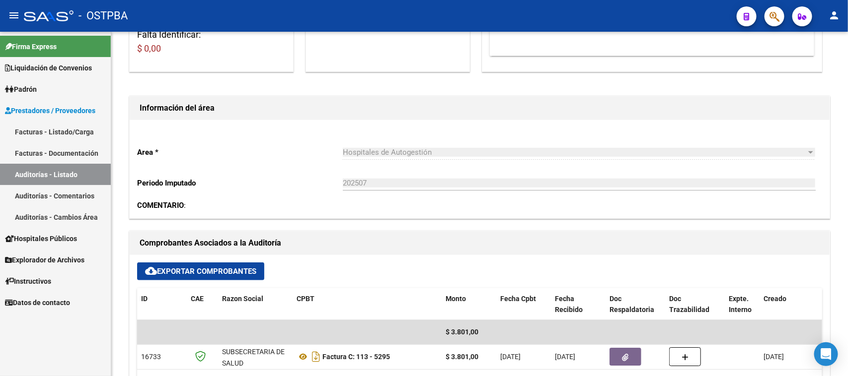
scroll to position [0, 0]
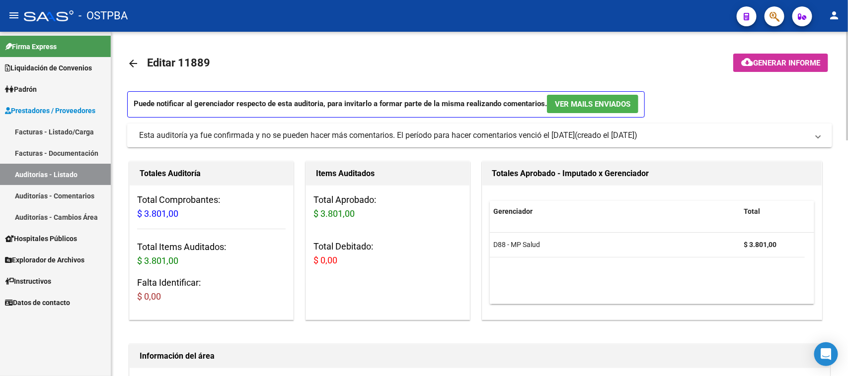
click at [798, 70] on button "cloud_download Generar informe" at bounding box center [780, 63] width 95 height 18
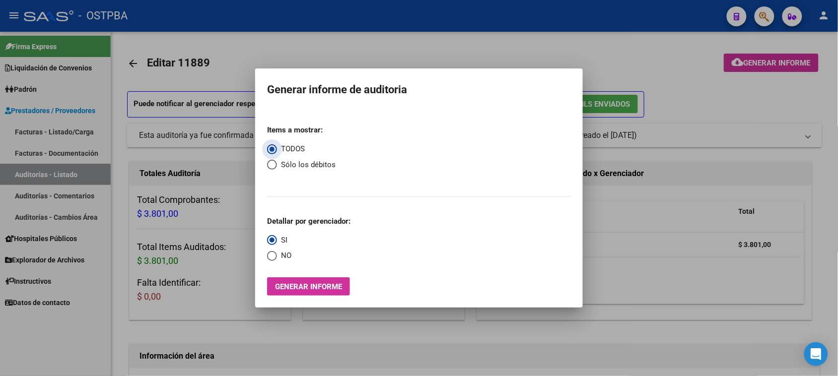
click at [333, 285] on span "Generar informe" at bounding box center [308, 287] width 67 height 9
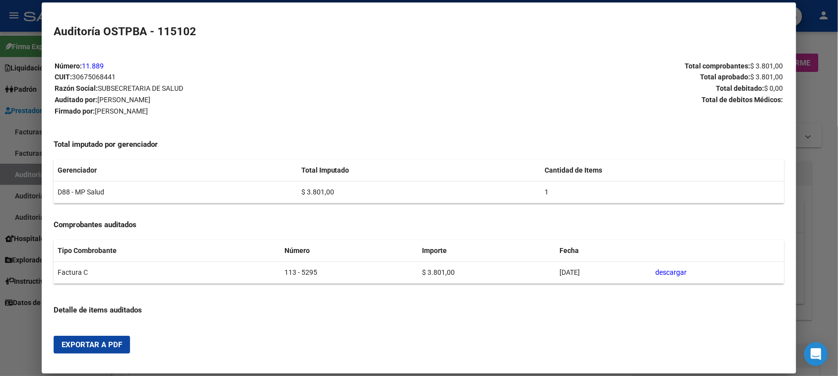
click at [92, 344] on span "Exportar a PDF" at bounding box center [92, 345] width 61 height 9
click at [10, 177] on div at bounding box center [419, 188] width 838 height 376
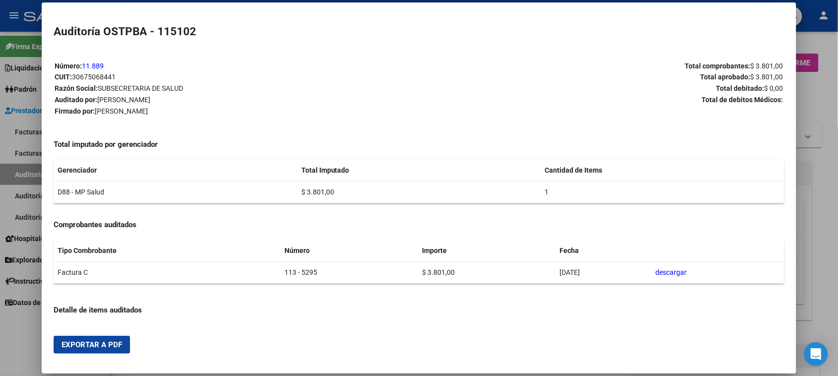
click at [10, 177] on div at bounding box center [419, 188] width 838 height 376
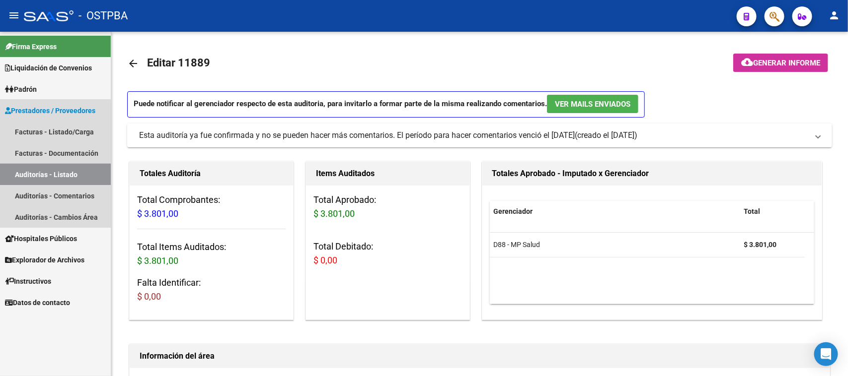
click at [10, 177] on link "Auditorías - Listado" at bounding box center [55, 174] width 111 height 21
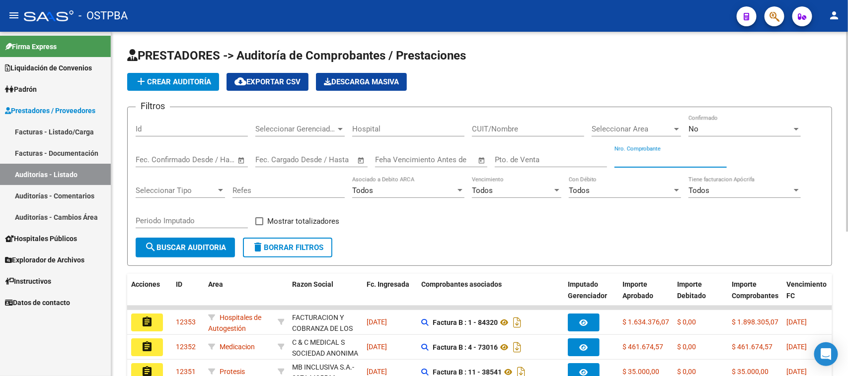
click at [644, 160] on input "Nro. Comprobante" at bounding box center [670, 159] width 112 height 9
type input "31923"
click at [698, 123] on div "No Confirmado" at bounding box center [744, 125] width 112 height 21
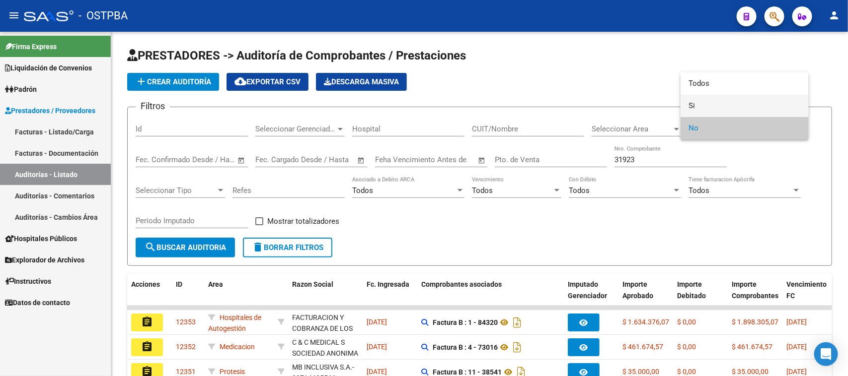
click at [693, 108] on span "Si" at bounding box center [744, 106] width 112 height 22
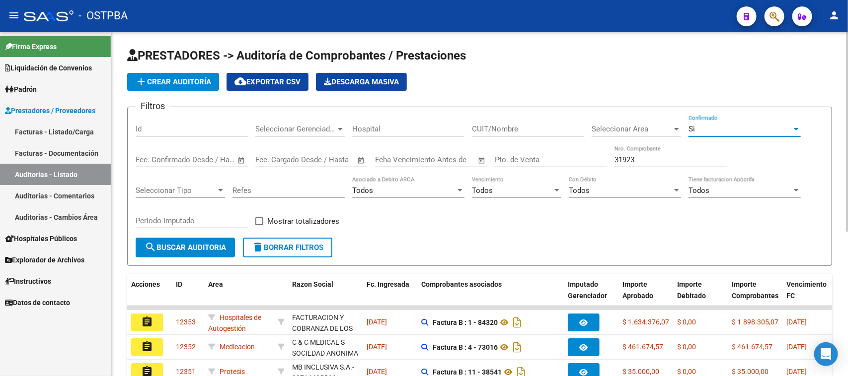
click at [145, 247] on mat-icon "search" at bounding box center [151, 247] width 12 height 12
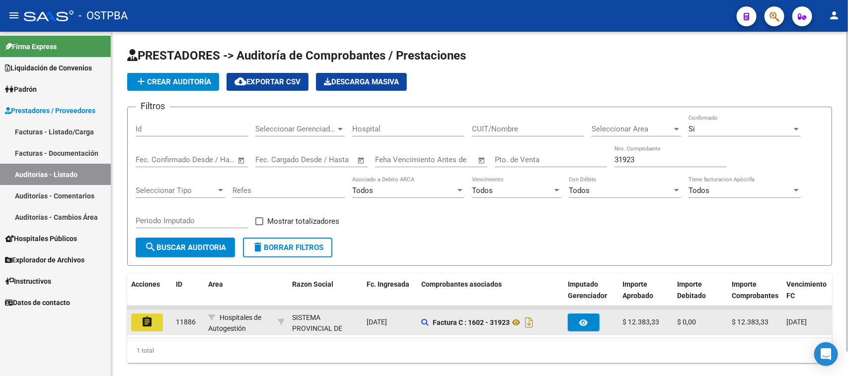
click at [143, 321] on mat-icon "assignment" at bounding box center [147, 322] width 12 height 12
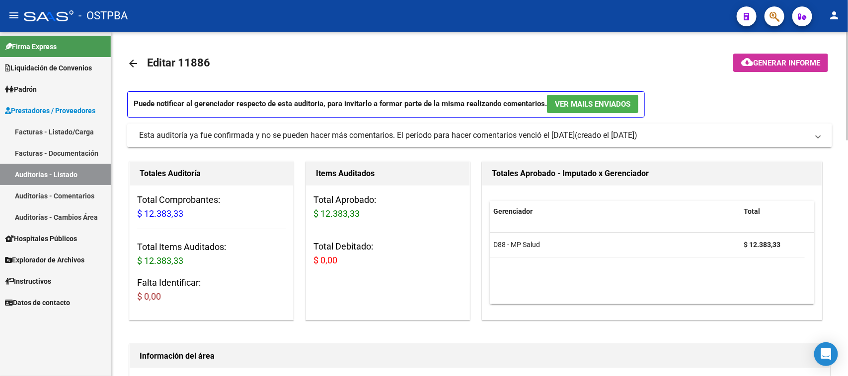
click at [803, 65] on span "Generar informe" at bounding box center [786, 63] width 67 height 9
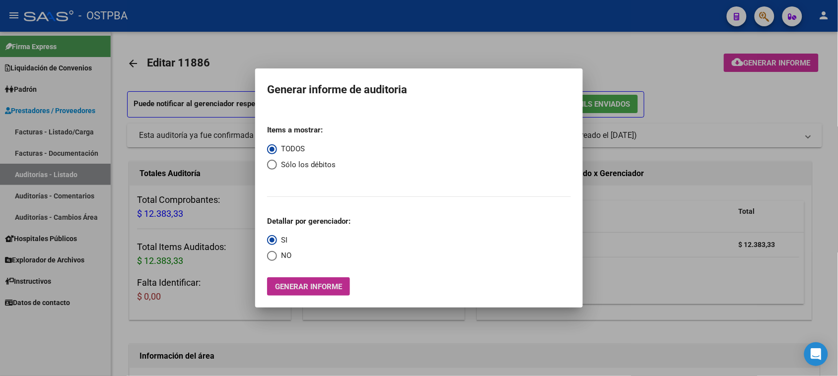
click at [299, 283] on span "Generar informe" at bounding box center [308, 287] width 67 height 9
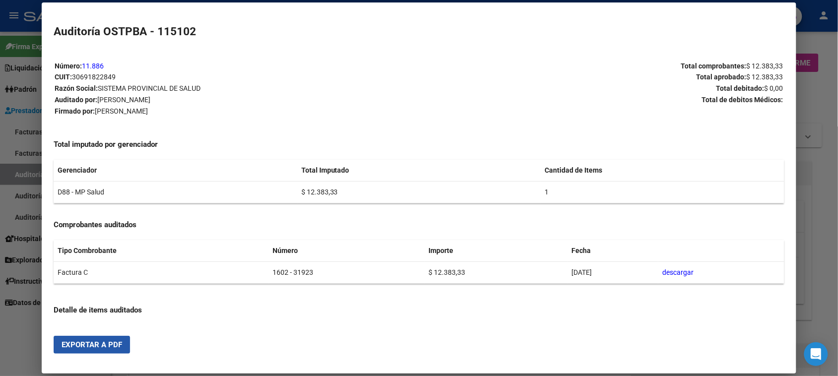
click at [108, 343] on span "Exportar a PDF" at bounding box center [92, 345] width 61 height 9
click at [29, 173] on div at bounding box center [419, 188] width 838 height 376
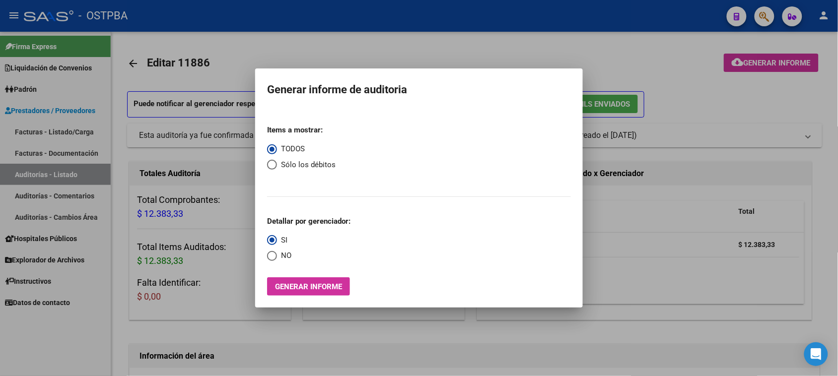
click at [19, 182] on div at bounding box center [419, 188] width 838 height 376
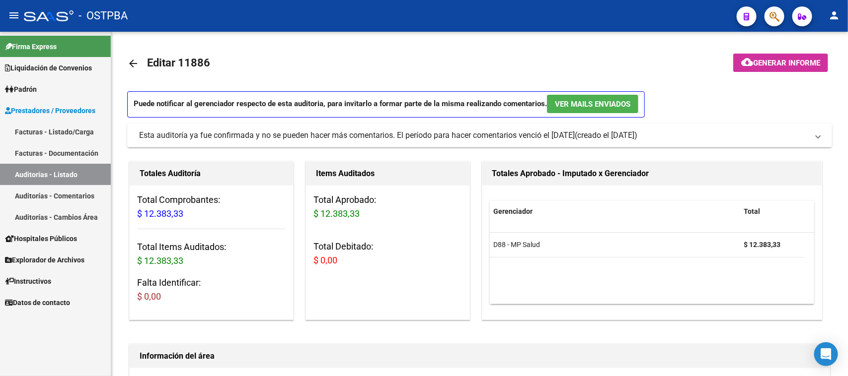
click at [92, 179] on link "Auditorías - Listado" at bounding box center [55, 174] width 111 height 21
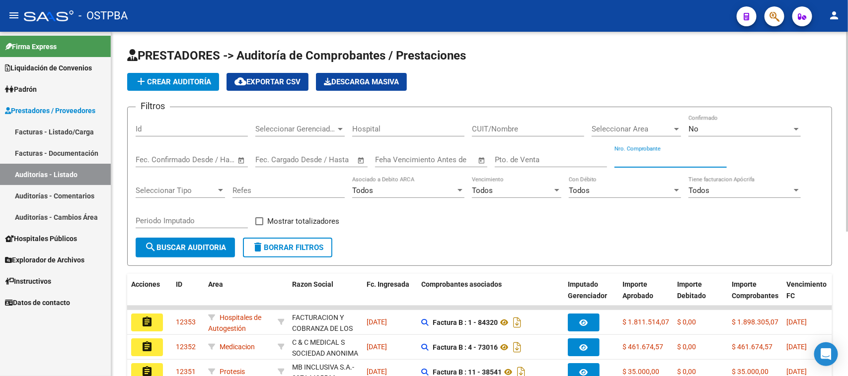
click at [669, 159] on input "Nro. Comprobante" at bounding box center [670, 159] width 112 height 9
type input "622"
click at [718, 122] on div "No Confirmado" at bounding box center [744, 125] width 112 height 21
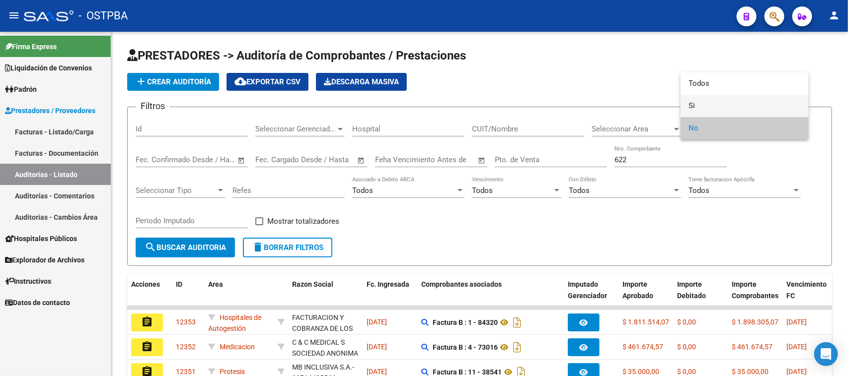
click at [691, 105] on span "Si" at bounding box center [744, 106] width 112 height 22
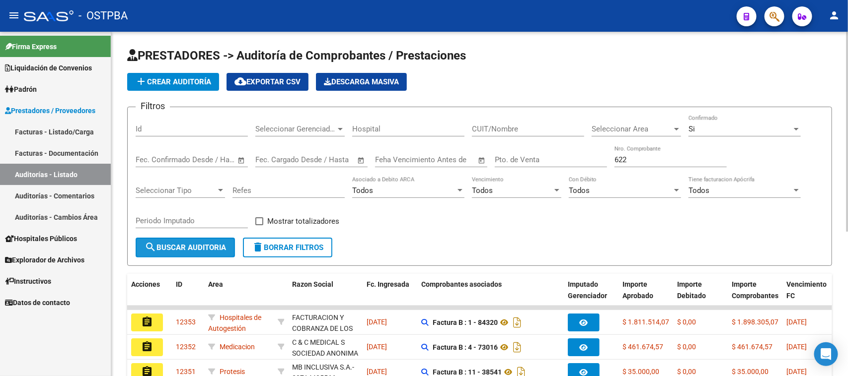
click at [184, 243] on span "search Buscar Auditoria" at bounding box center [185, 247] width 81 height 9
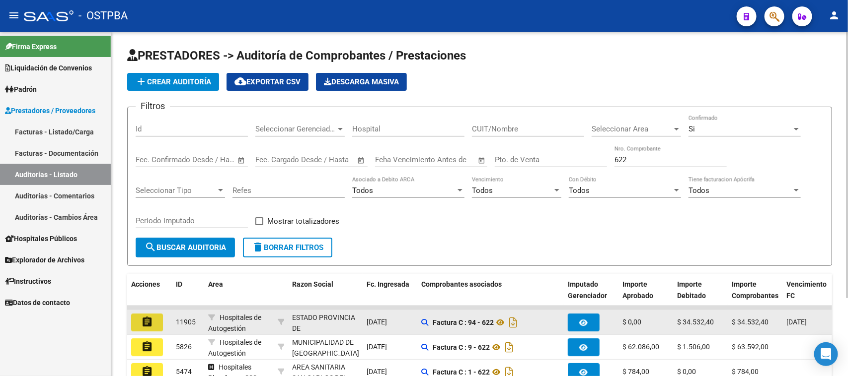
click at [141, 319] on mat-icon "assignment" at bounding box center [147, 322] width 12 height 12
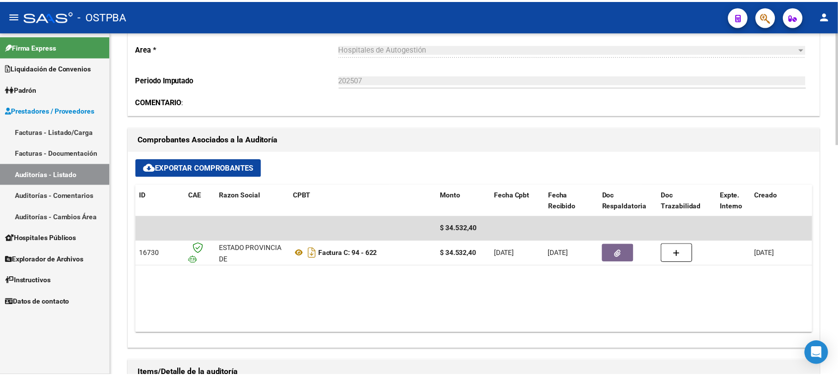
scroll to position [310, 0]
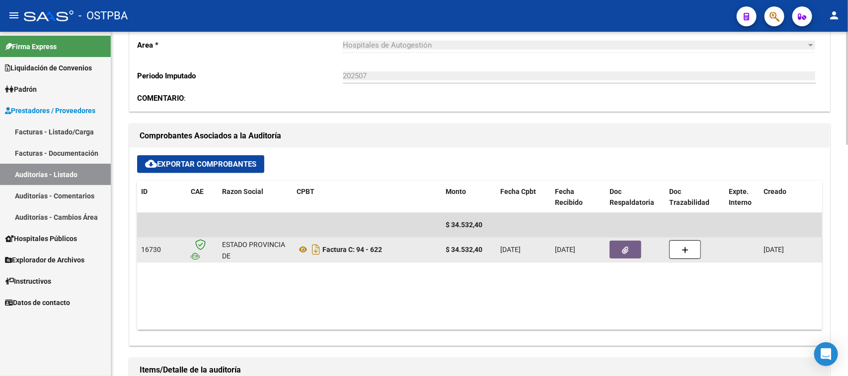
click at [631, 241] on button "button" at bounding box center [625, 250] width 32 height 18
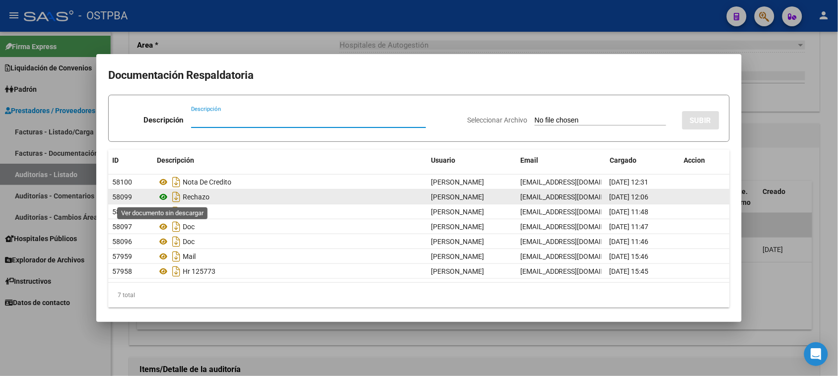
click at [160, 197] on icon at bounding box center [163, 197] width 13 height 12
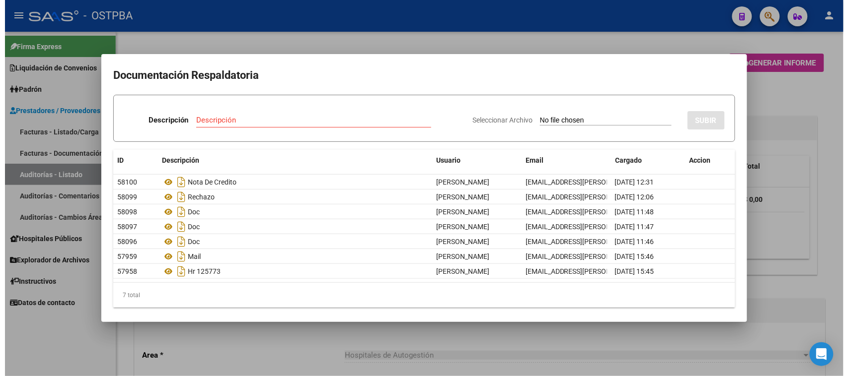
scroll to position [310, 0]
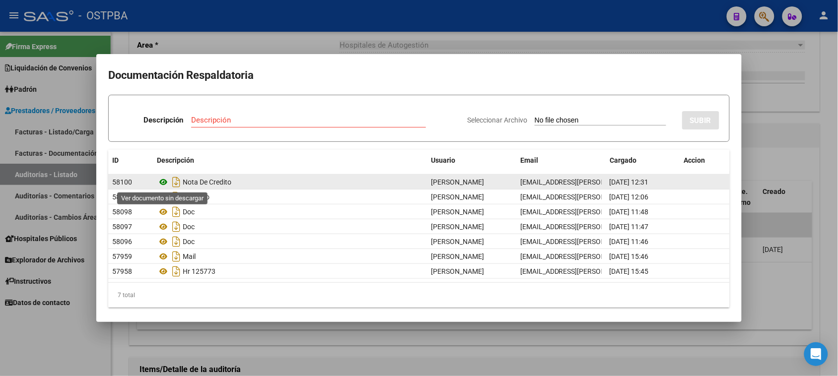
click at [165, 180] on icon at bounding box center [163, 182] width 13 height 12
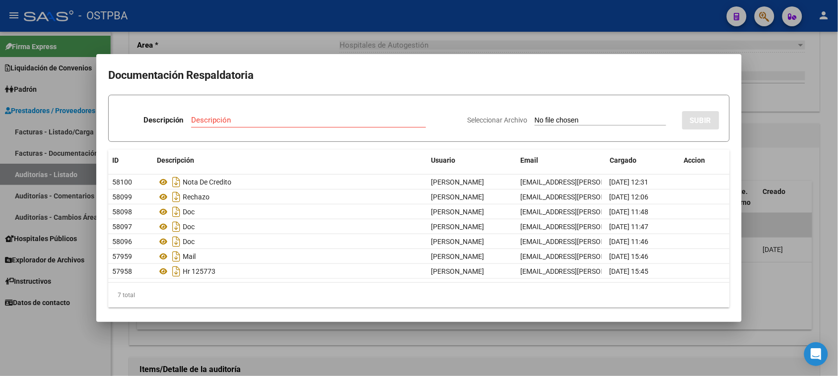
click at [55, 175] on div at bounding box center [419, 188] width 838 height 376
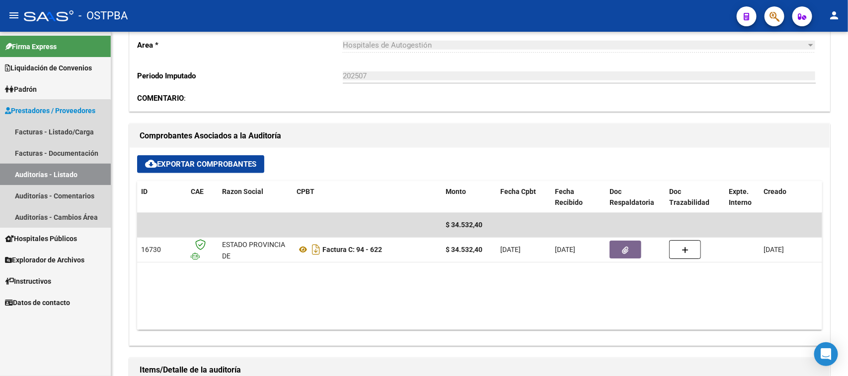
click at [55, 175] on link "Auditorías - Listado" at bounding box center [55, 174] width 111 height 21
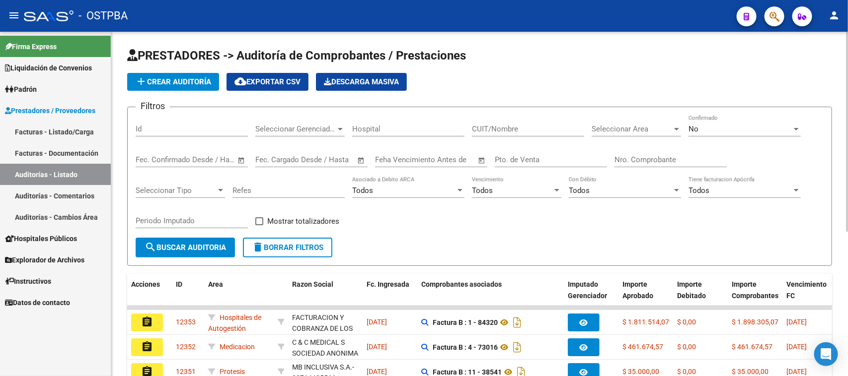
click at [631, 159] on input "Nro. Comprobante" at bounding box center [670, 159] width 112 height 9
type input "1200"
click at [711, 130] on div "No" at bounding box center [739, 129] width 103 height 9
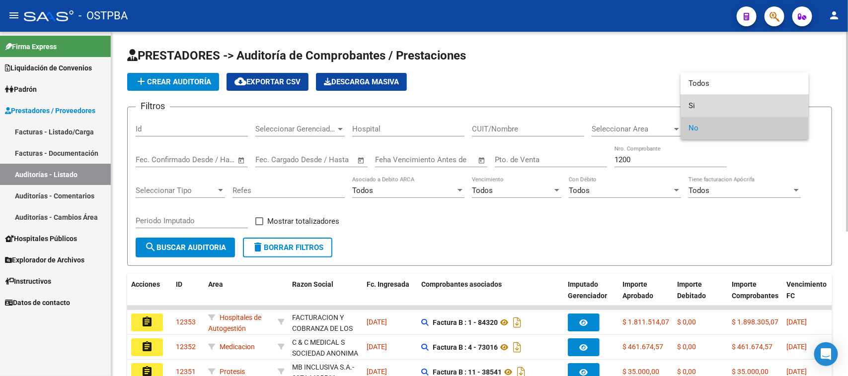
drag, startPoint x: 691, startPoint y: 105, endPoint x: 681, endPoint y: 106, distance: 10.5
click at [691, 105] on span "Si" at bounding box center [744, 106] width 112 height 22
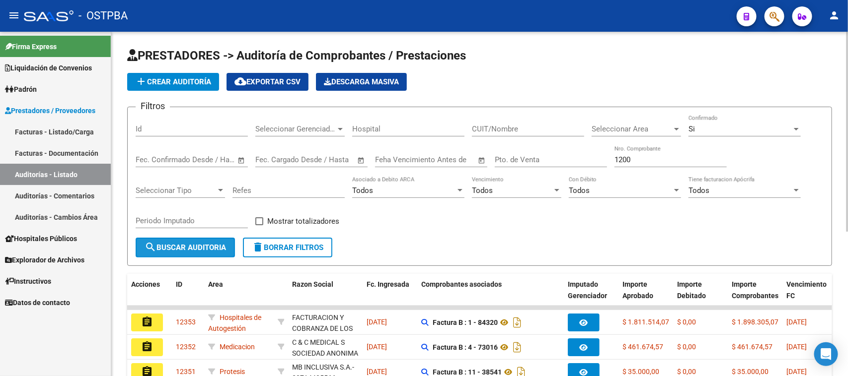
click at [157, 243] on span "search Buscar Auditoria" at bounding box center [185, 247] width 81 height 9
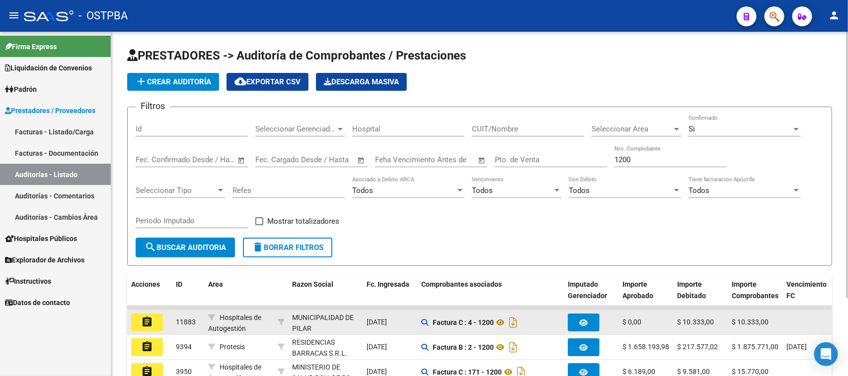
click at [147, 319] on mat-icon "assignment" at bounding box center [147, 322] width 12 height 12
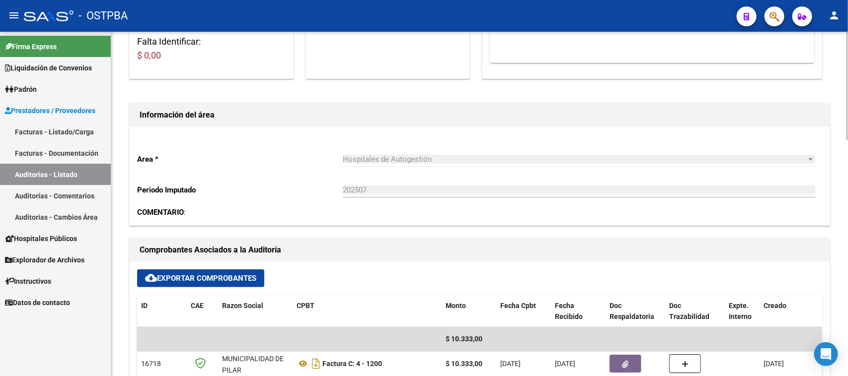
scroll to position [248, 0]
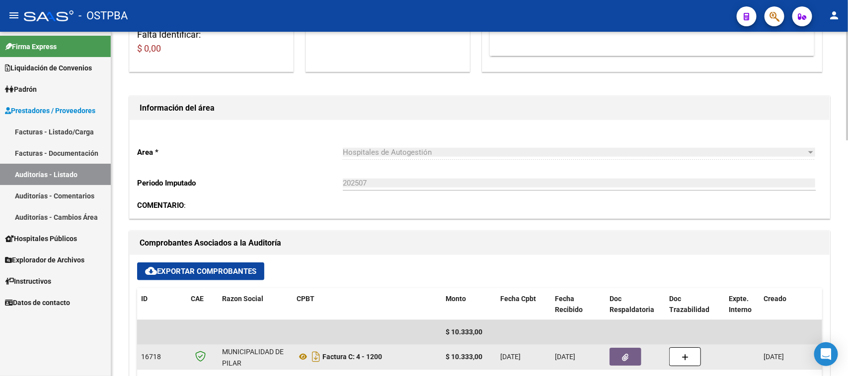
click at [621, 354] on button "button" at bounding box center [625, 357] width 32 height 18
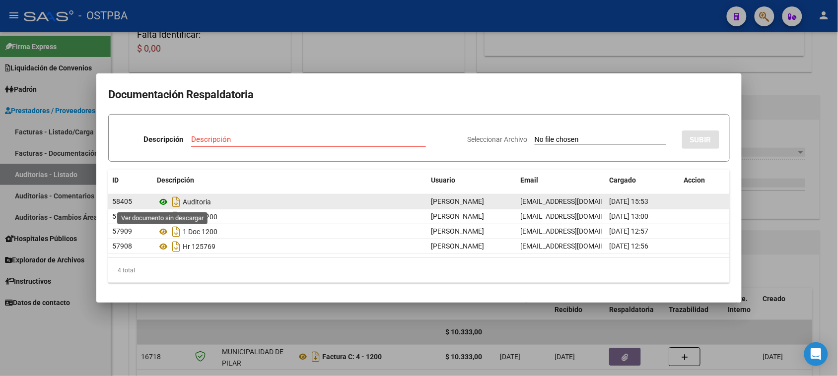
click at [161, 204] on icon at bounding box center [163, 202] width 13 height 12
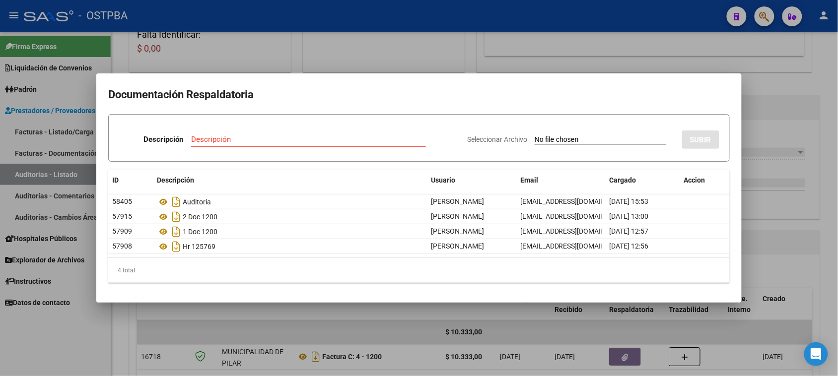
click at [33, 170] on div at bounding box center [419, 188] width 838 height 376
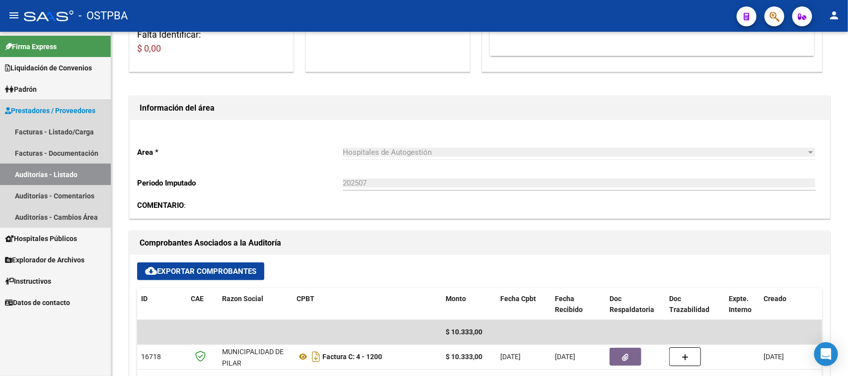
click at [33, 170] on link "Auditorías - Listado" at bounding box center [55, 174] width 111 height 21
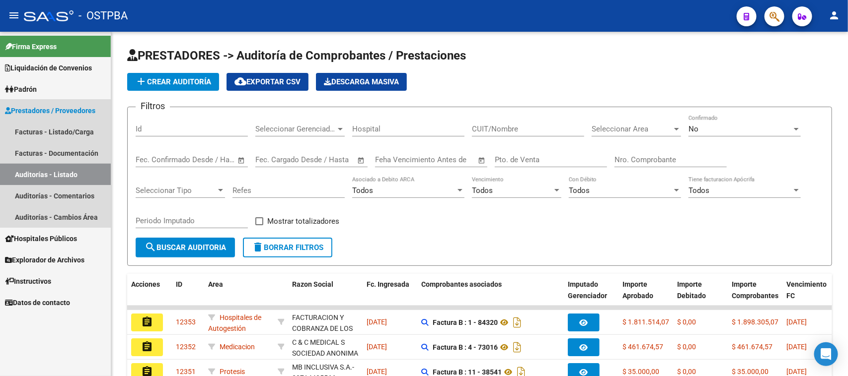
click at [35, 170] on link "Auditorías - Listado" at bounding box center [55, 174] width 111 height 21
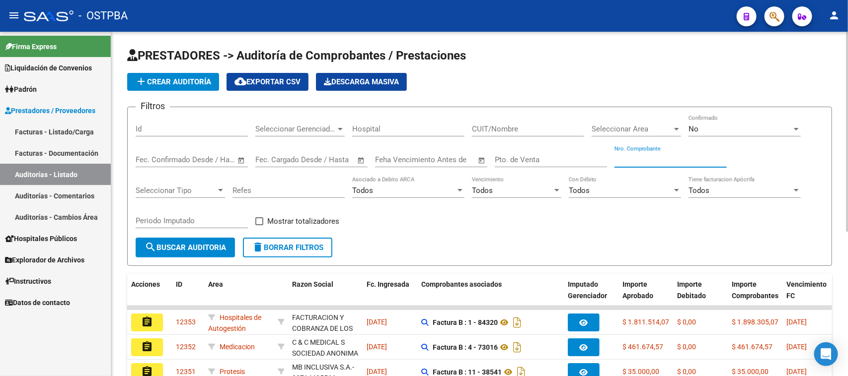
click at [626, 159] on input "Nro. Comprobante" at bounding box center [670, 159] width 112 height 9
type input "7771"
click at [694, 131] on span "No" at bounding box center [693, 129] width 10 height 9
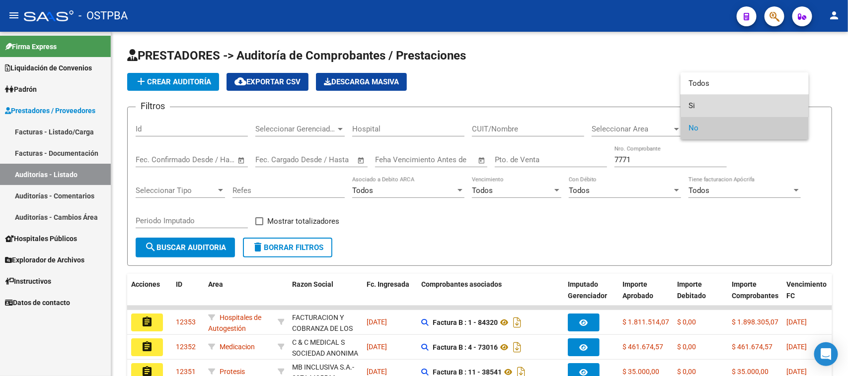
click at [690, 105] on span "Si" at bounding box center [744, 106] width 112 height 22
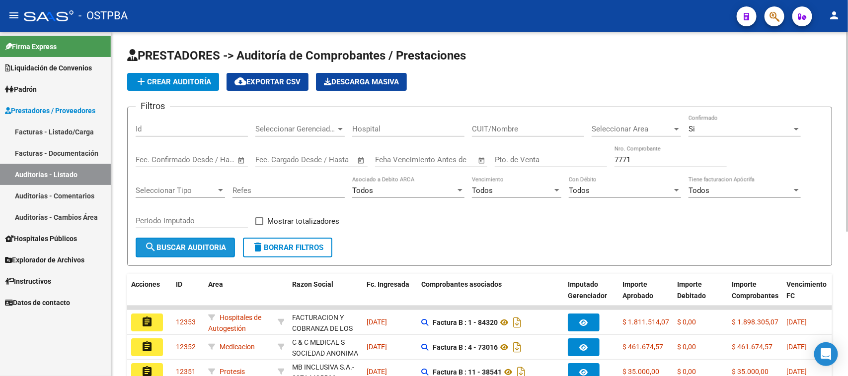
click at [177, 244] on span "search Buscar Auditoria" at bounding box center [185, 247] width 81 height 9
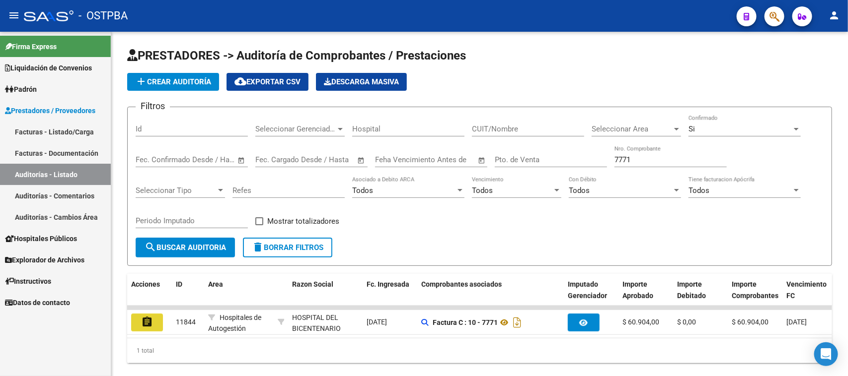
click at [145, 324] on mat-icon "assignment" at bounding box center [147, 322] width 12 height 12
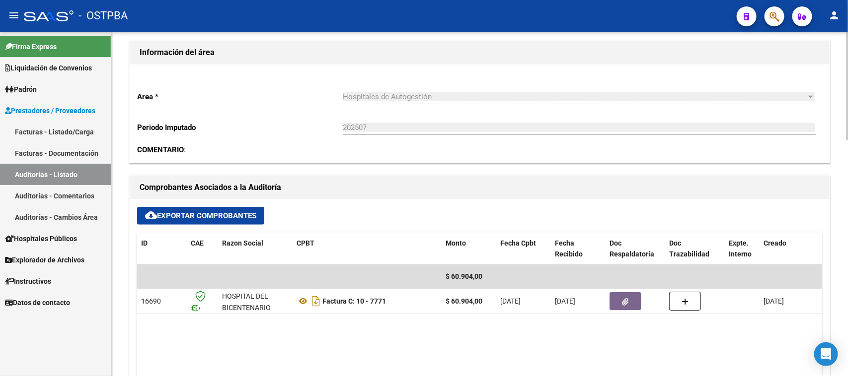
scroll to position [310, 0]
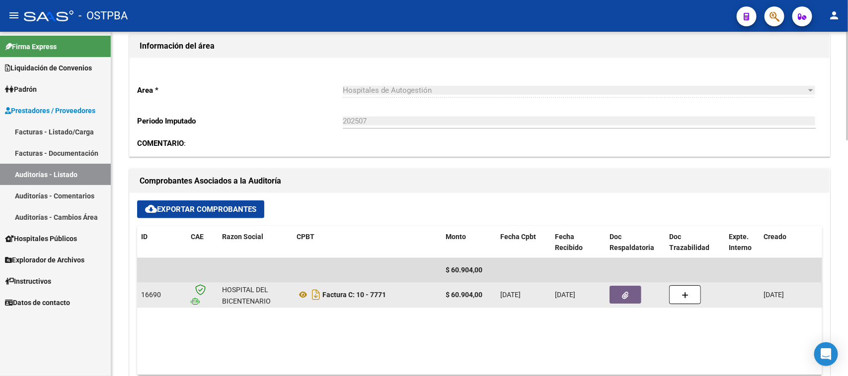
click at [627, 298] on icon "button" at bounding box center [625, 295] width 6 height 7
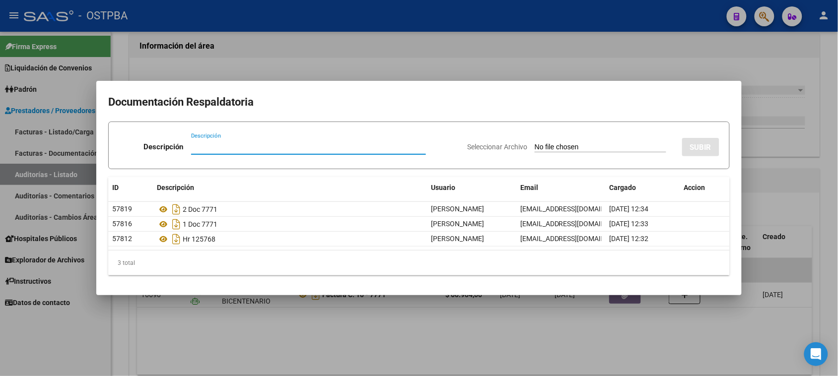
click at [829, 241] on div at bounding box center [419, 188] width 838 height 376
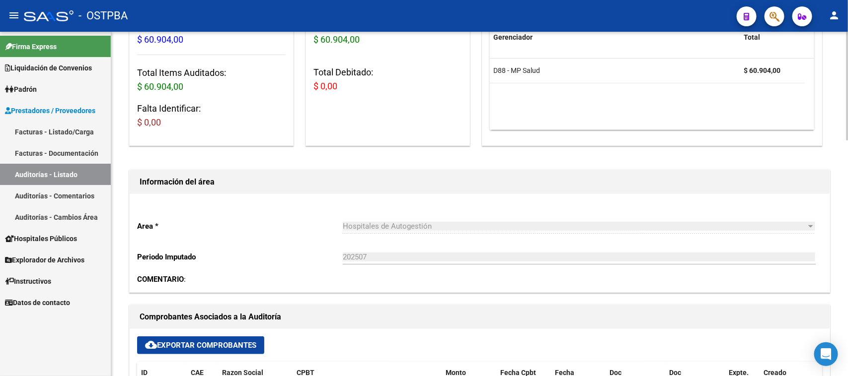
scroll to position [0, 0]
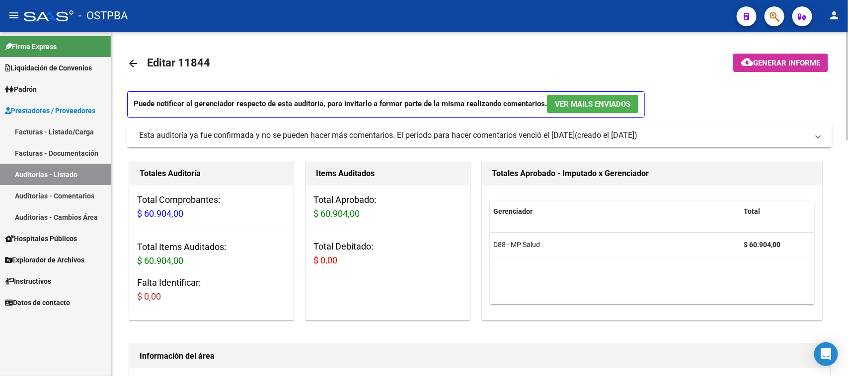
click at [781, 68] on button "cloud_download Generar informe" at bounding box center [780, 63] width 95 height 18
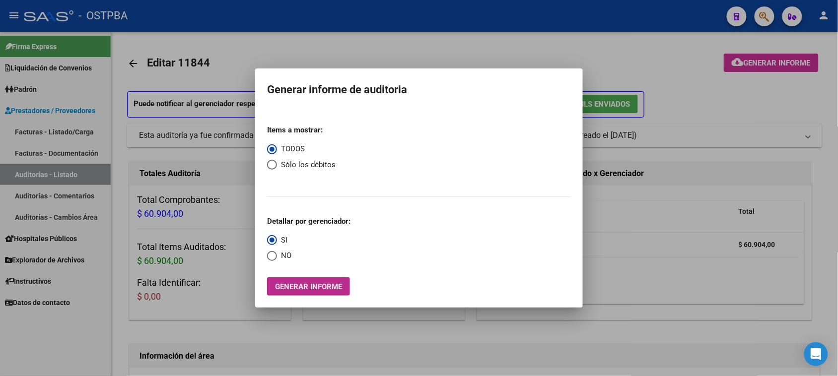
click at [291, 286] on span "Generar informe" at bounding box center [308, 287] width 67 height 9
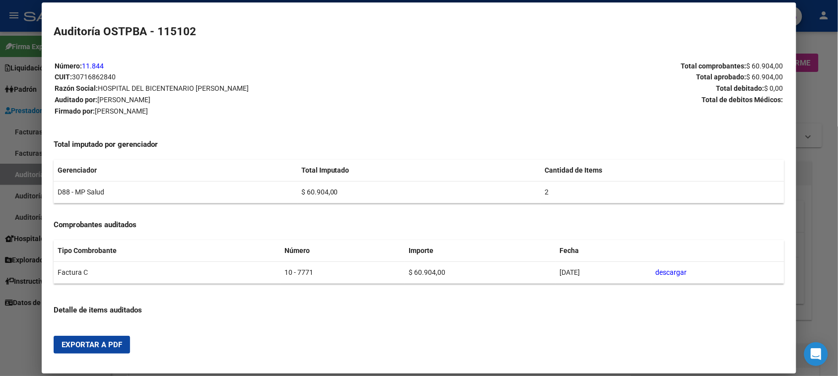
click at [62, 347] on span "Exportar a PDF" at bounding box center [92, 345] width 61 height 9
click at [26, 170] on div at bounding box center [419, 188] width 838 height 376
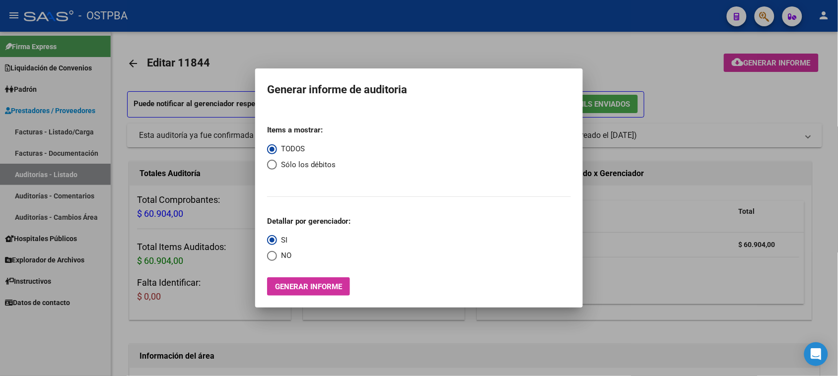
click at [26, 170] on div at bounding box center [419, 188] width 838 height 376
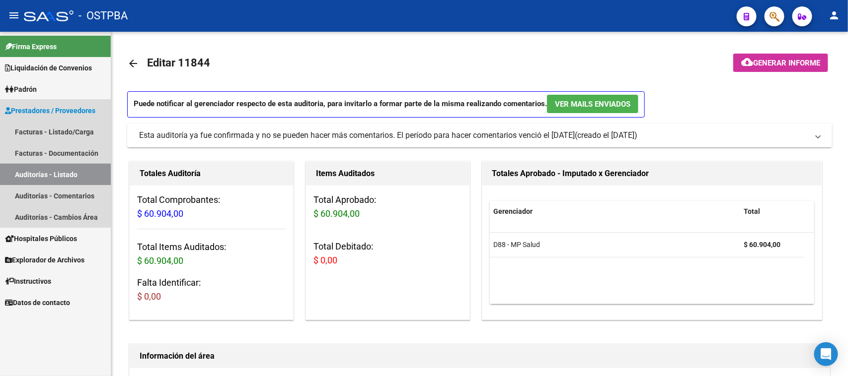
click at [26, 170] on link "Auditorías - Listado" at bounding box center [55, 174] width 111 height 21
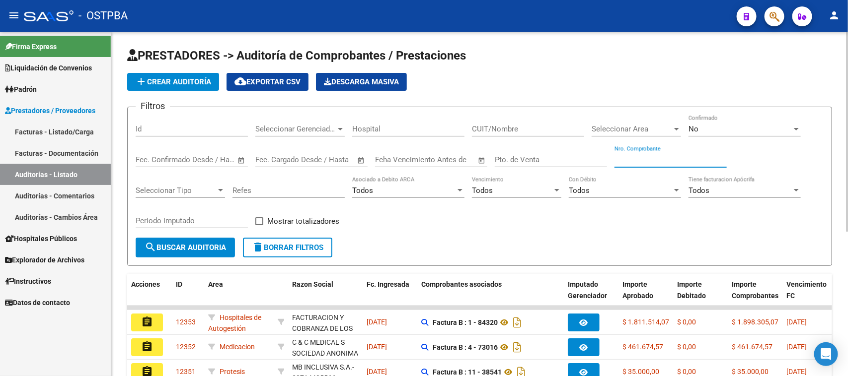
click at [679, 160] on input "Nro. Comprobante" at bounding box center [670, 159] width 112 height 9
type input "18194"
click at [699, 130] on div "No" at bounding box center [739, 129] width 103 height 9
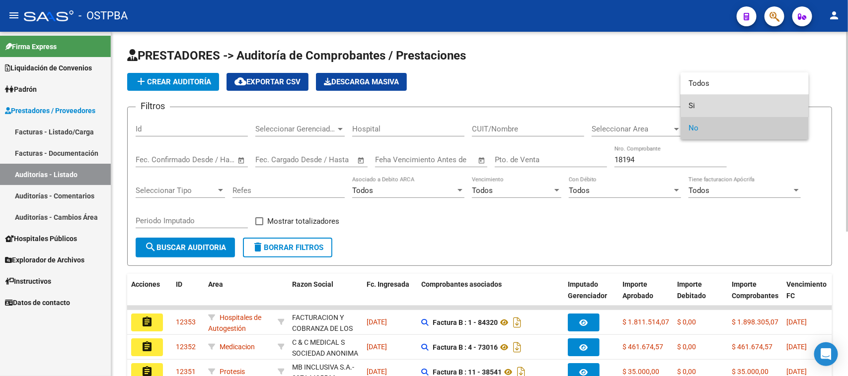
drag, startPoint x: 693, startPoint y: 103, endPoint x: 380, endPoint y: 164, distance: 318.9
click at [684, 105] on mat-option "Si" at bounding box center [744, 106] width 128 height 22
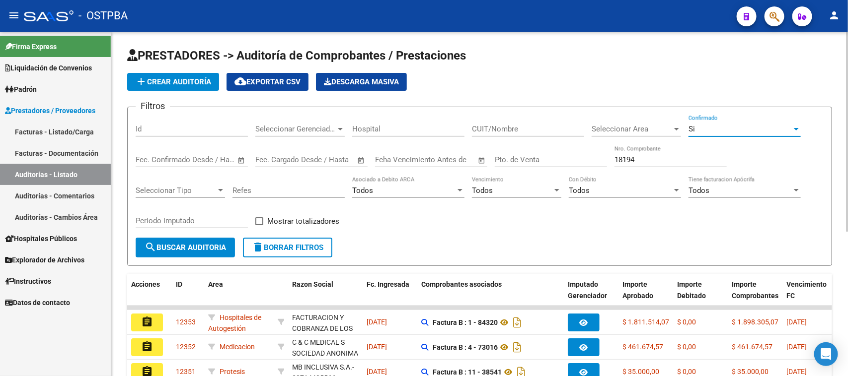
click at [202, 243] on span "search Buscar Auditoria" at bounding box center [185, 247] width 81 height 9
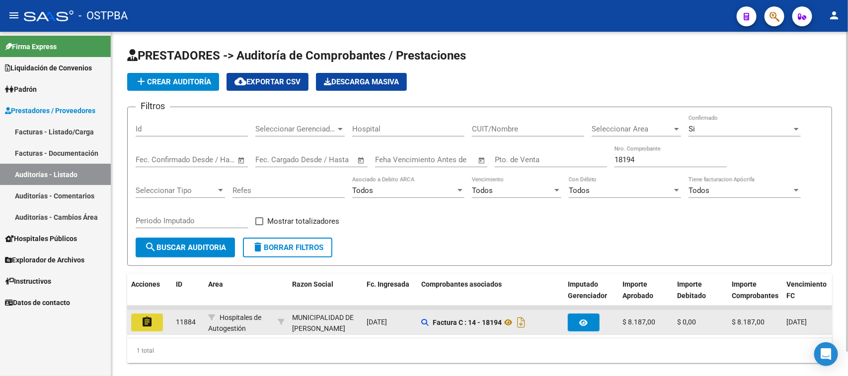
click at [154, 321] on button "assignment" at bounding box center [147, 323] width 32 height 18
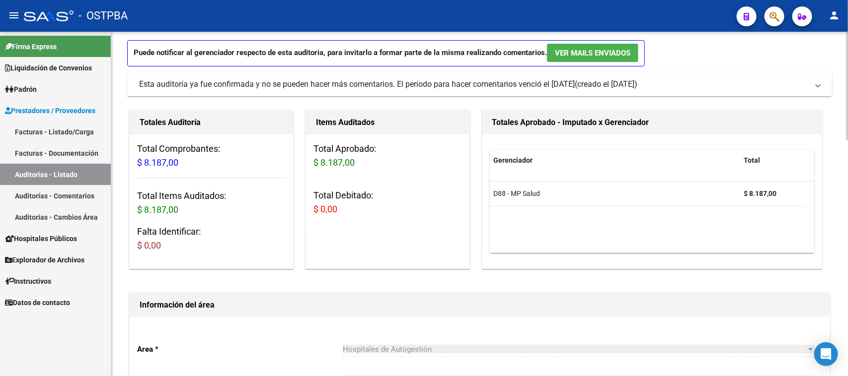
scroll to position [248, 0]
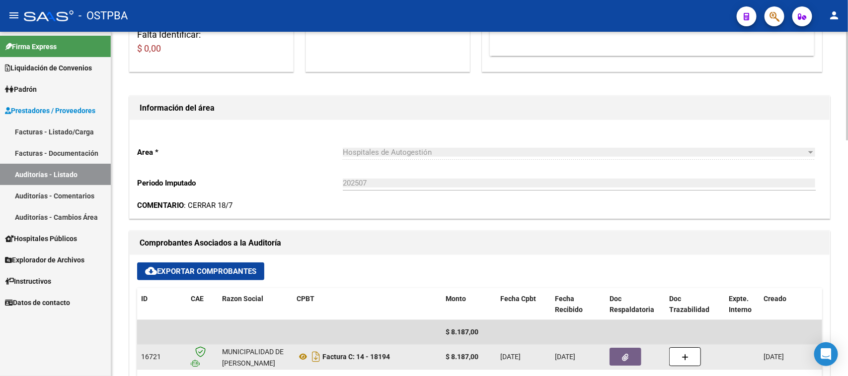
click at [628, 350] on button "button" at bounding box center [625, 357] width 32 height 18
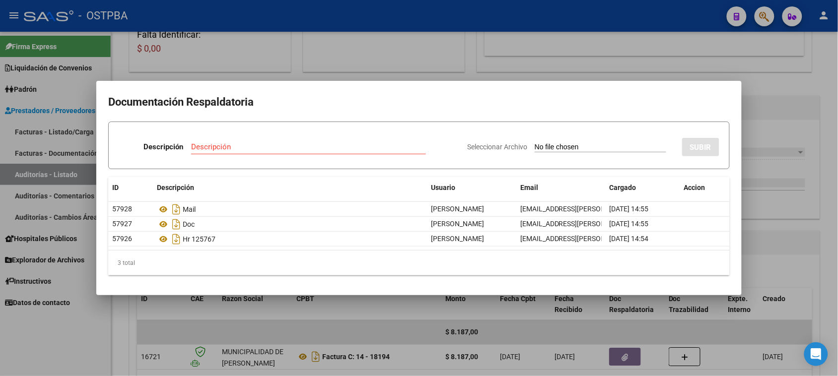
click at [826, 235] on div at bounding box center [419, 188] width 838 height 376
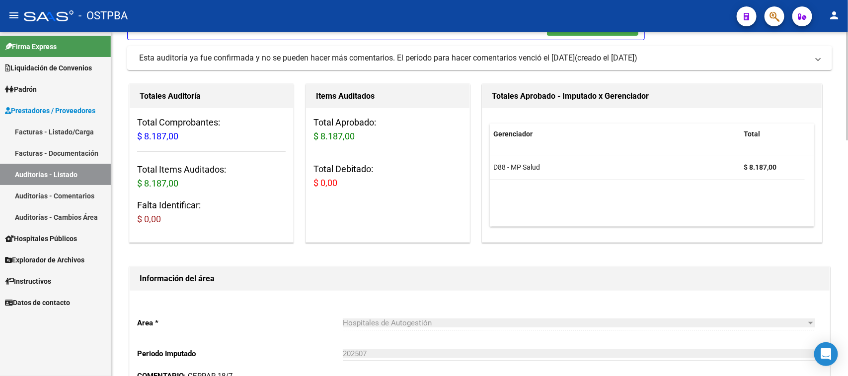
scroll to position [0, 0]
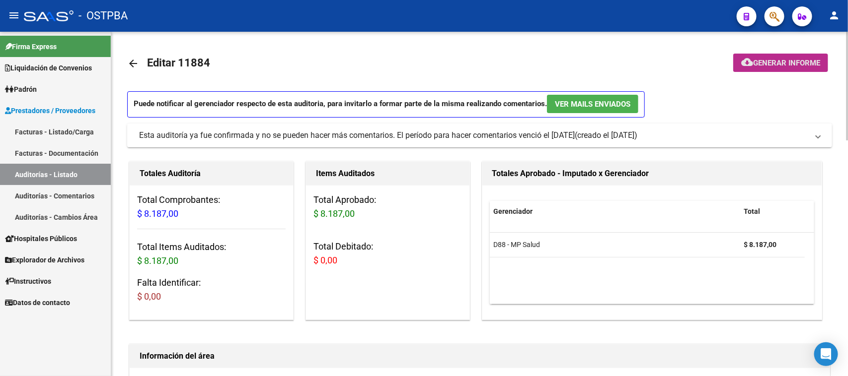
click at [807, 65] on span "Generar informe" at bounding box center [786, 63] width 67 height 9
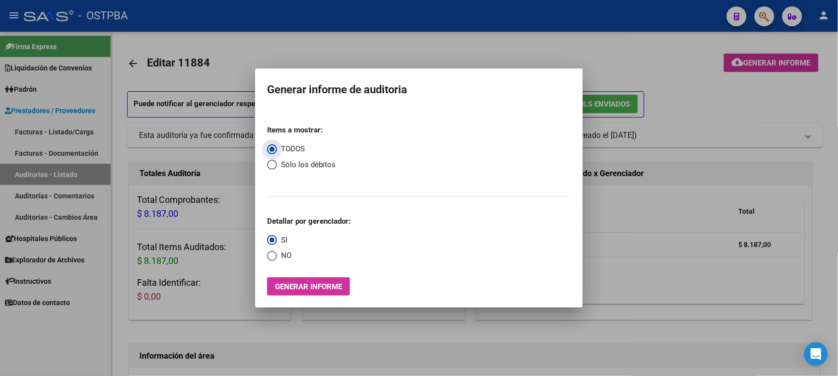
click at [289, 285] on span "Generar informe" at bounding box center [308, 287] width 67 height 9
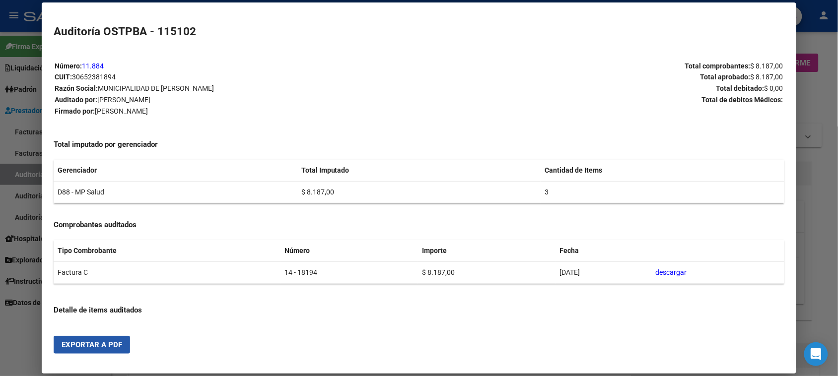
click at [90, 343] on span "Exportar a PDF" at bounding box center [92, 345] width 61 height 9
click at [13, 177] on div at bounding box center [419, 188] width 838 height 376
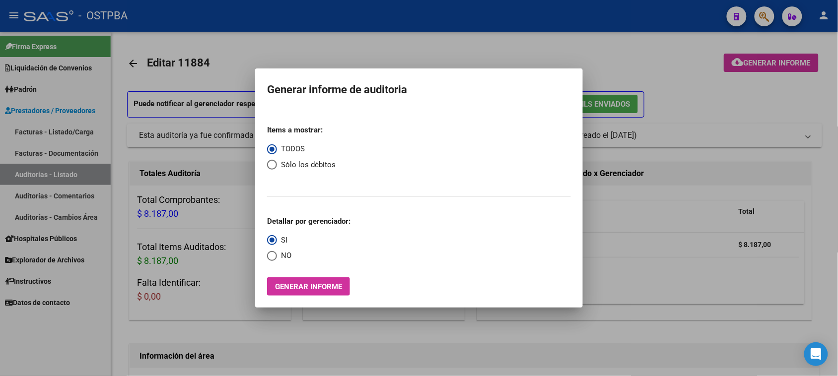
click at [13, 177] on div at bounding box center [419, 188] width 838 height 376
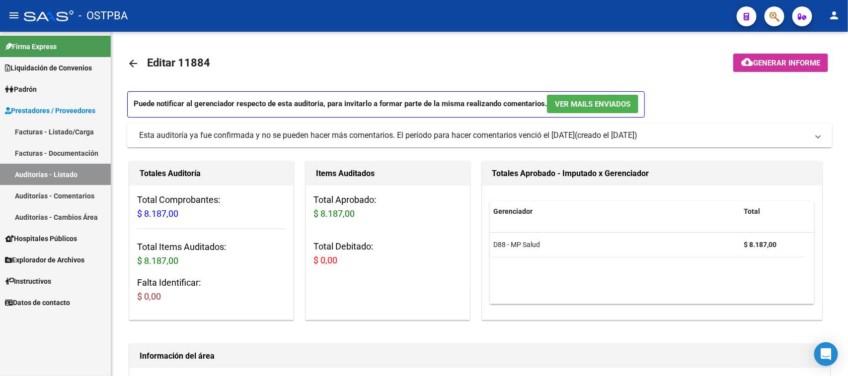
click at [13, 177] on link "Auditorías - Listado" at bounding box center [55, 174] width 111 height 21
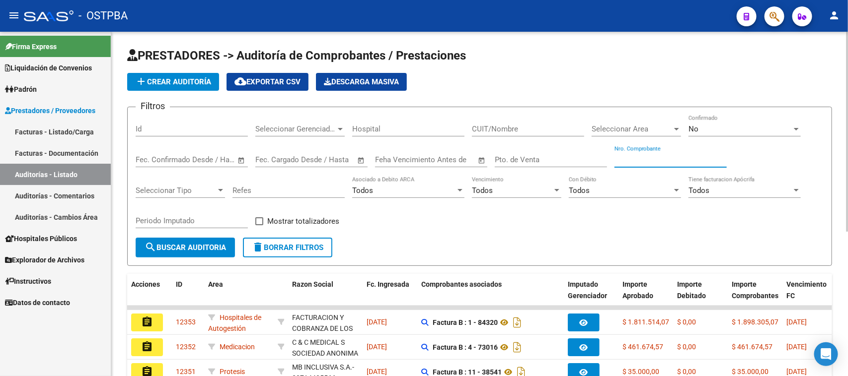
click at [656, 157] on input "Nro. Comprobante" at bounding box center [670, 159] width 112 height 9
type input "748"
click at [699, 130] on div "No" at bounding box center [739, 129] width 103 height 9
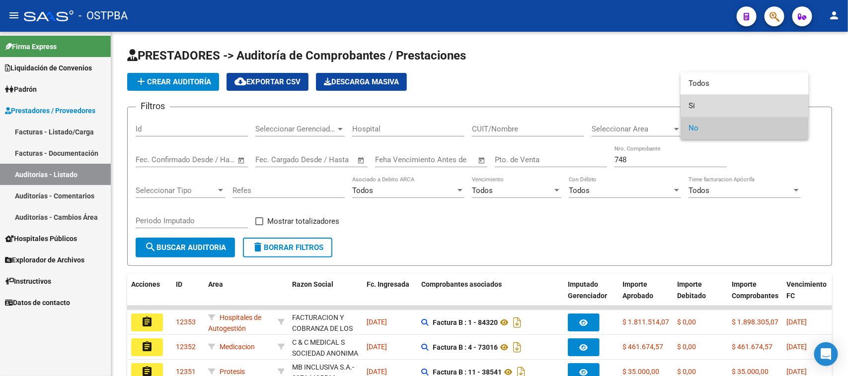
drag, startPoint x: 693, startPoint y: 103, endPoint x: 231, endPoint y: 189, distance: 469.8
click at [693, 103] on span "Si" at bounding box center [744, 106] width 112 height 22
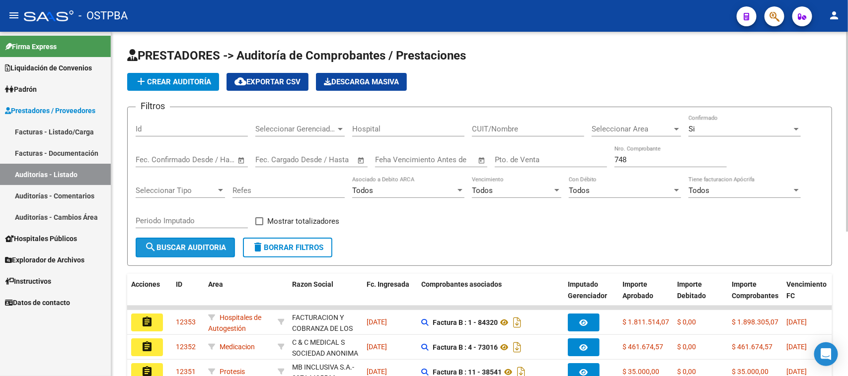
click at [175, 247] on span "search Buscar Auditoria" at bounding box center [185, 247] width 81 height 9
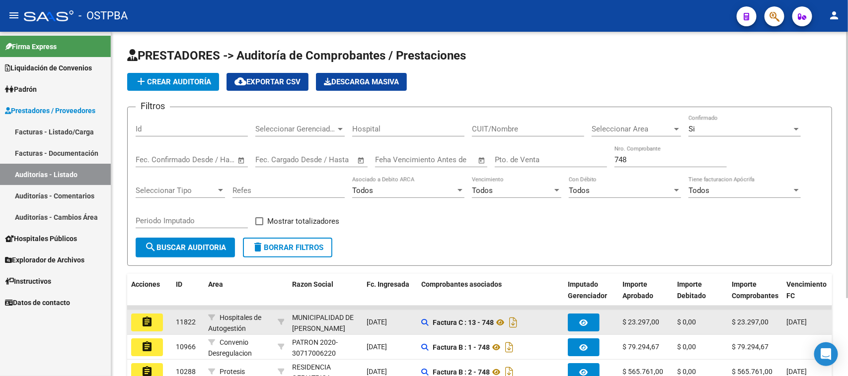
click at [149, 316] on mat-icon "assignment" at bounding box center [147, 322] width 12 height 12
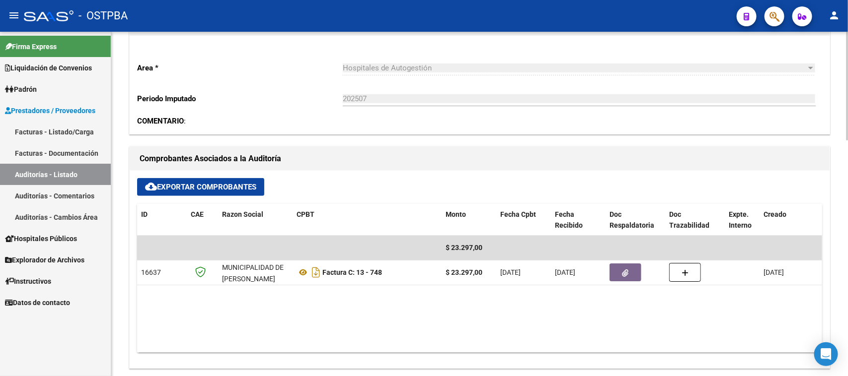
scroll to position [318, 0]
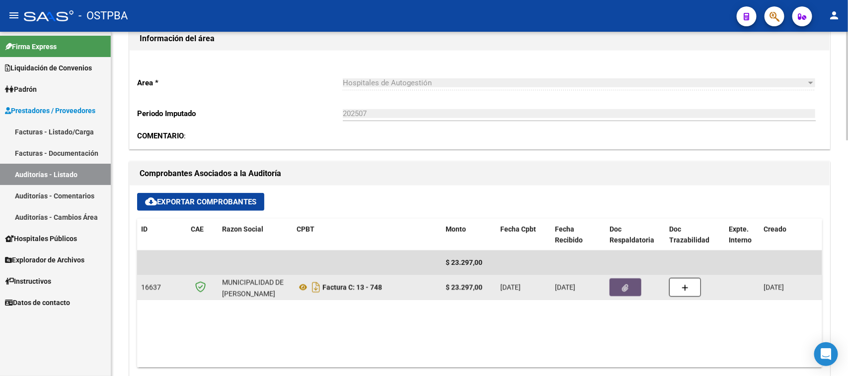
click at [627, 289] on icon "button" at bounding box center [625, 288] width 6 height 7
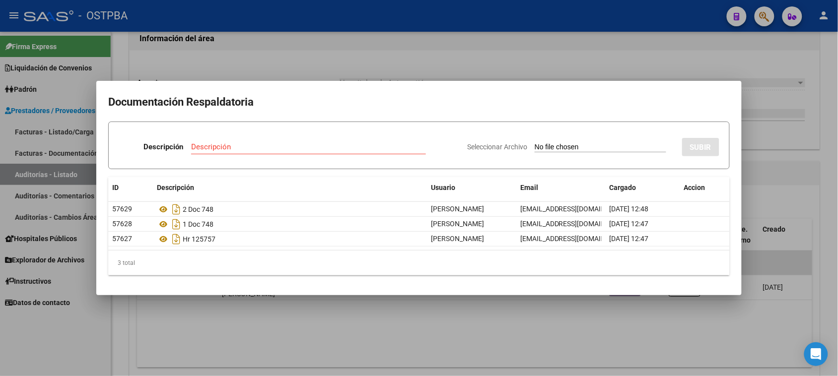
click at [343, 321] on div at bounding box center [419, 188] width 838 height 376
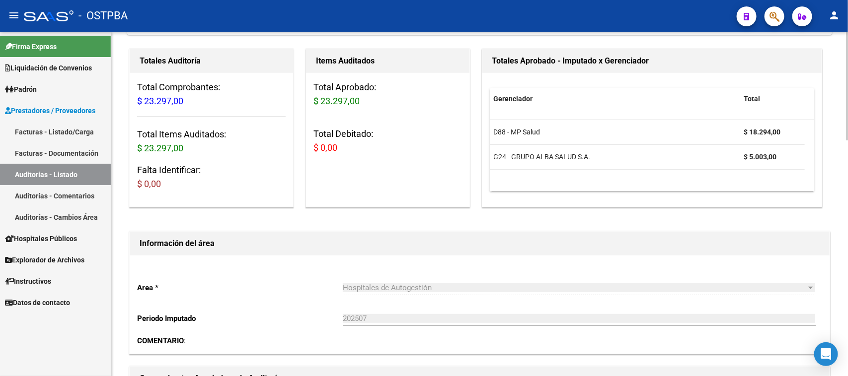
scroll to position [0, 0]
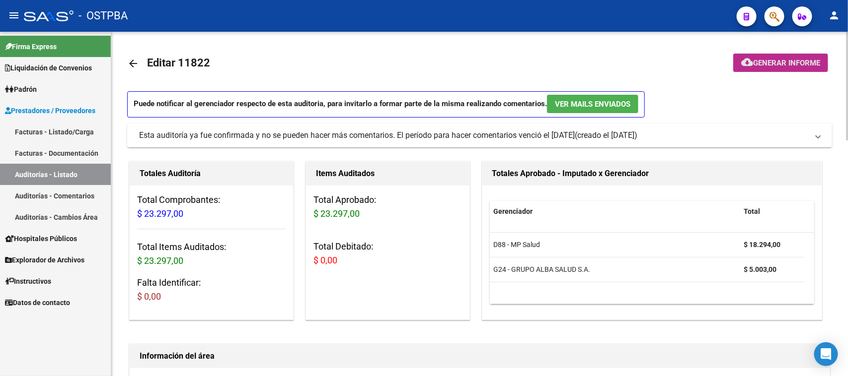
click at [783, 63] on span "Generar informe" at bounding box center [786, 63] width 67 height 9
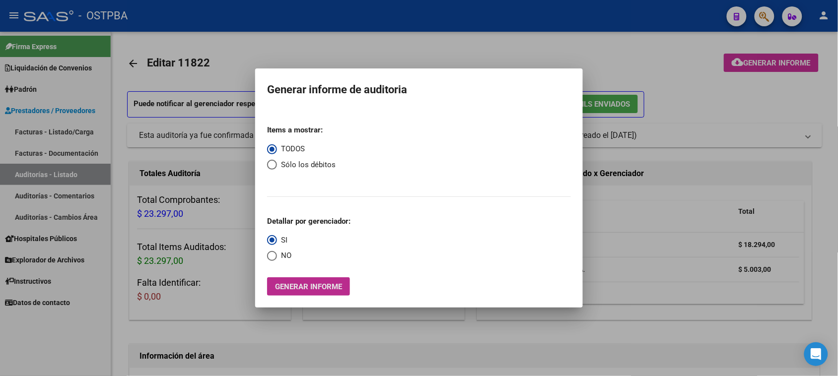
click at [329, 286] on span "Generar informe" at bounding box center [308, 287] width 67 height 9
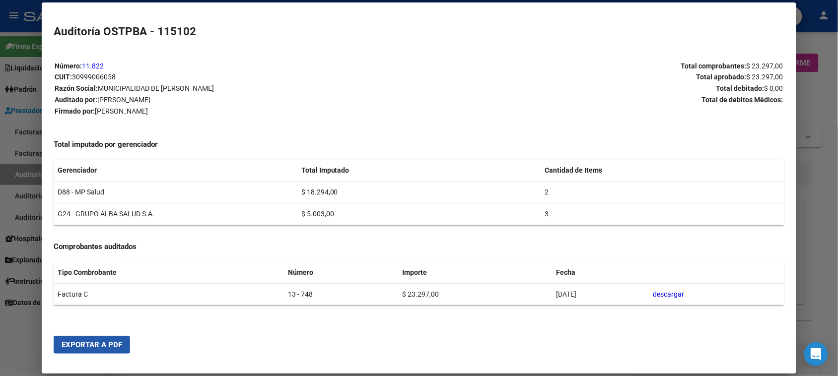
click at [102, 341] on span "Exportar a PDF" at bounding box center [92, 345] width 61 height 9
click at [15, 168] on div at bounding box center [419, 188] width 838 height 376
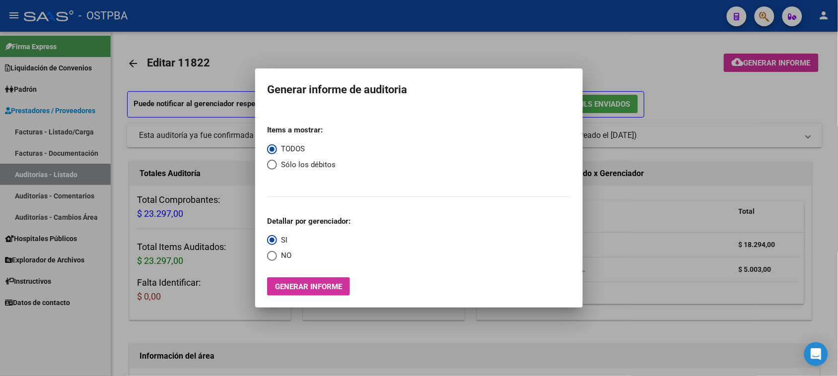
click at [13, 169] on div at bounding box center [419, 188] width 838 height 376
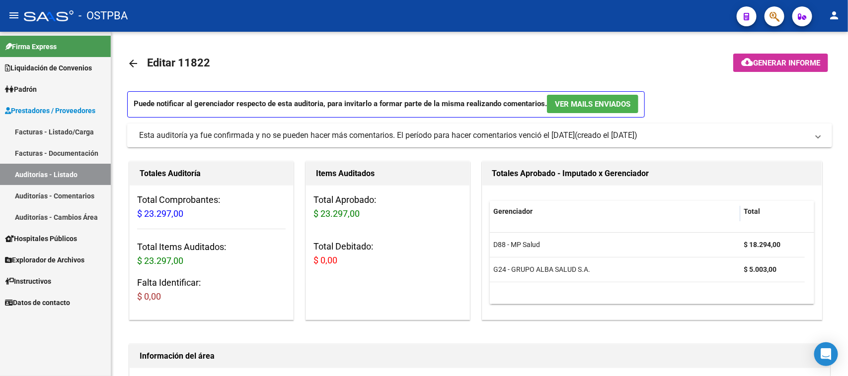
click at [15, 174] on link "Auditorías - Listado" at bounding box center [55, 174] width 111 height 21
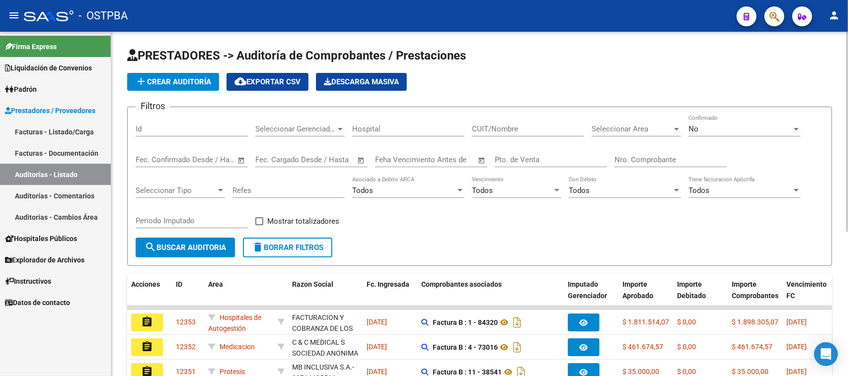
click at [644, 159] on input "Nro. Comprobante" at bounding box center [670, 159] width 112 height 9
type input "543"
click at [694, 125] on span "No" at bounding box center [693, 129] width 10 height 9
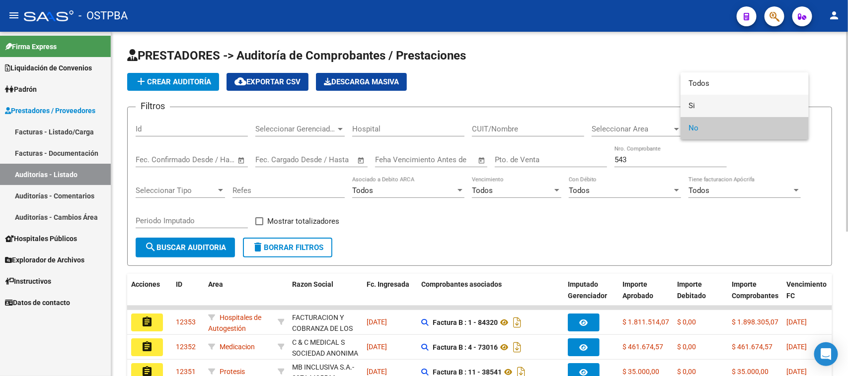
drag, startPoint x: 692, startPoint y: 105, endPoint x: 672, endPoint y: 113, distance: 21.2
click at [691, 105] on span "Si" at bounding box center [744, 106] width 112 height 22
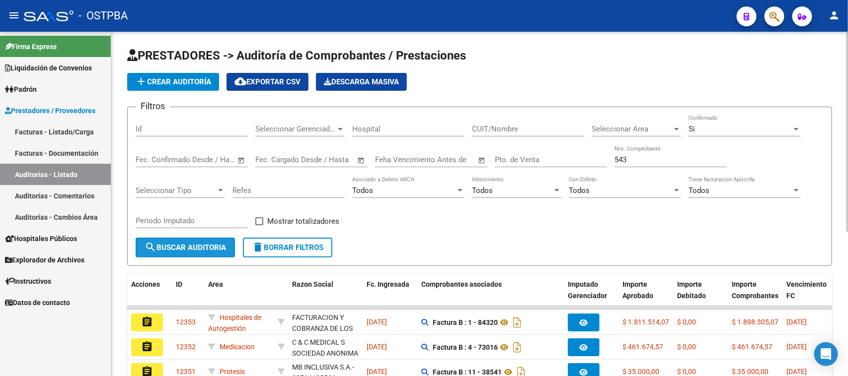
click at [155, 239] on button "search Buscar Auditoria" at bounding box center [185, 248] width 99 height 20
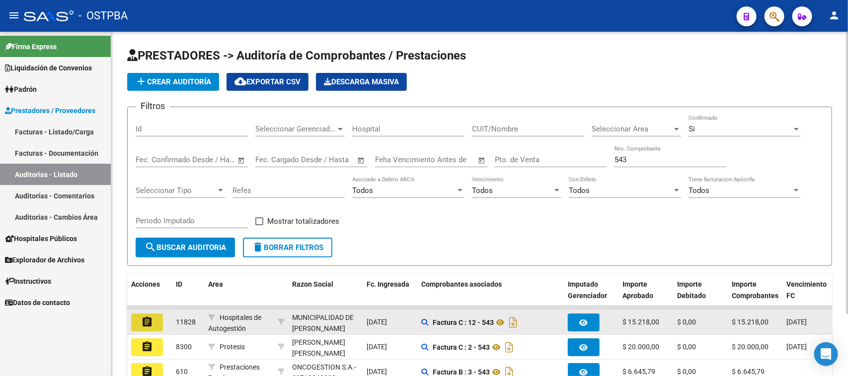
click at [147, 318] on mat-icon "assignment" at bounding box center [147, 322] width 12 height 12
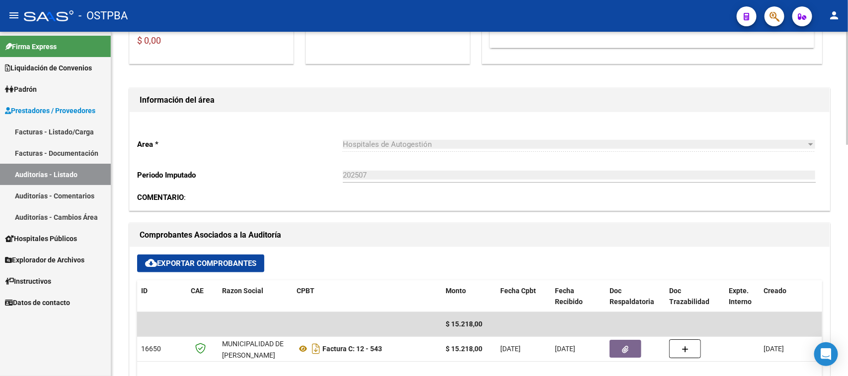
scroll to position [248, 0]
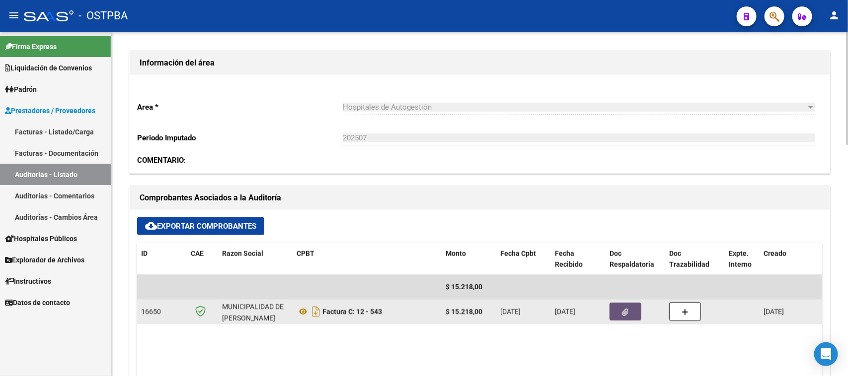
click at [629, 310] on button "button" at bounding box center [625, 312] width 32 height 18
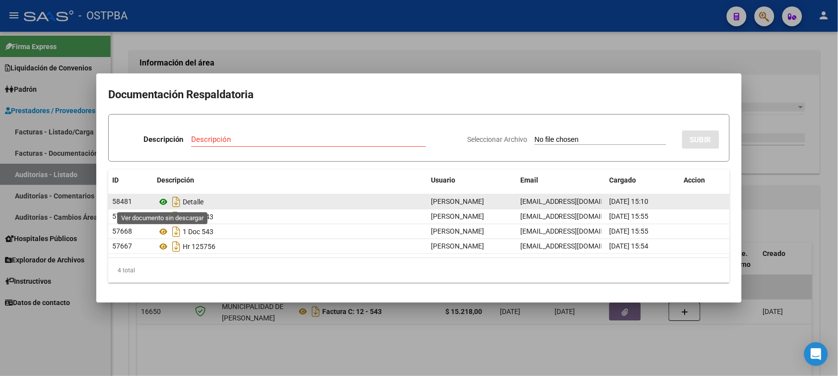
click at [164, 201] on icon at bounding box center [163, 202] width 13 height 12
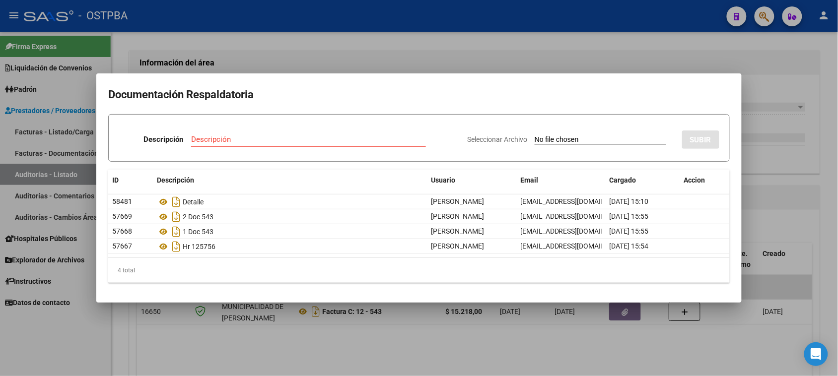
click at [28, 175] on div at bounding box center [419, 188] width 838 height 376
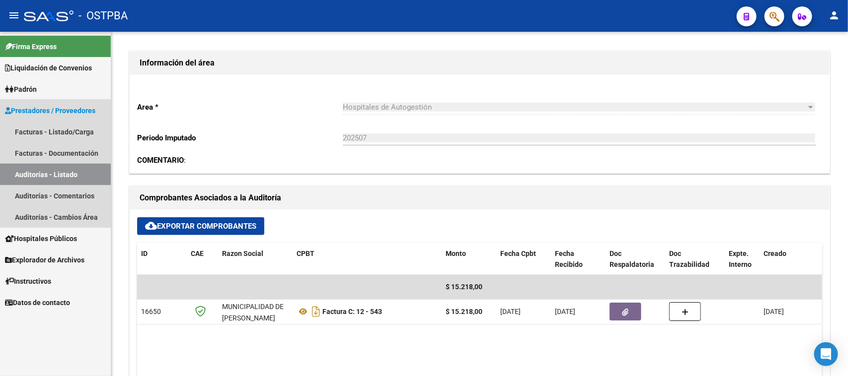
click at [28, 175] on link "Auditorías - Listado" at bounding box center [55, 174] width 111 height 21
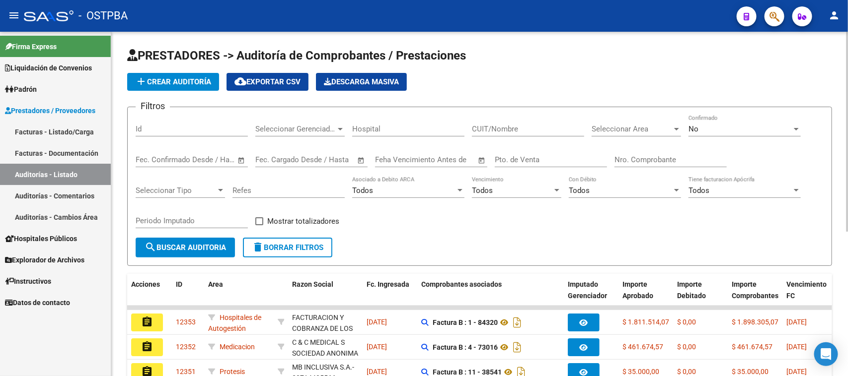
click at [644, 161] on input "Nro. Comprobante" at bounding box center [670, 159] width 112 height 9
type input "537"
click at [705, 125] on div "No" at bounding box center [739, 129] width 103 height 9
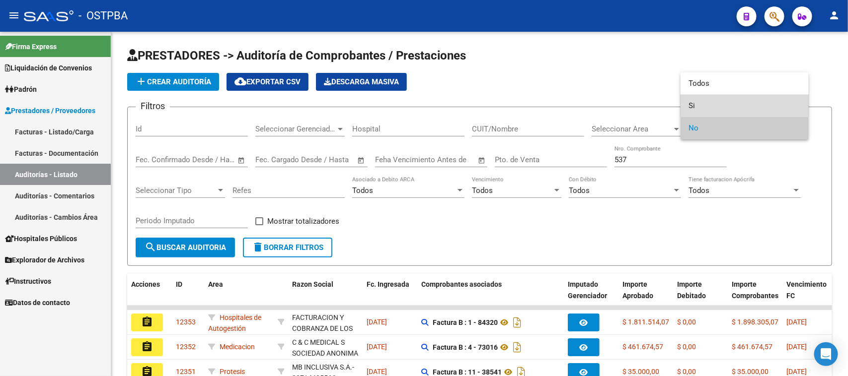
click at [691, 108] on span "Si" at bounding box center [744, 106] width 112 height 22
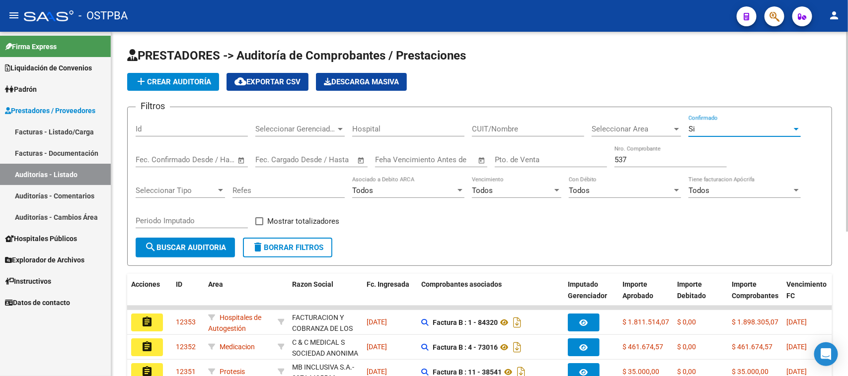
click at [154, 249] on mat-icon "search" at bounding box center [151, 247] width 12 height 12
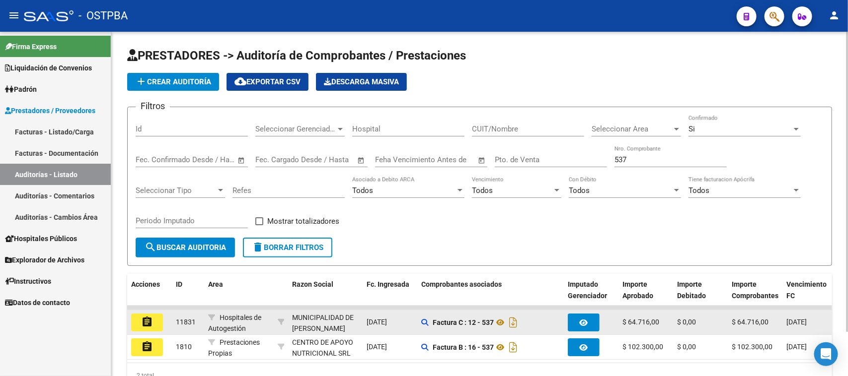
click at [149, 319] on mat-icon "assignment" at bounding box center [147, 322] width 12 height 12
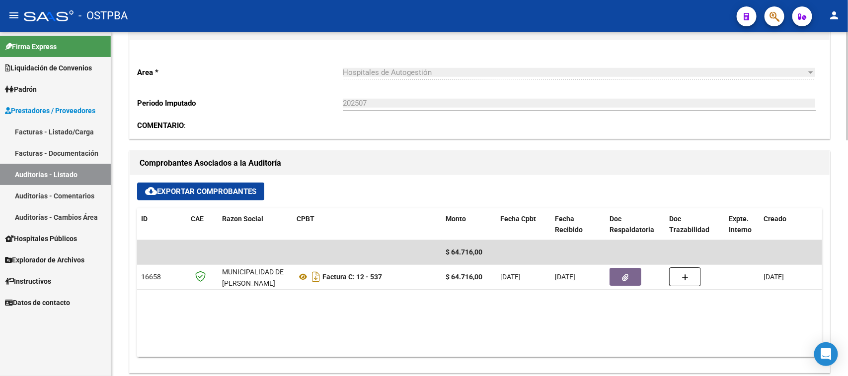
scroll to position [372, 0]
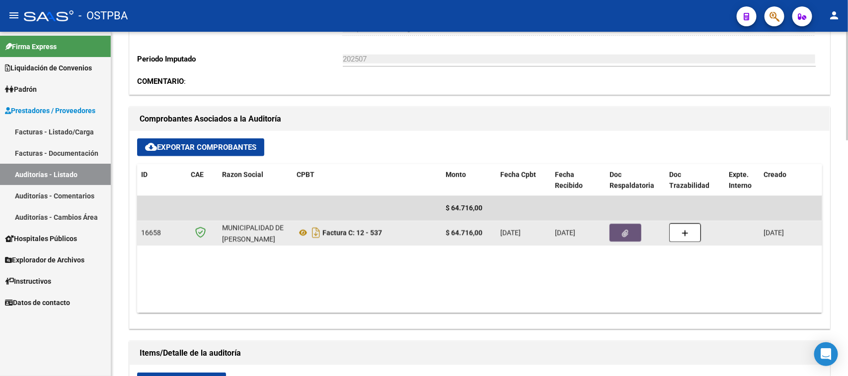
click at [624, 241] on button "button" at bounding box center [625, 233] width 32 height 18
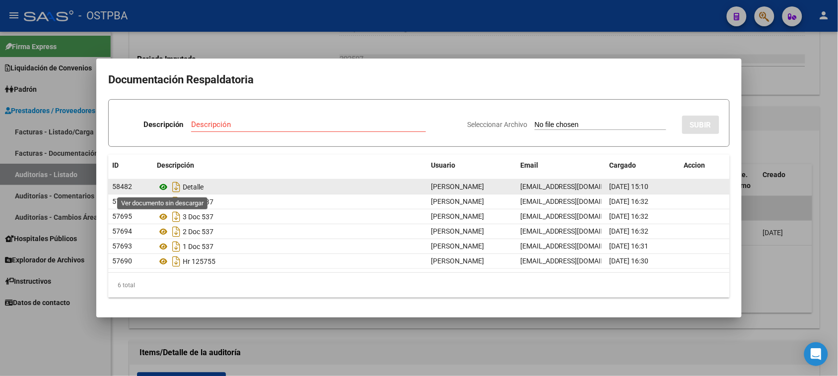
click at [164, 188] on icon at bounding box center [163, 187] width 13 height 12
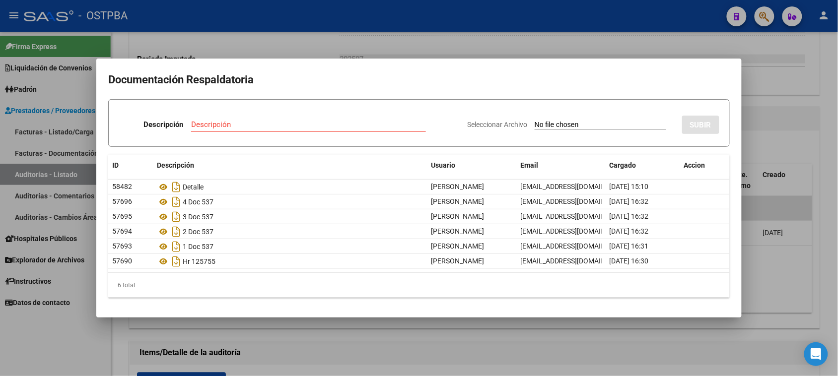
click at [687, 349] on div at bounding box center [419, 188] width 838 height 376
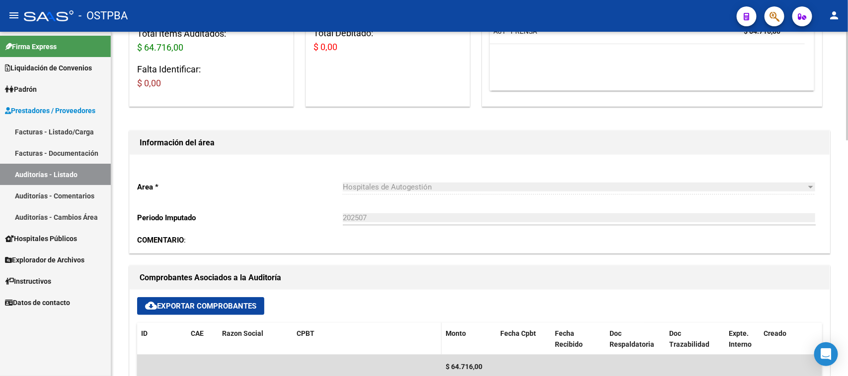
scroll to position [186, 0]
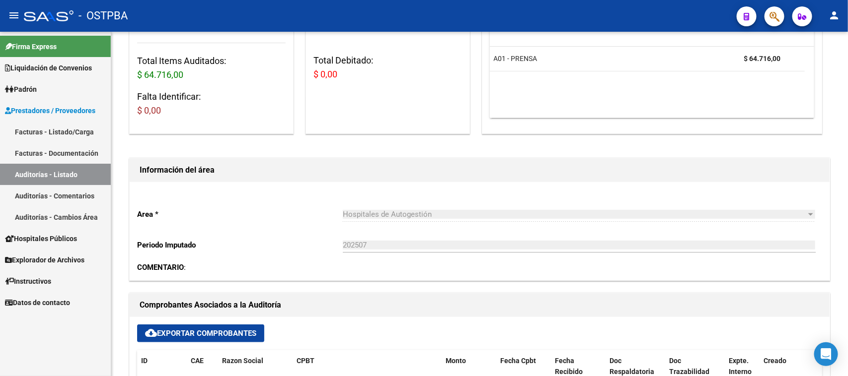
click at [79, 174] on link "Auditorías - Listado" at bounding box center [55, 174] width 111 height 21
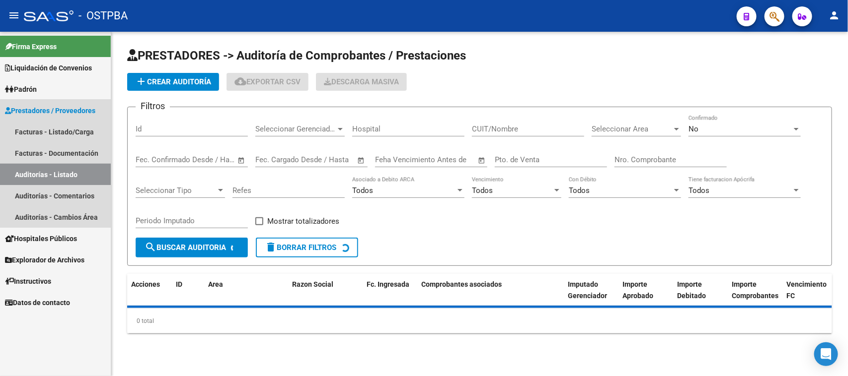
click at [79, 174] on link "Auditorías - Listado" at bounding box center [55, 174] width 111 height 21
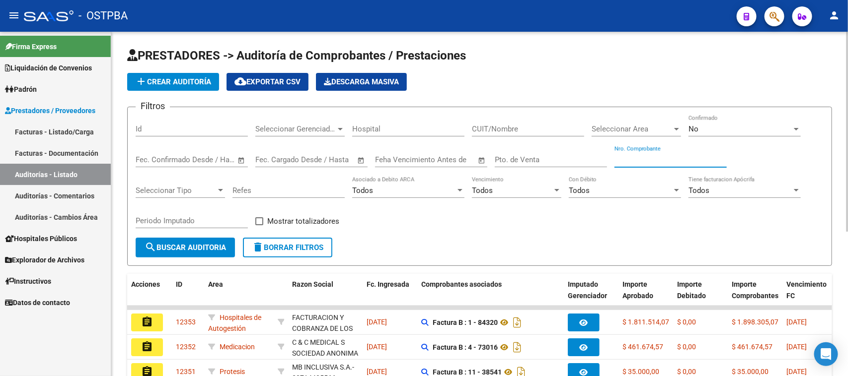
click at [691, 162] on input "Nro. Comprobante" at bounding box center [670, 159] width 112 height 9
type input "301"
click at [699, 131] on div "No" at bounding box center [739, 129] width 103 height 9
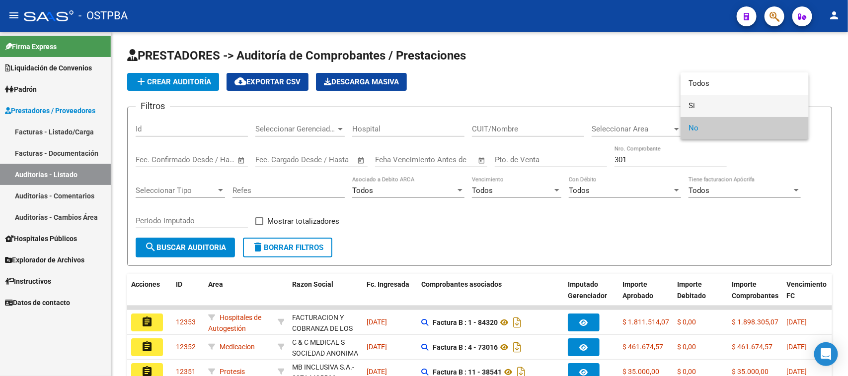
click at [693, 107] on span "Si" at bounding box center [744, 106] width 112 height 22
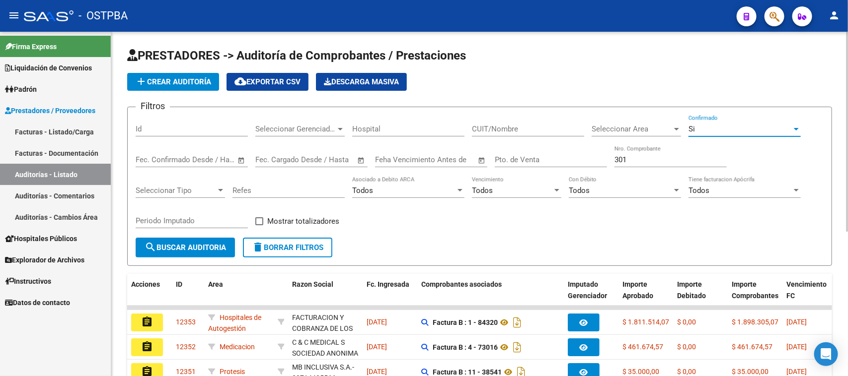
click at [186, 257] on form "Filtros Id Seleccionar Gerenciador Seleccionar Gerenciador Hospital CUIT/Nombre…" at bounding box center [479, 186] width 705 height 159
click at [182, 246] on span "search Buscar Auditoria" at bounding box center [185, 247] width 81 height 9
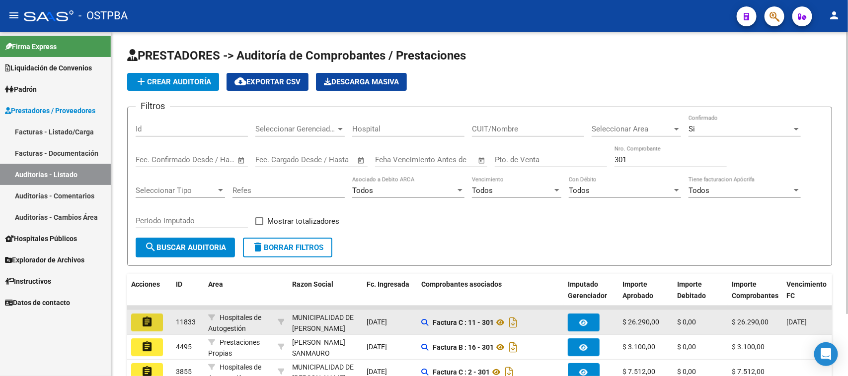
click at [148, 322] on mat-icon "assignment" at bounding box center [147, 322] width 12 height 12
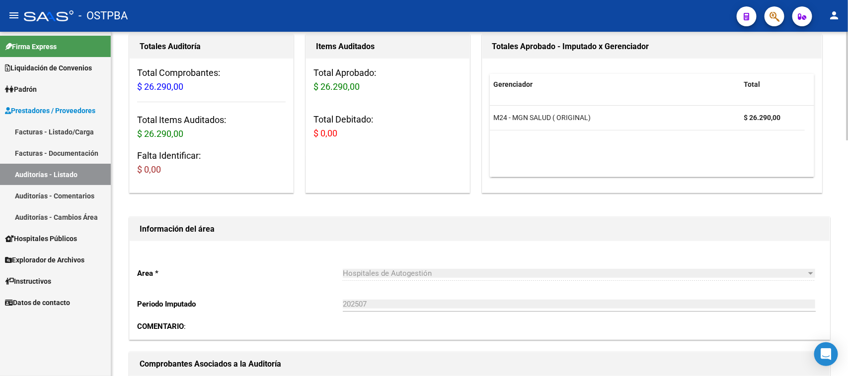
scroll to position [310, 0]
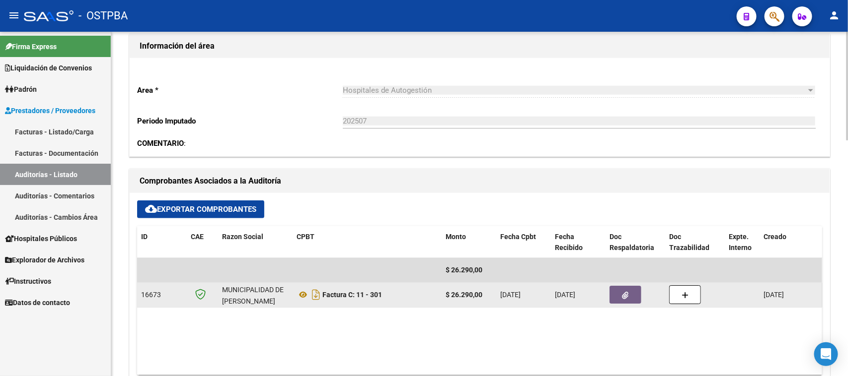
click at [632, 292] on button "button" at bounding box center [625, 295] width 32 height 18
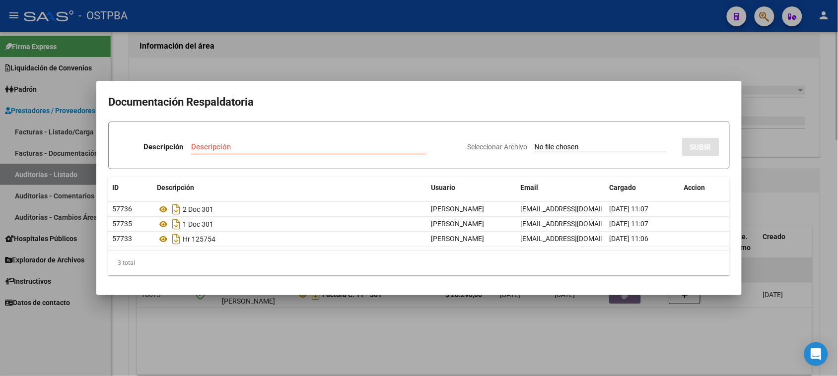
drag, startPoint x: 284, startPoint y: 346, endPoint x: 597, endPoint y: 259, distance: 325.7
click at [288, 344] on div at bounding box center [419, 188] width 838 height 376
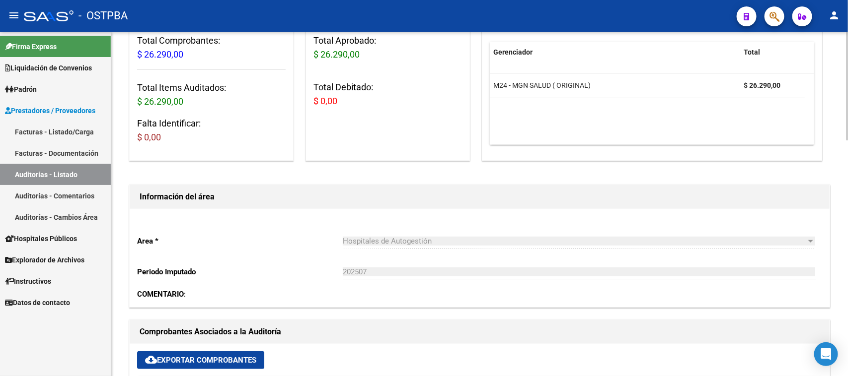
scroll to position [0, 0]
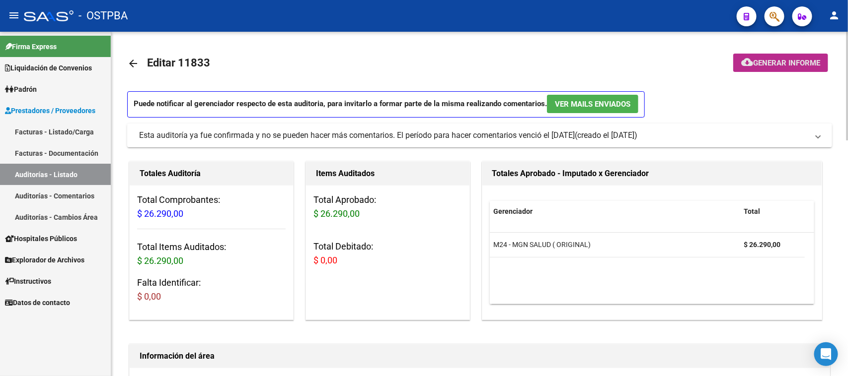
click at [800, 66] on span "Generar informe" at bounding box center [786, 63] width 67 height 9
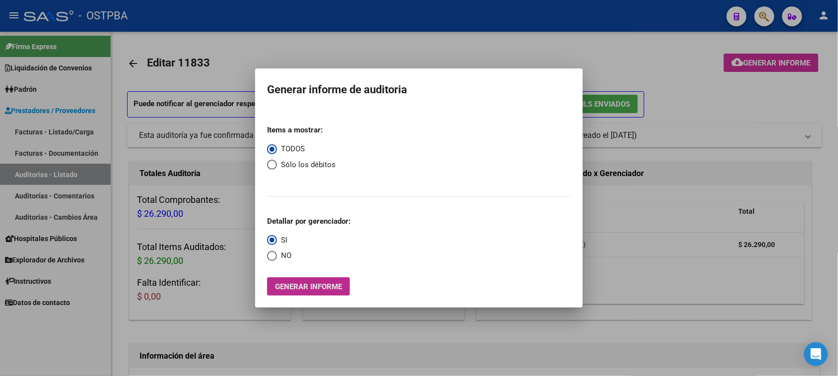
click at [320, 291] on span "Generar informe" at bounding box center [308, 287] width 67 height 9
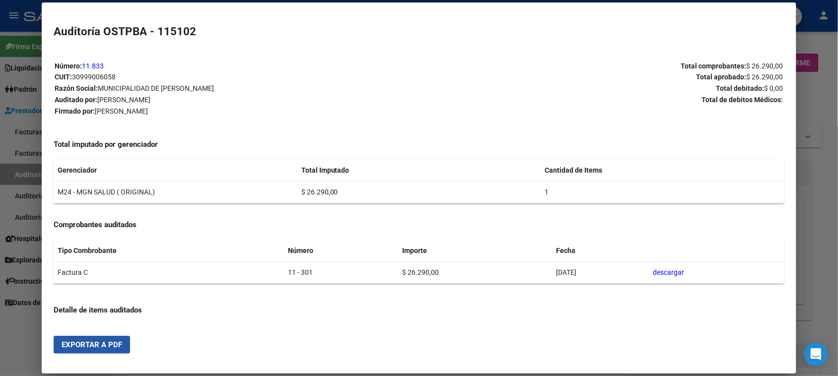
click at [65, 348] on span "Exportar a PDF" at bounding box center [92, 345] width 61 height 9
click at [16, 178] on div at bounding box center [419, 188] width 838 height 376
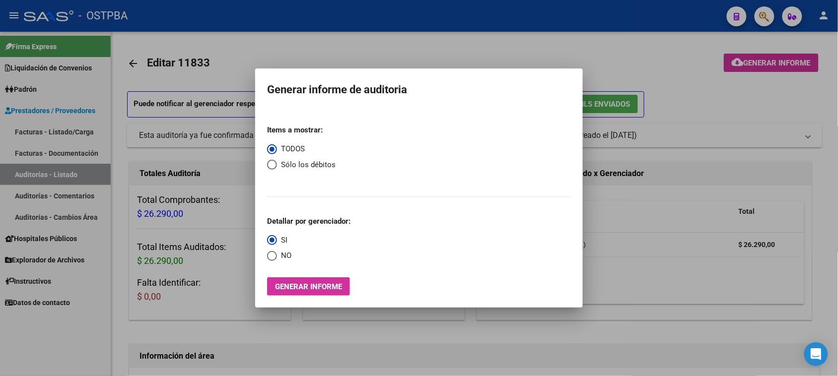
click at [17, 174] on div at bounding box center [419, 188] width 838 height 376
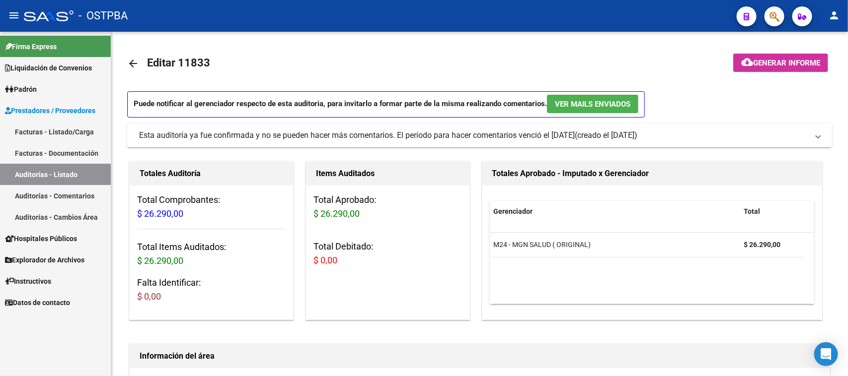
click at [97, 176] on link "Auditorías - Listado" at bounding box center [55, 174] width 111 height 21
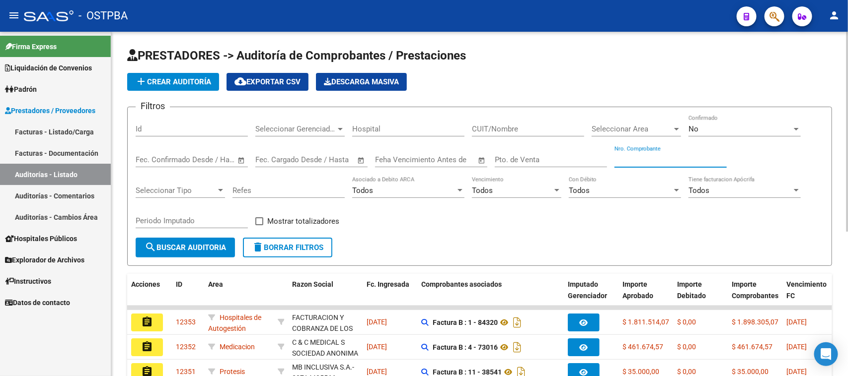
click at [638, 155] on input "Nro. Comprobante" at bounding box center [670, 159] width 112 height 9
type input "10938"
click at [711, 130] on div "No" at bounding box center [739, 129] width 103 height 9
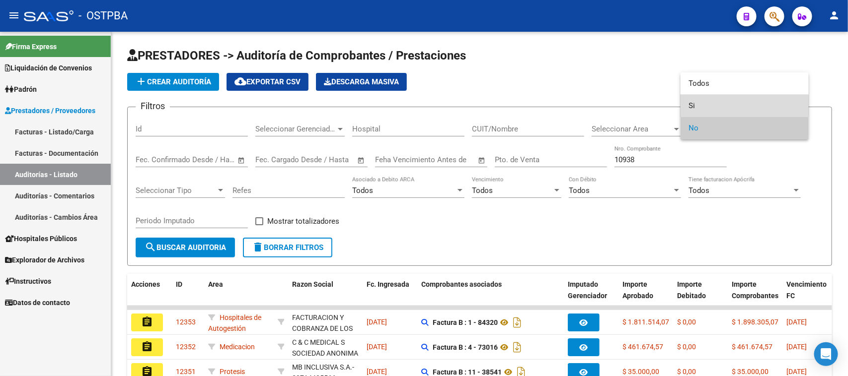
click at [689, 106] on span "Si" at bounding box center [744, 106] width 112 height 22
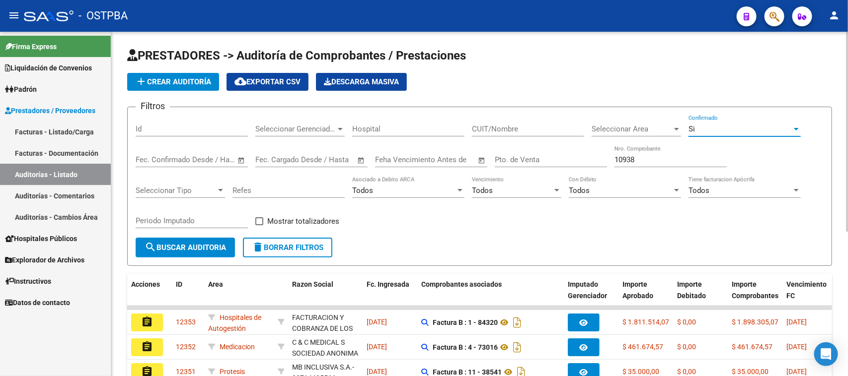
click at [177, 248] on span "search Buscar Auditoria" at bounding box center [185, 247] width 81 height 9
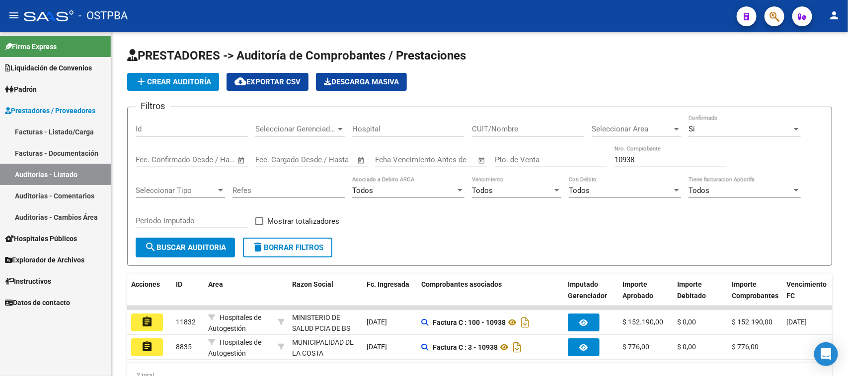
click at [140, 323] on button "assignment" at bounding box center [147, 323] width 32 height 18
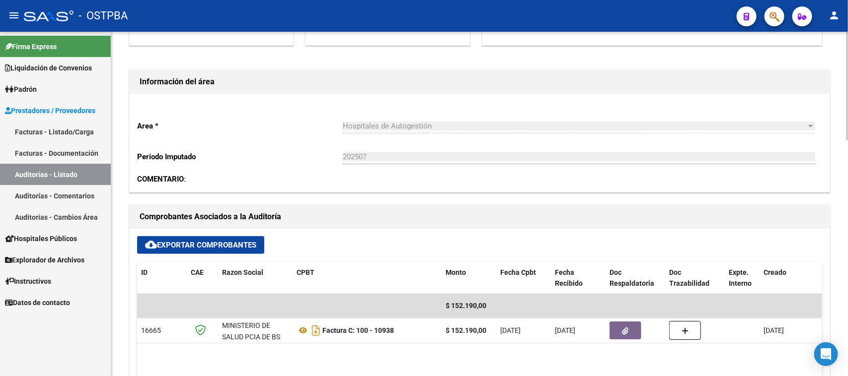
scroll to position [372, 0]
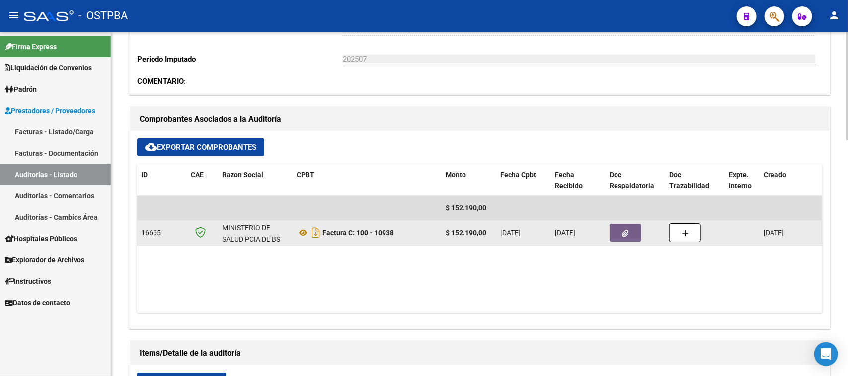
click at [632, 225] on button "button" at bounding box center [625, 233] width 32 height 18
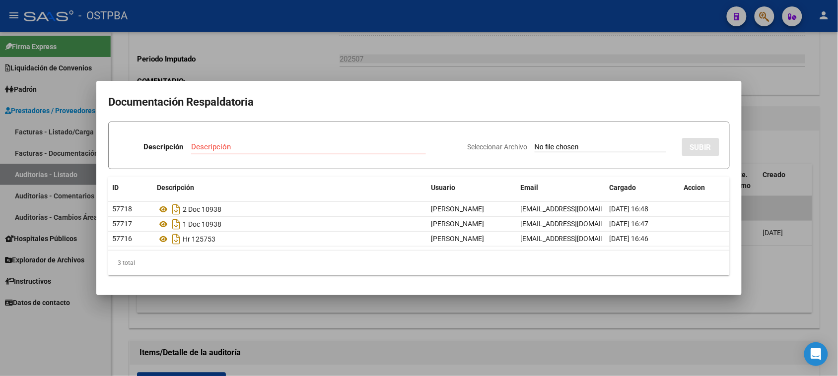
click at [759, 291] on div at bounding box center [419, 188] width 838 height 376
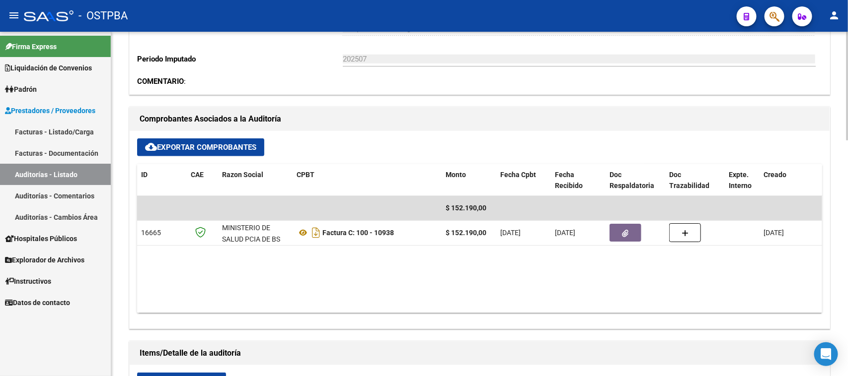
scroll to position [0, 0]
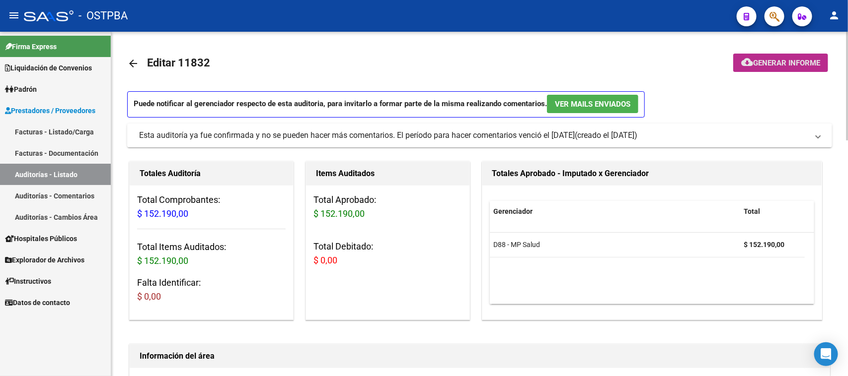
click at [799, 65] on span "Generar informe" at bounding box center [786, 63] width 67 height 9
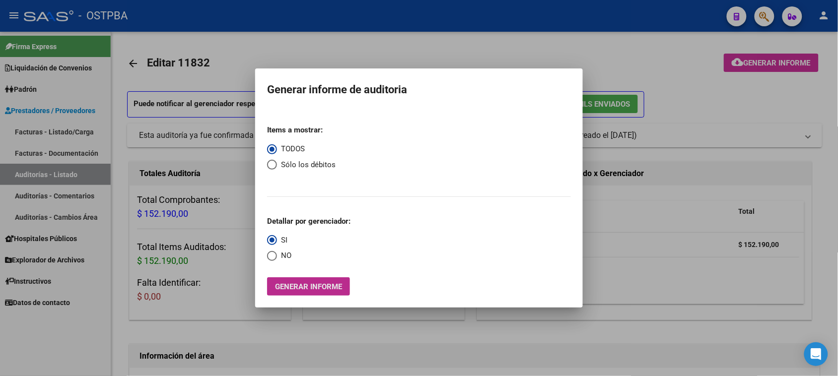
click at [304, 290] on span "Generar informe" at bounding box center [308, 287] width 67 height 9
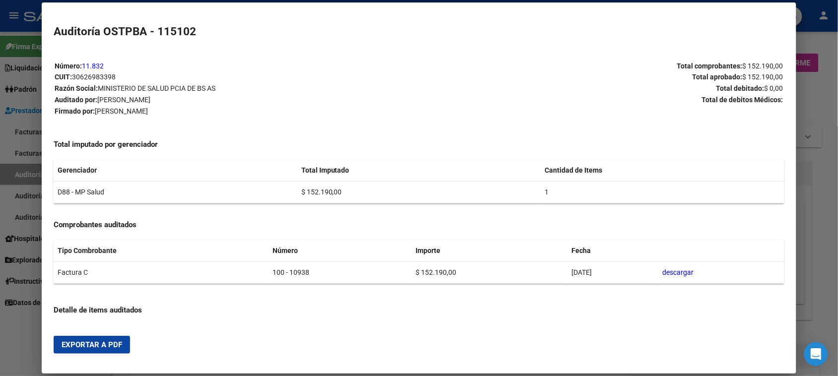
click at [98, 350] on button "Exportar a PDF" at bounding box center [92, 345] width 76 height 18
click at [10, 178] on div at bounding box center [419, 188] width 838 height 376
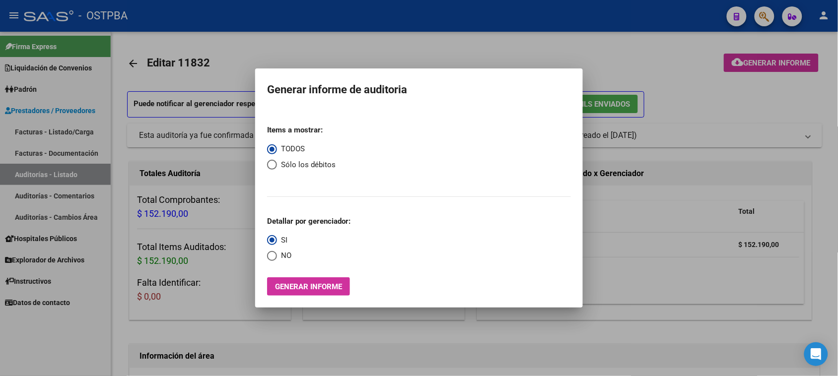
click at [41, 175] on div at bounding box center [419, 188] width 838 height 376
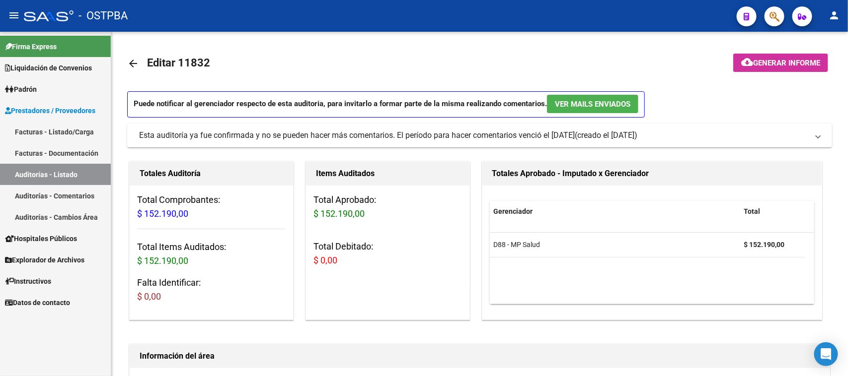
click at [45, 174] on link "Auditorías - Listado" at bounding box center [55, 174] width 111 height 21
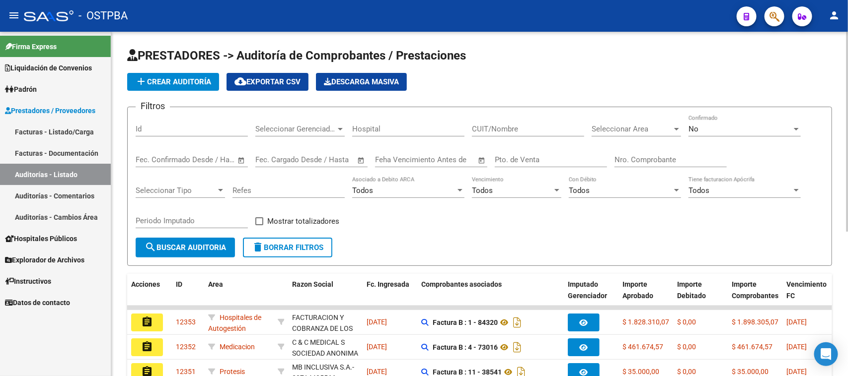
click at [651, 155] on input "Nro. Comprobante" at bounding box center [670, 159] width 112 height 9
type input "11058"
click at [733, 125] on div "No" at bounding box center [739, 129] width 103 height 9
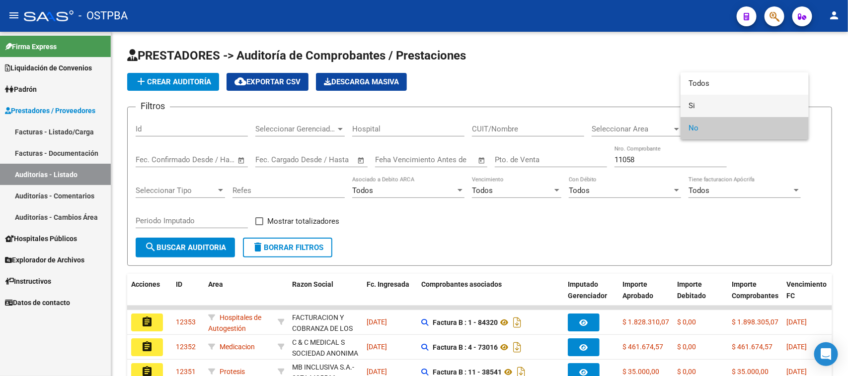
click at [691, 105] on span "Si" at bounding box center [744, 106] width 112 height 22
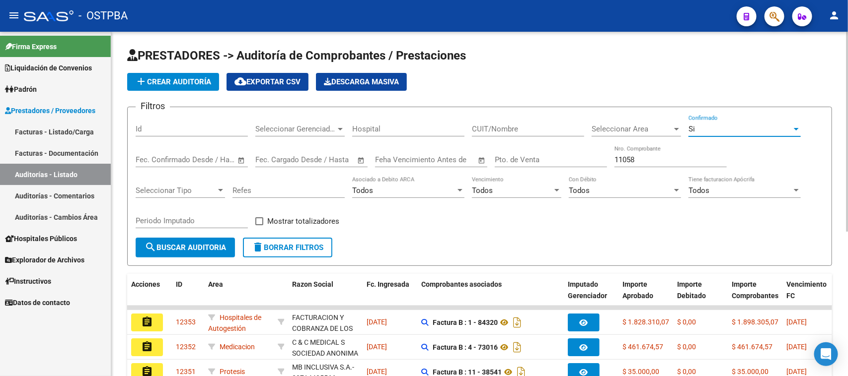
click at [170, 249] on span "search Buscar Auditoria" at bounding box center [185, 247] width 81 height 9
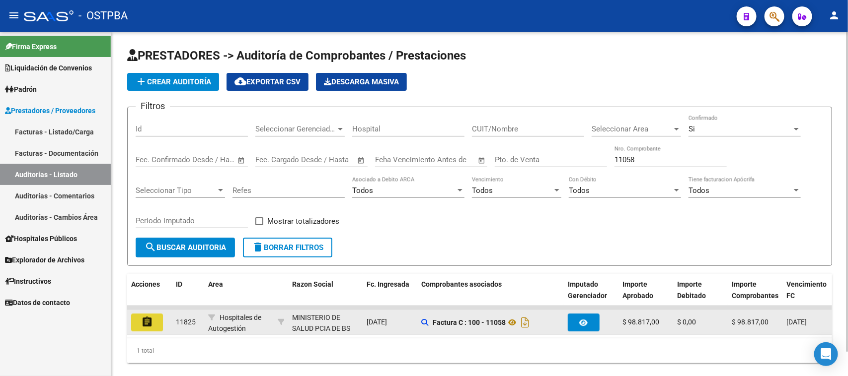
click at [149, 318] on mat-icon "assignment" at bounding box center [147, 322] width 12 height 12
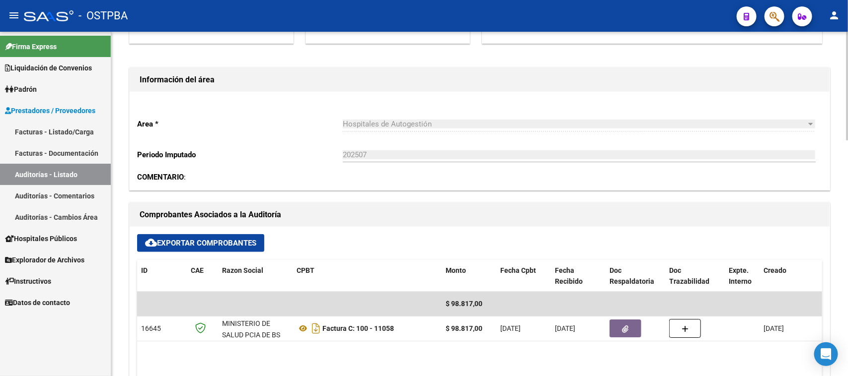
scroll to position [435, 0]
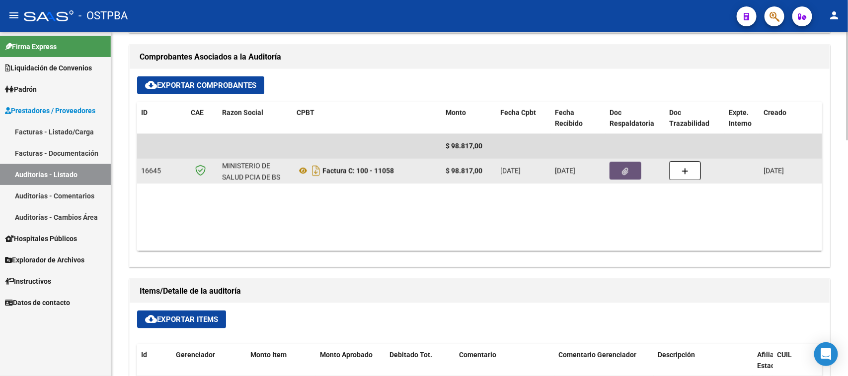
click at [621, 164] on button "button" at bounding box center [625, 171] width 32 height 18
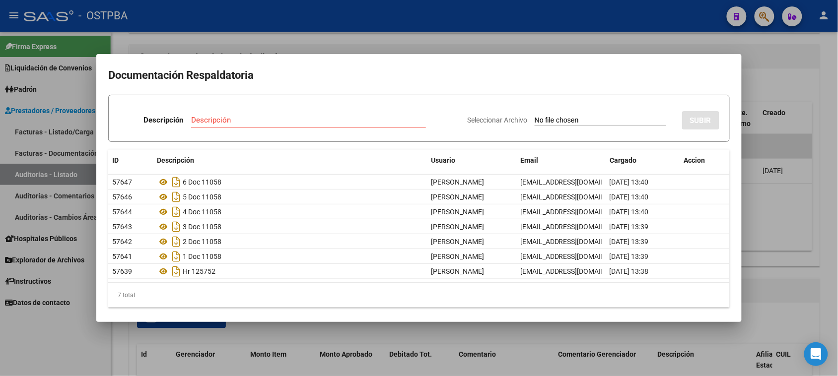
click at [812, 198] on div at bounding box center [419, 188] width 838 height 376
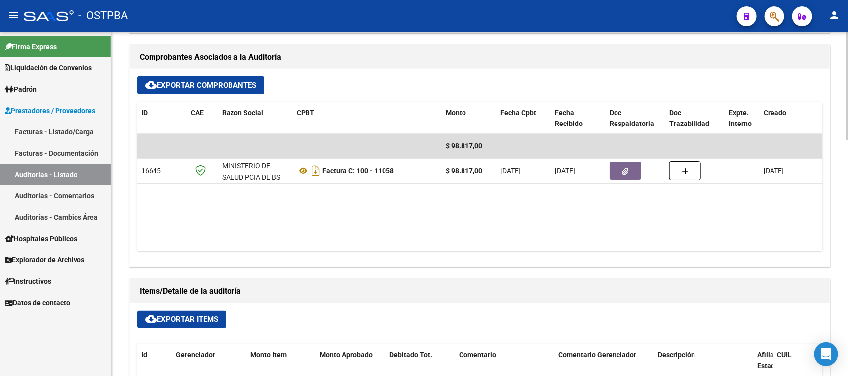
scroll to position [0, 0]
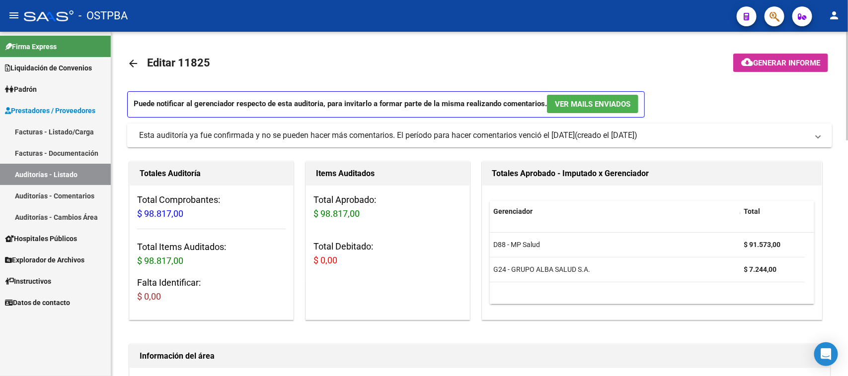
click at [800, 63] on span "Generar informe" at bounding box center [786, 63] width 67 height 9
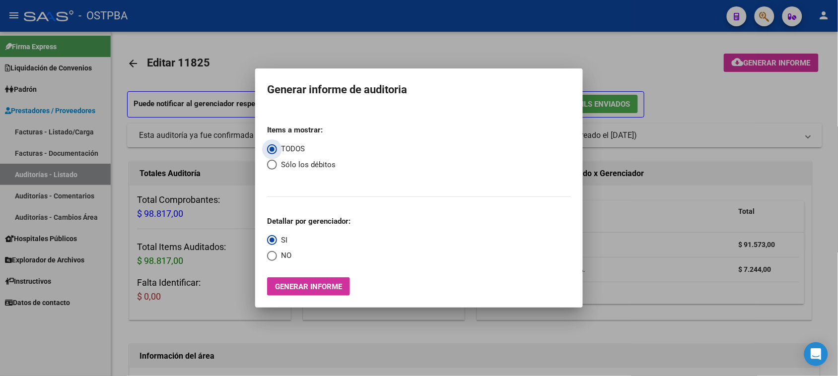
click at [345, 284] on button "Generar informe" at bounding box center [308, 287] width 83 height 18
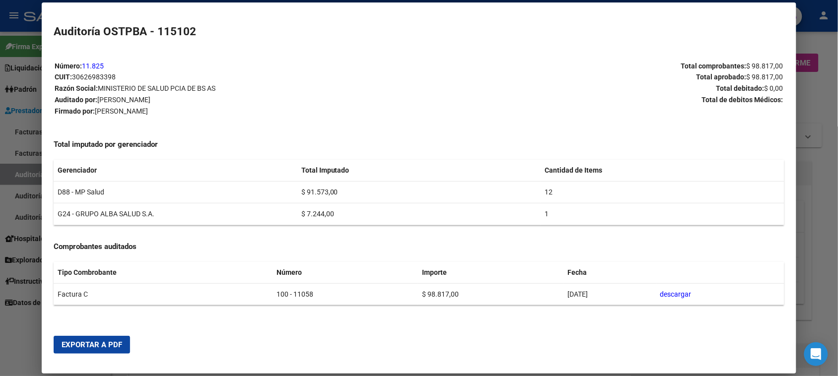
click at [108, 344] on span "Exportar a PDF" at bounding box center [92, 345] width 61 height 9
click at [8, 177] on div at bounding box center [419, 188] width 838 height 376
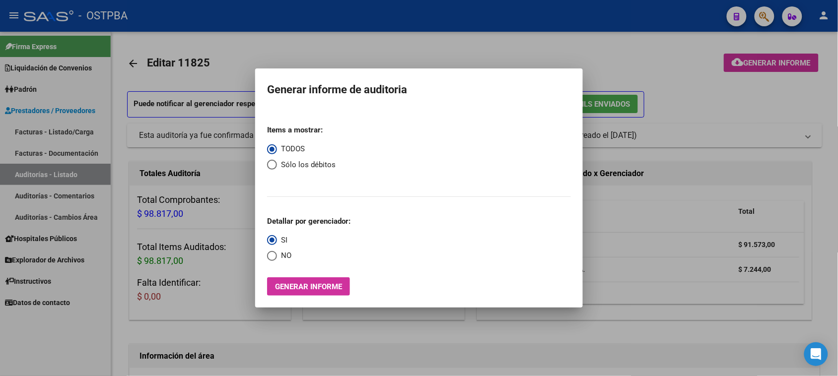
click at [8, 177] on div at bounding box center [419, 188] width 838 height 376
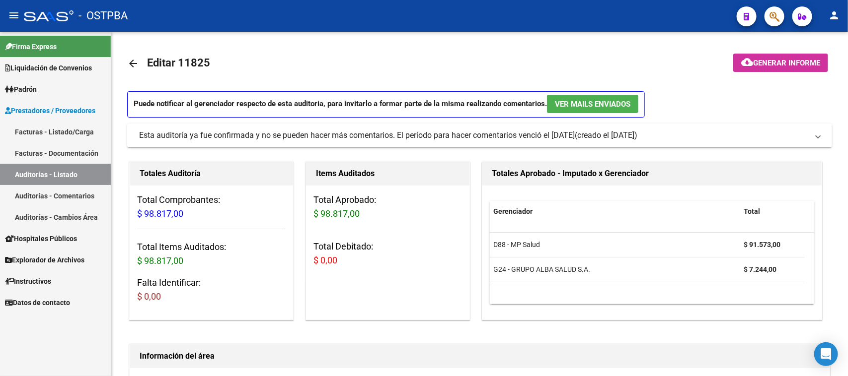
click at [65, 174] on link "Auditorías - Listado" at bounding box center [55, 174] width 111 height 21
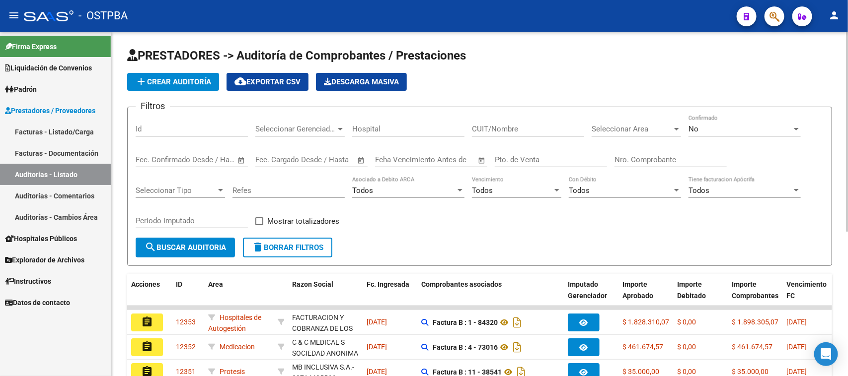
click at [632, 160] on input "Nro. Comprobante" at bounding box center [670, 159] width 112 height 9
type input "11077"
click at [723, 126] on div "No" at bounding box center [739, 129] width 103 height 9
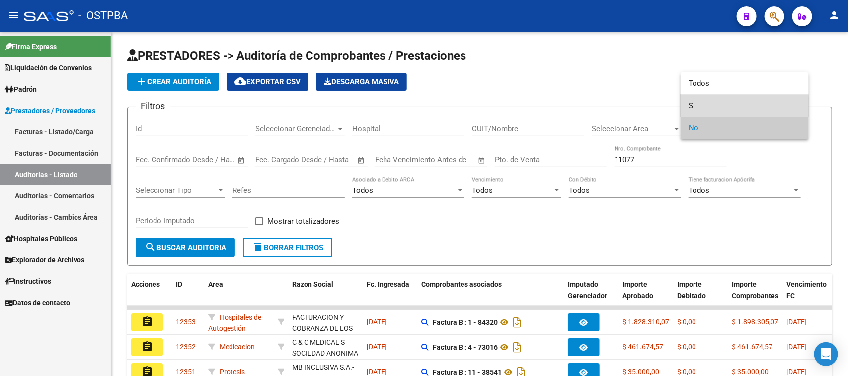
click at [688, 107] on span "Si" at bounding box center [744, 106] width 112 height 22
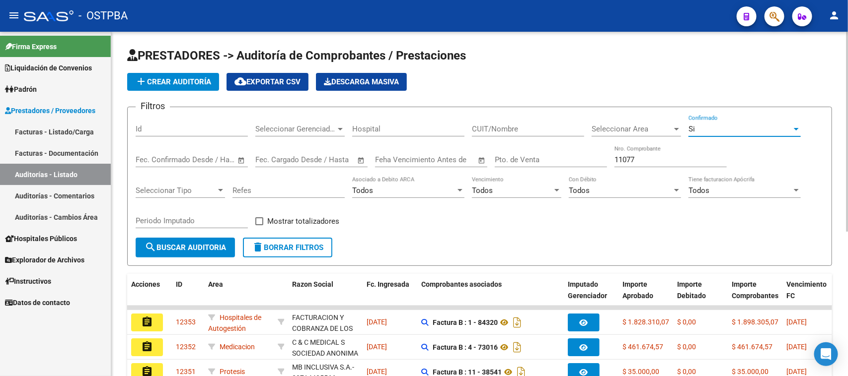
click at [168, 246] on span "search Buscar Auditoria" at bounding box center [185, 247] width 81 height 9
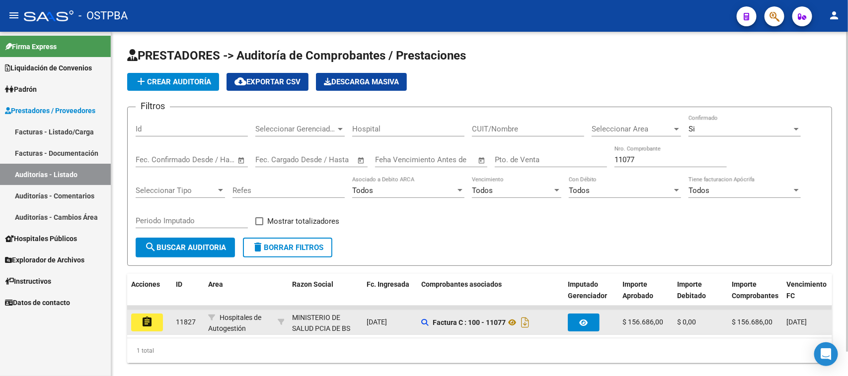
click at [145, 317] on mat-icon "assignment" at bounding box center [147, 322] width 12 height 12
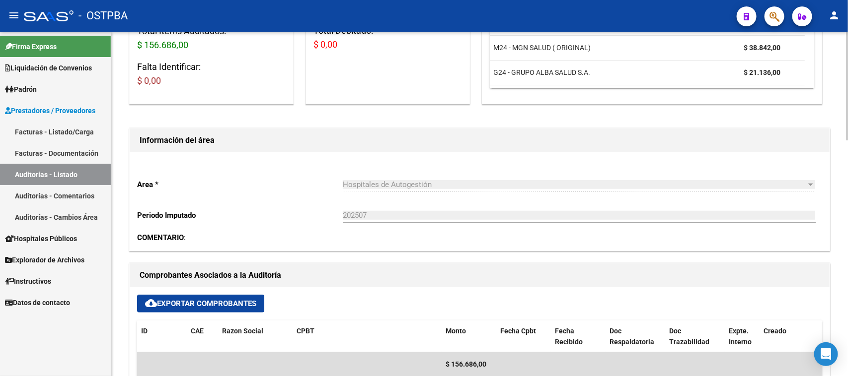
scroll to position [435, 0]
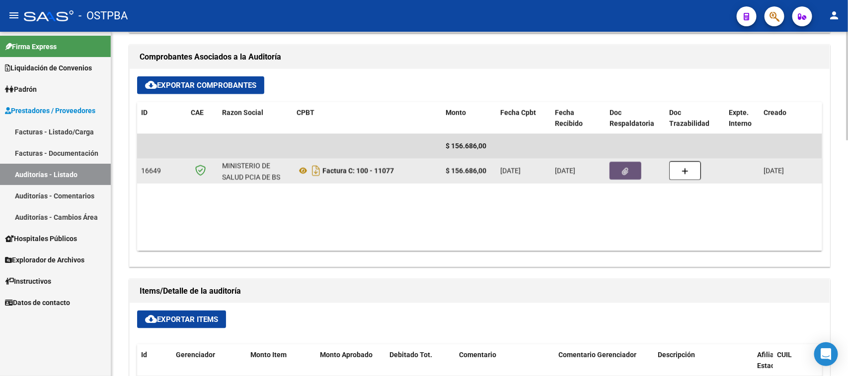
click at [632, 169] on button "button" at bounding box center [625, 171] width 32 height 18
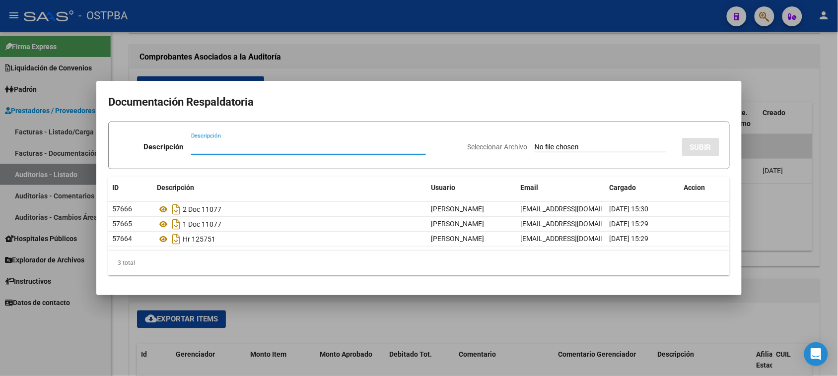
click at [798, 222] on div at bounding box center [419, 188] width 838 height 376
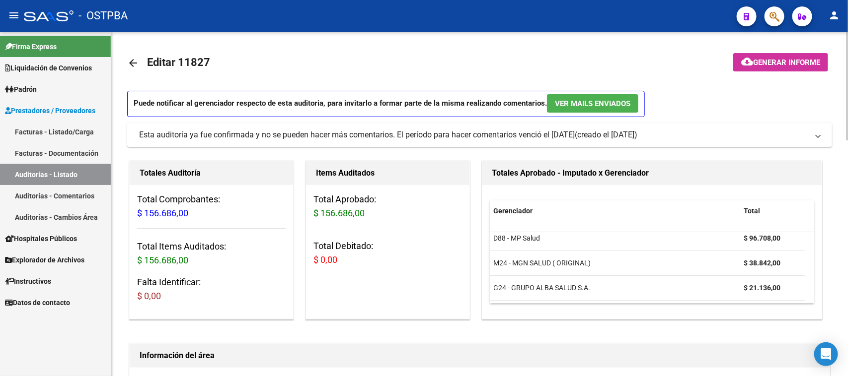
scroll to position [0, 0]
click at [785, 63] on span "Generar informe" at bounding box center [786, 63] width 67 height 9
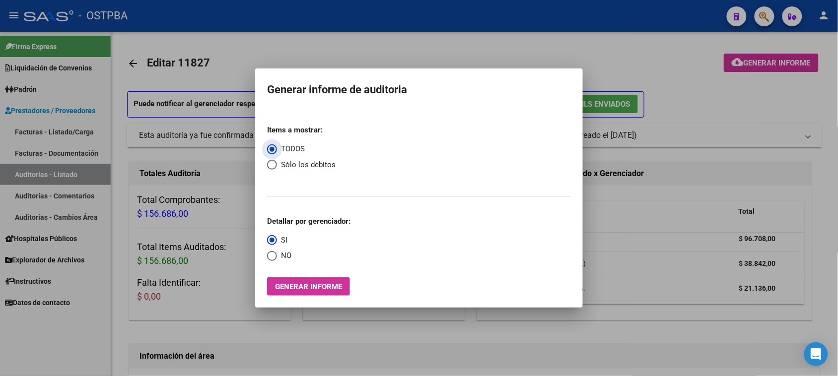
click at [295, 279] on button "Generar informe" at bounding box center [308, 287] width 83 height 18
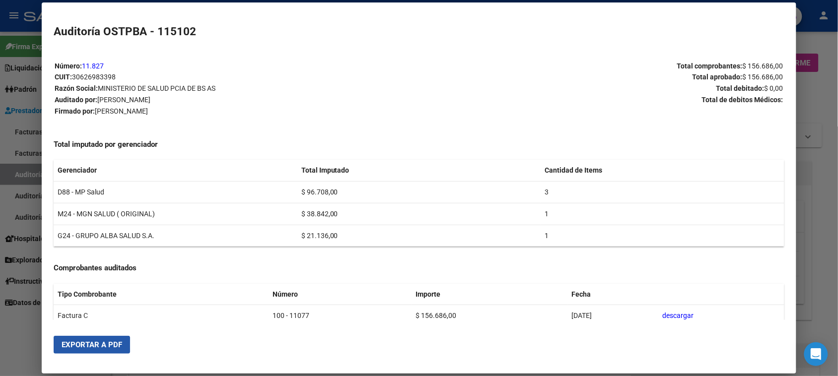
click at [62, 346] on span "Exportar a PDF" at bounding box center [92, 345] width 61 height 9
click at [20, 175] on div at bounding box center [419, 188] width 838 height 376
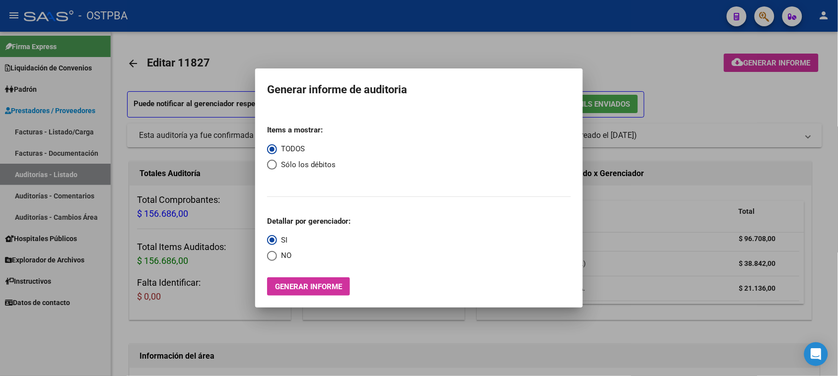
click at [20, 175] on div at bounding box center [419, 188] width 838 height 376
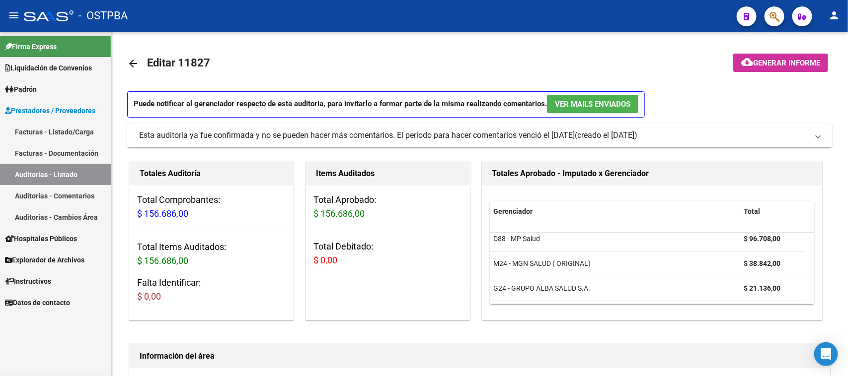
click at [60, 175] on link "Auditorías - Listado" at bounding box center [55, 174] width 111 height 21
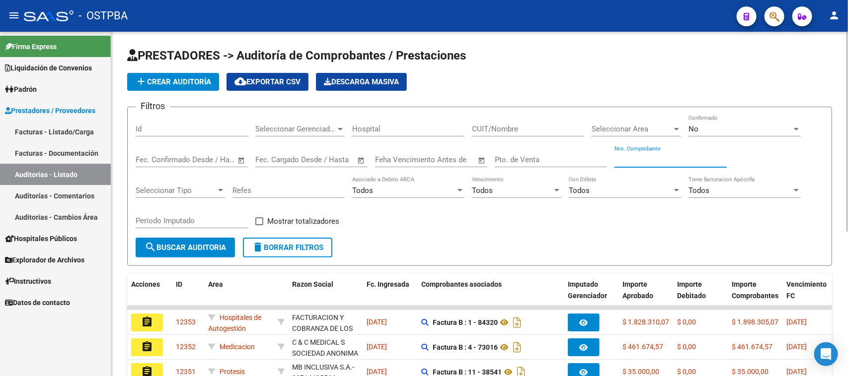
click at [665, 159] on input "Nro. Comprobante" at bounding box center [670, 159] width 112 height 9
type input "1361"
click at [704, 126] on div "No" at bounding box center [739, 129] width 103 height 9
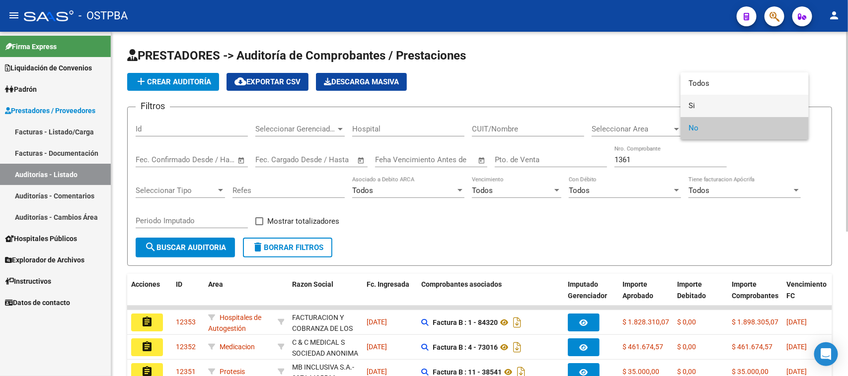
drag, startPoint x: 691, startPoint y: 108, endPoint x: 678, endPoint y: 112, distance: 13.5
click at [690, 108] on span "Si" at bounding box center [744, 106] width 112 height 22
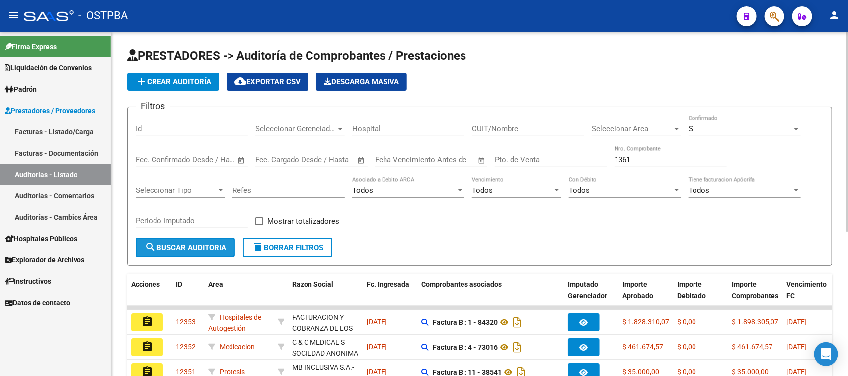
click at [159, 244] on span "search Buscar Auditoria" at bounding box center [185, 247] width 81 height 9
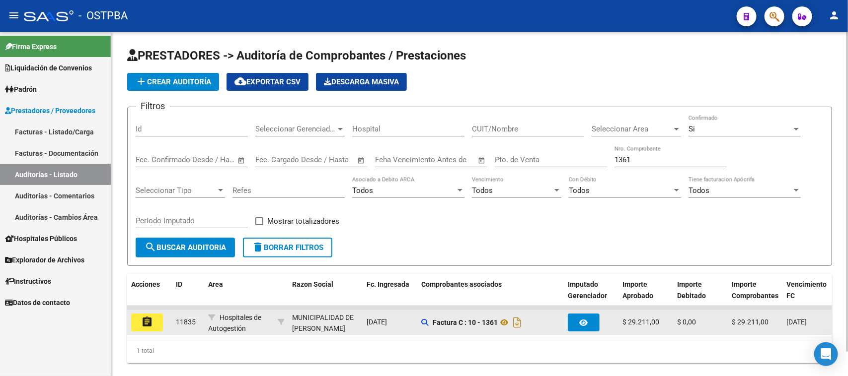
click at [150, 322] on mat-icon "assignment" at bounding box center [147, 322] width 12 height 12
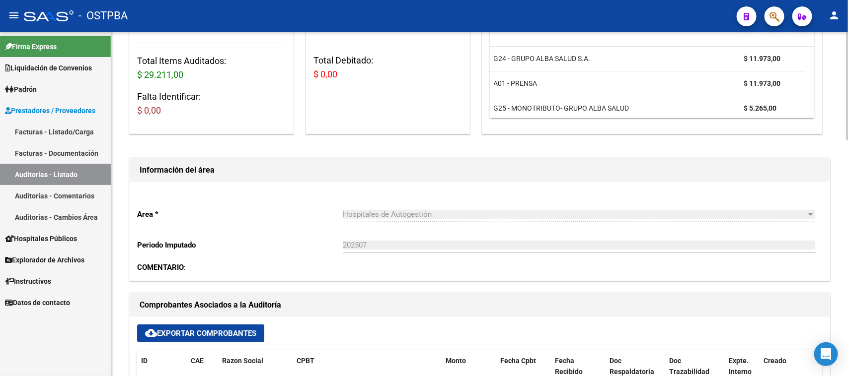
scroll to position [310, 0]
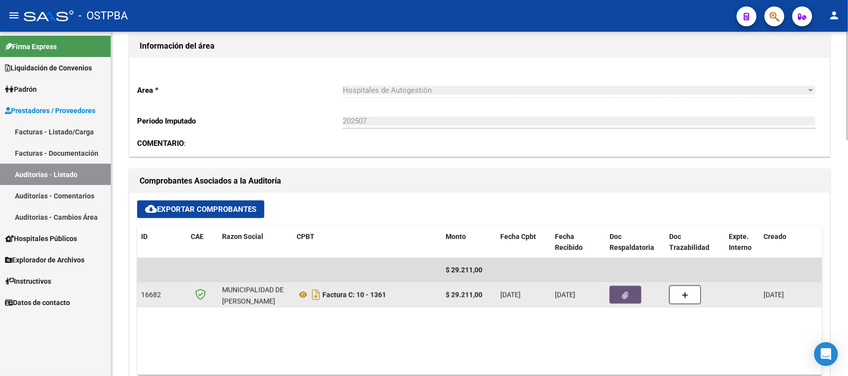
click at [635, 294] on button "button" at bounding box center [625, 295] width 32 height 18
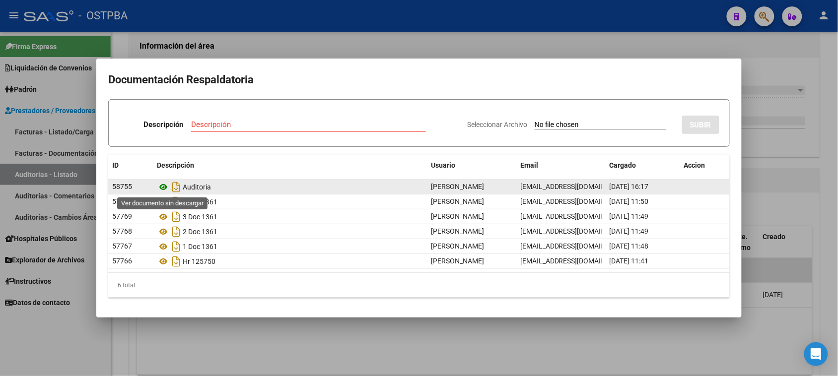
click at [162, 188] on icon at bounding box center [163, 187] width 13 height 12
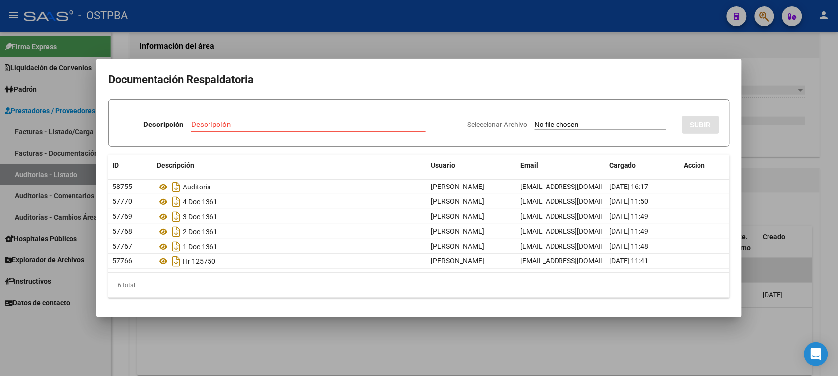
click at [68, 172] on div at bounding box center [419, 188] width 838 height 376
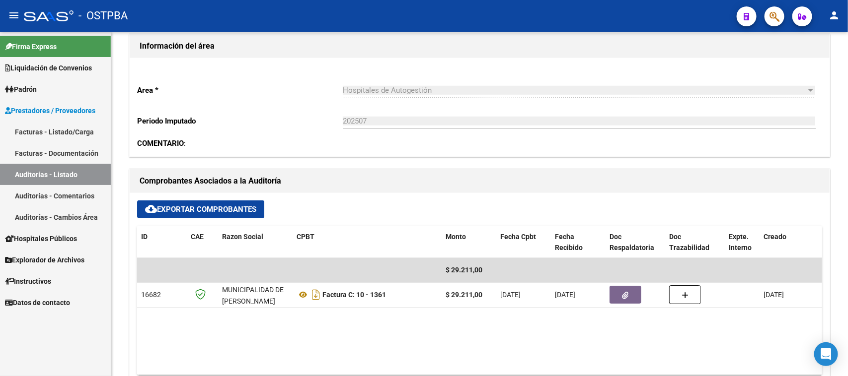
click at [60, 171] on link "Auditorías - Listado" at bounding box center [55, 174] width 111 height 21
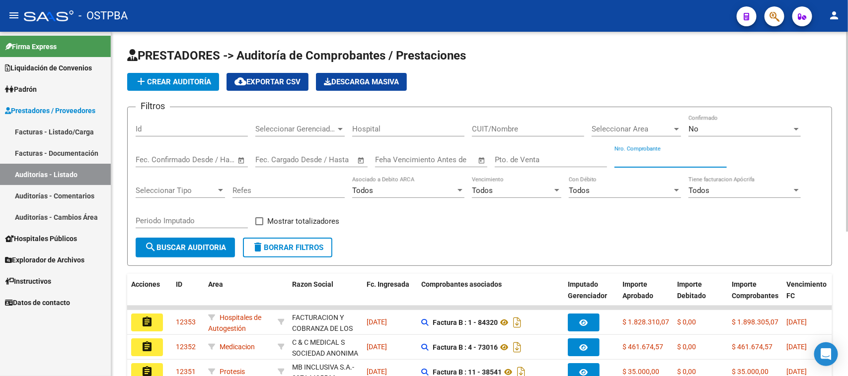
click at [654, 159] on input "Nro. Comprobante" at bounding box center [670, 159] width 112 height 9
type input "8452"
click at [703, 127] on div "No" at bounding box center [739, 129] width 103 height 9
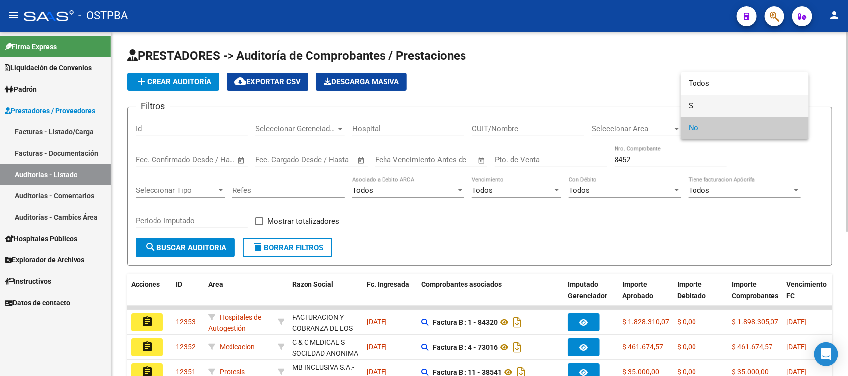
drag, startPoint x: 690, startPoint y: 107, endPoint x: 601, endPoint y: 122, distance: 90.6
click at [689, 107] on span "Si" at bounding box center [744, 106] width 112 height 22
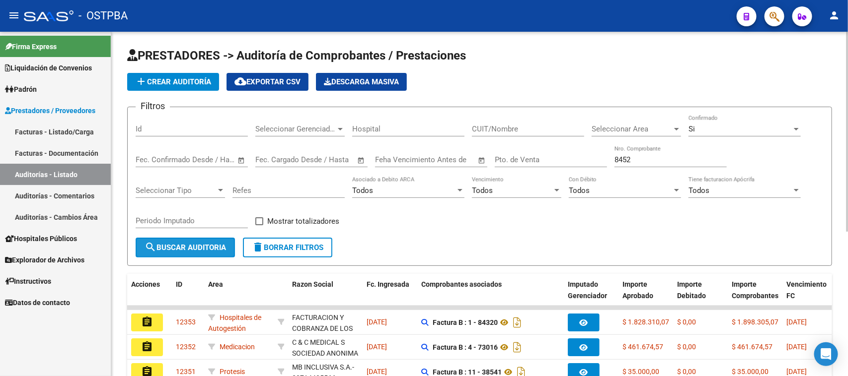
click at [152, 247] on mat-icon "search" at bounding box center [151, 247] width 12 height 12
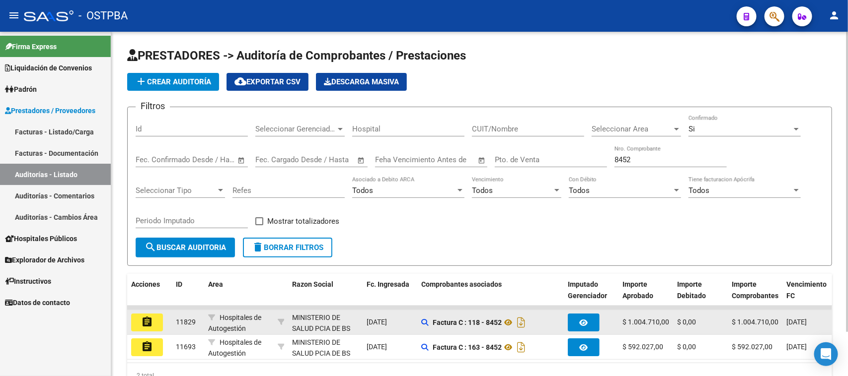
click at [142, 321] on mat-icon "assignment" at bounding box center [147, 322] width 12 height 12
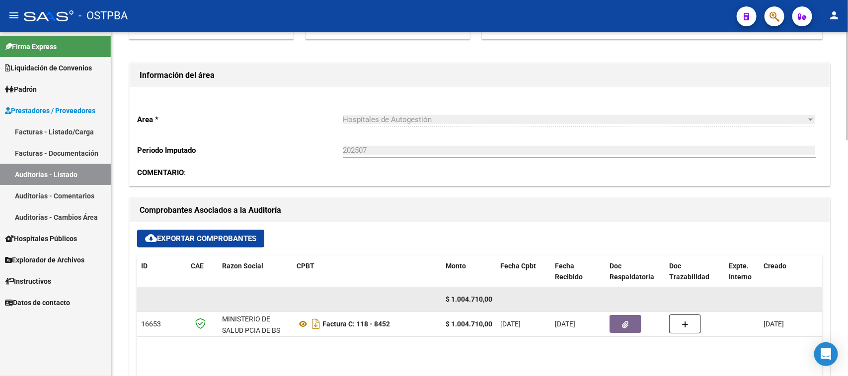
scroll to position [310, 0]
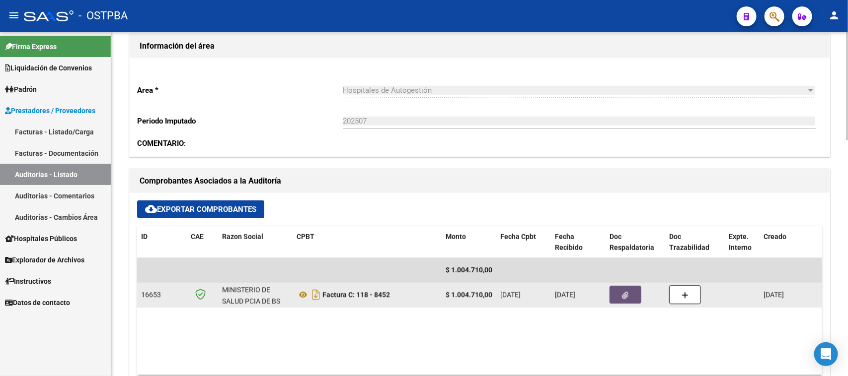
click at [629, 292] on button "button" at bounding box center [625, 295] width 32 height 18
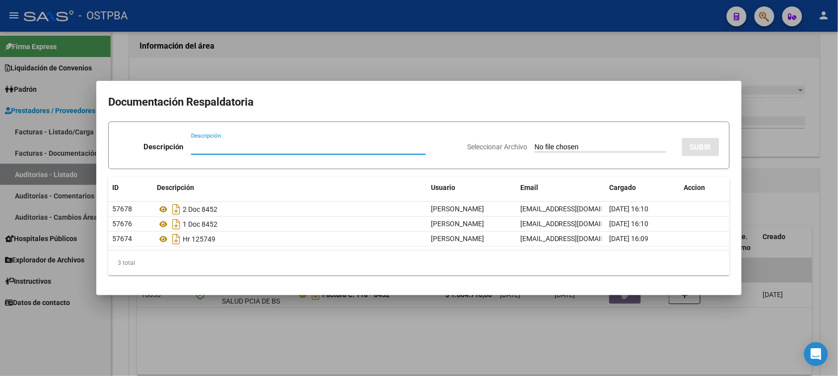
click at [829, 251] on div at bounding box center [419, 188] width 838 height 376
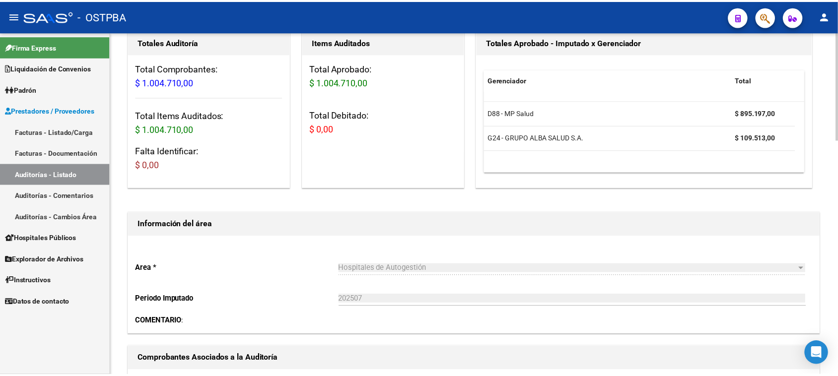
scroll to position [0, 0]
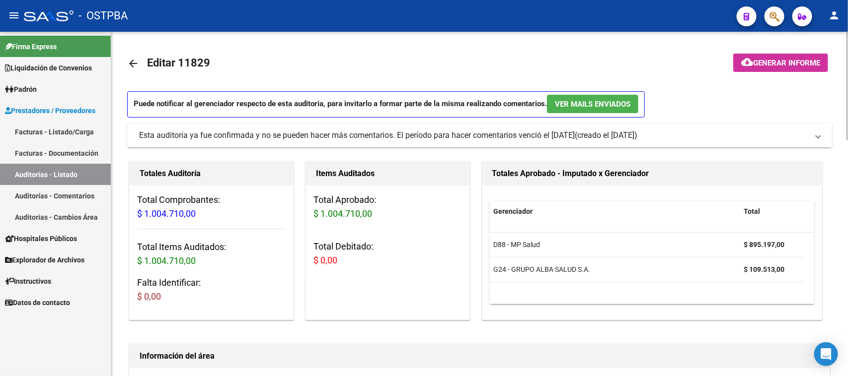
click at [803, 66] on span "Generar informe" at bounding box center [786, 63] width 67 height 9
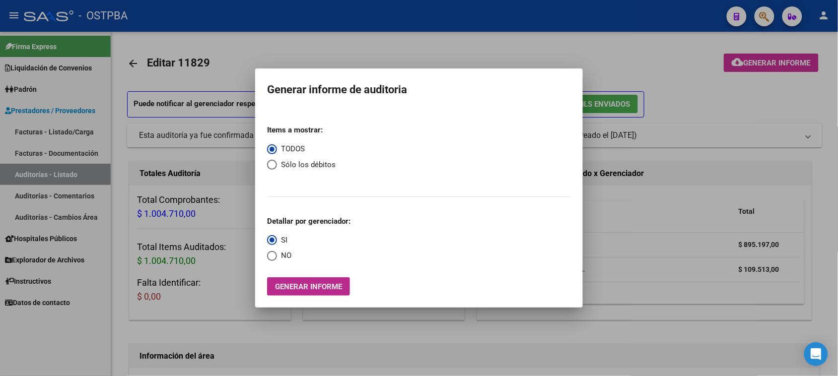
click at [313, 283] on span "Generar informe" at bounding box center [308, 287] width 67 height 9
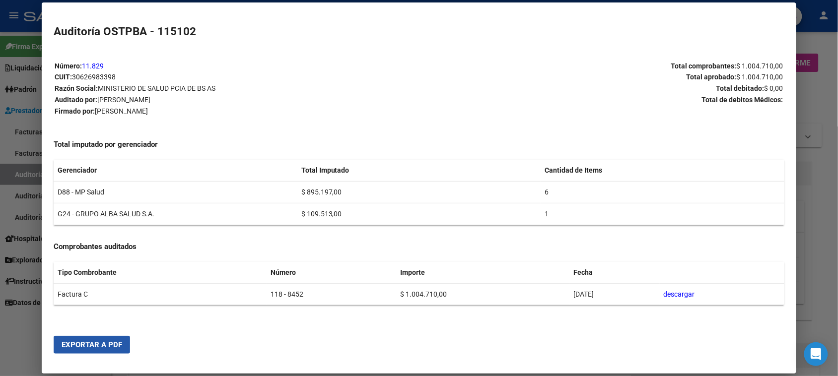
click at [93, 343] on span "Exportar a PDF" at bounding box center [92, 345] width 61 height 9
